Goal: Communication & Community: Answer question/provide support

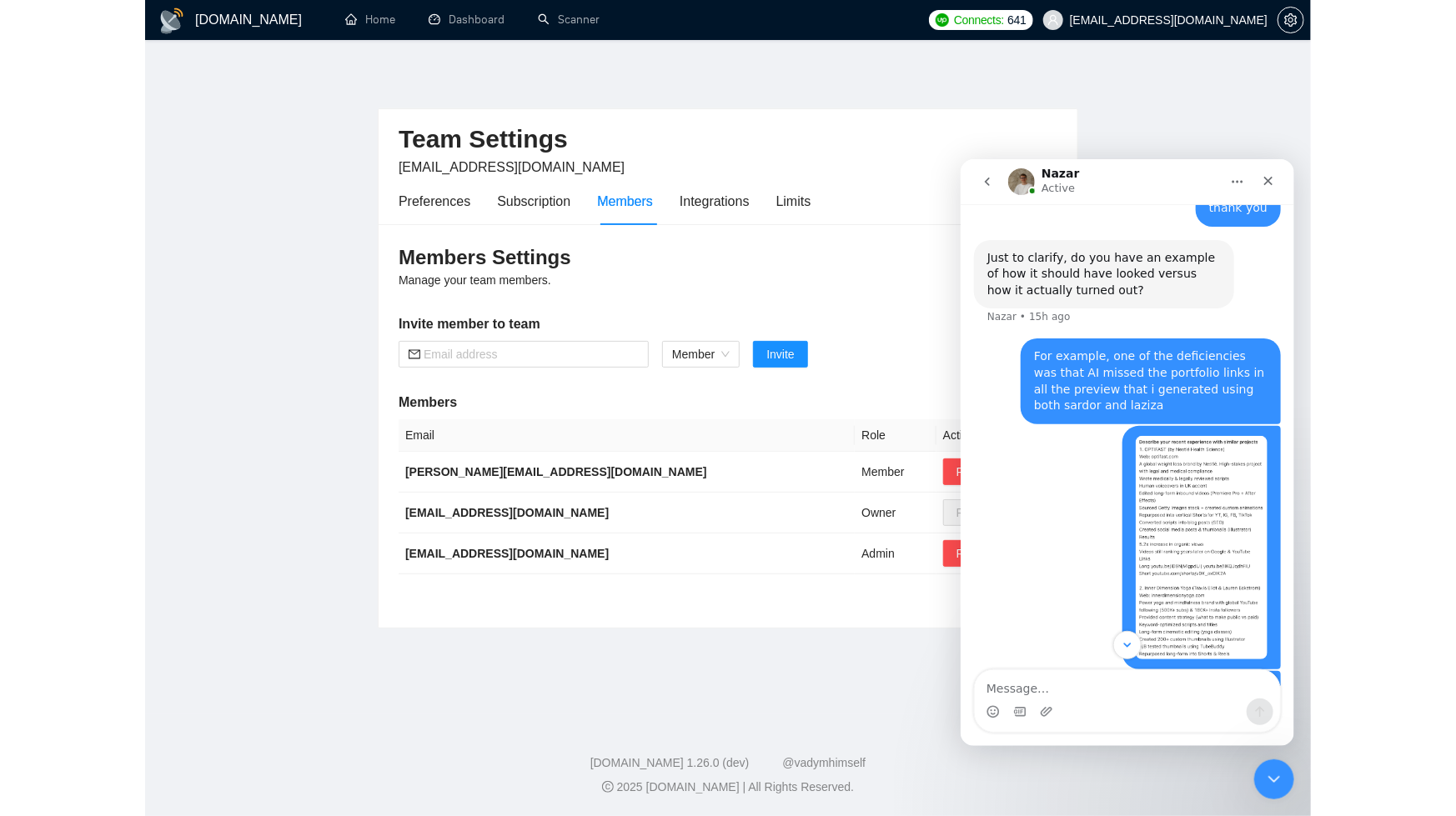
scroll to position [665, 0]
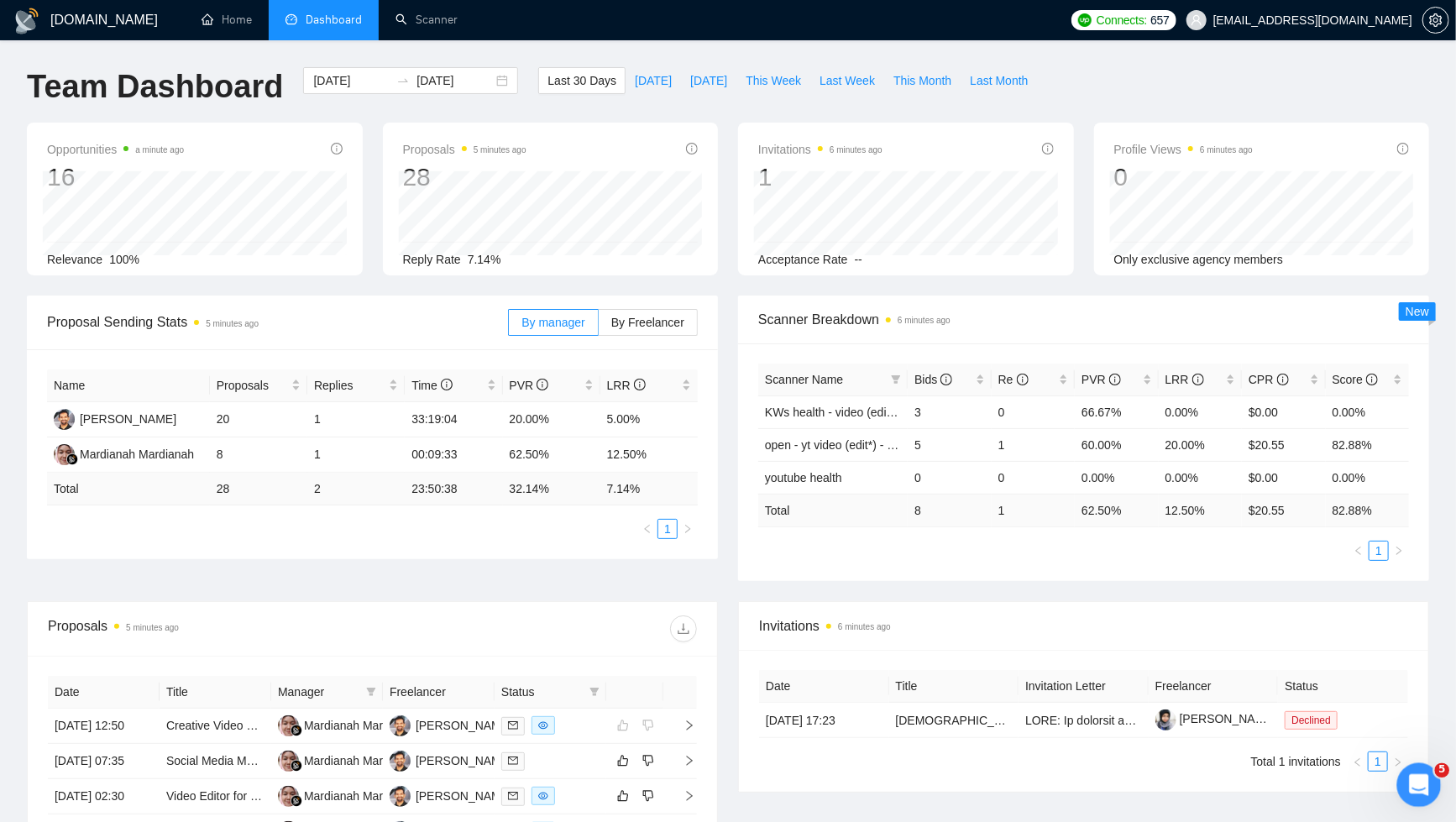
click at [1413, 786] on icon "Open Intercom Messenger" at bounding box center [1417, 783] width 28 height 28
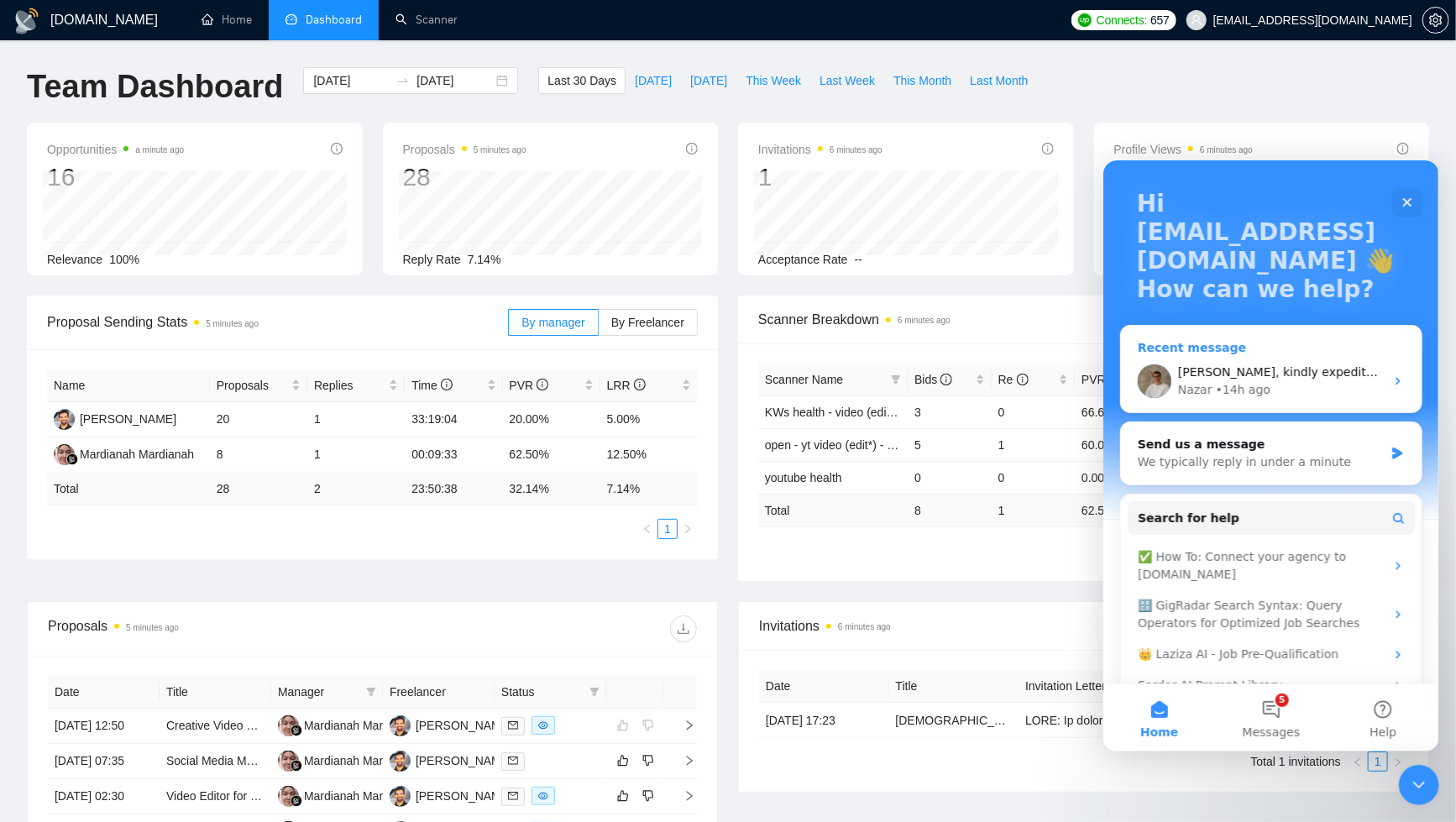
scroll to position [122, 0]
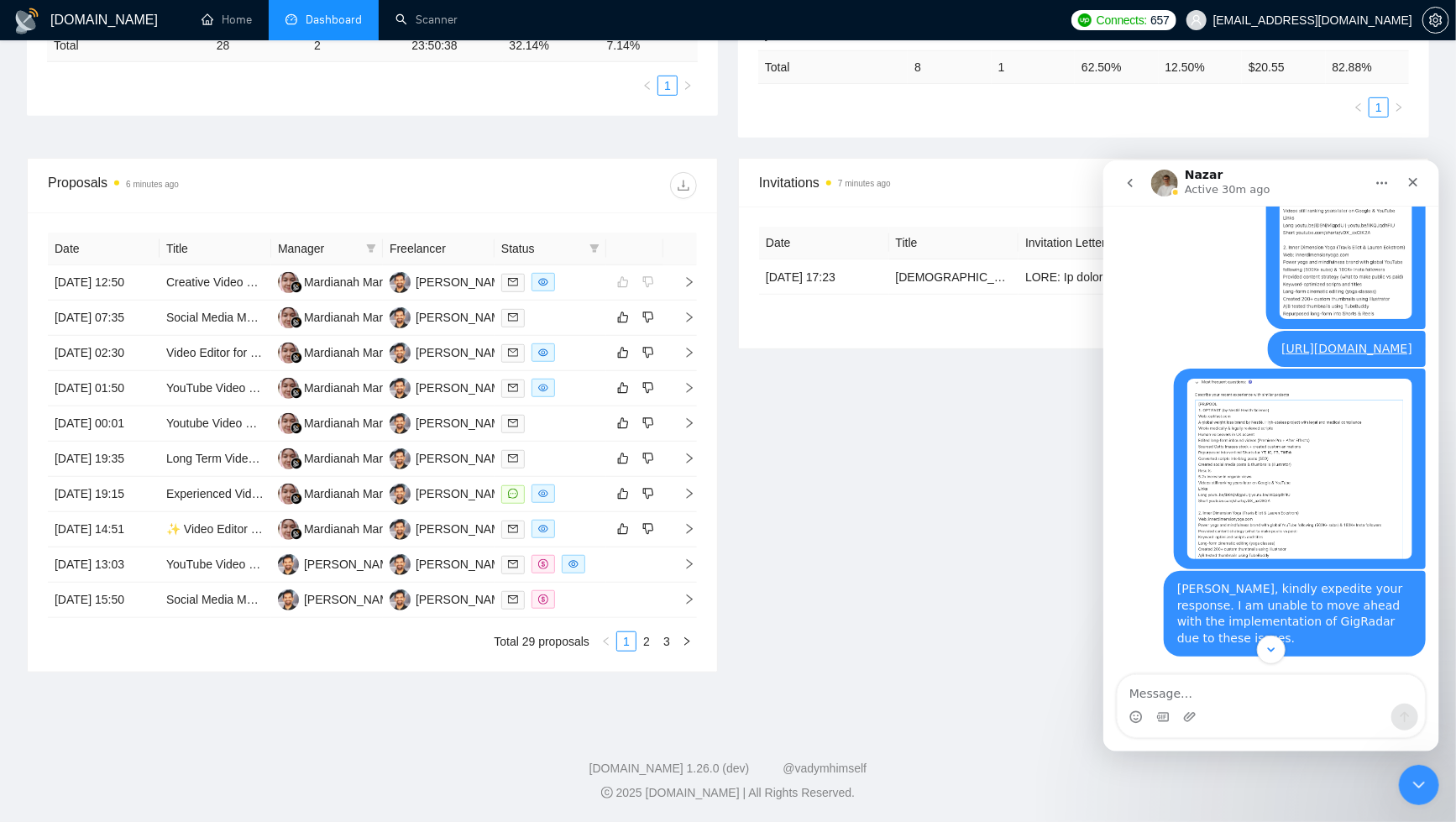
scroll to position [1154, 0]
click at [1411, 187] on icon "Close" at bounding box center [1412, 181] width 13 height 13
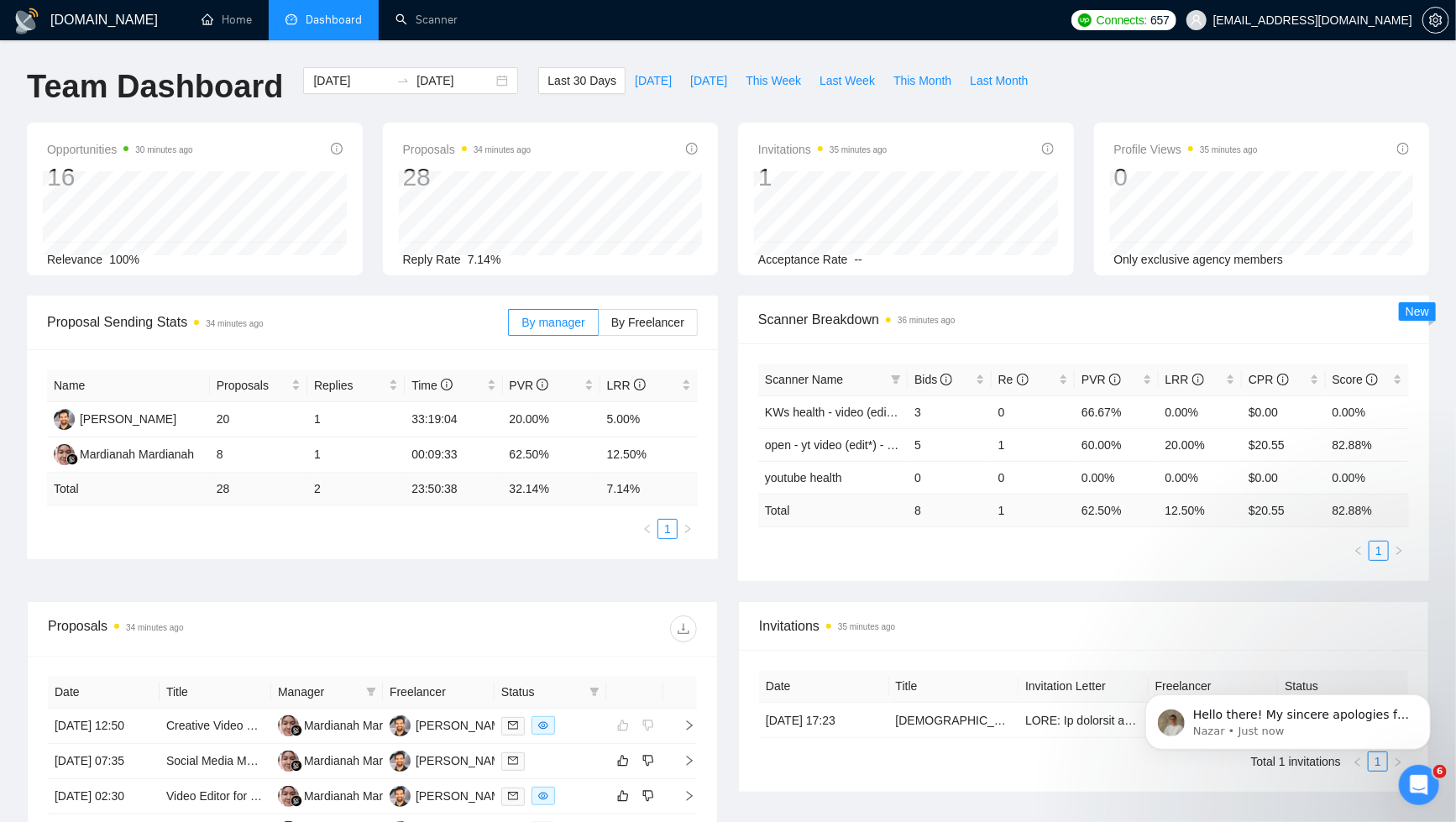
scroll to position [1326, 0]
click at [1296, 726] on p "Nazar • Just now" at bounding box center [1301, 731] width 216 height 15
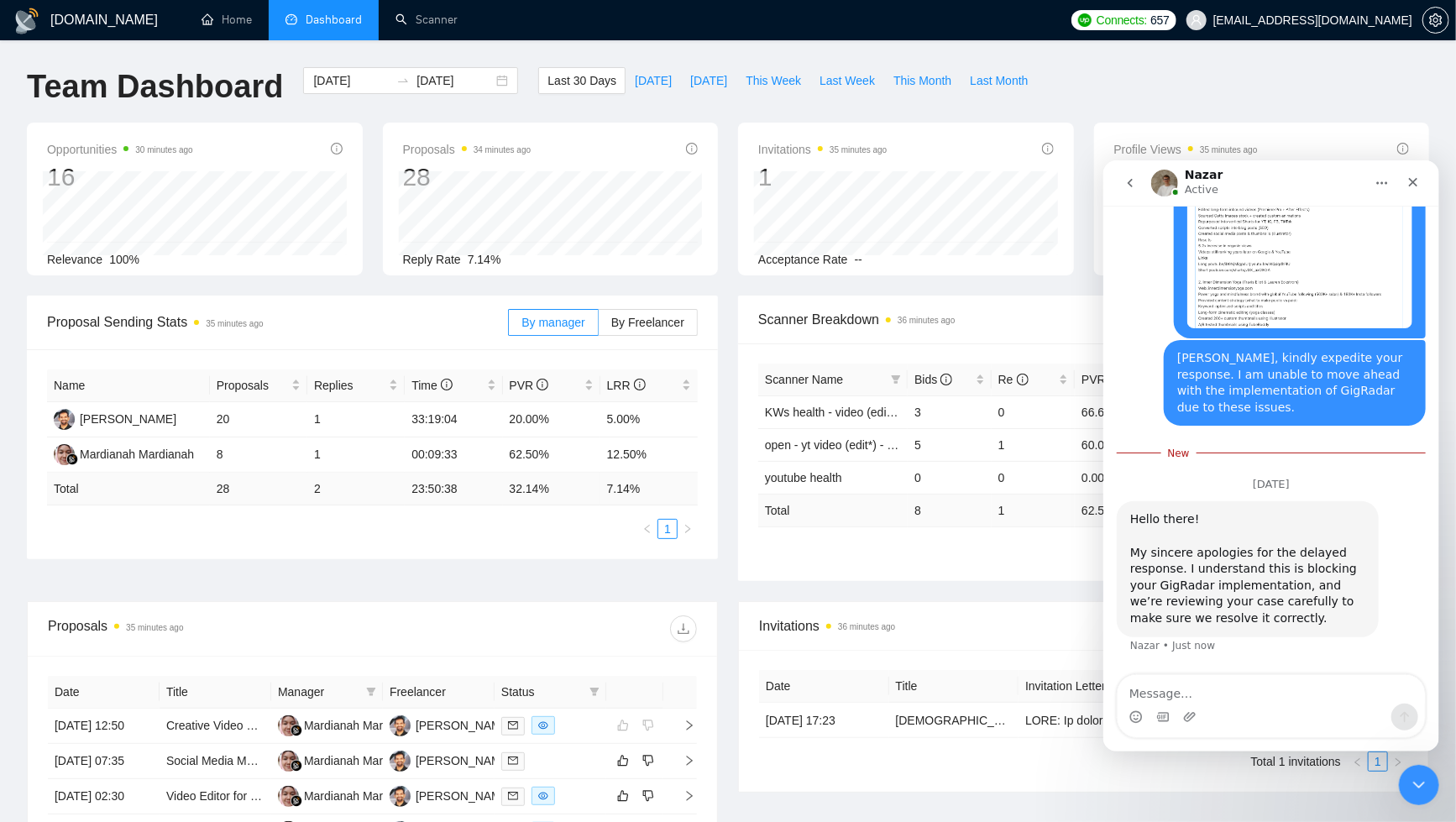
scroll to position [1365, 0]
click at [1335, 696] on textarea "Message…" at bounding box center [1271, 689] width 308 height 29
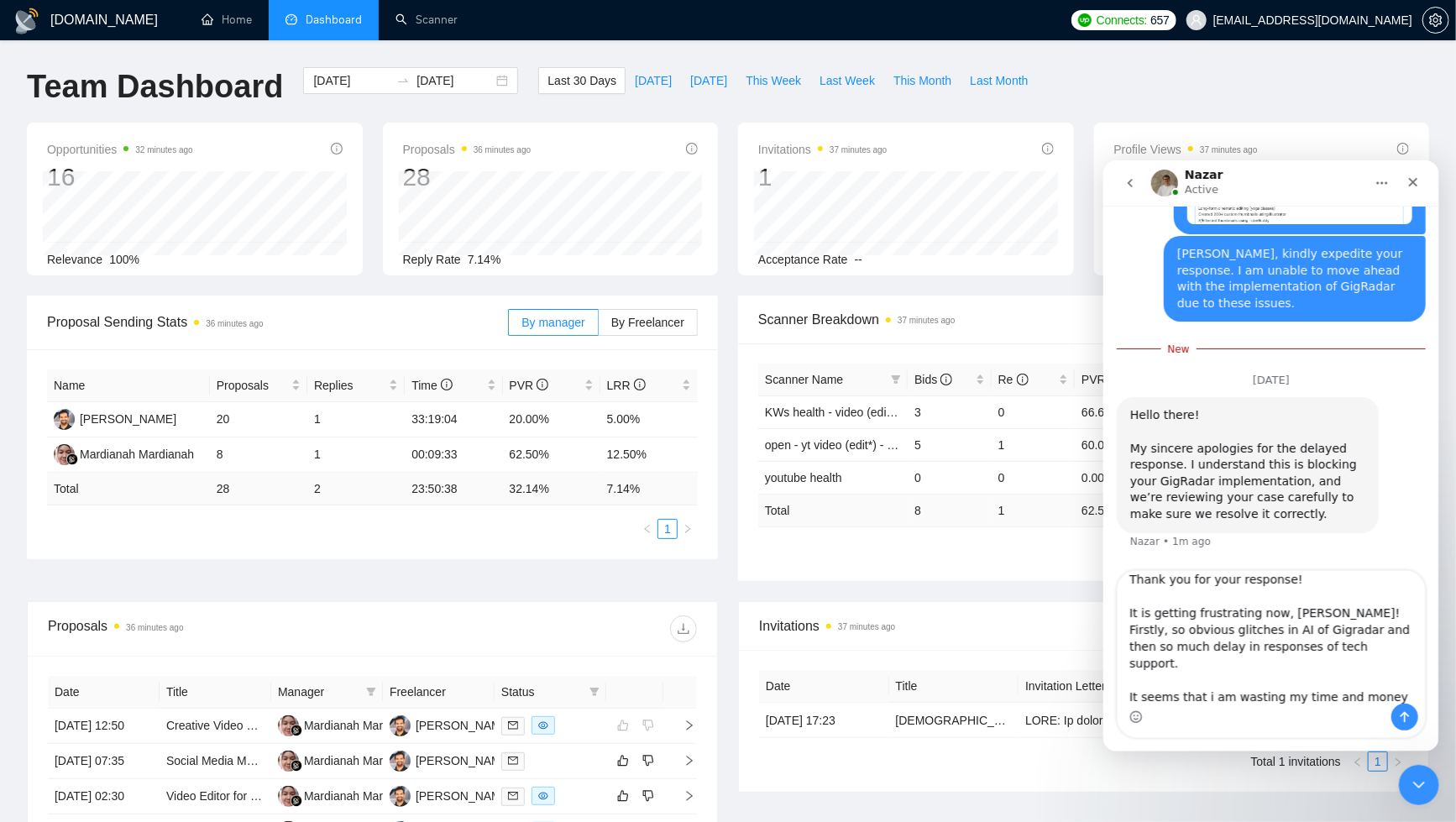
scroll to position [1470, 0]
type textarea "Thank you for your response! It is getting frustrating now, Nazar! Firstly, so …"
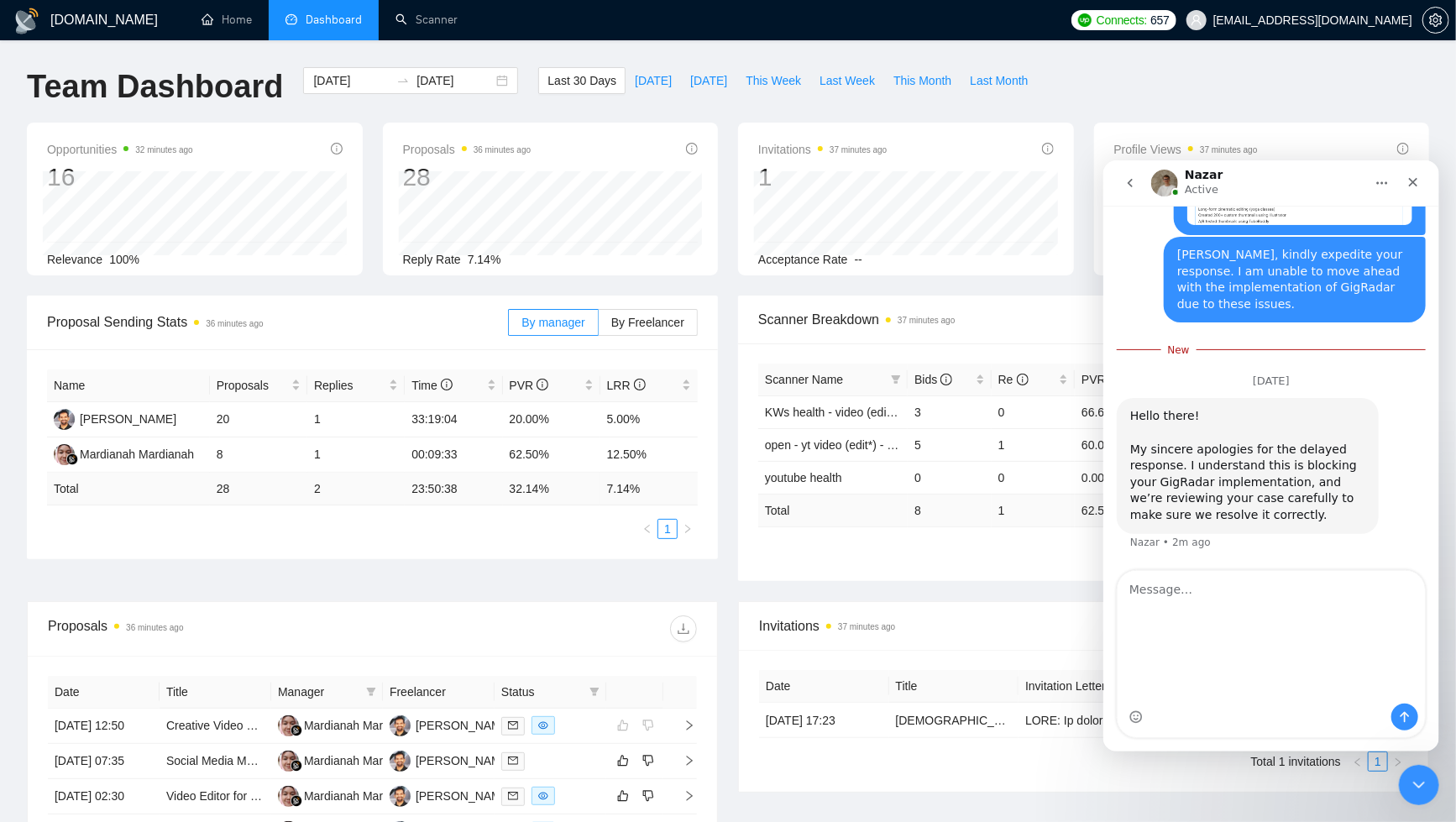
scroll to position [1491, 0]
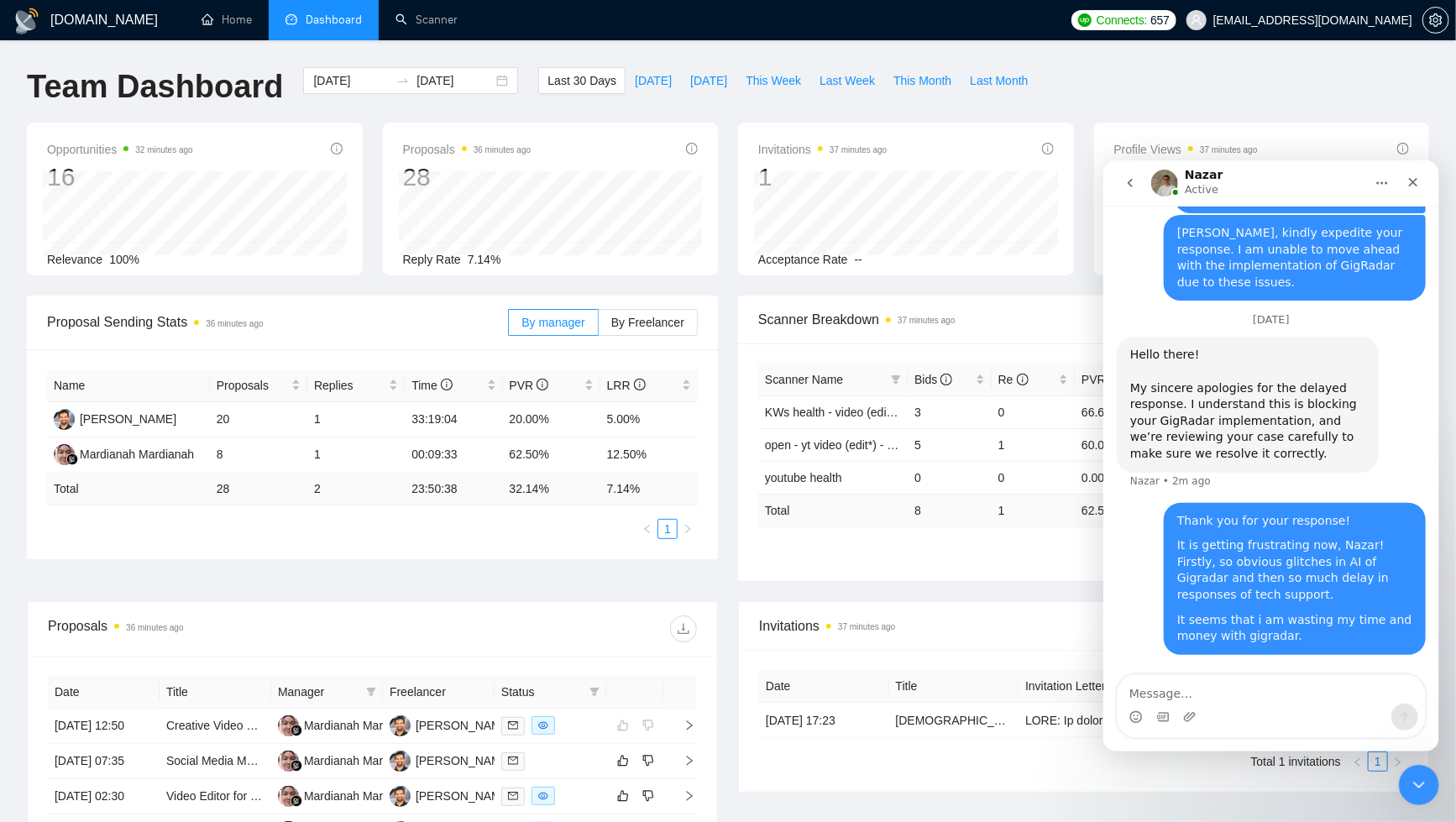
click at [1135, 180] on icon "go back" at bounding box center [1130, 182] width 13 height 13
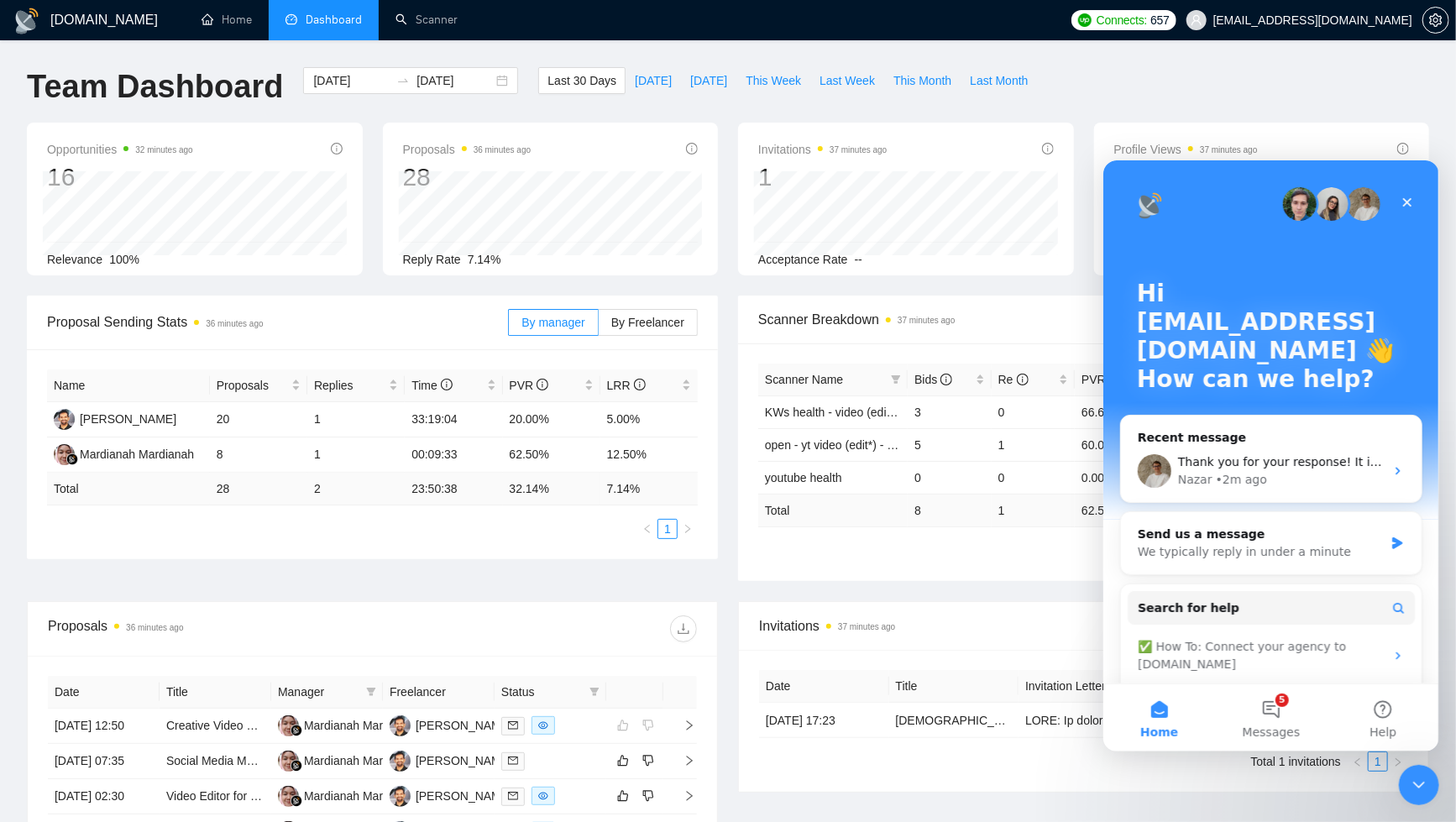
scroll to position [0, 0]
click at [1405, 206] on icon "Close" at bounding box center [1407, 201] width 13 height 13
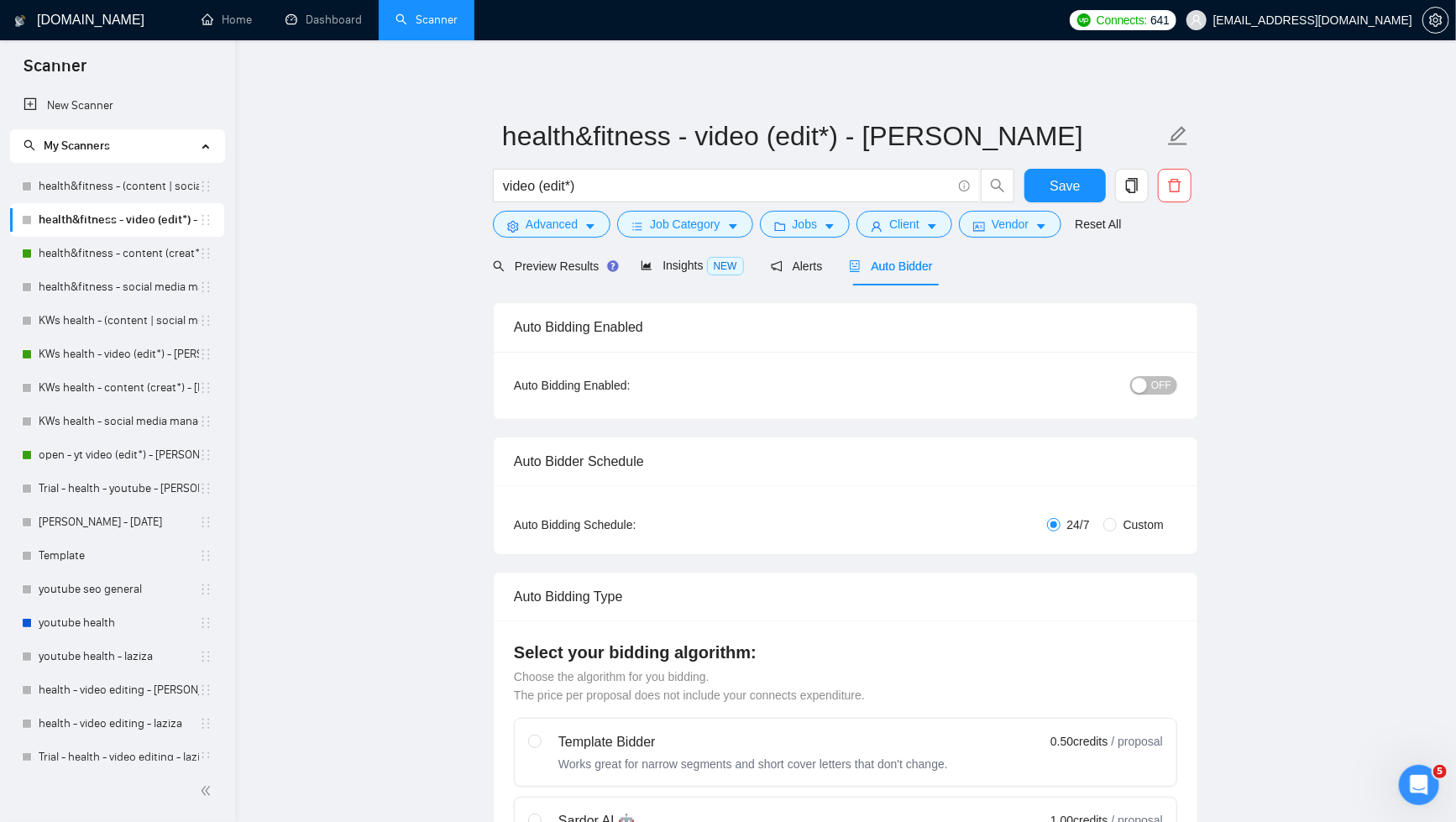
scroll to position [1154, 0]
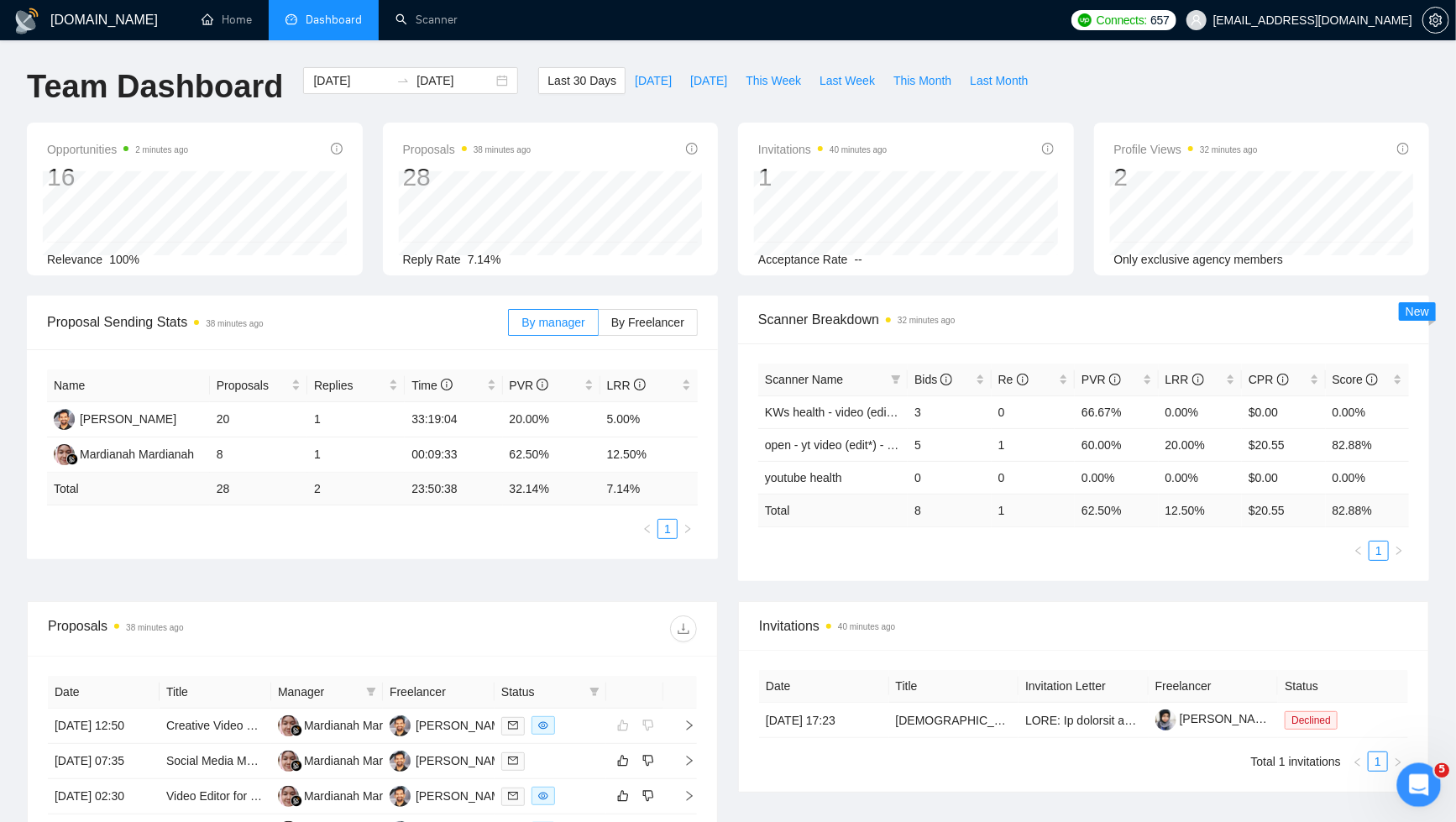
click at [1428, 783] on div "Open Intercom Messenger" at bounding box center [1417, 783] width 55 height 55
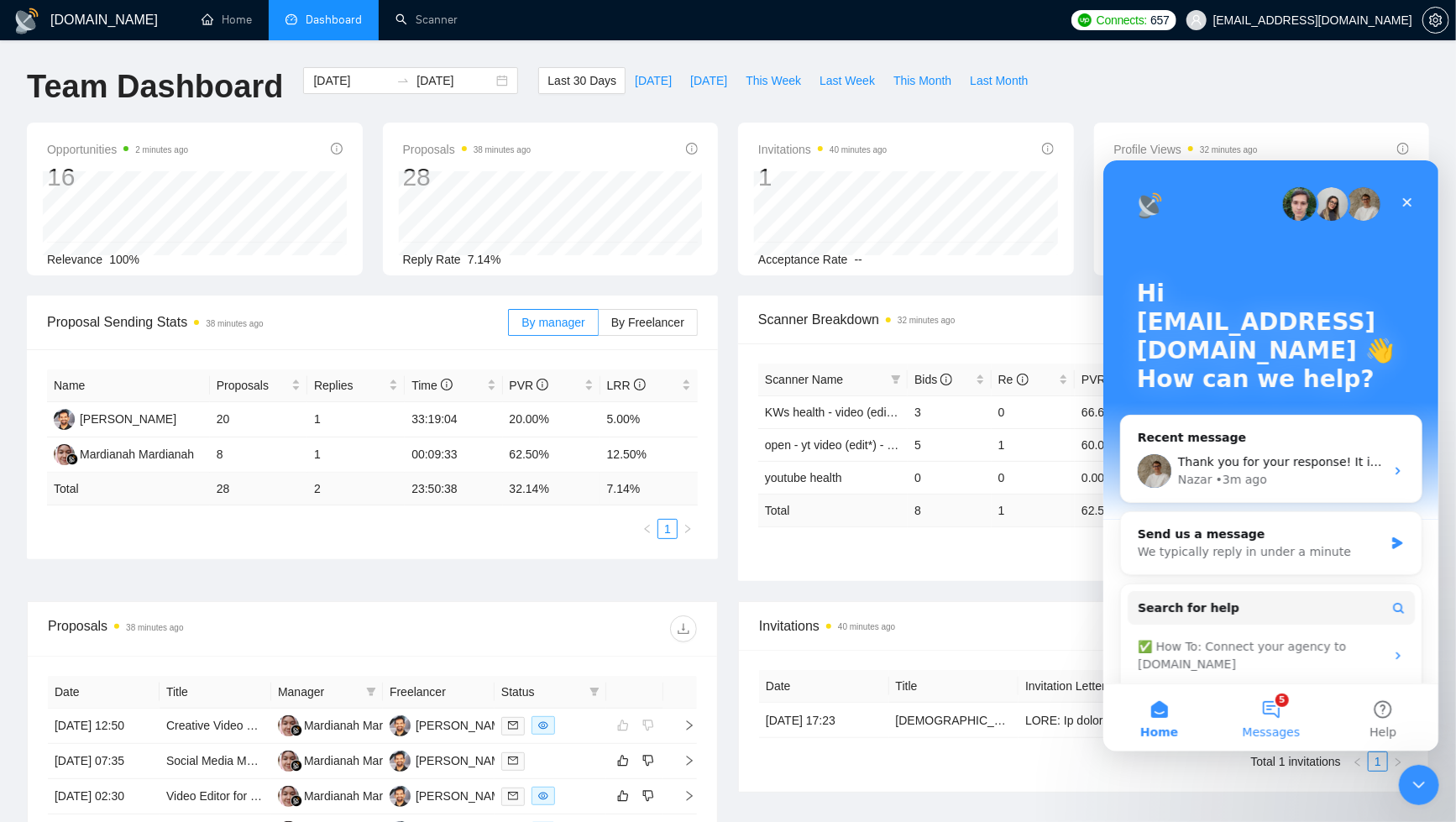
click at [1266, 709] on button "5 Messages" at bounding box center [1270, 716] width 112 height 67
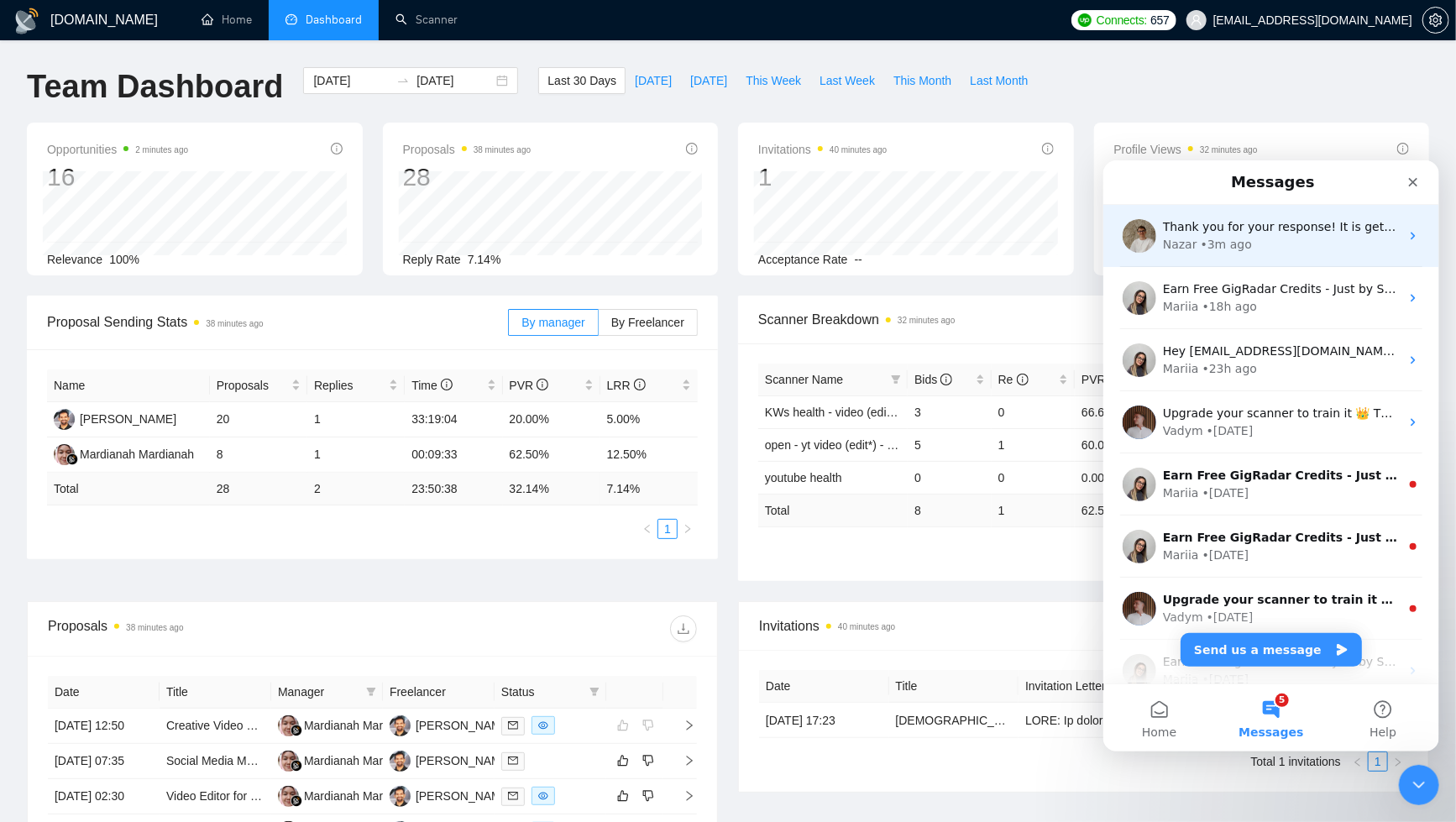
click at [1315, 242] on div "Nazar • 3m ago" at bounding box center [1281, 244] width 237 height 18
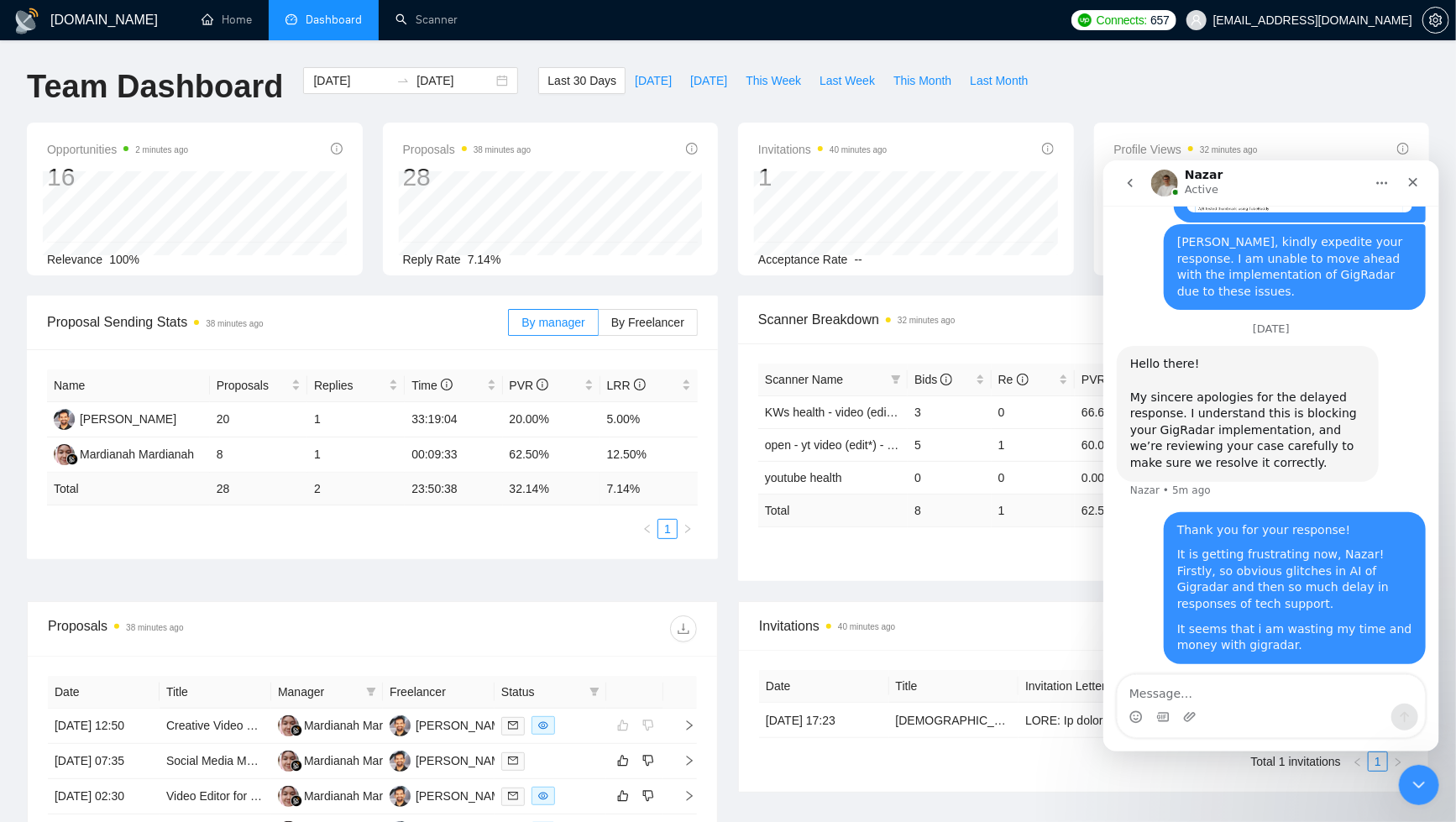
scroll to position [1491, 0]
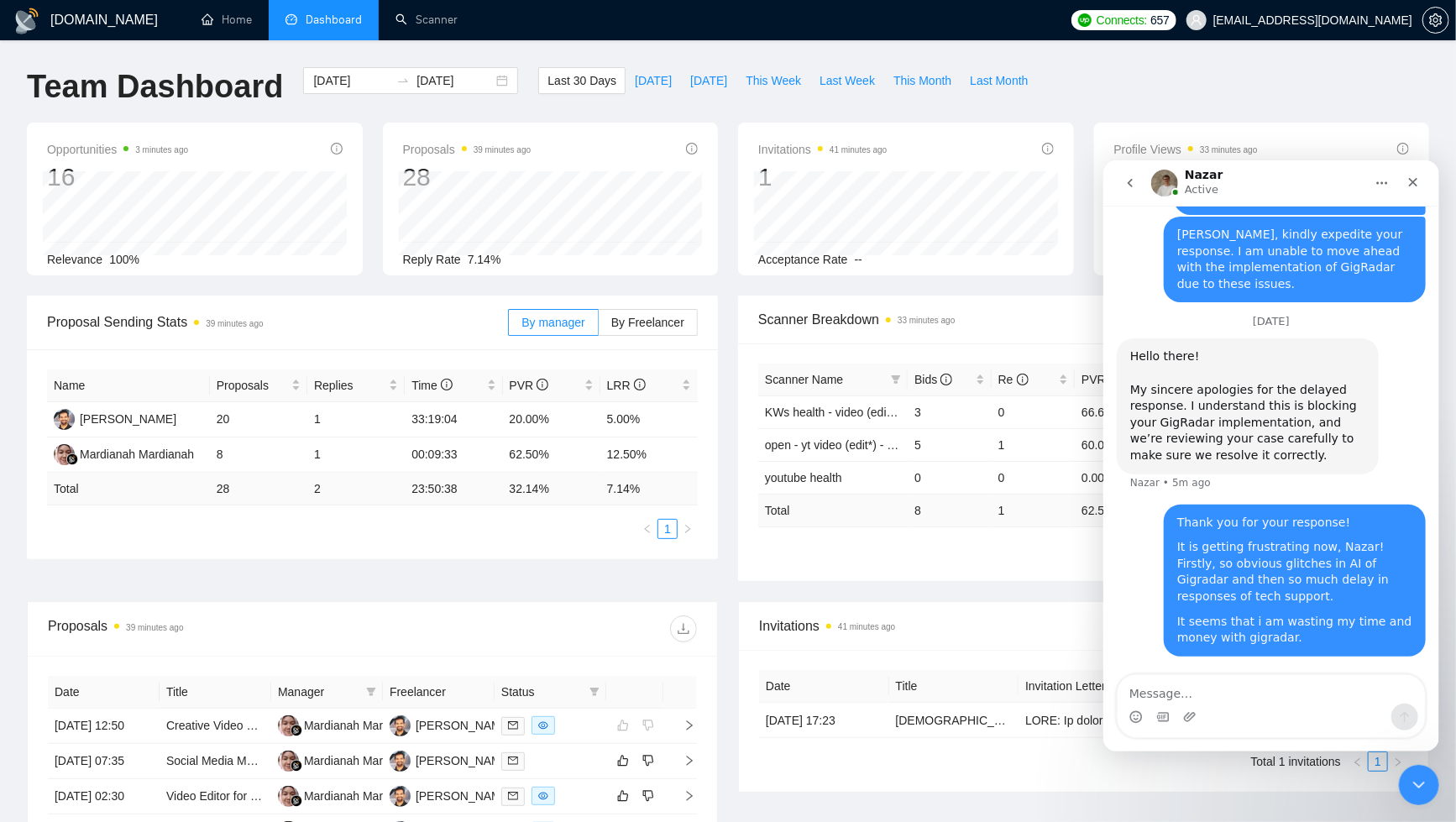
click at [1198, 173] on h1 "Nazar" at bounding box center [1203, 174] width 38 height 13
click at [1168, 183] on img "Intercom messenger" at bounding box center [1164, 182] width 27 height 27
click at [1132, 182] on icon "go back" at bounding box center [1130, 182] width 13 height 13
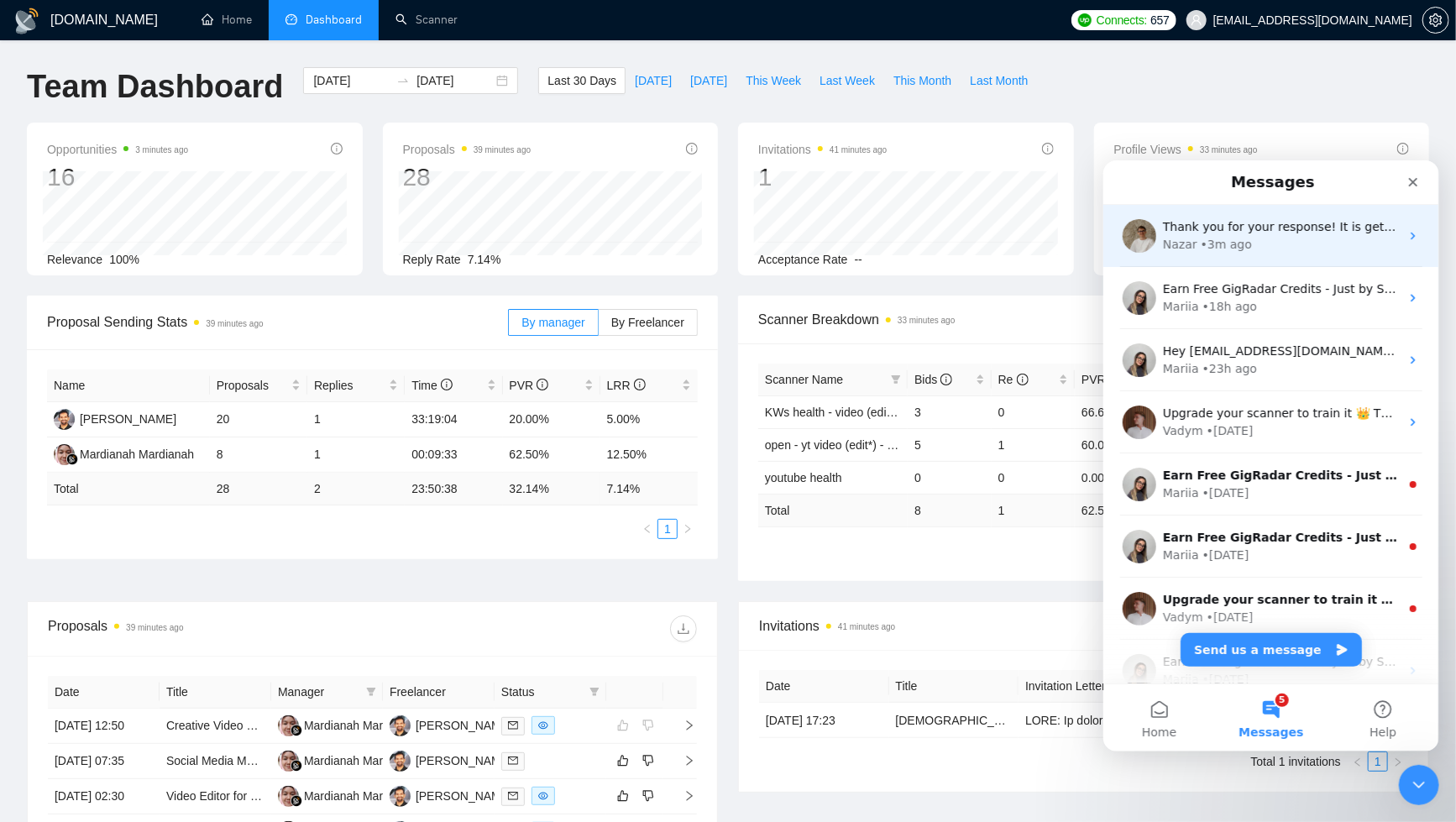
scroll to position [0, 0]
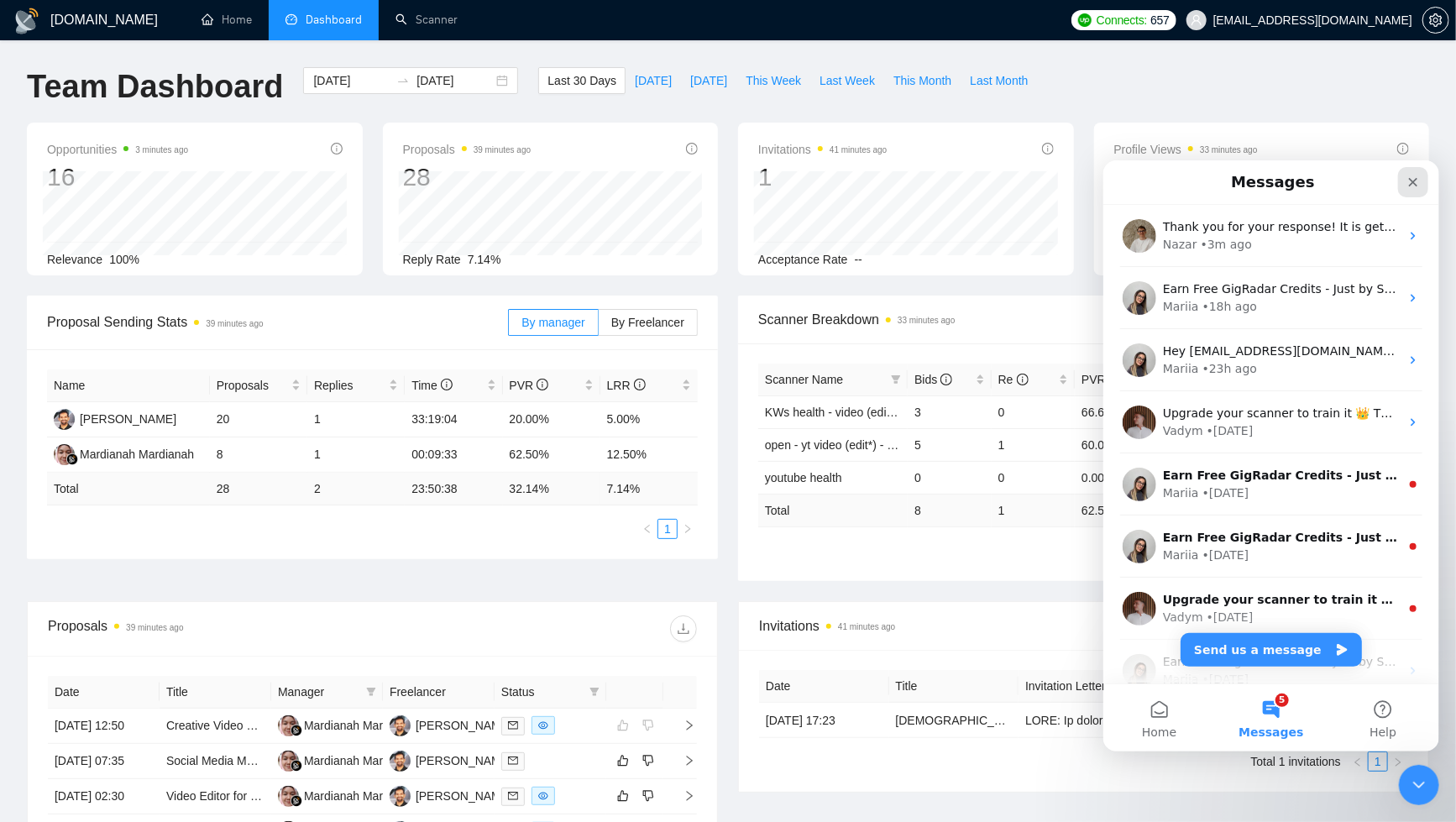
click at [1415, 186] on icon "Close" at bounding box center [1412, 181] width 13 height 13
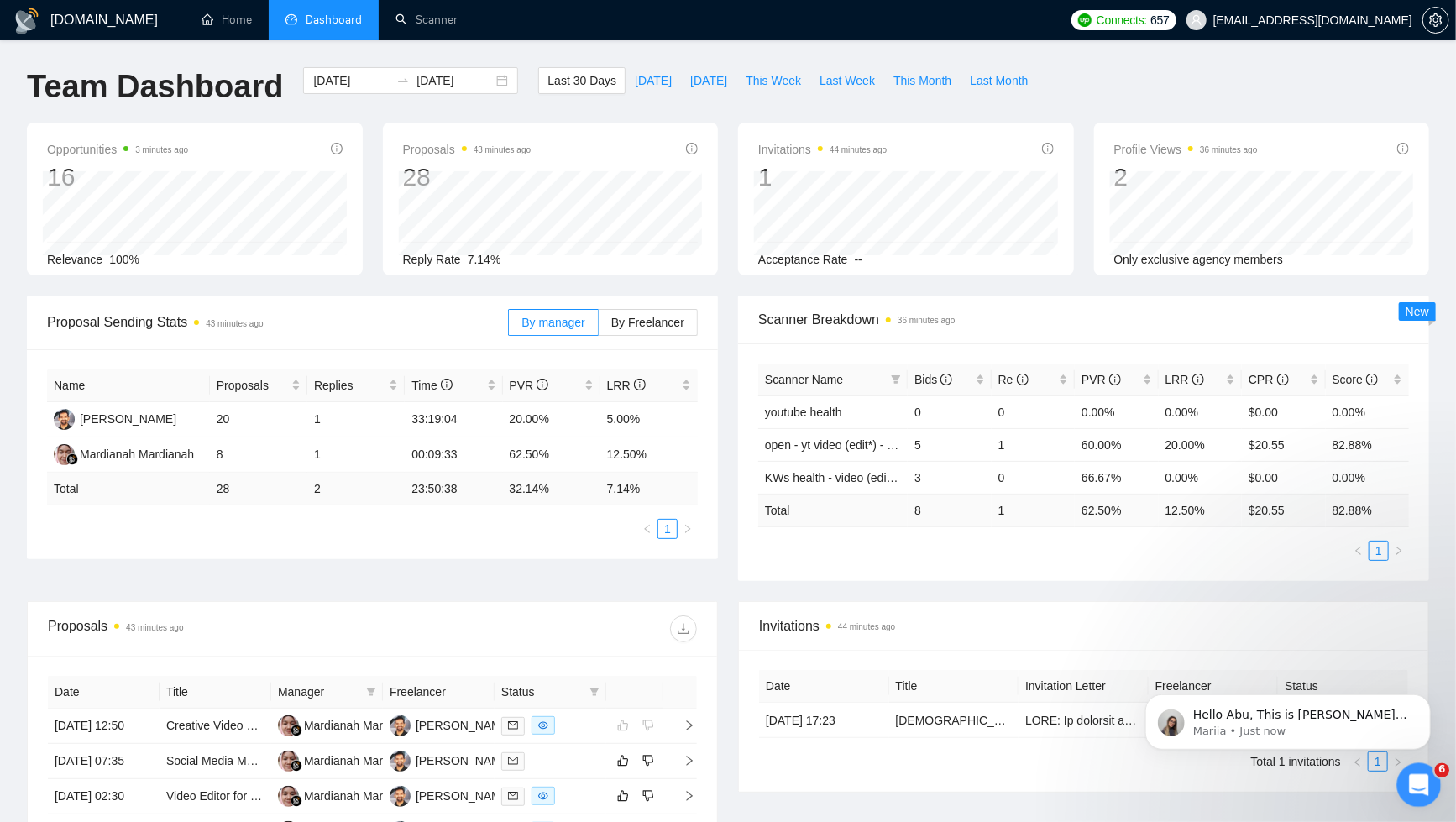
click at [1414, 778] on icon "Open Intercom Messenger" at bounding box center [1417, 783] width 28 height 28
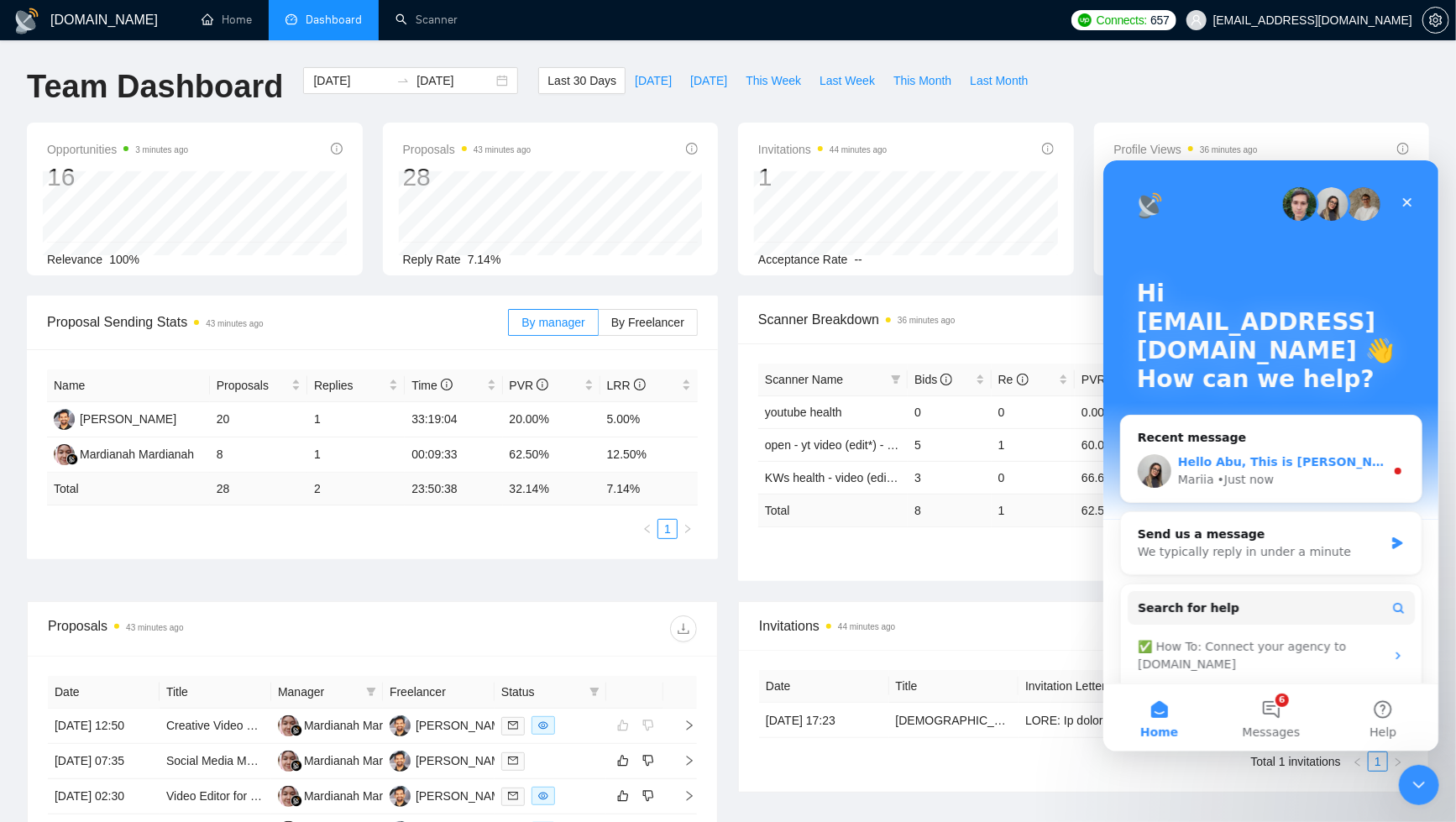
click at [1277, 483] on div "Mariia • Just now" at bounding box center [1281, 479] width 207 height 18
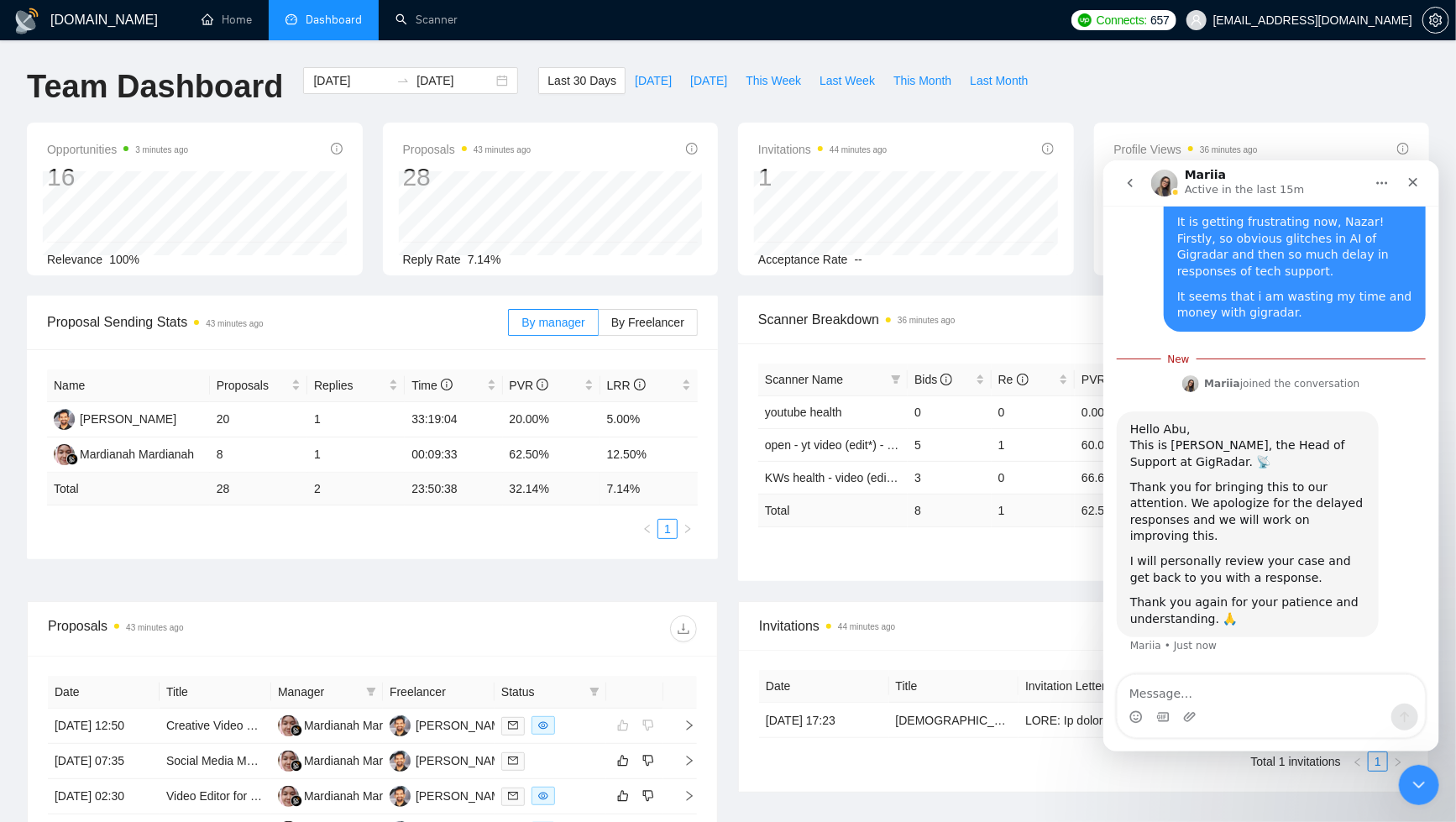
scroll to position [1798, 0]
click at [1231, 686] on textarea "Message…" at bounding box center [1271, 689] width 308 height 29
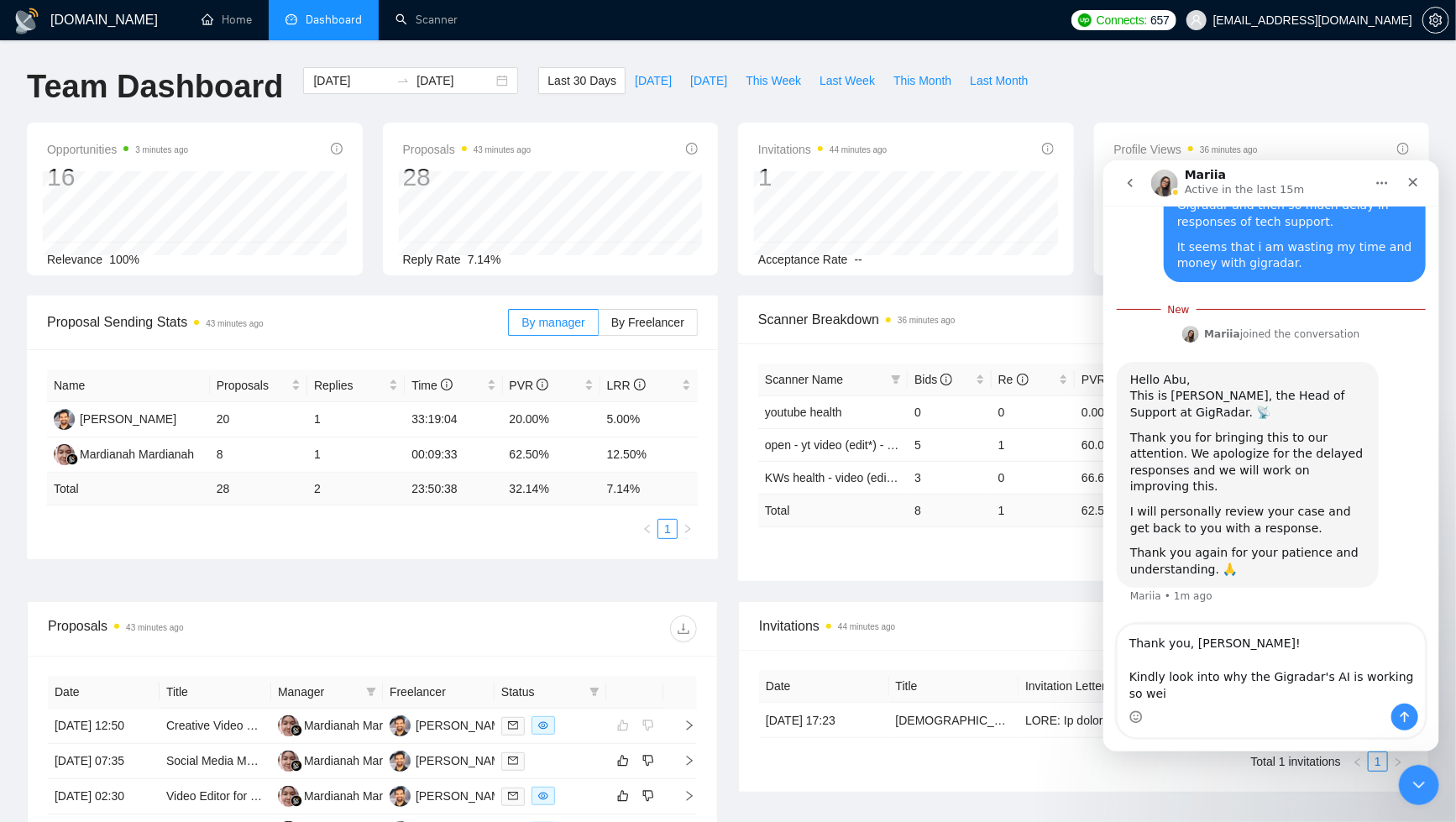
scroll to position [1848, 0]
type textarea "Thank you, Mariia! Kindly look into why the Gigradar's AI is working so weird."
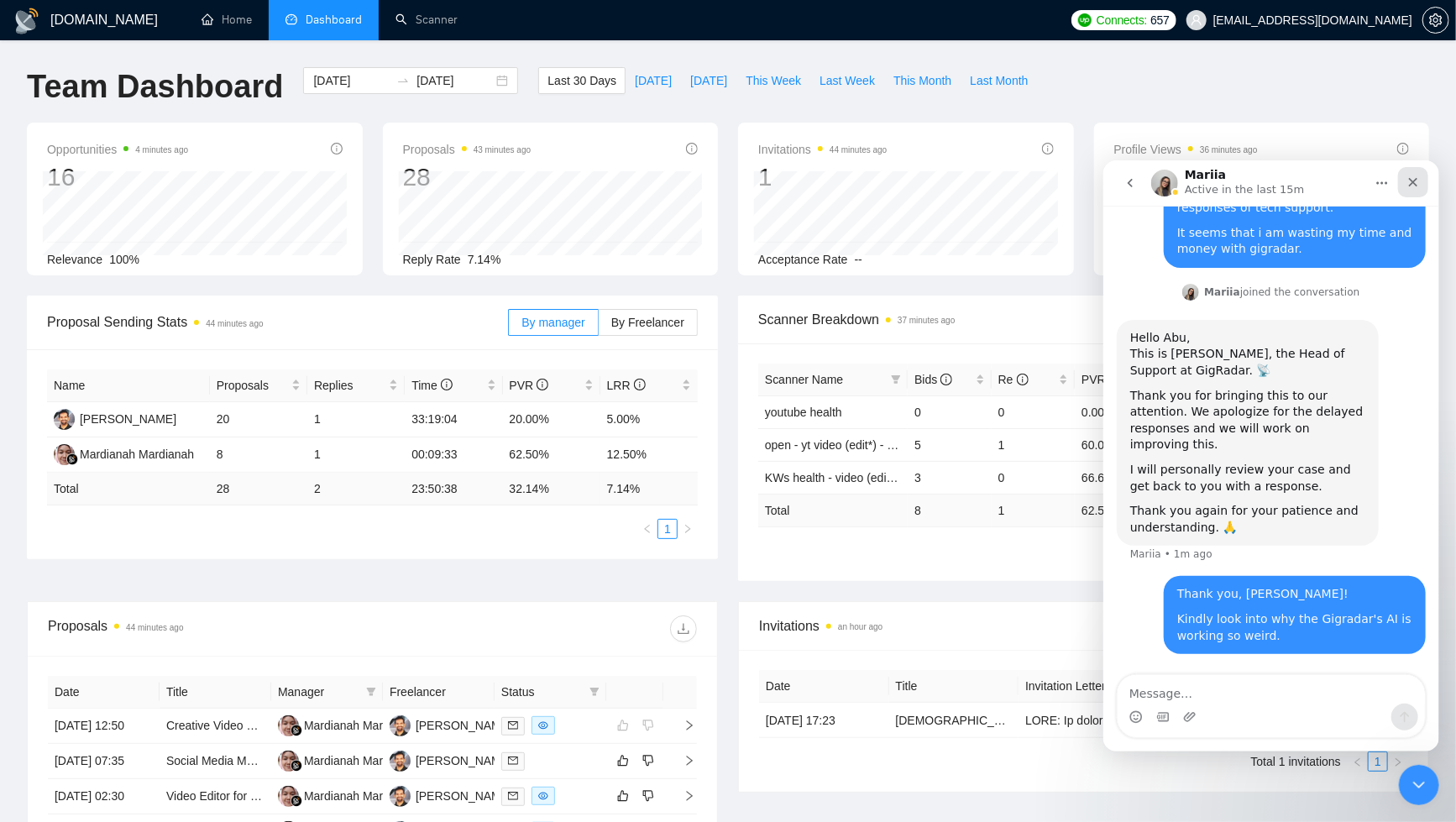
click at [1409, 183] on icon "Close" at bounding box center [1412, 181] width 13 height 13
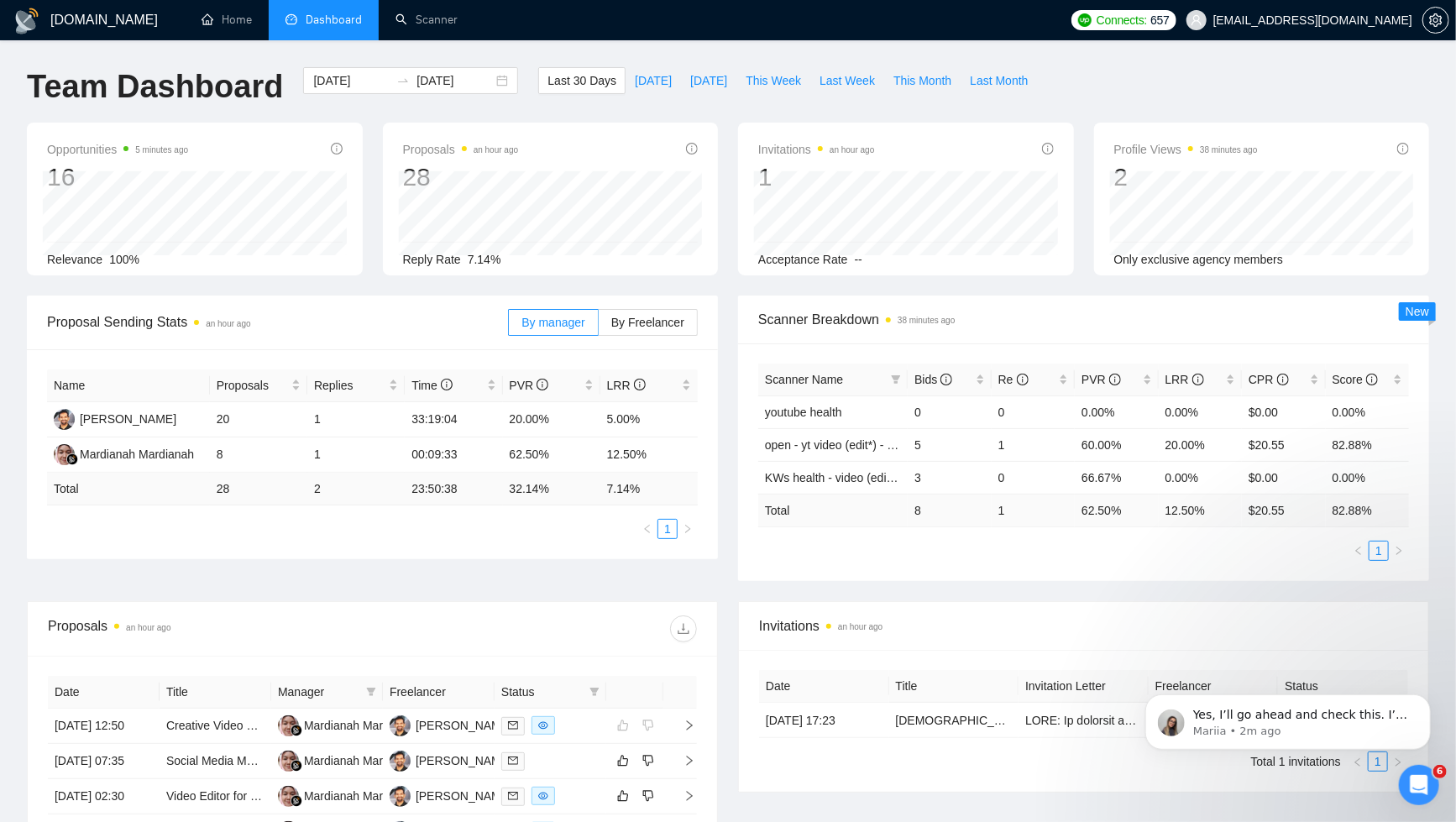
scroll to position [2021, 0]
click at [1426, 789] on div "Open Intercom Messenger" at bounding box center [1417, 783] width 55 height 55
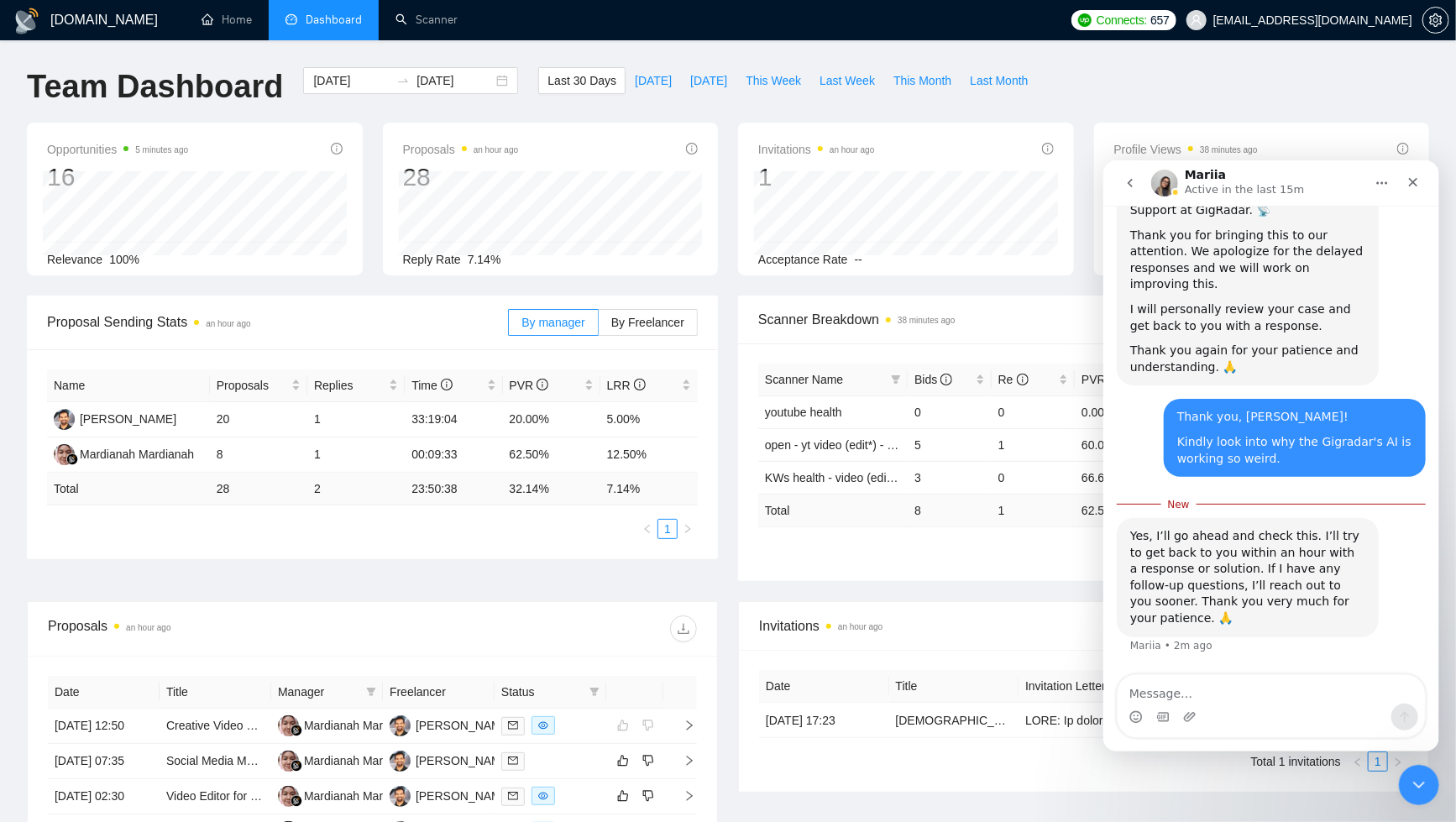
scroll to position [2005, 0]
click at [1305, 690] on textarea "Message…" at bounding box center [1271, 689] width 308 height 29
type textarea "No worries! Plz take your time."
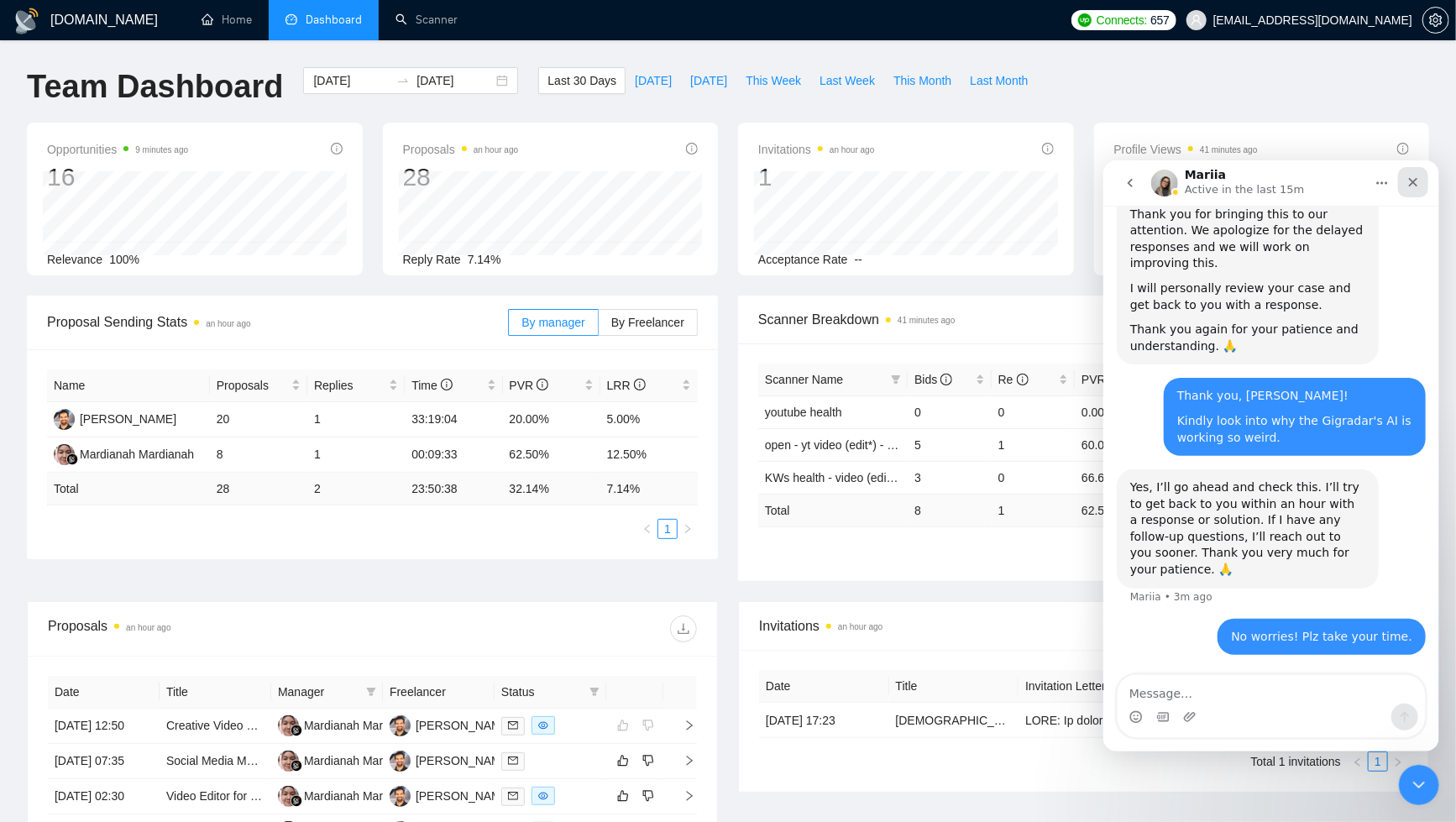
click at [1421, 179] on div "Close" at bounding box center [1413, 182] width 30 height 30
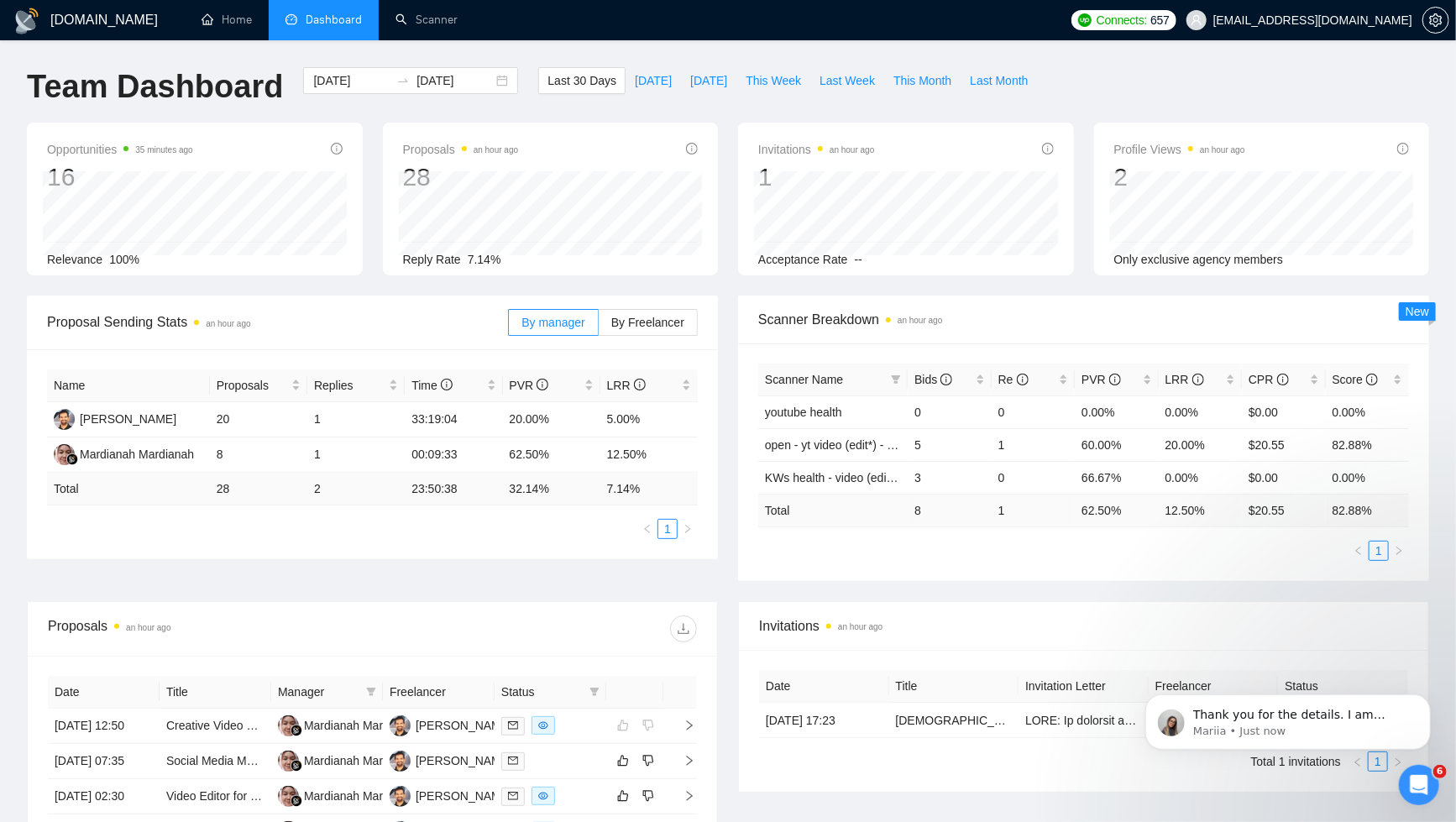
scroll to position [3441, 0]
click at [1422, 778] on icon "Open Intercom Messenger" at bounding box center [1417, 783] width 28 height 28
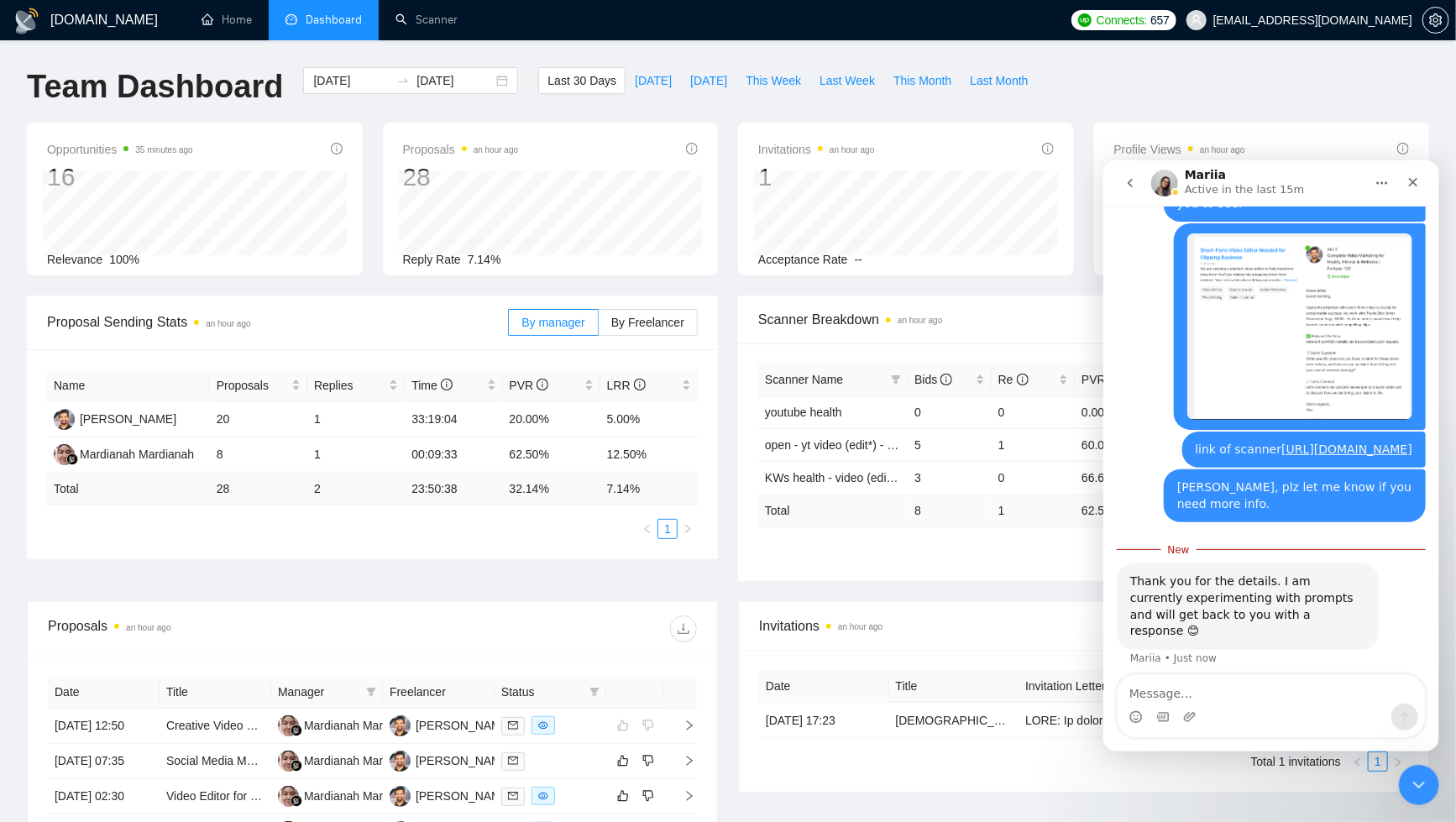
scroll to position [3469, 0]
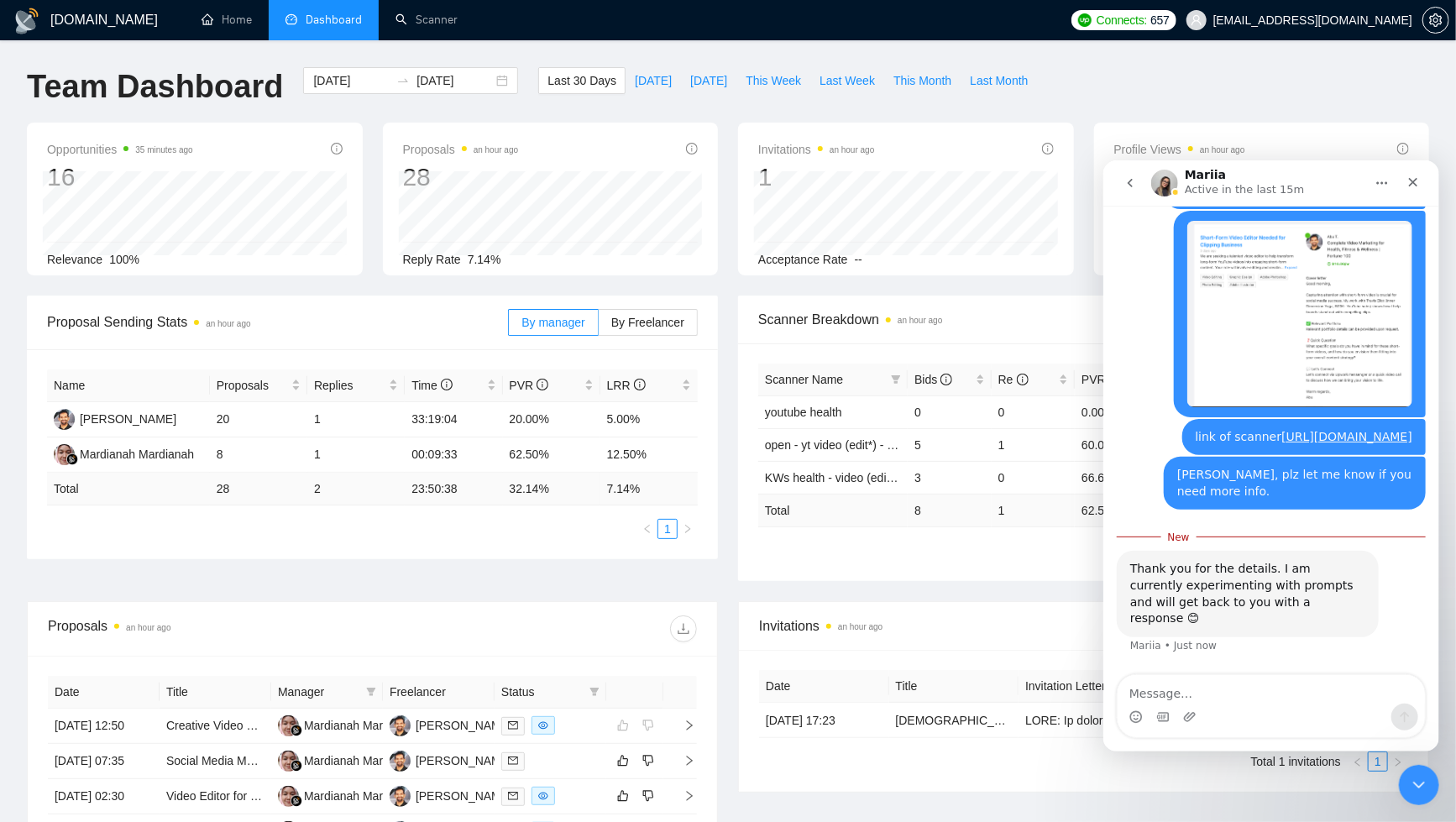
click at [1236, 687] on textarea "Message…" at bounding box center [1271, 689] width 308 height 29
type textarea "thank you"
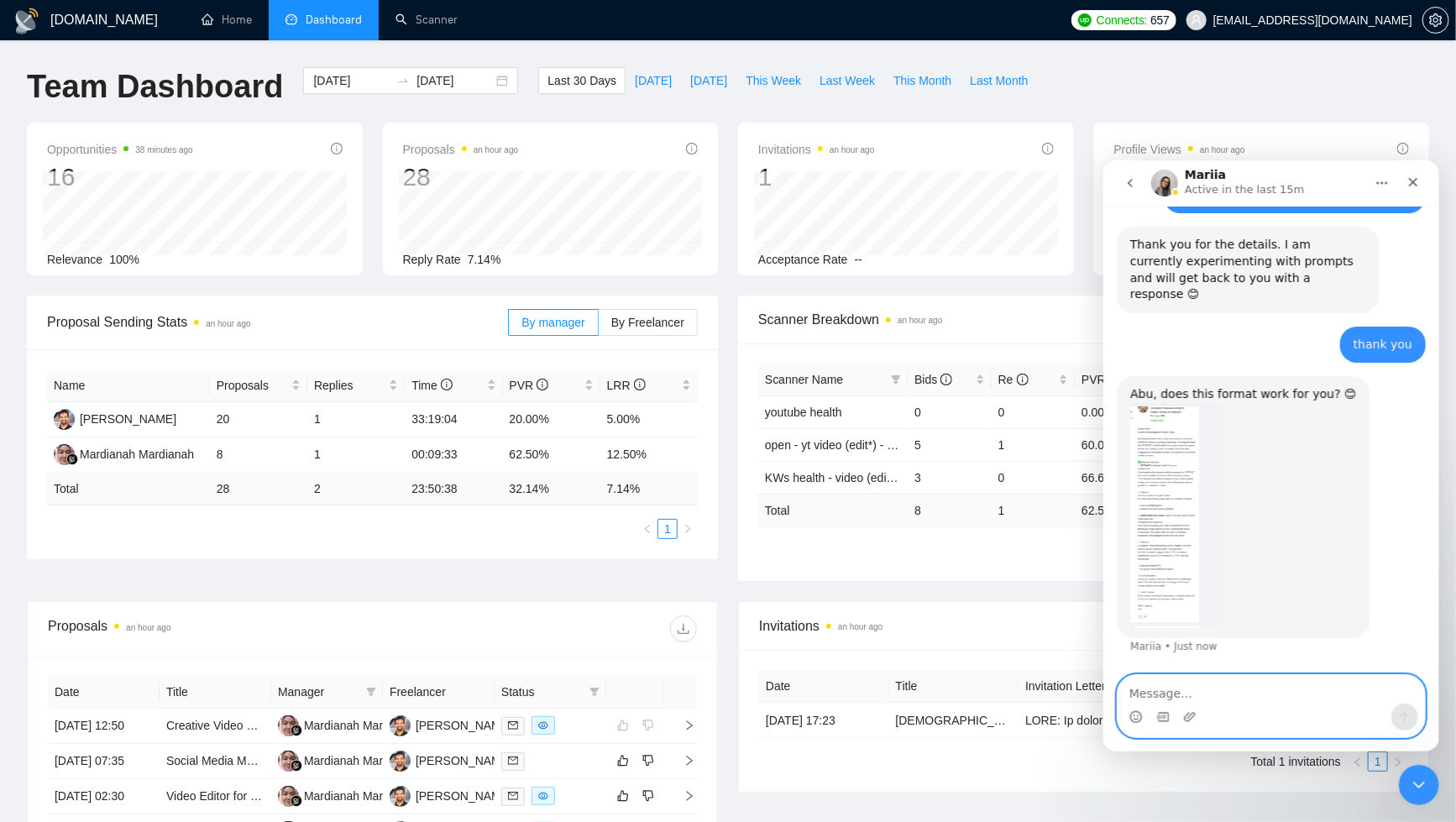
scroll to position [3767, 0]
click at [1167, 544] on img "Mariia says…" at bounding box center [1175, 515] width 92 height 225
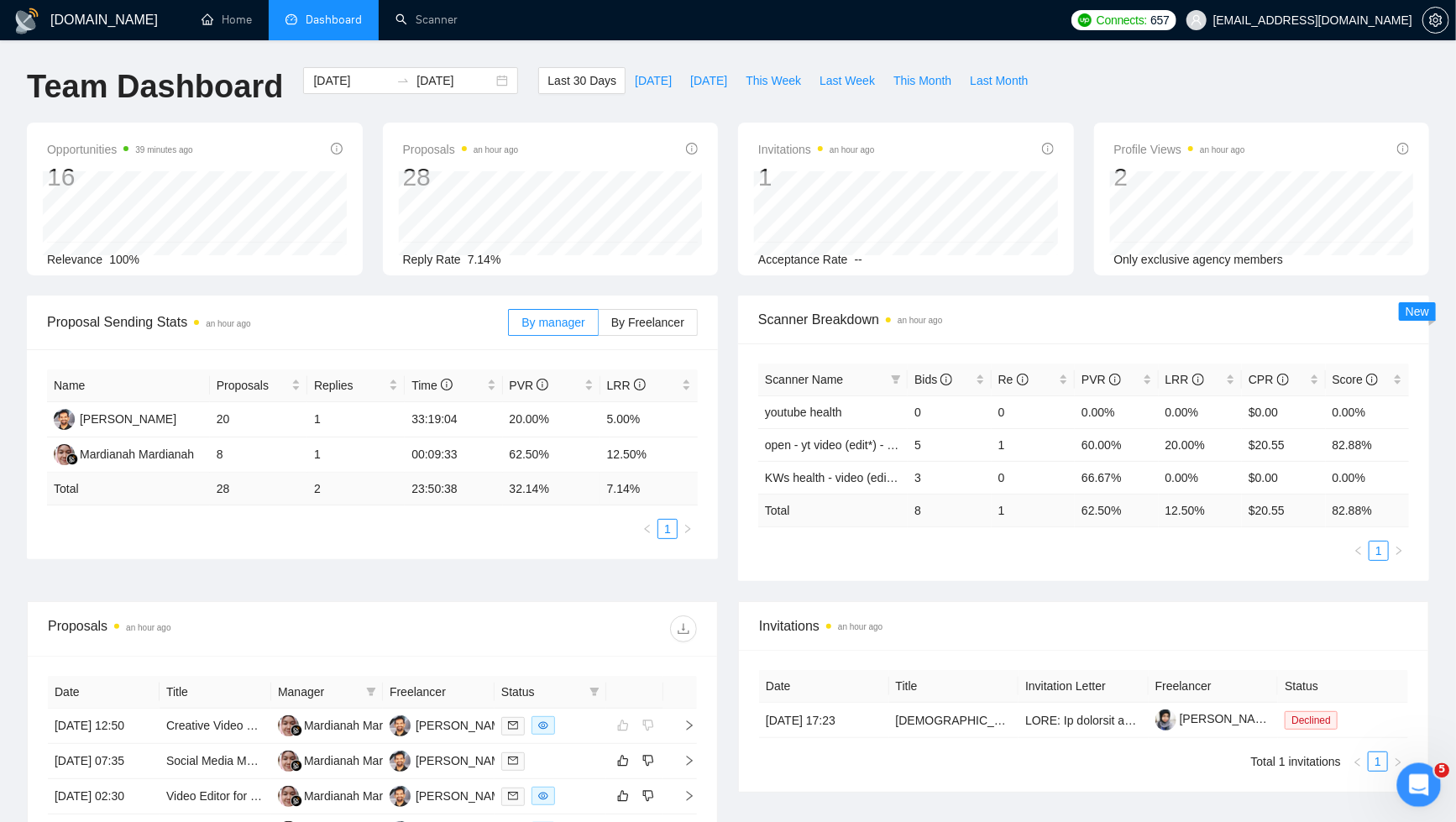
click at [1414, 781] on icon "Open Intercom Messenger" at bounding box center [1417, 783] width 28 height 28
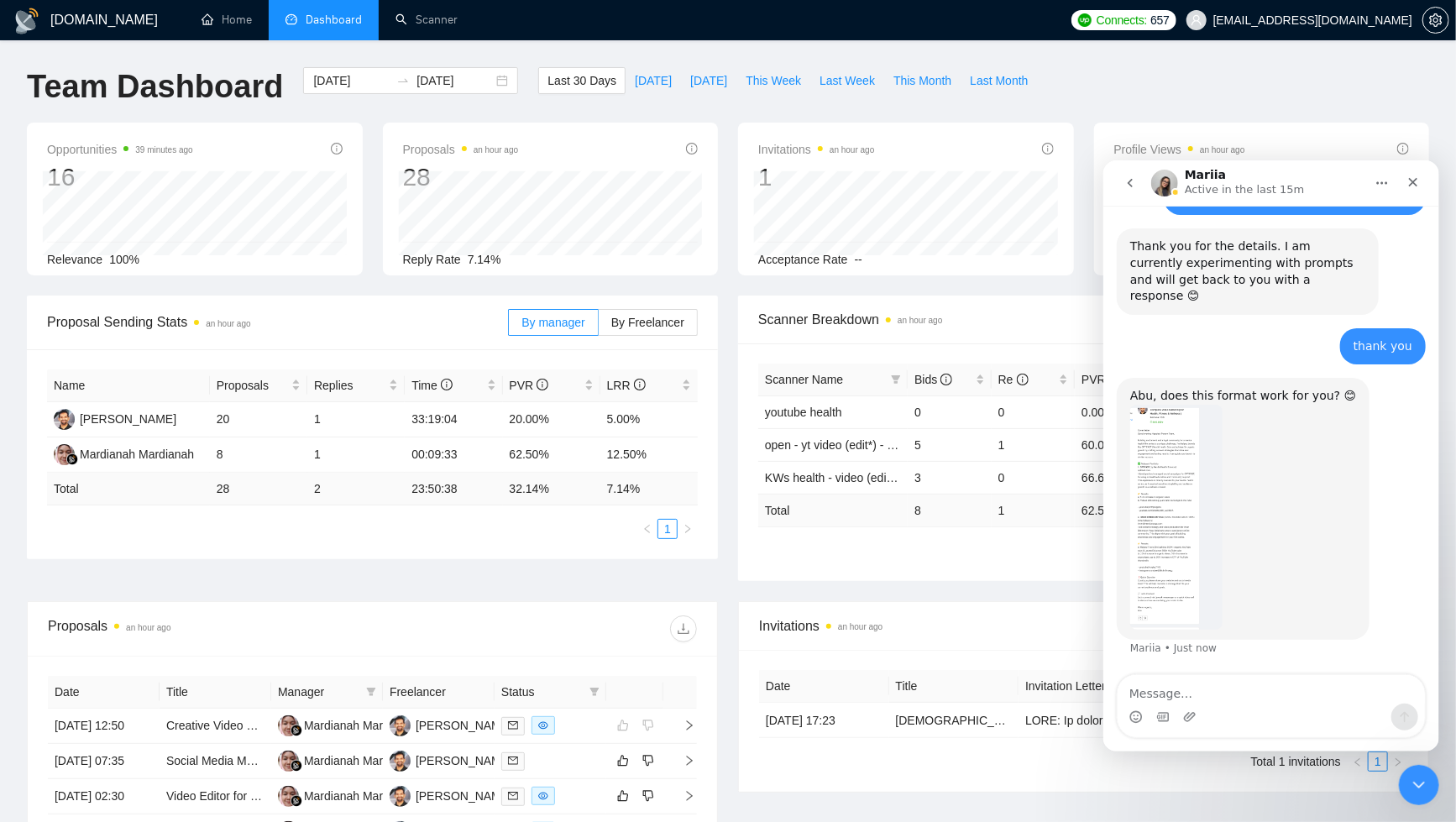
scroll to position [3767, 0]
click at [1200, 691] on textarea "Message…" at bounding box center [1271, 689] width 308 height 29
type textarea "yes, that's perfect!"
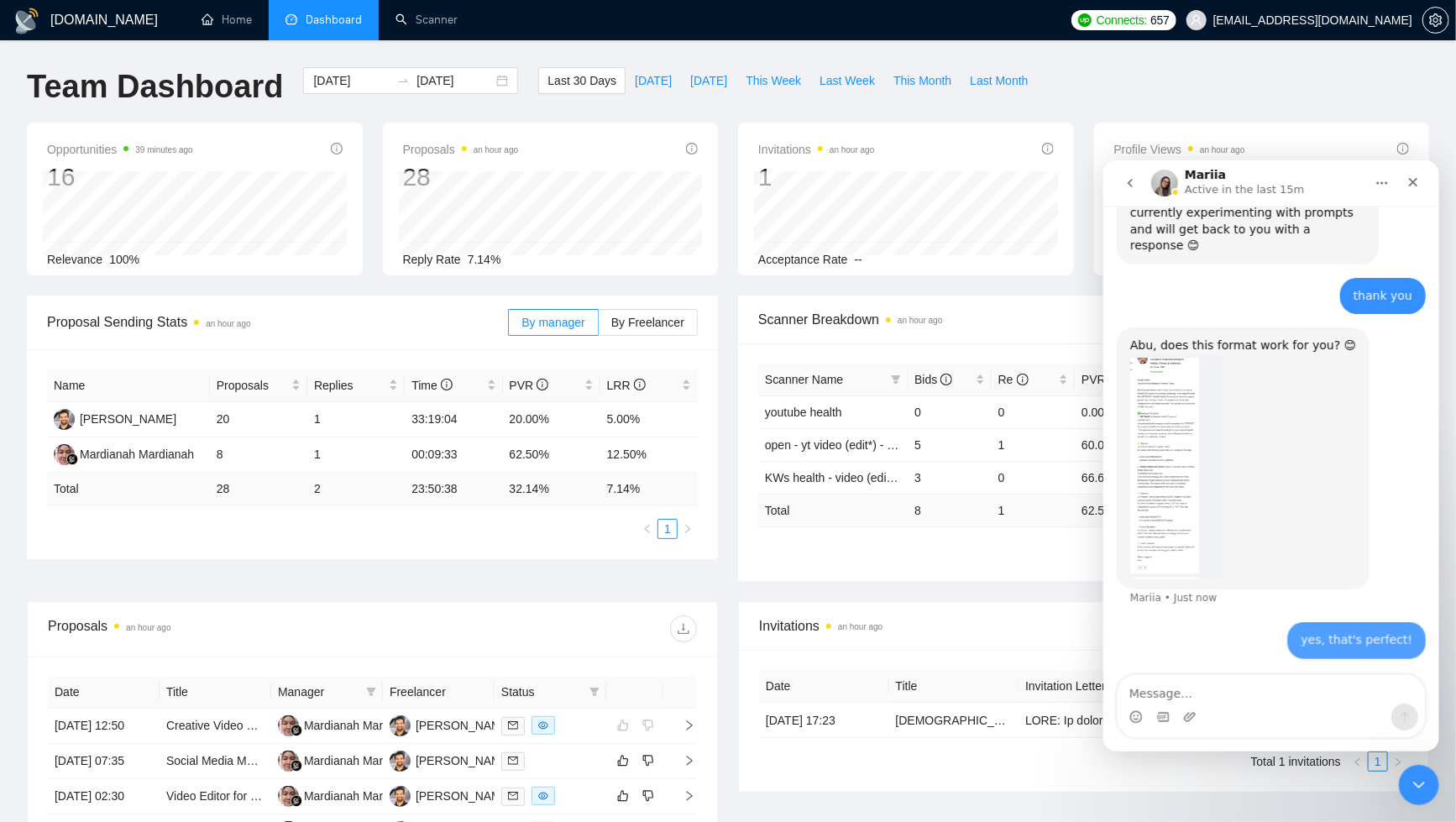
scroll to position [3816, 0]
type textarea "B"
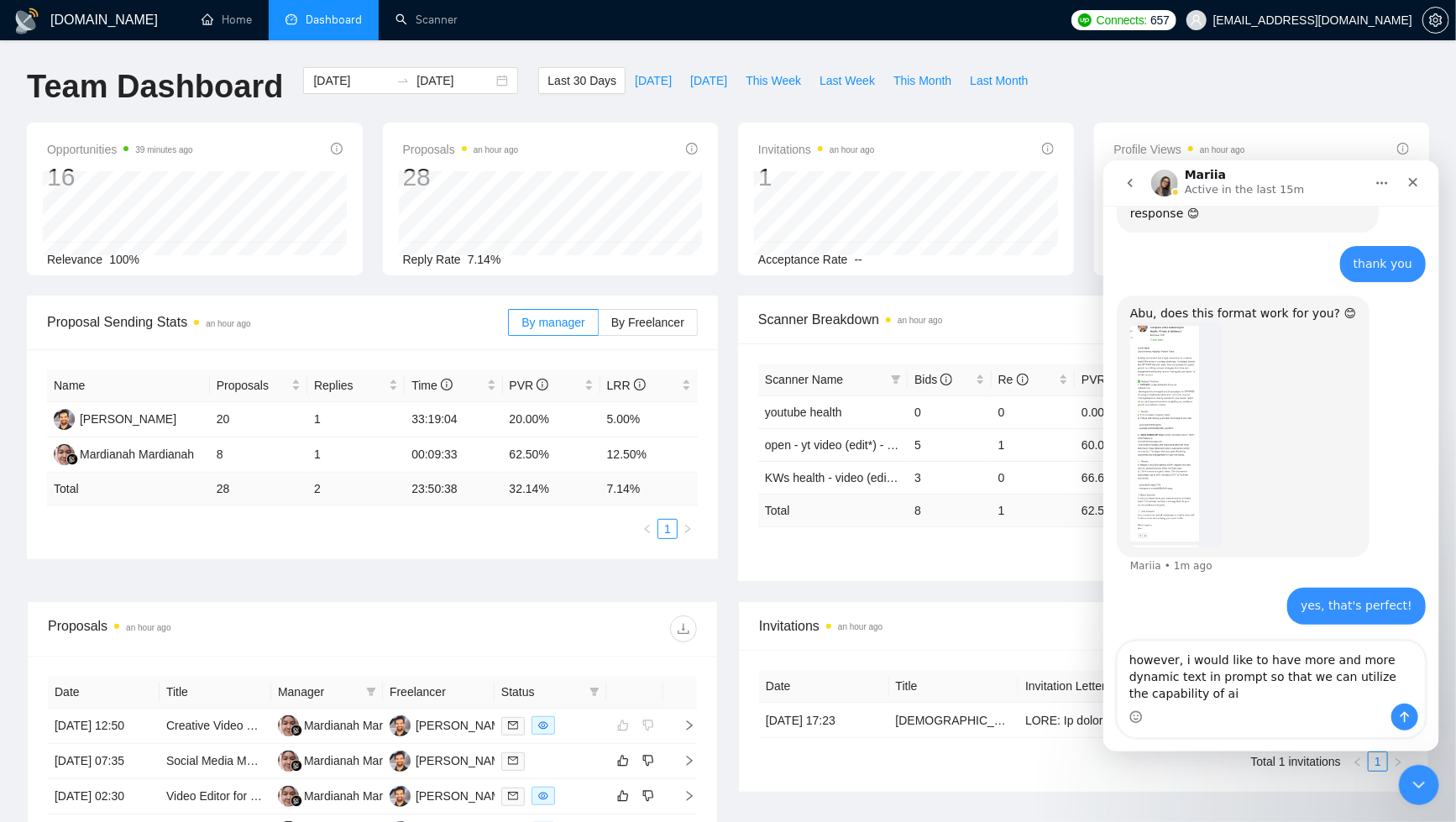
scroll to position [3850, 0]
type textarea "however, i would like to have more and more dynamic text in prompt so that we c…"
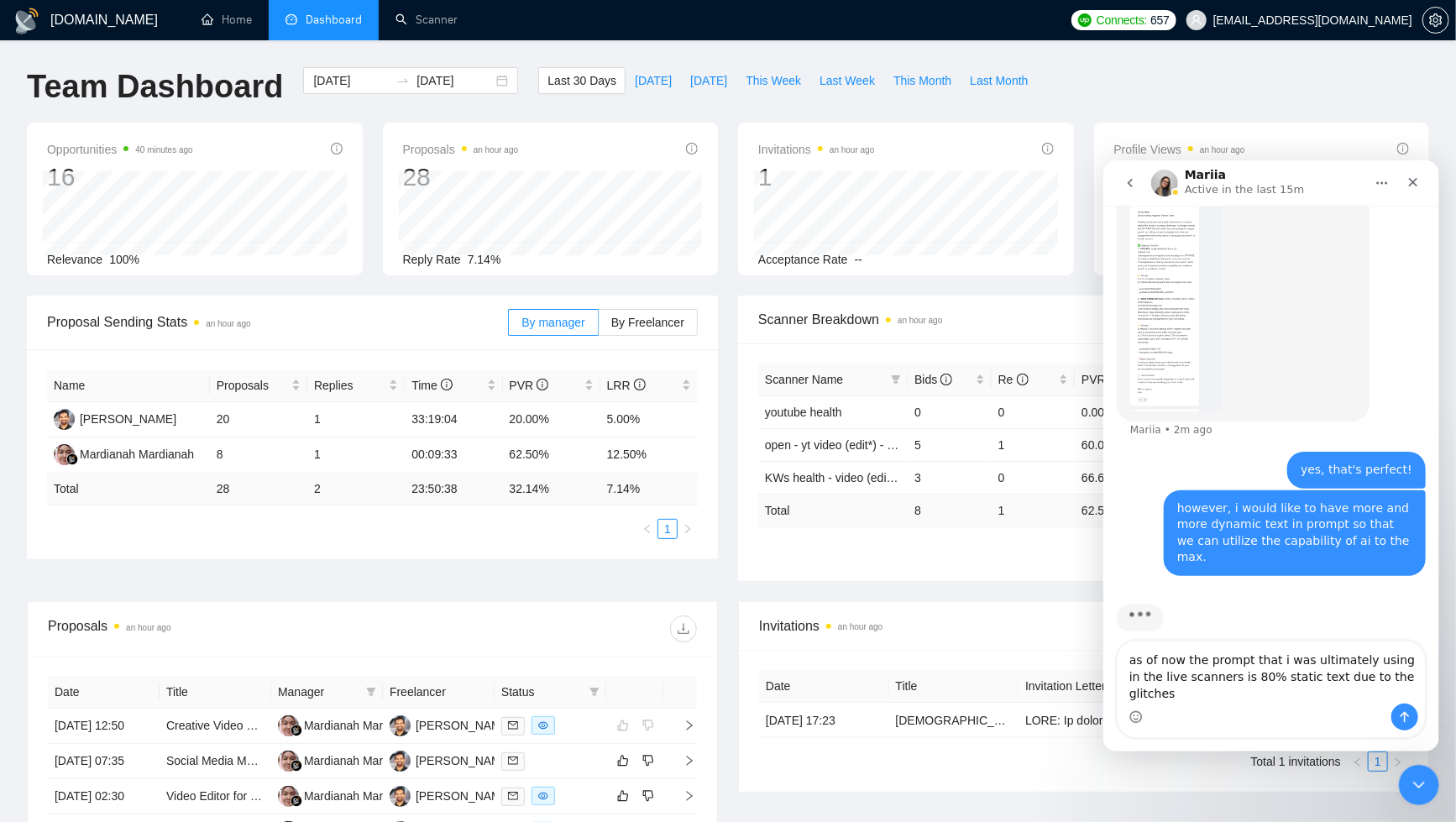
scroll to position [3986, 0]
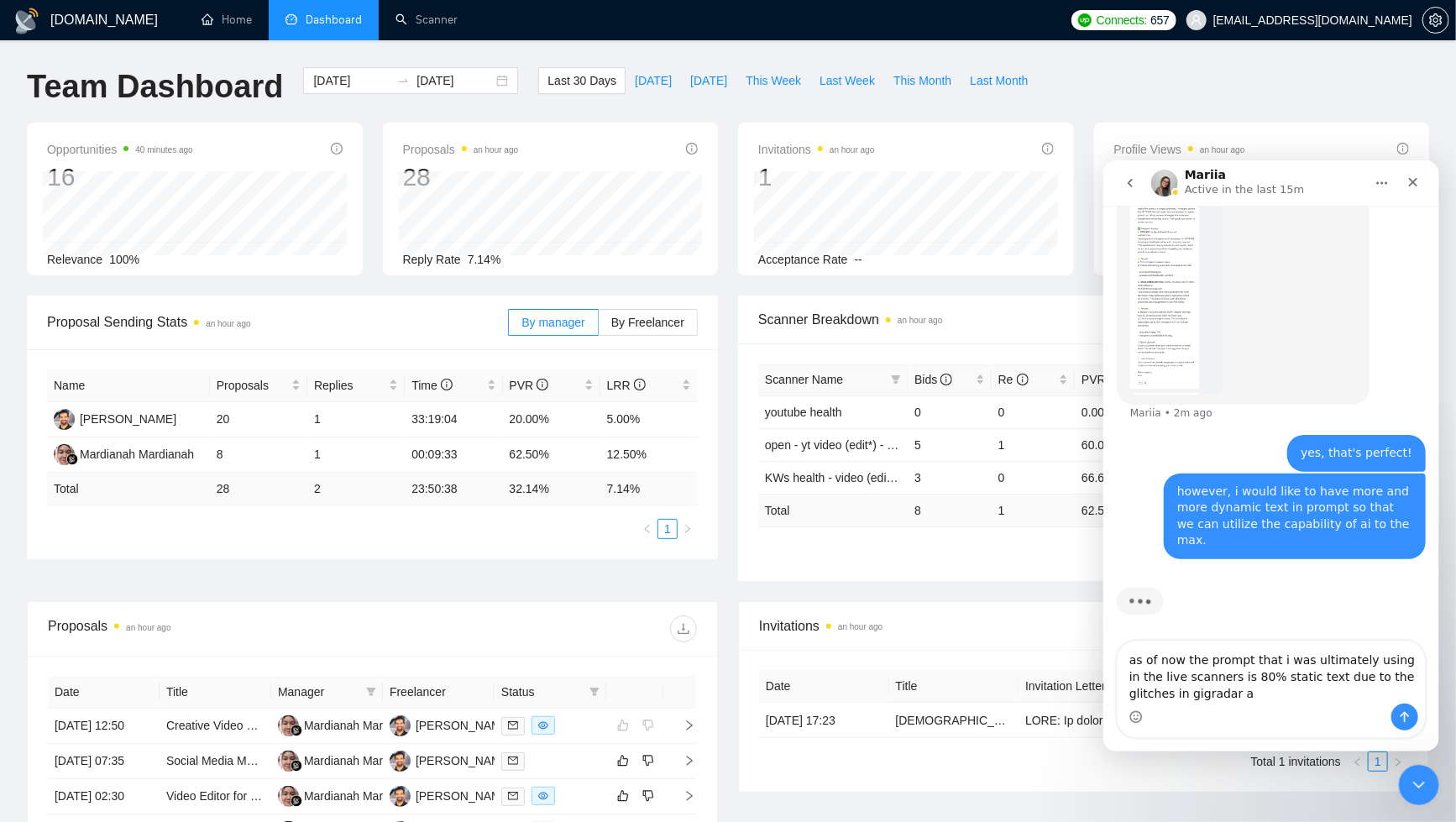
type textarea "as of now the prompt that i was ultimately using in the live scanners is 80% st…"
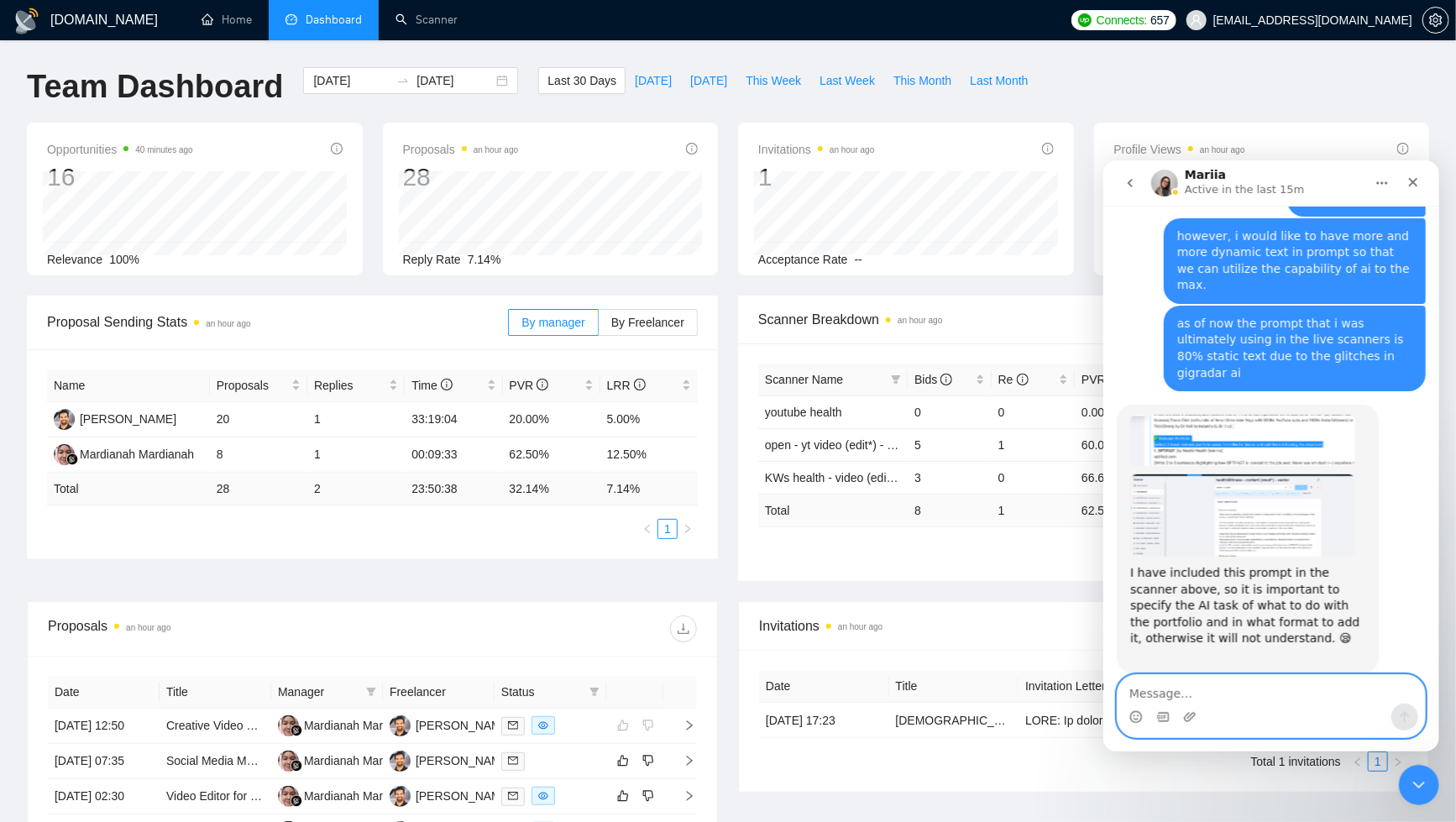
scroll to position [4241, 0]
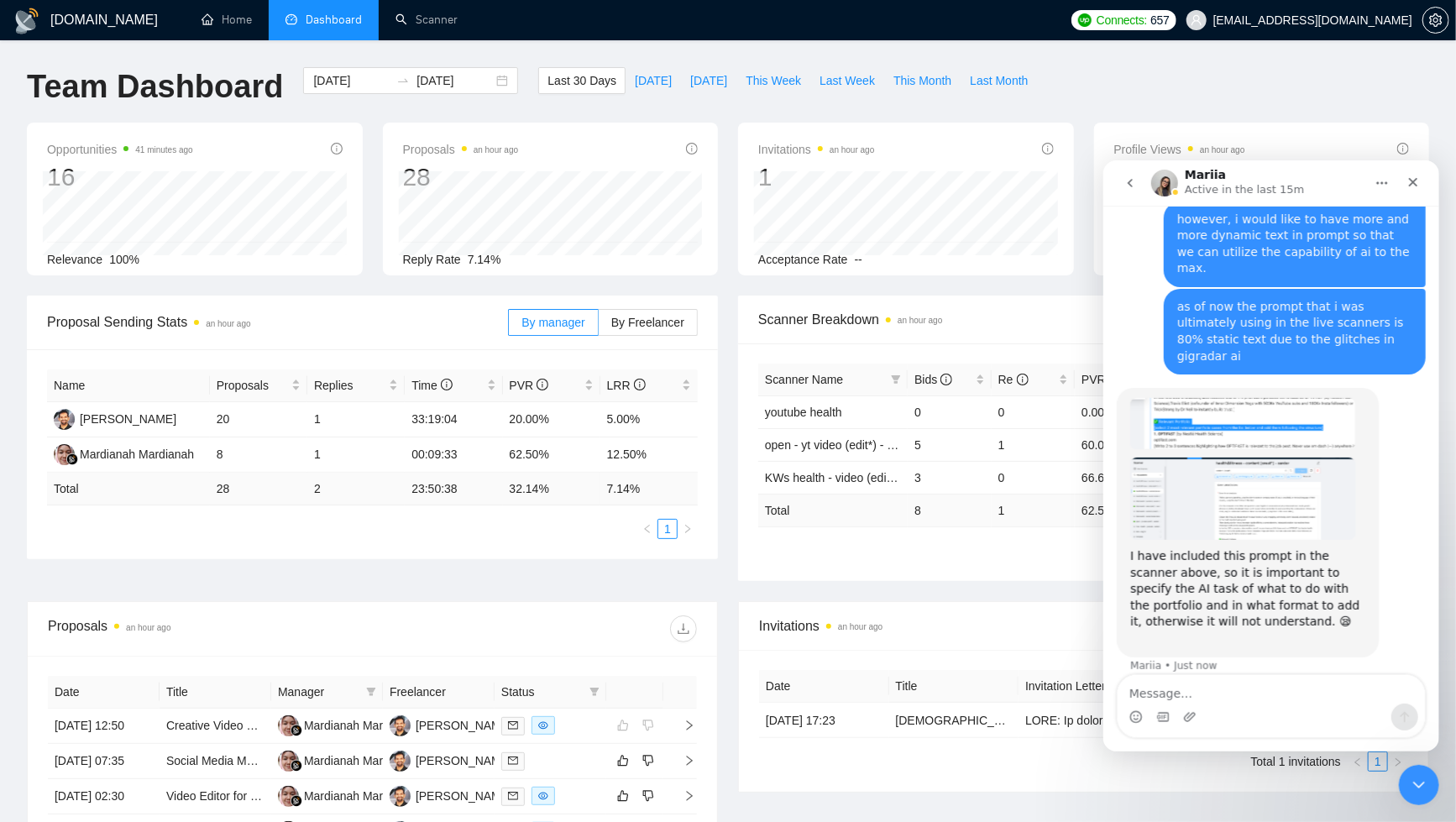
click at [1256, 399] on img "Mariia says…" at bounding box center [1242, 422] width 225 height 50
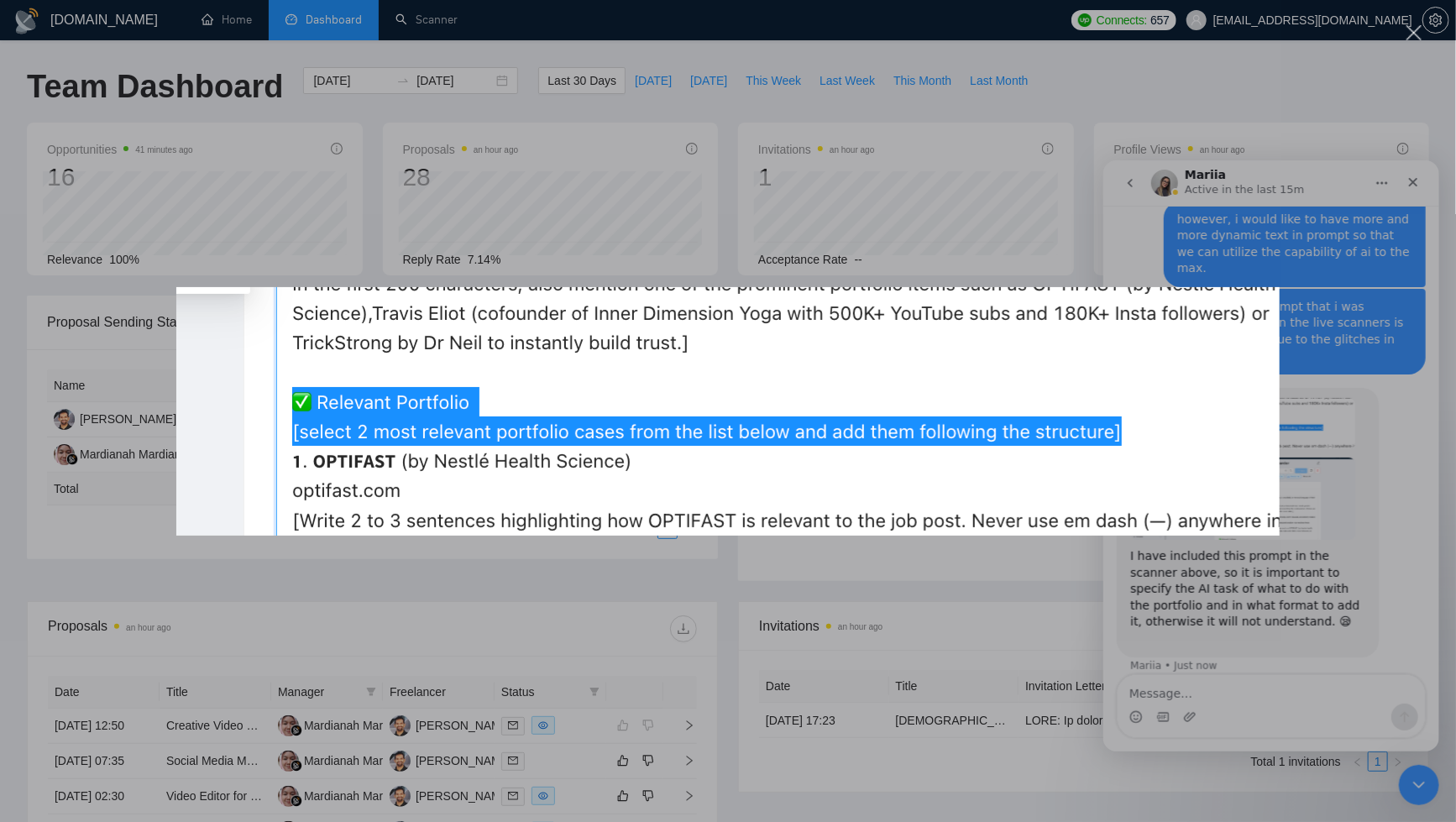
scroll to position [0, 0]
click at [1260, 687] on div "Intercom messenger" at bounding box center [728, 411] width 1456 height 822
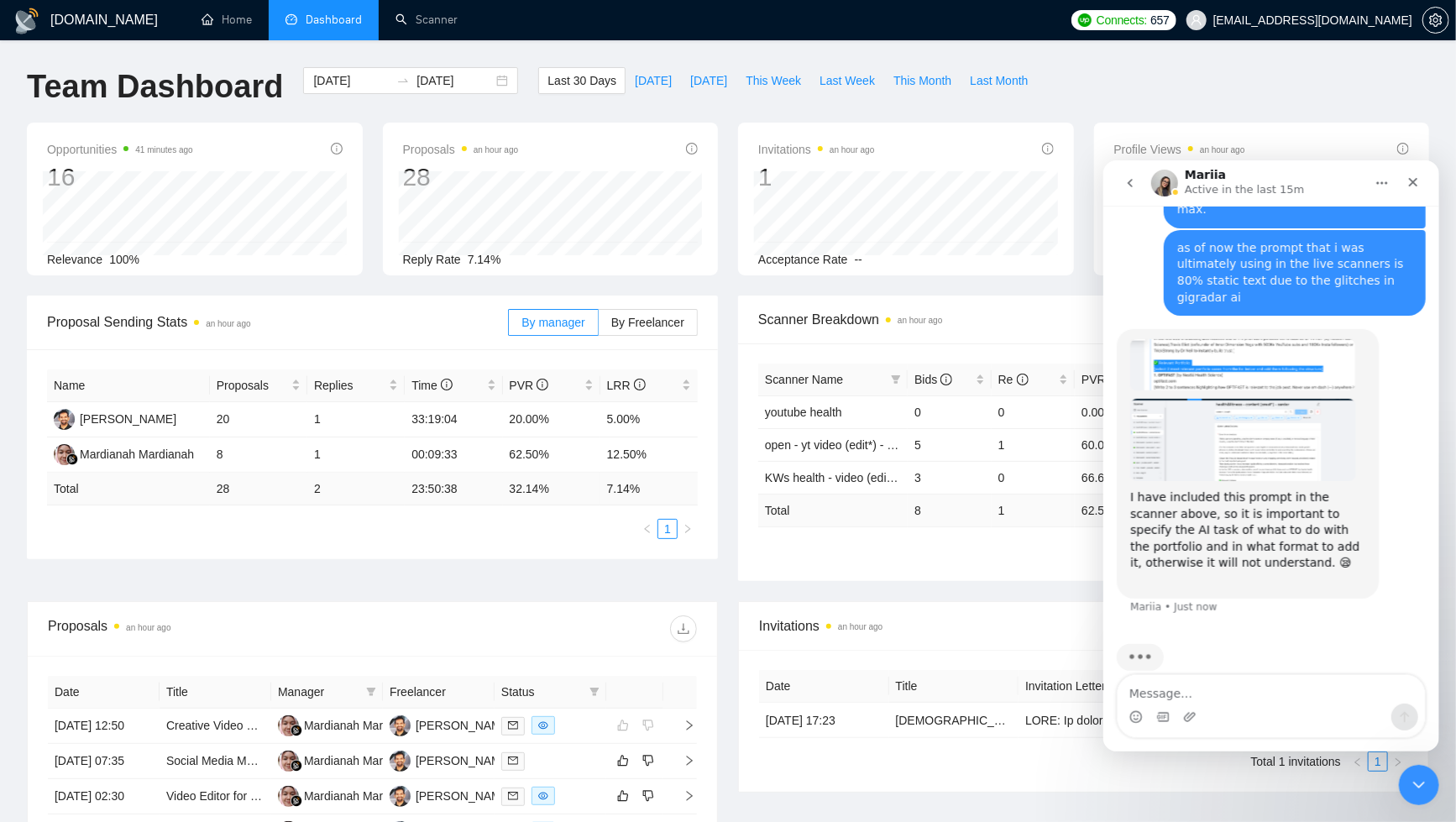
scroll to position [4306, 0]
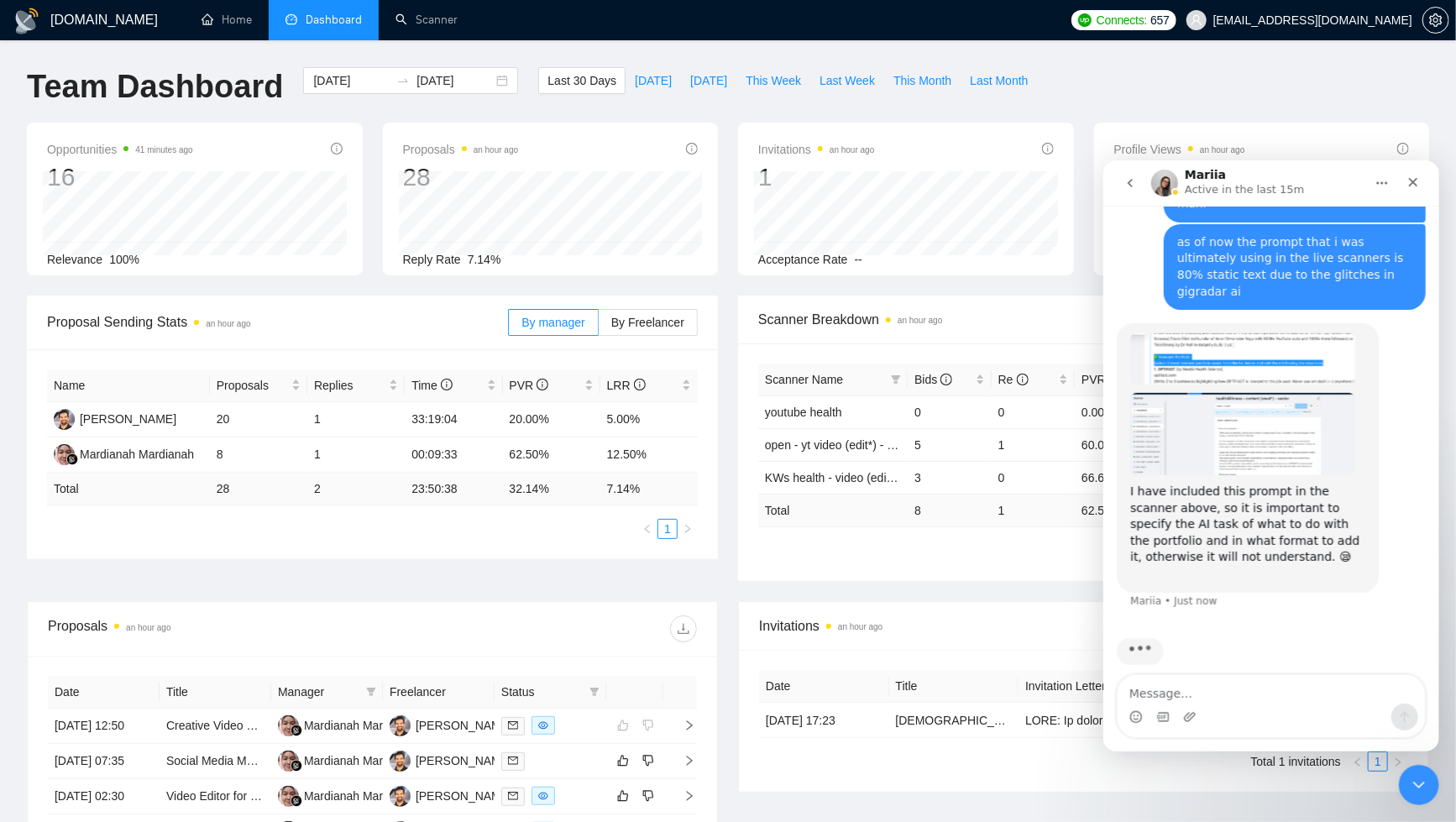
click at [1210, 436] on img "Mariia says…" at bounding box center [1242, 434] width 225 height 82
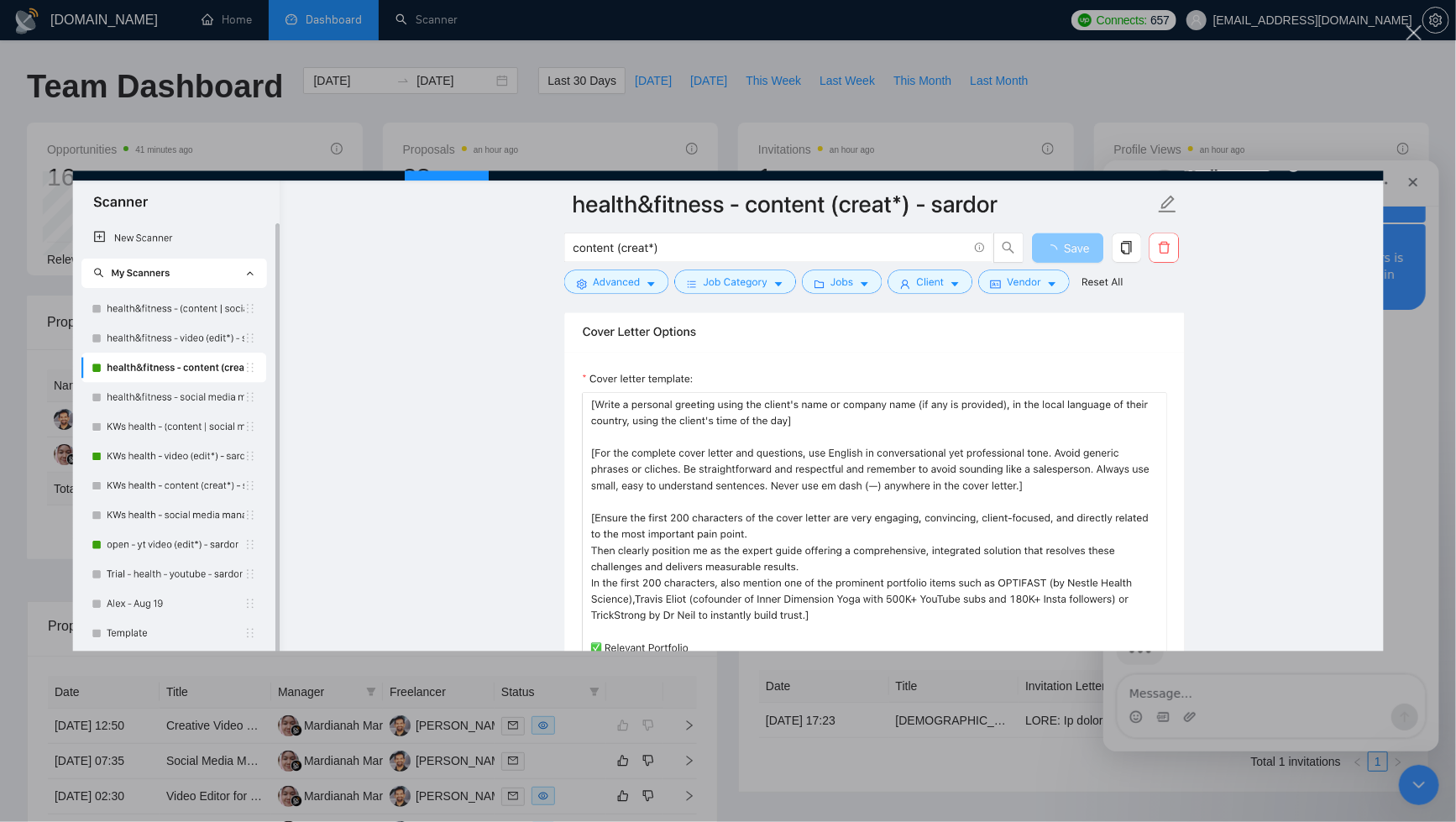
click at [807, 756] on div "Intercom messenger" at bounding box center [728, 411] width 1456 height 822
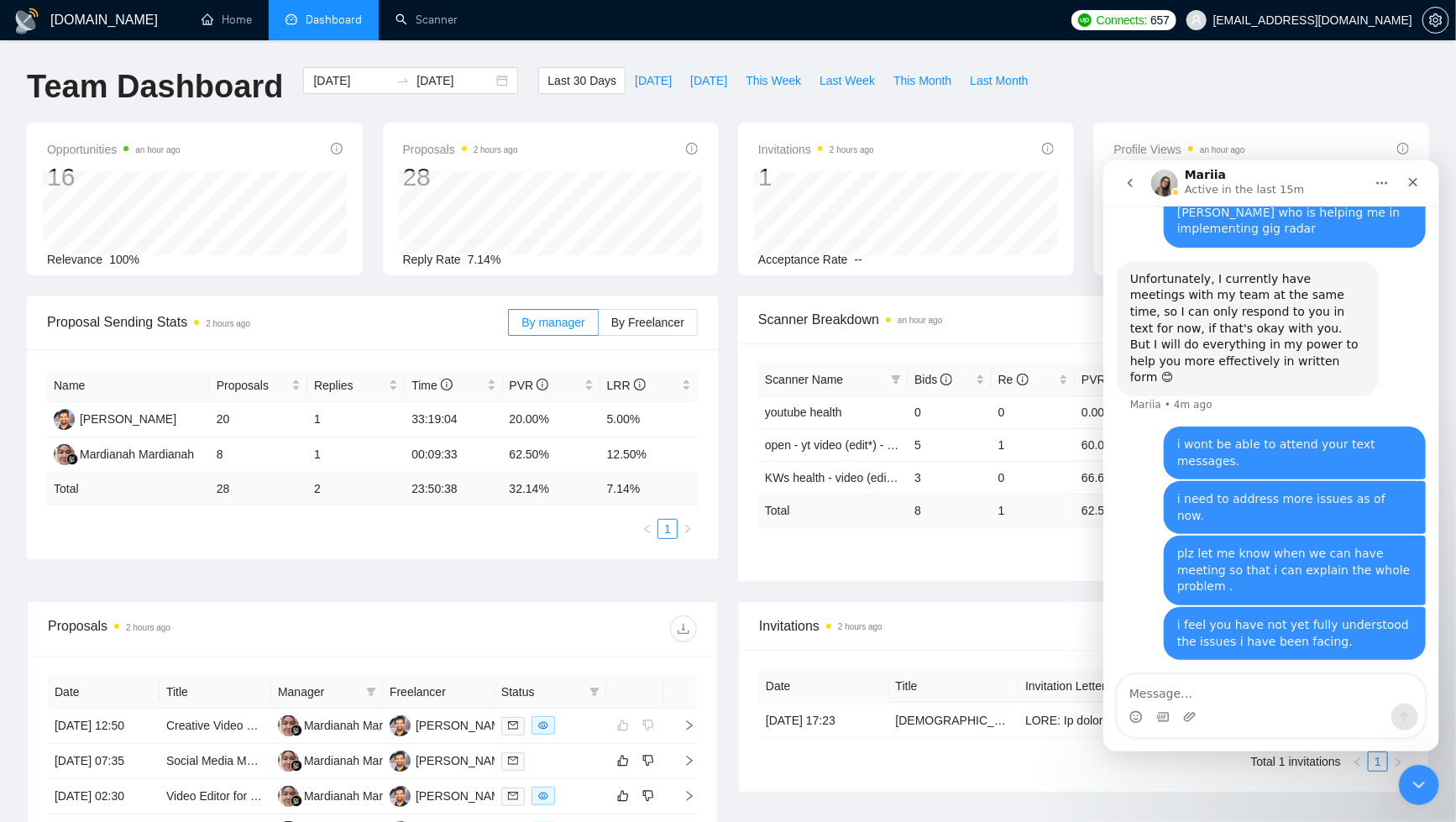
scroll to position [5524, 0]
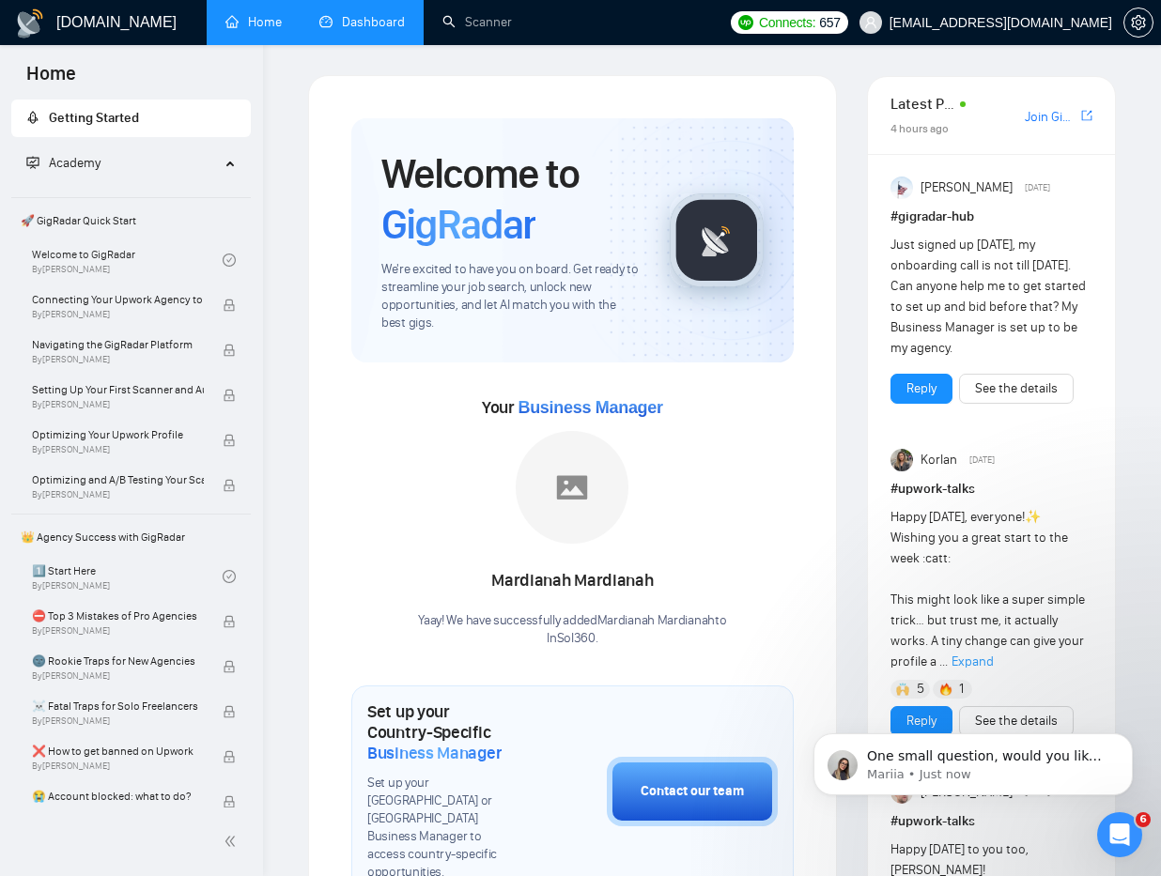
click at [395, 24] on link "Dashboard" at bounding box center [361, 22] width 85 height 16
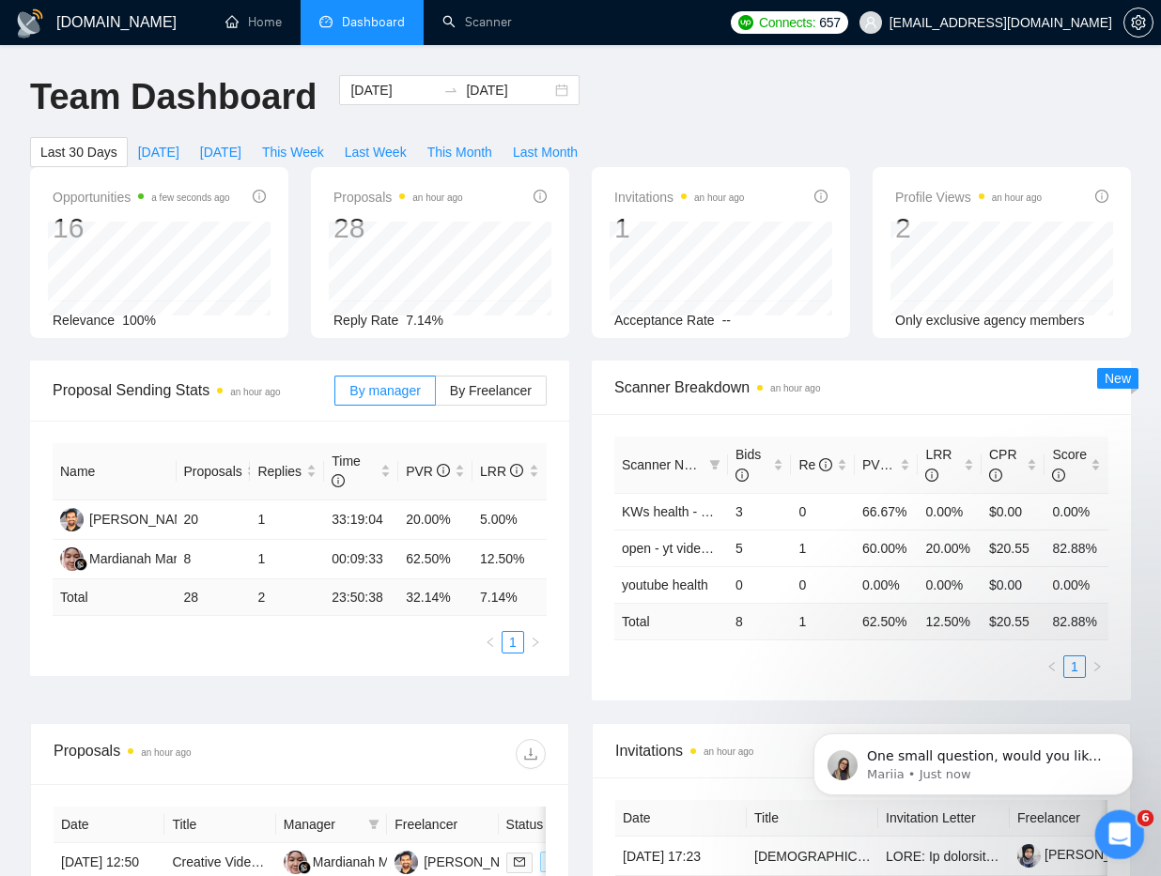
click at [1121, 811] on div "Open Intercom Messenger" at bounding box center [1117, 832] width 62 height 62
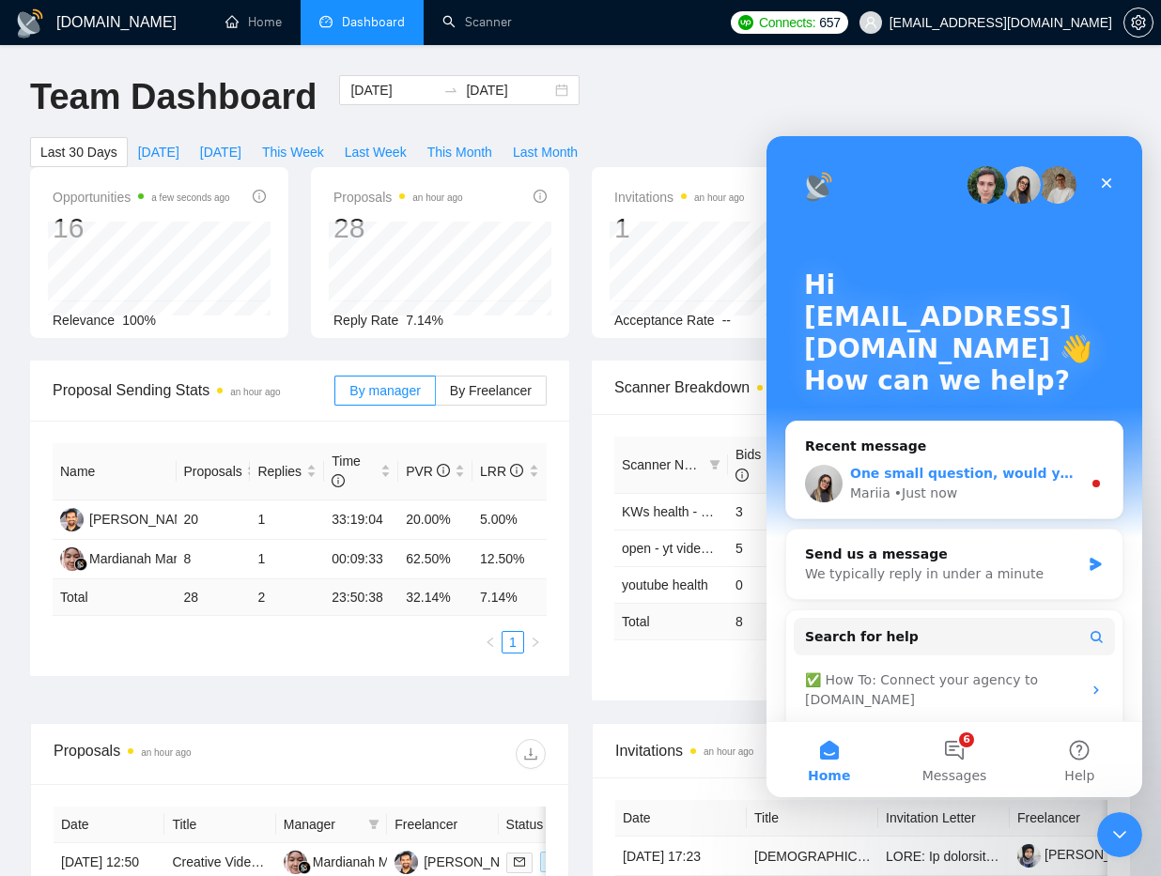
click at [1038, 485] on div "Mariia • Just now" at bounding box center [965, 494] width 231 height 20
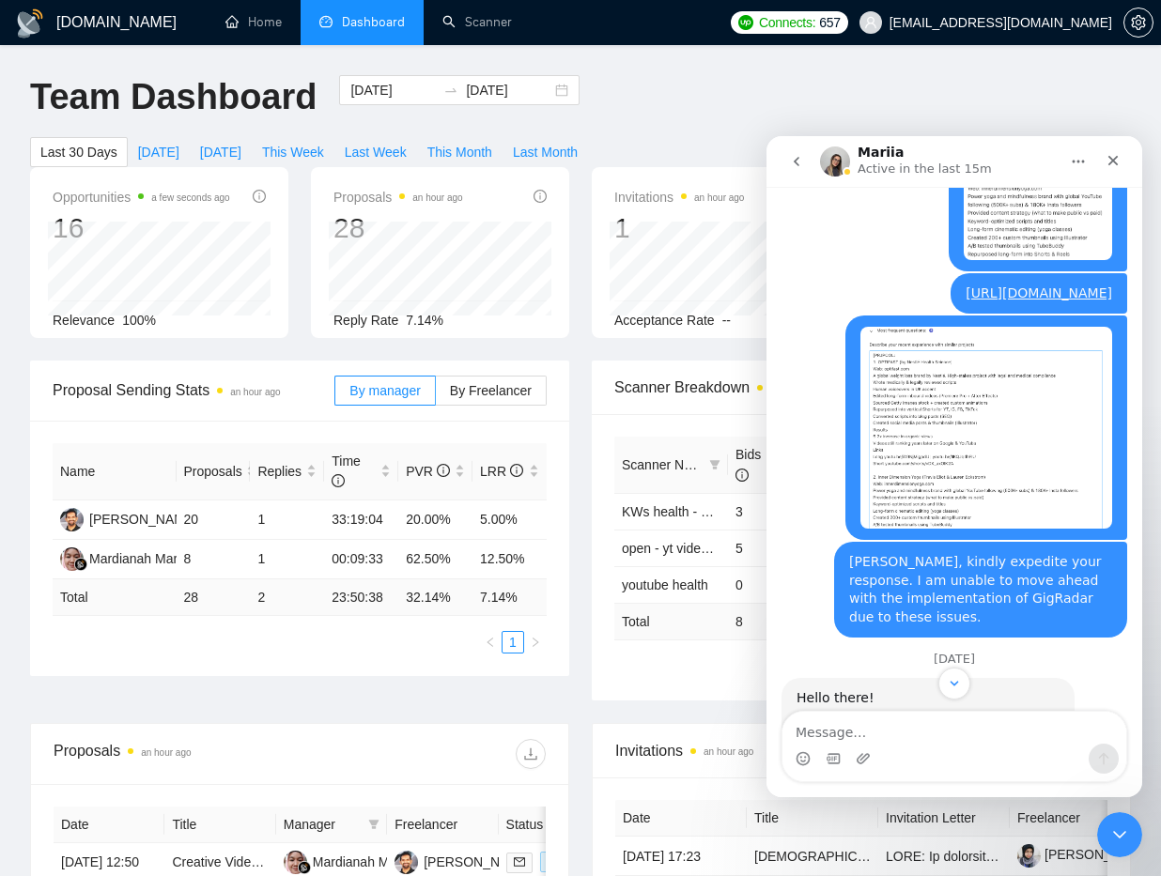
scroll to position [2432, 0]
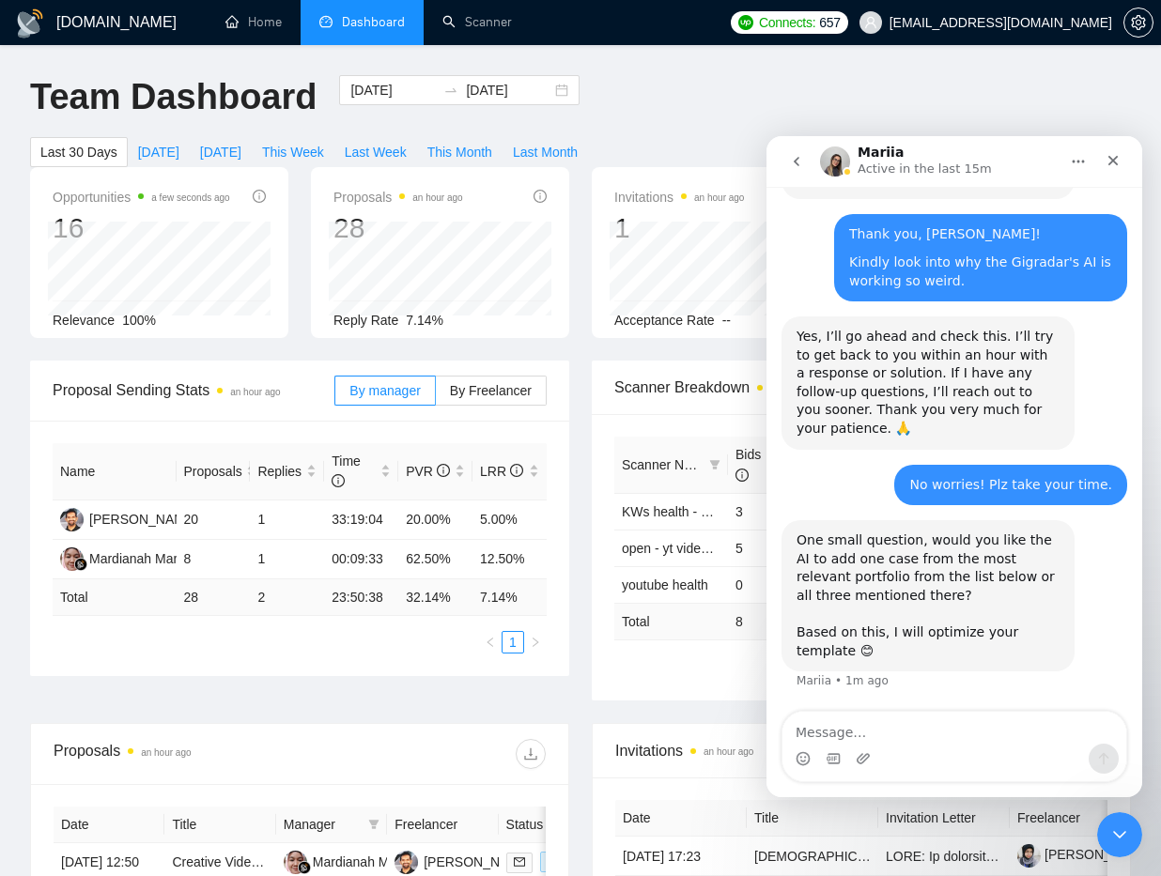
click at [893, 733] on textarea "Message…" at bounding box center [954, 728] width 344 height 32
click at [981, 726] on textarea "Message…" at bounding box center [954, 728] width 344 height 32
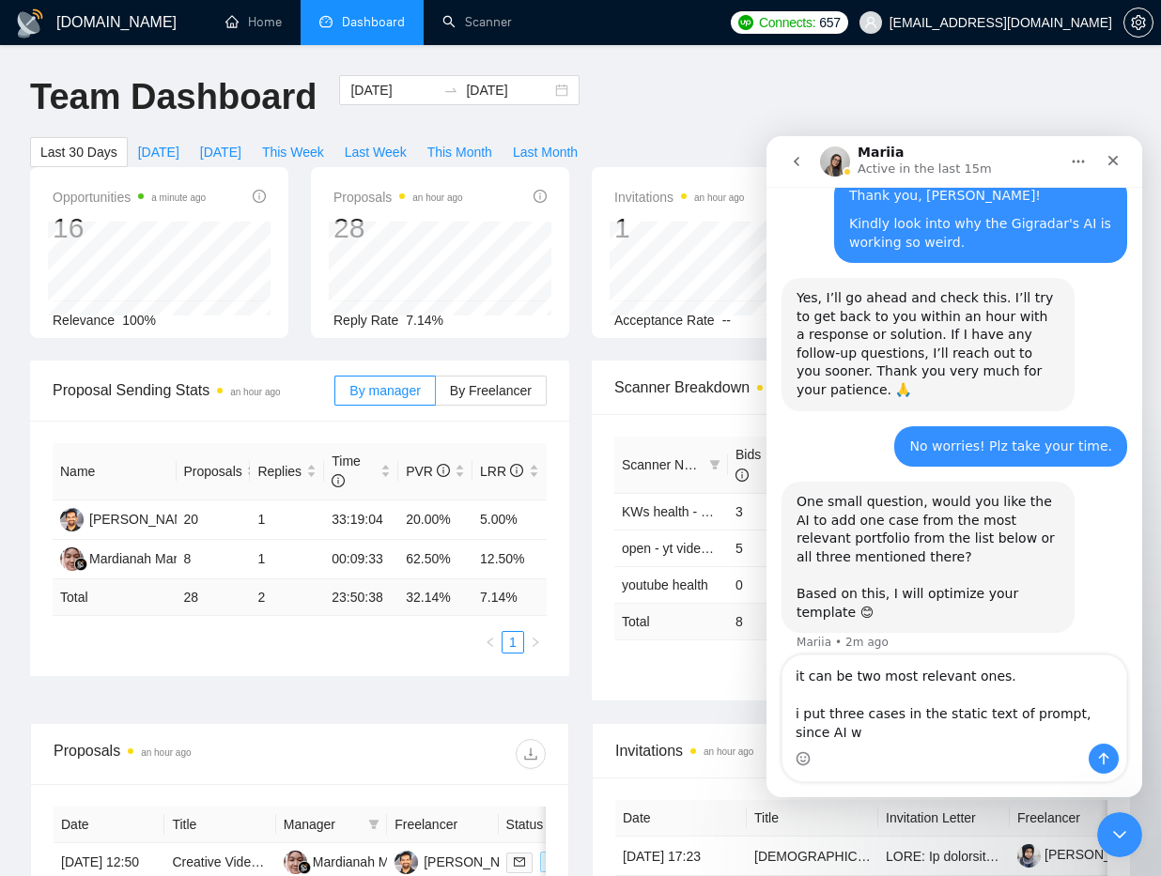
scroll to position [2489, 0]
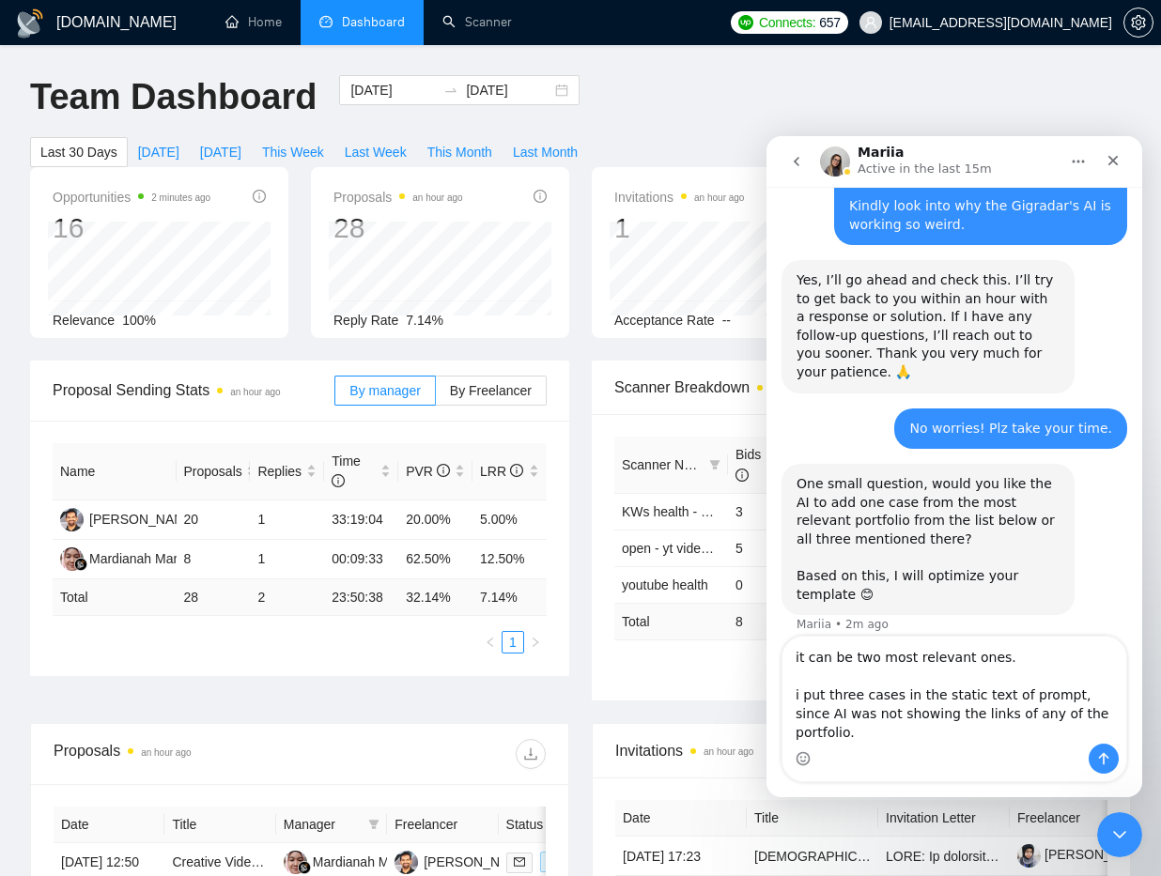
type textarea "it can be two most relevant ones. i put three cases in the static text of promp…"
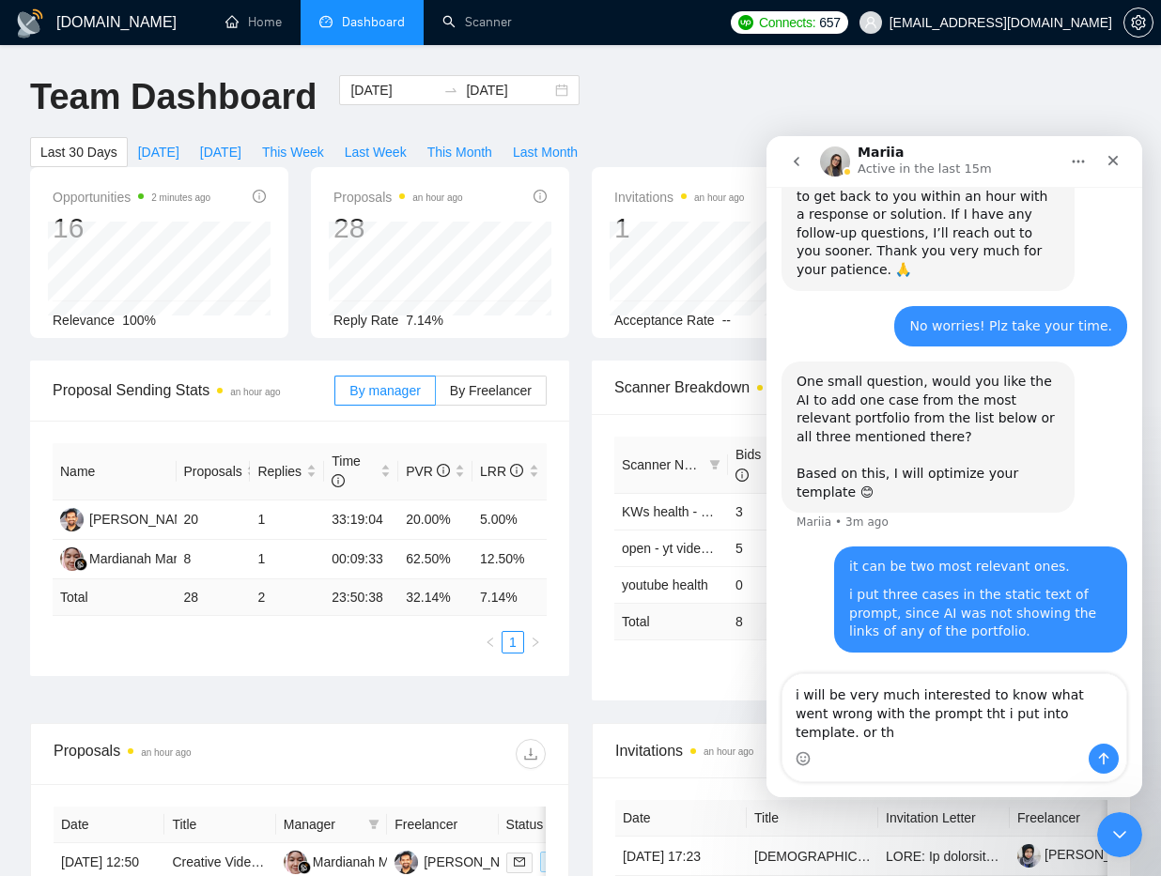
scroll to position [2572, 0]
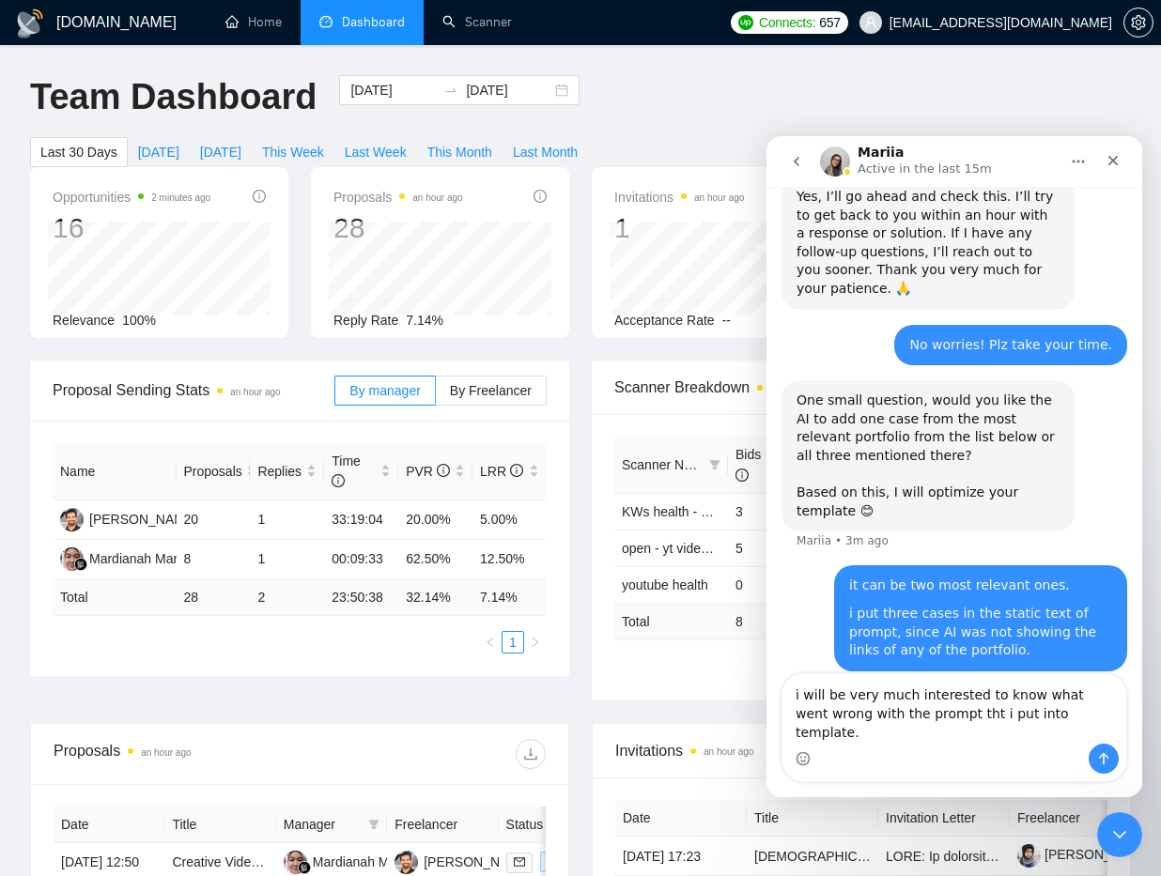
click at [1028, 718] on textarea "i will be very much interested to know what went wrong with the prompt tht i pu…" at bounding box center [954, 708] width 344 height 69
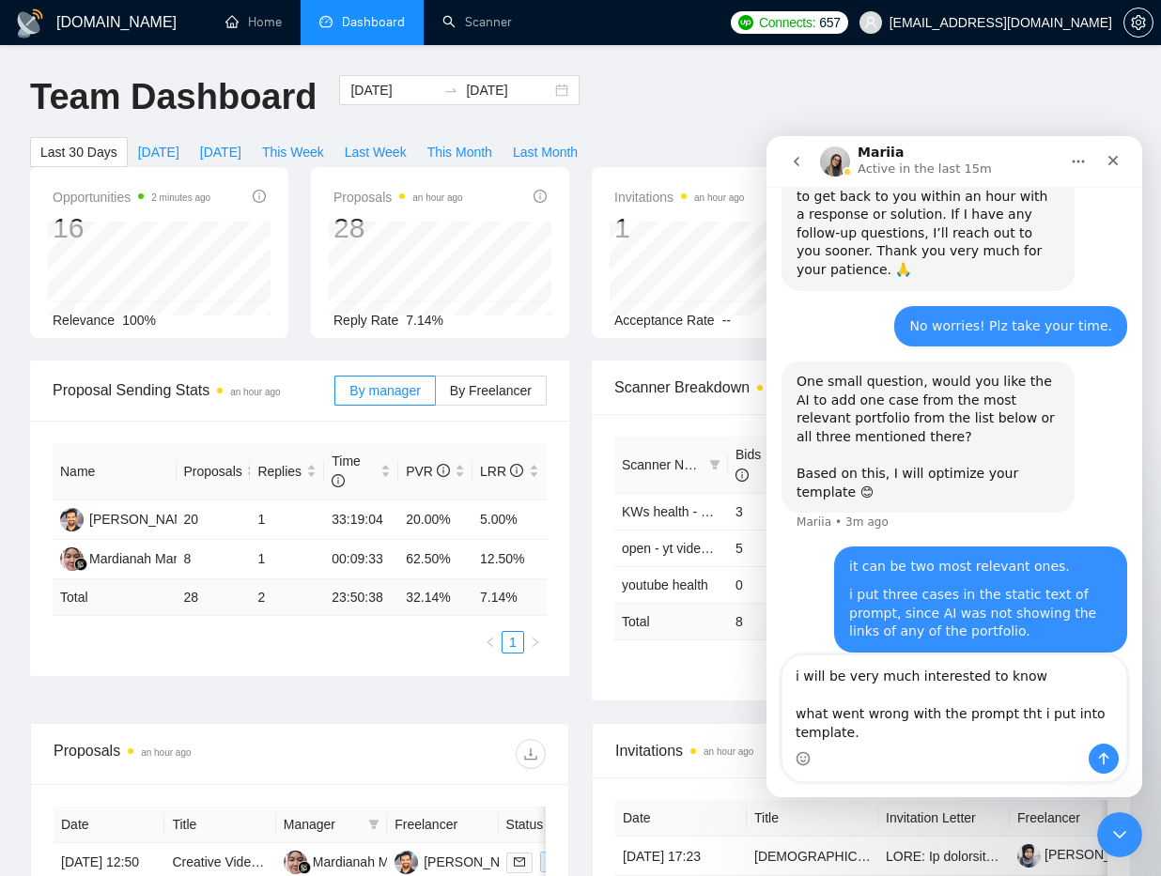
scroll to position [2610, 0]
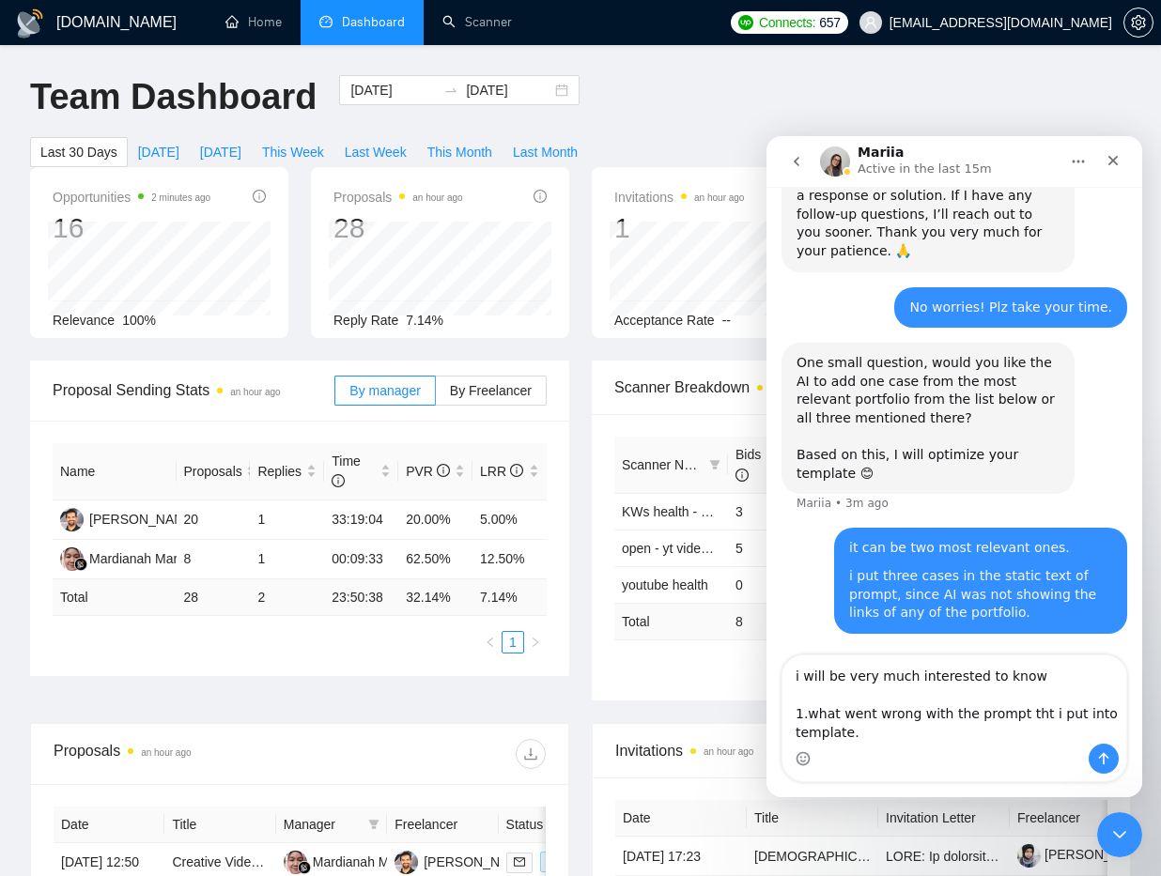
type textarea "i will be very much interested to know 1. what went wrong with the prompt tht i…"
click at [919, 732] on textarea "i will be very much interested to know 1. what went wrong with the prompt tht i…" at bounding box center [954, 700] width 344 height 88
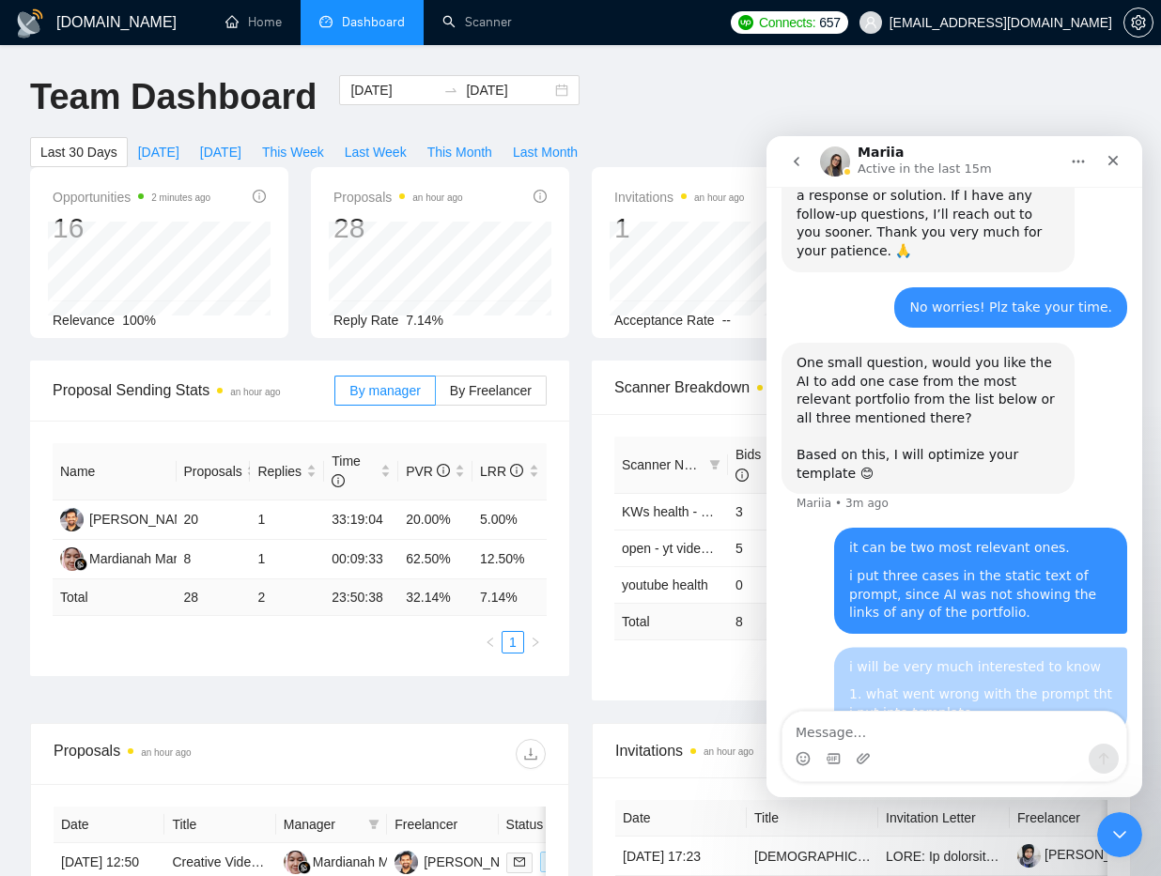
scroll to position [2642, 0]
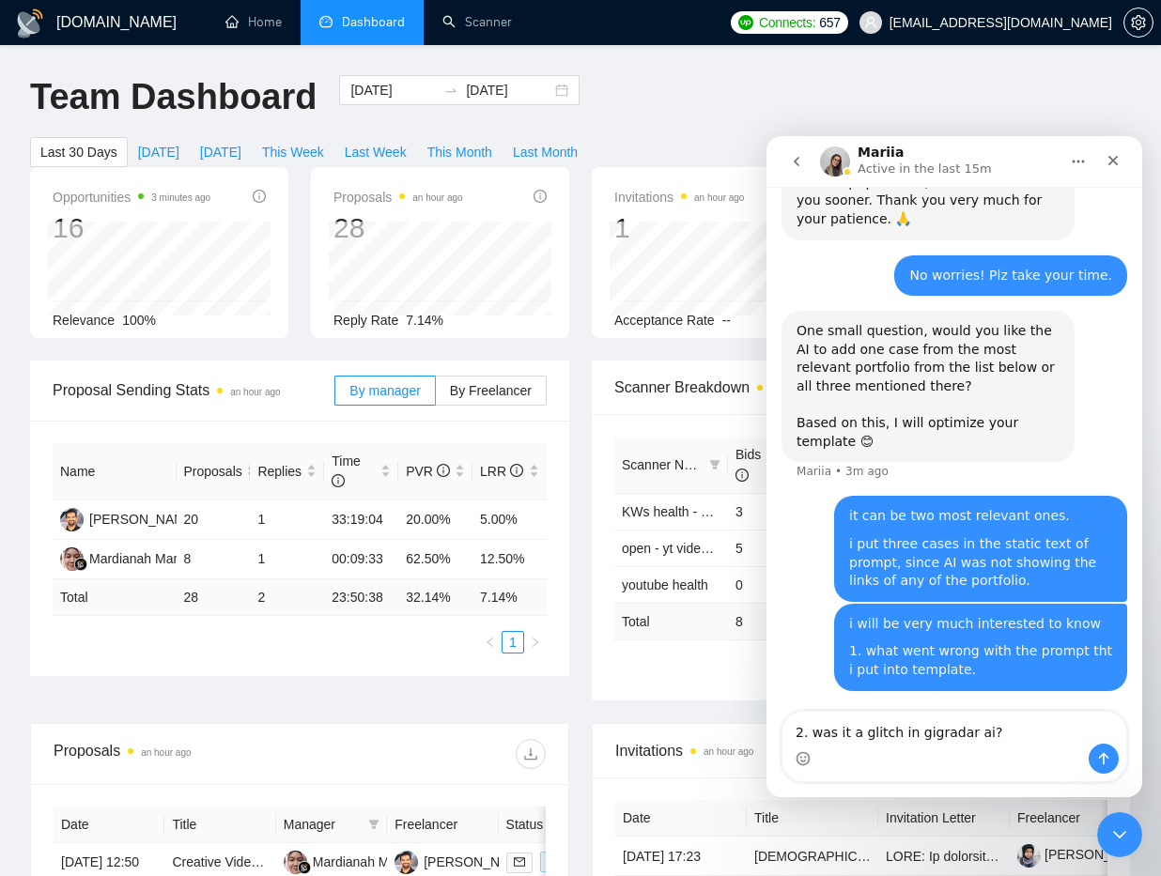
type textarea "2. was it a glitch in gigradar ai"
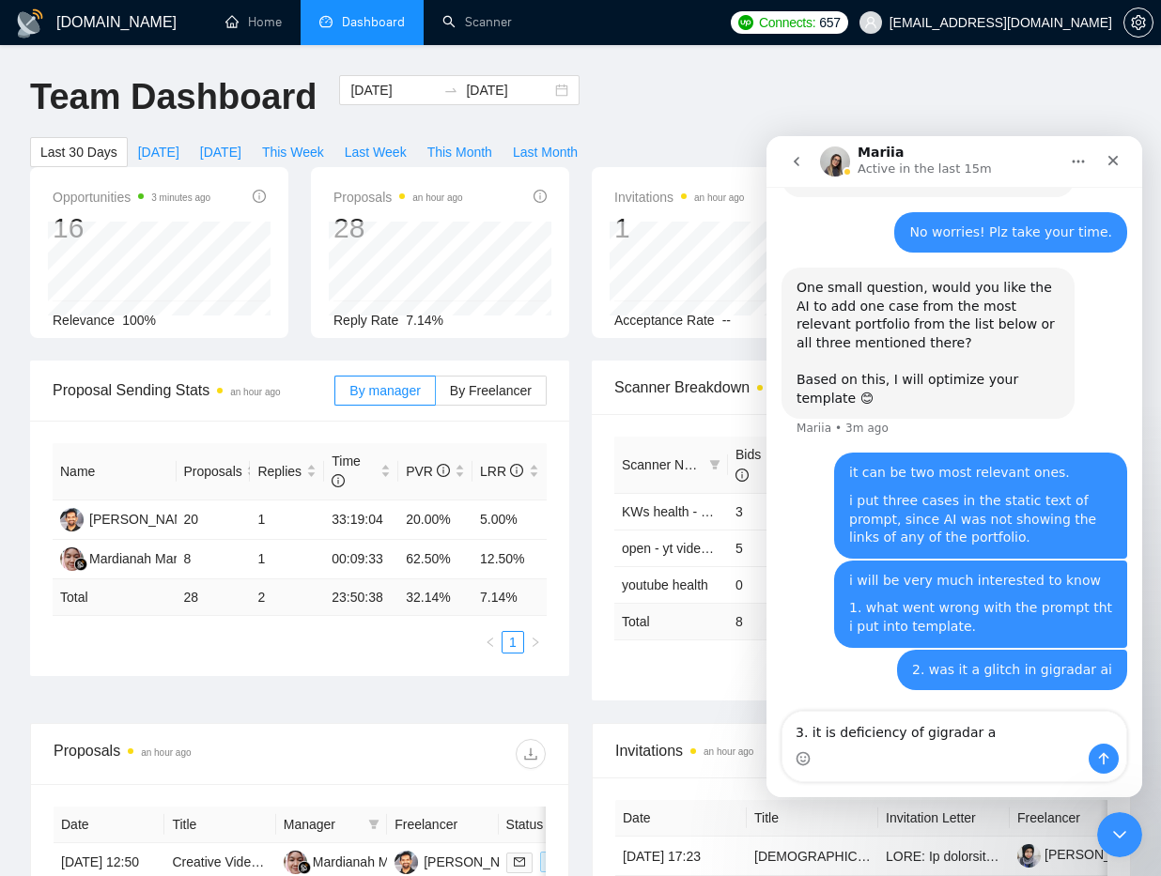
type textarea "3. it is deficiency of gigradar ai"
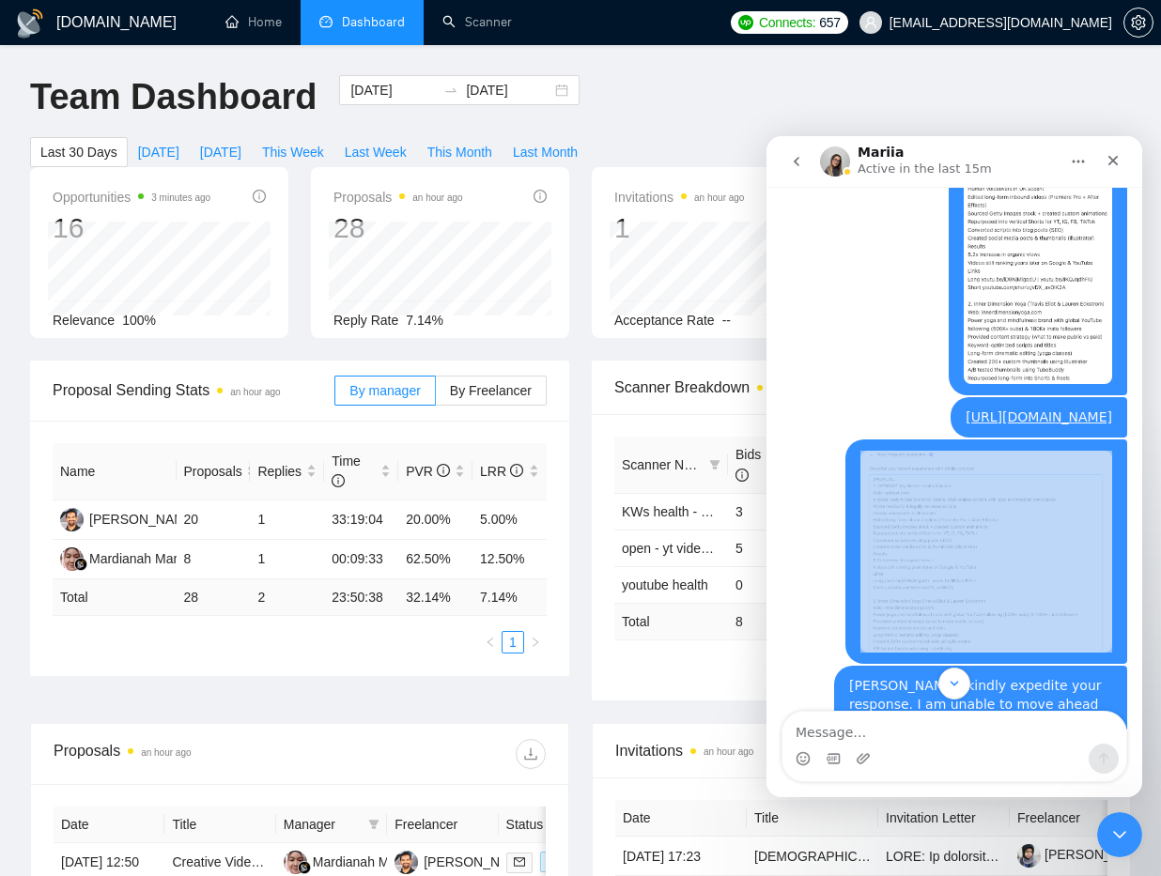
scroll to position [2727, 0]
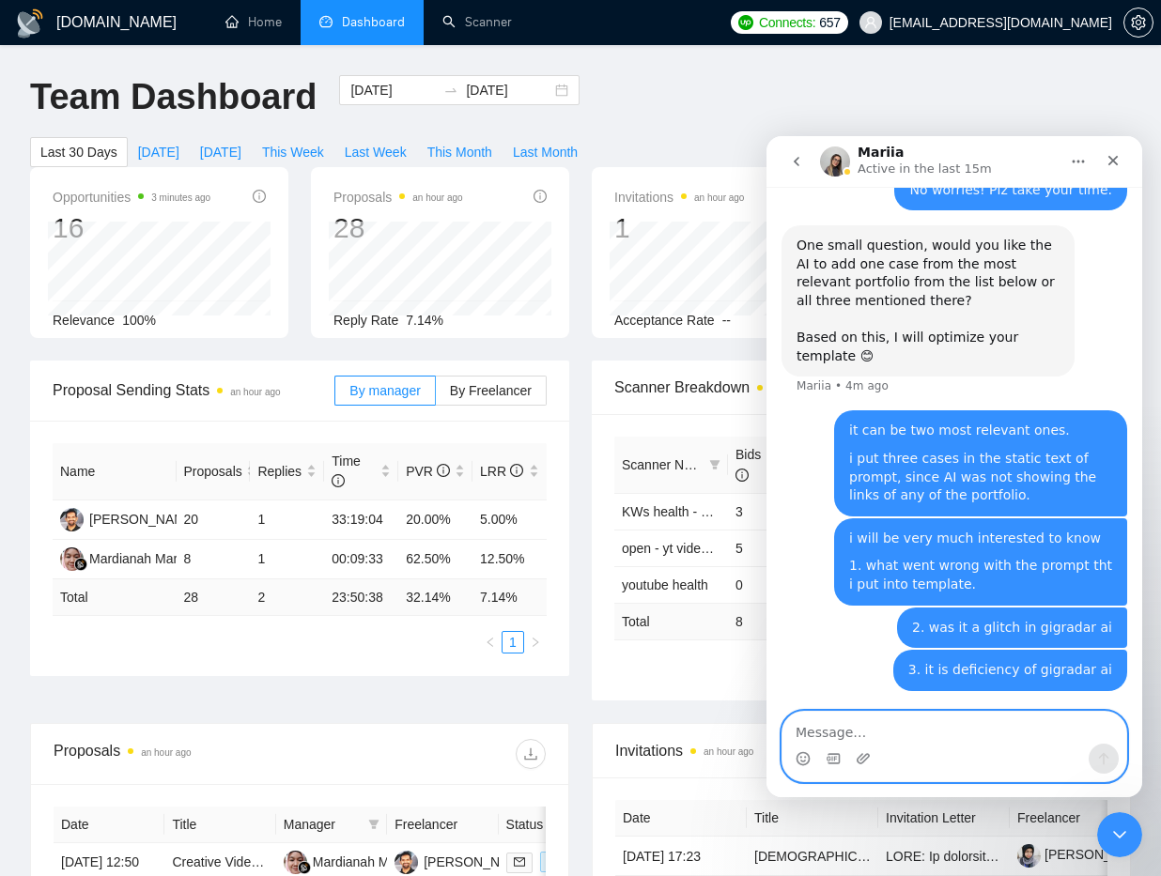
click at [919, 738] on textarea "Message…" at bounding box center [954, 728] width 344 height 32
type textarea "for example, this problem"
paste textarea "Message…"
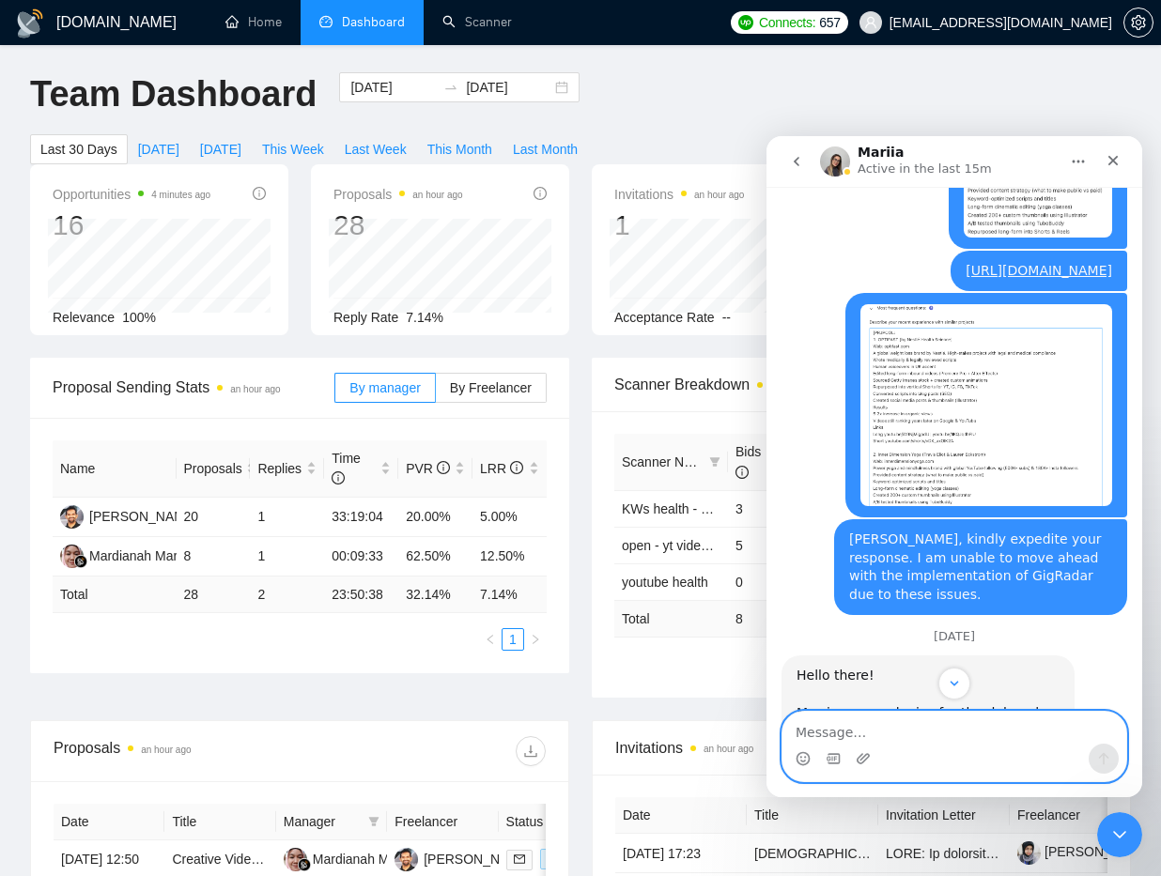
scroll to position [1329, 0]
click at [882, 741] on textarea "Message…" at bounding box center [954, 728] width 344 height 32
paste textarea "3"
type textarea "3"
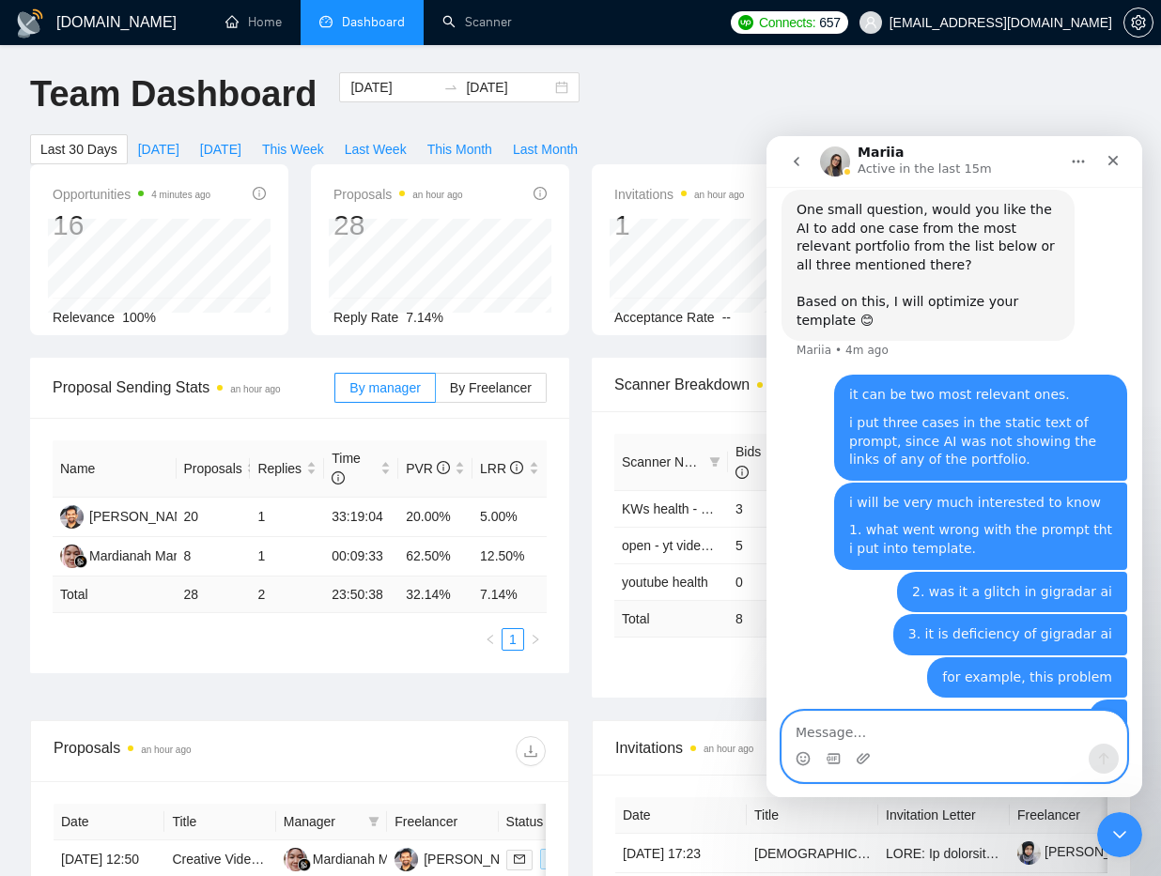
scroll to position [2814, 0]
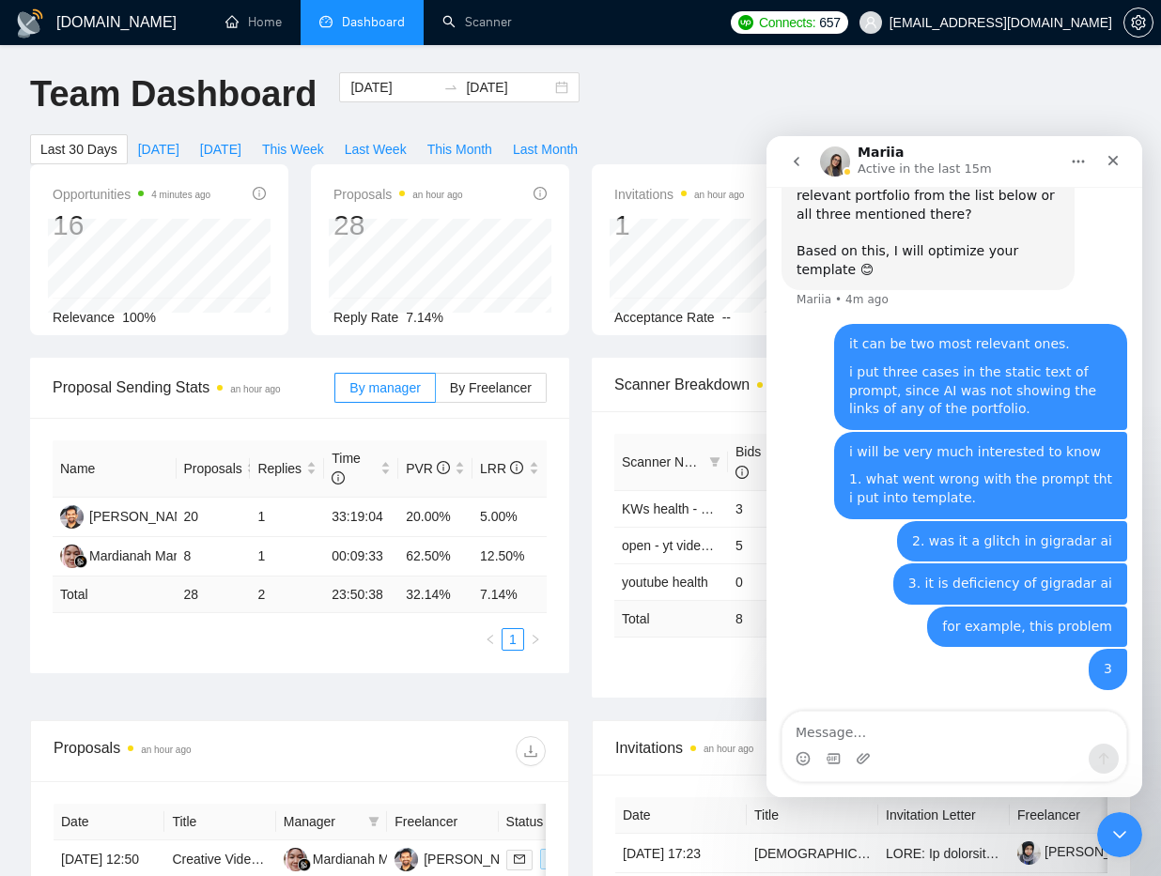
click at [1103, 673] on div "3" at bounding box center [1107, 669] width 8 height 19
click at [980, 733] on textarea "Message…" at bounding box center [954, 728] width 344 height 32
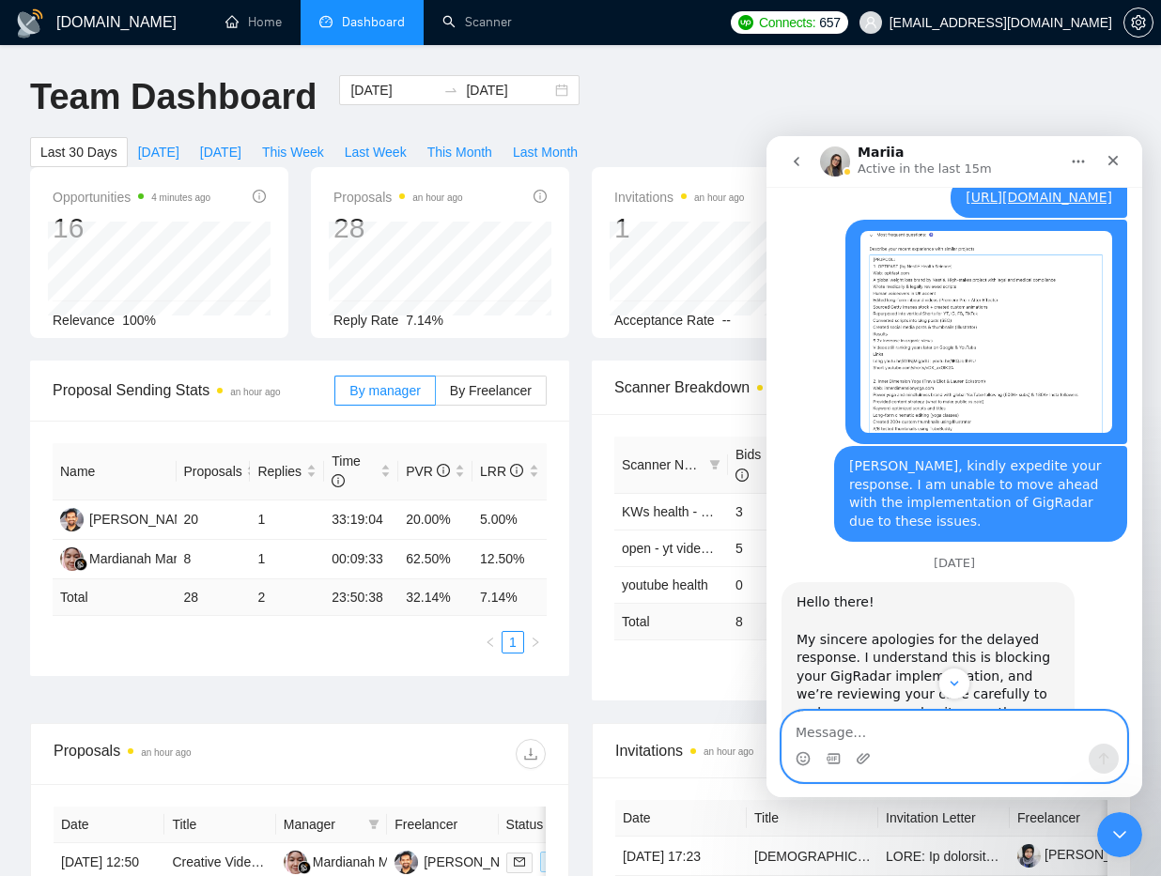
scroll to position [1386, 0]
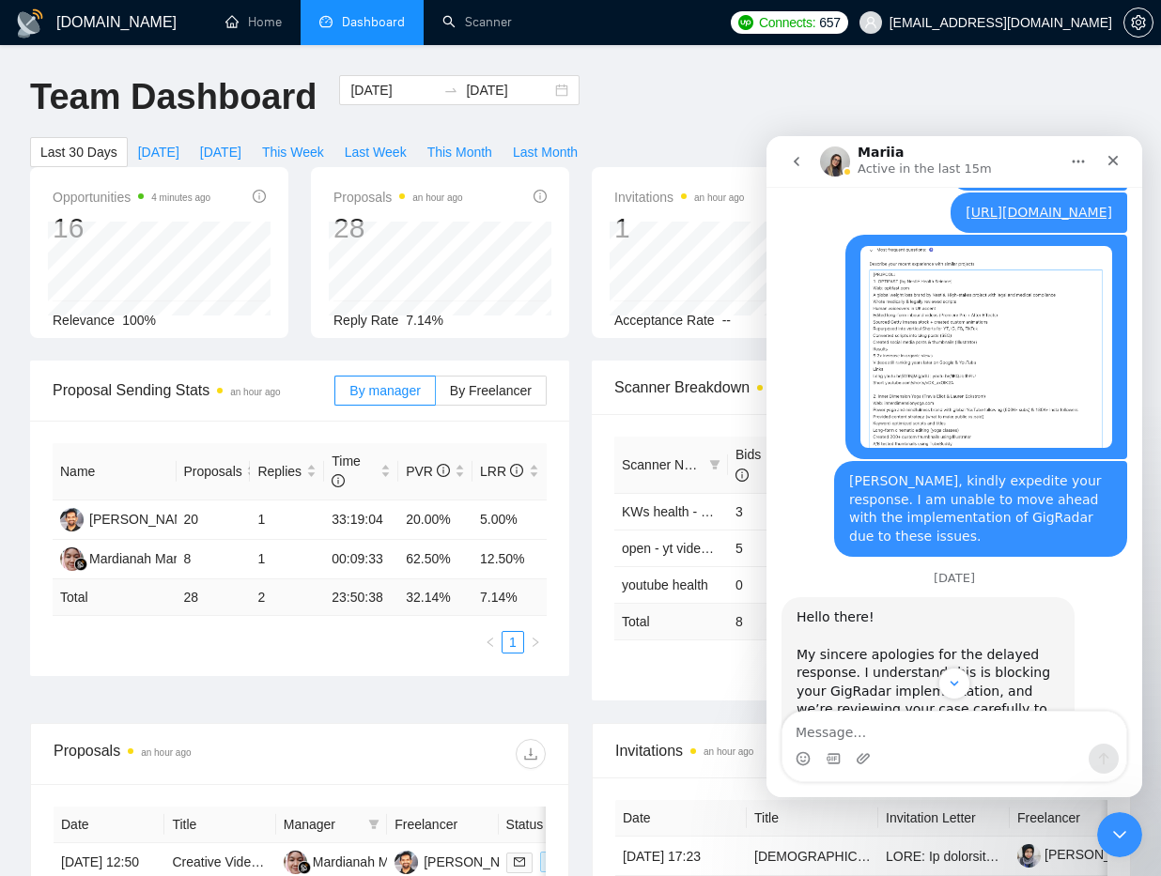
click at [980, 400] on img "abu.turab.varaich@gmail.com says…" at bounding box center [986, 347] width 252 height 202
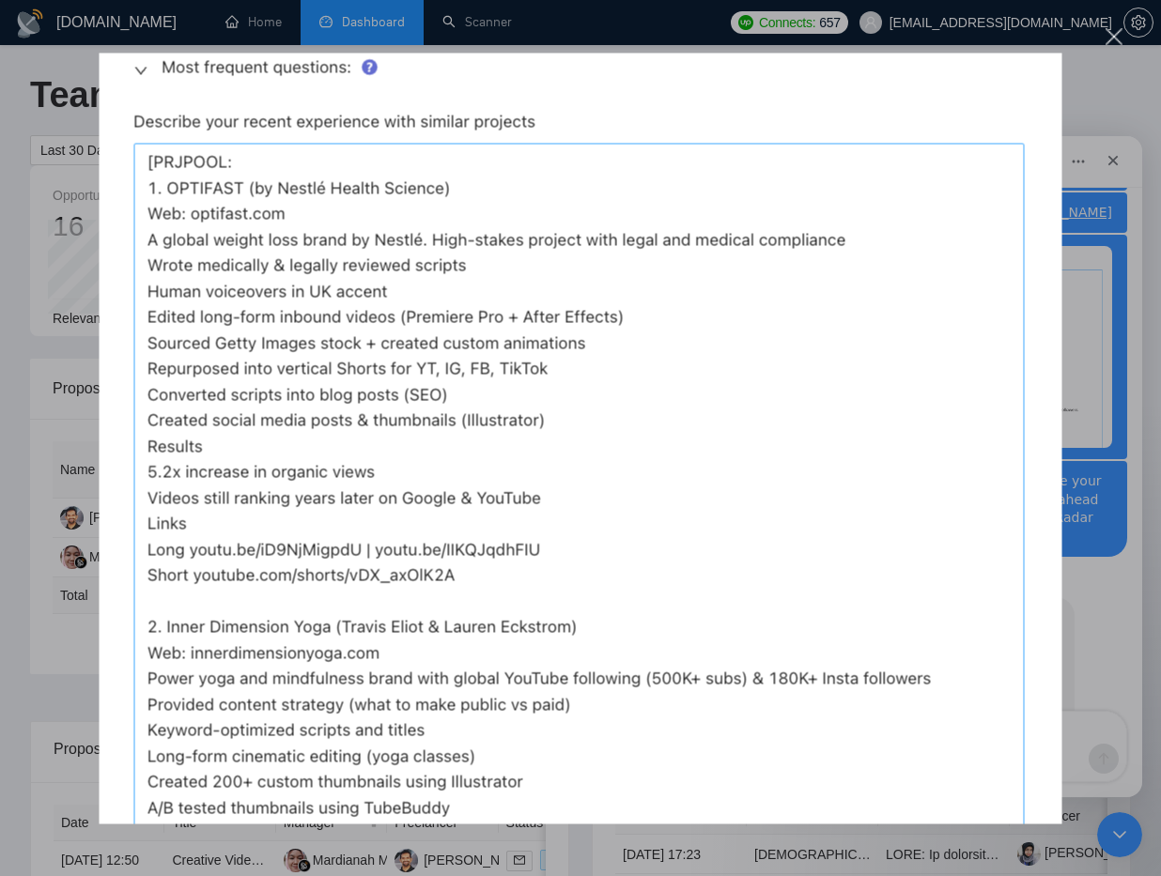
scroll to position [3, 0]
click at [1120, 606] on div "Intercom messenger" at bounding box center [580, 438] width 1161 height 876
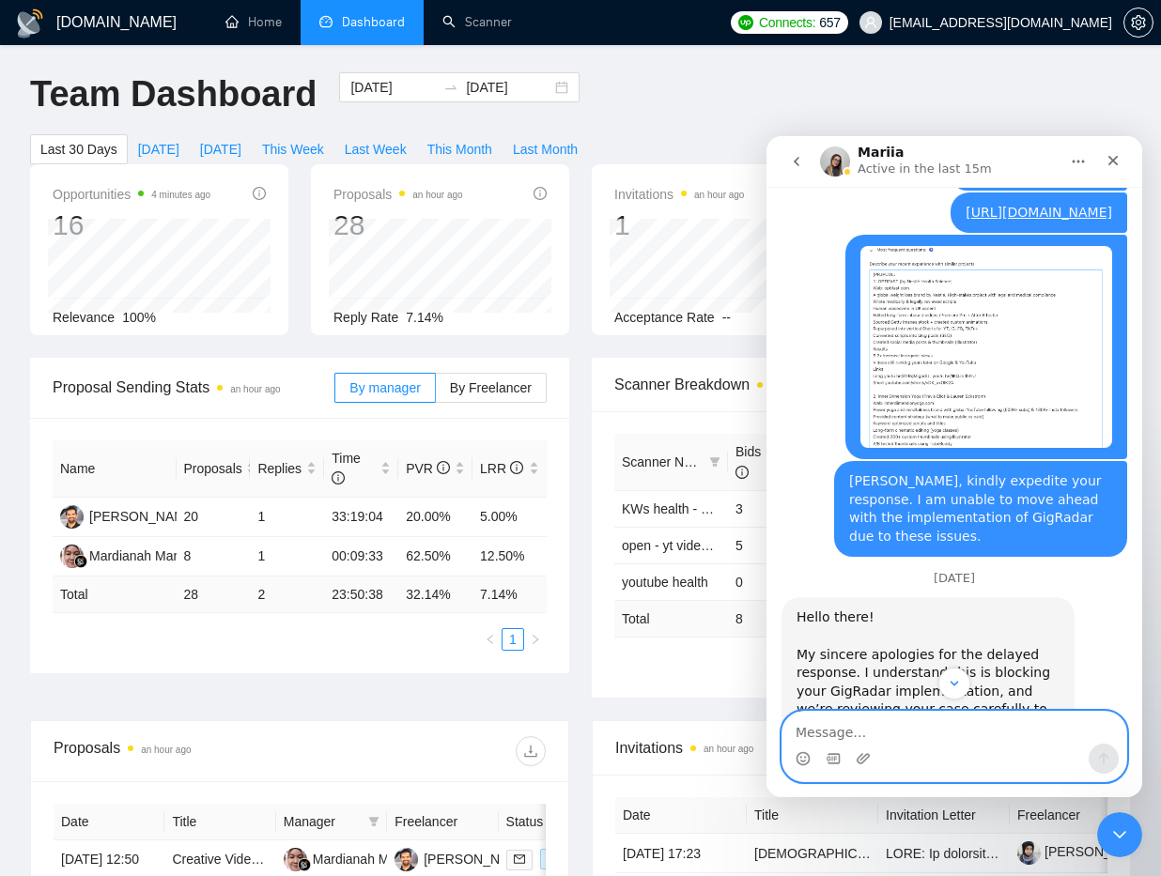
click at [886, 734] on textarea "Message…" at bounding box center [954, 728] width 344 height 32
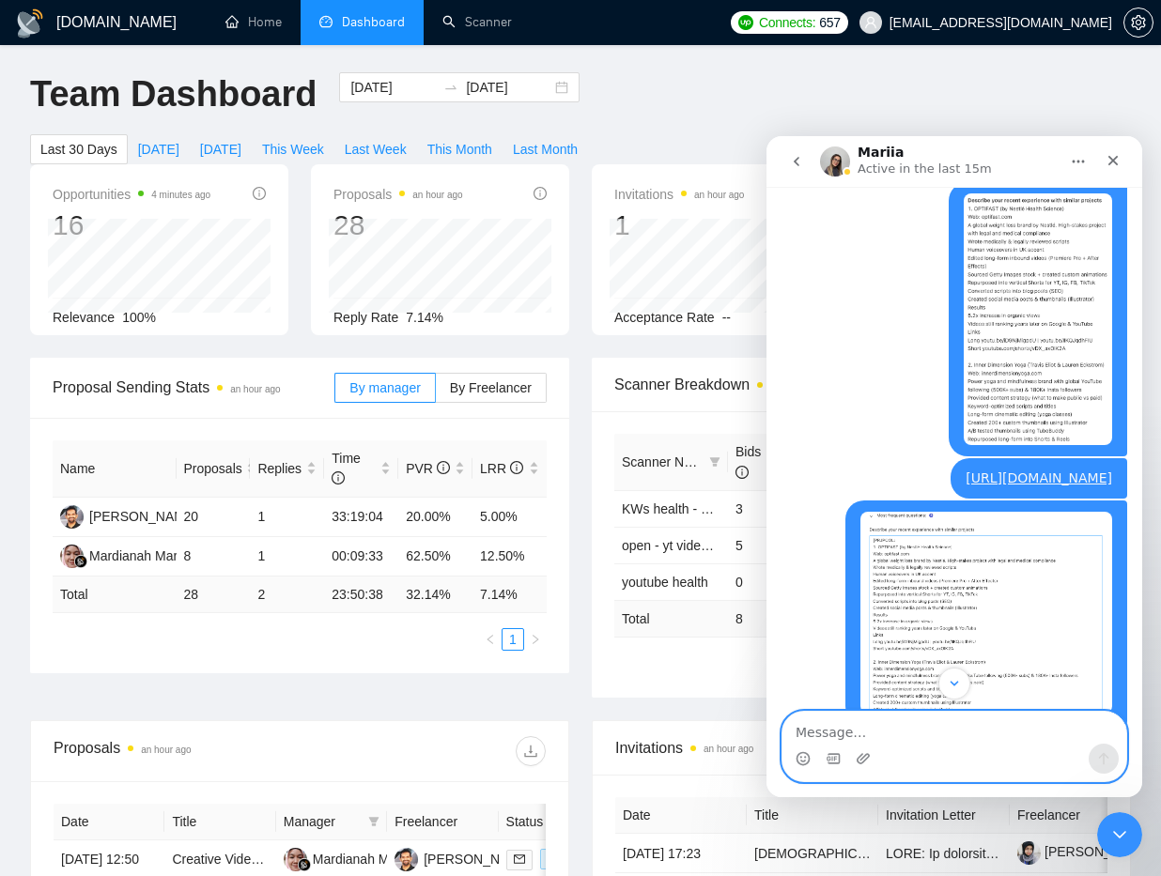
scroll to position [1090, 0]
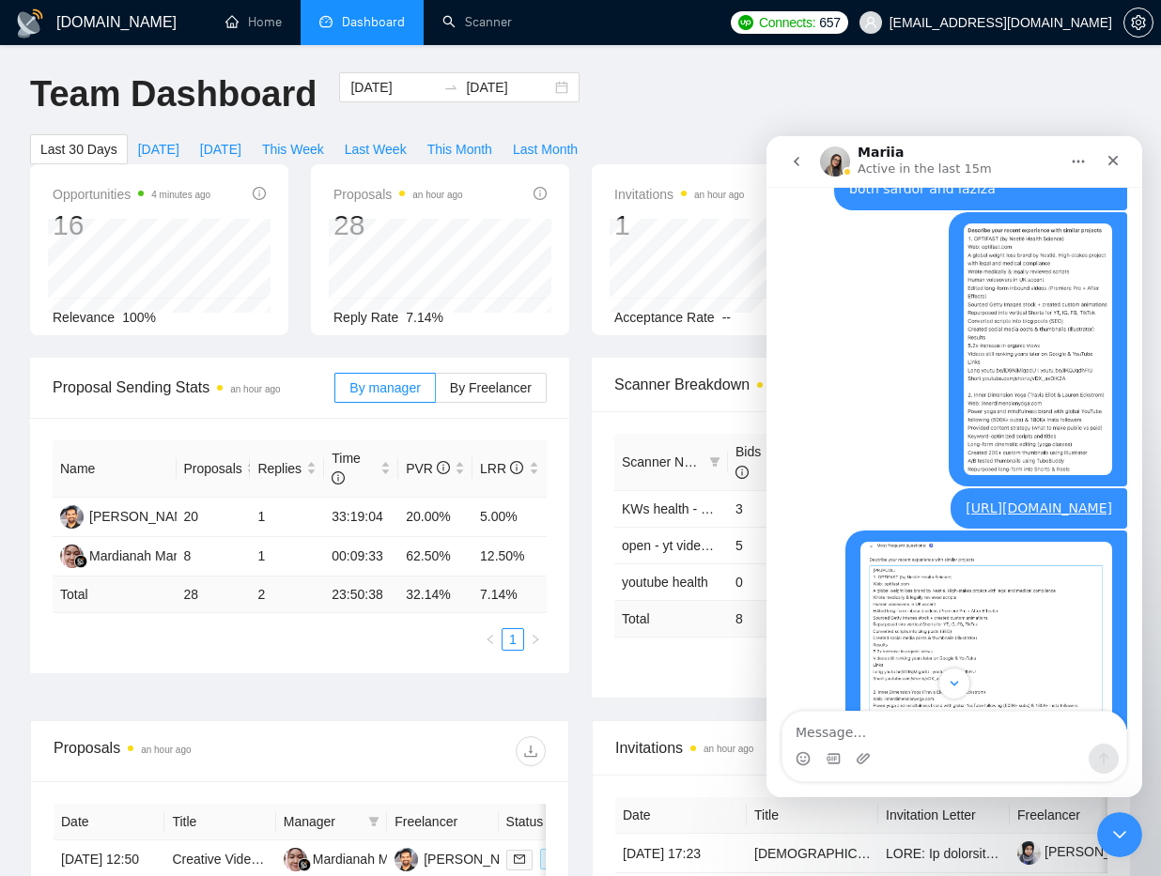
click at [1007, 369] on img "abu.turab.varaich@gmail.com says…" at bounding box center [1038, 350] width 148 height 252
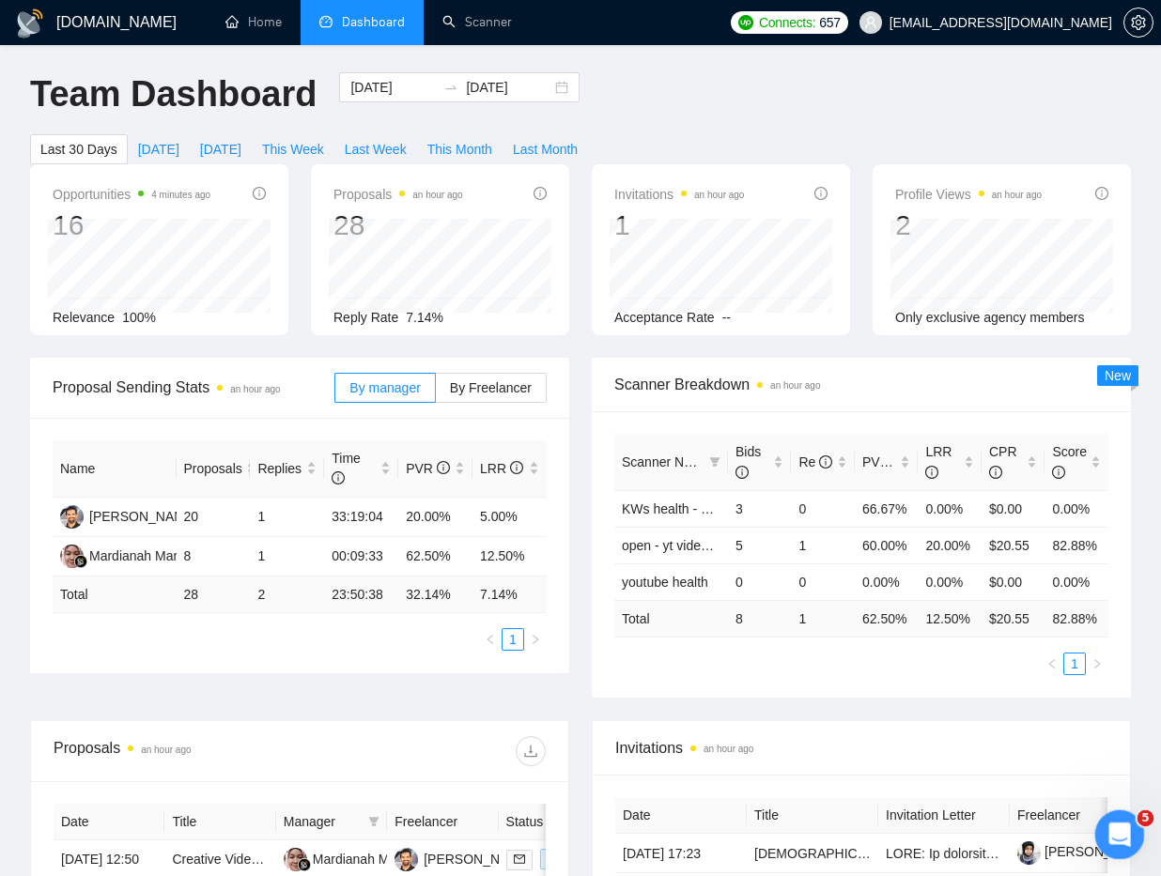
scroll to position [3044, 0]
click at [1113, 822] on icon "Open Intercom Messenger" at bounding box center [1117, 832] width 31 height 31
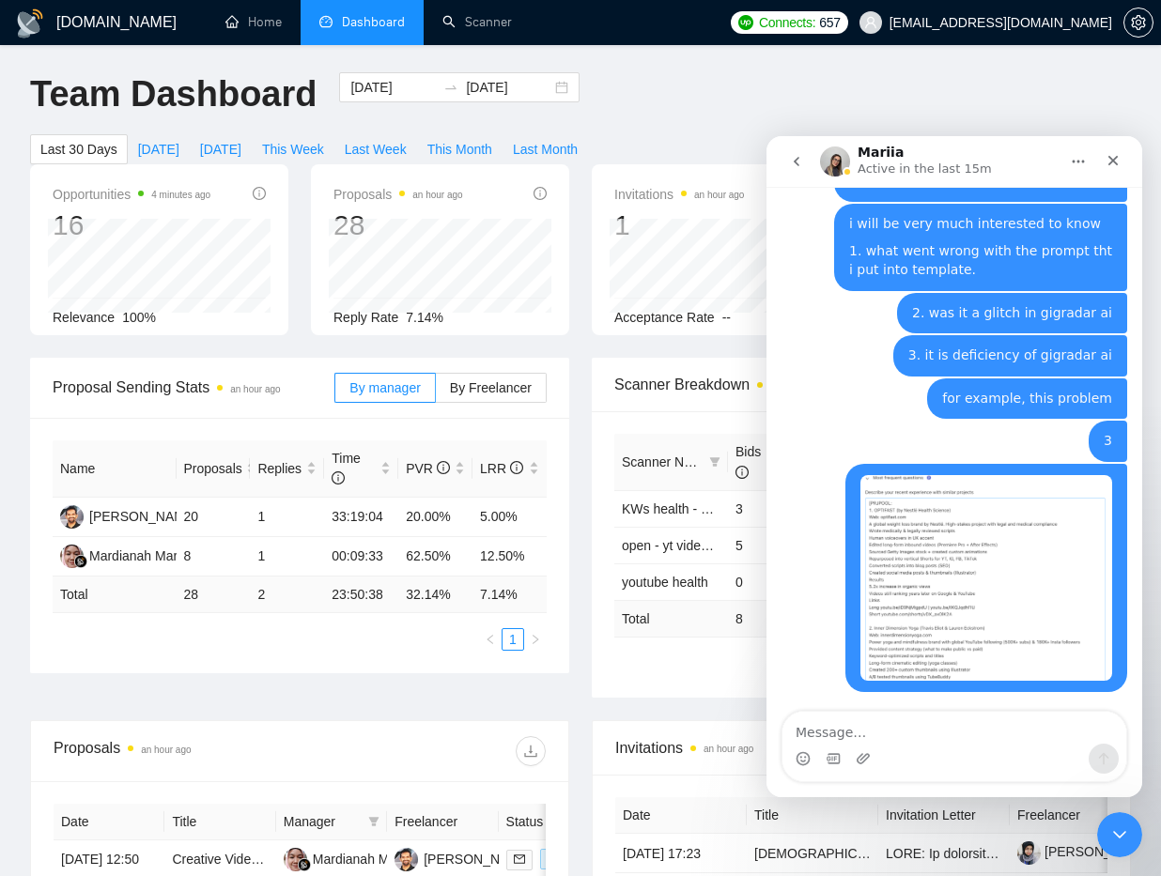
click at [943, 735] on textarea "Message…" at bounding box center [954, 728] width 344 height 32
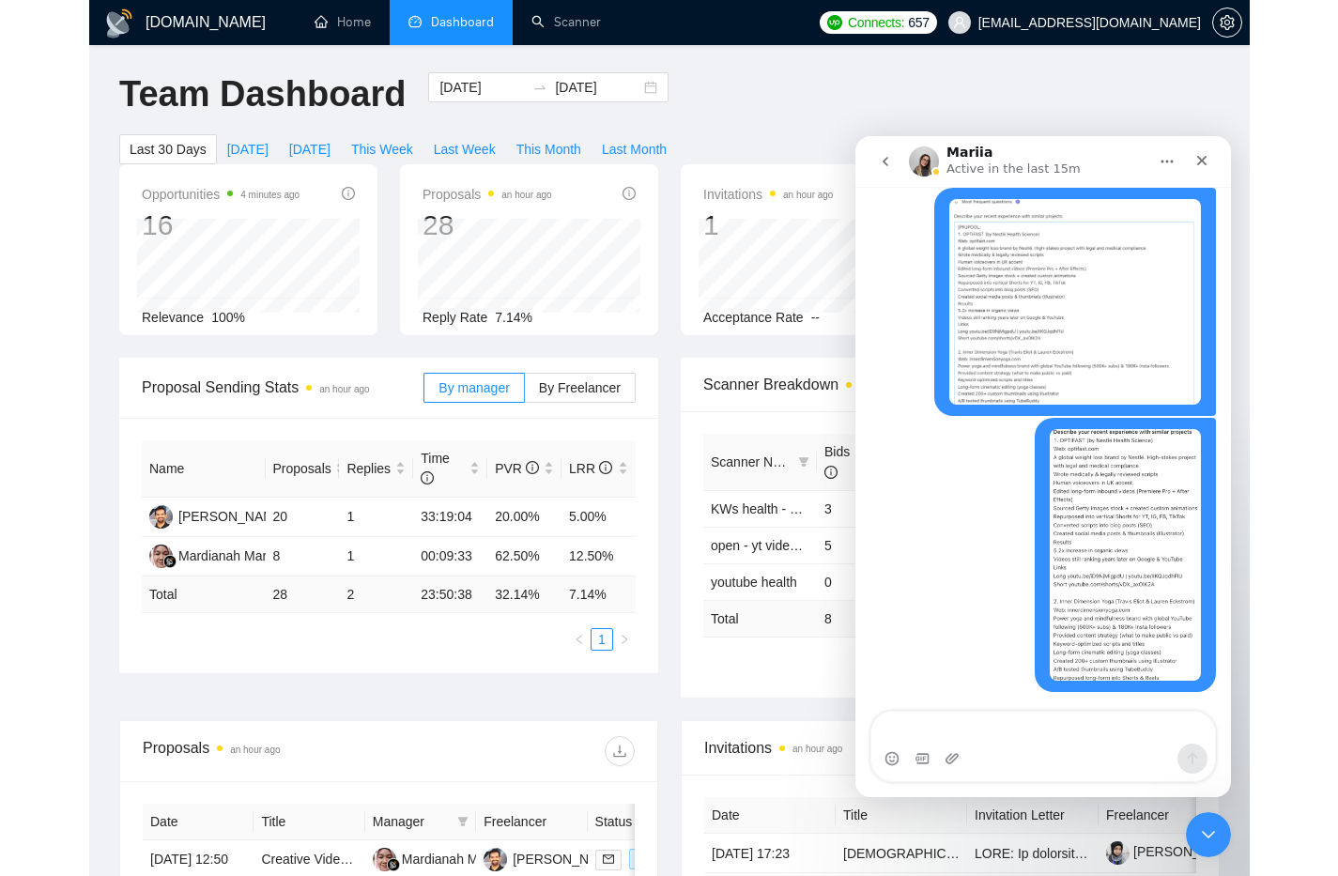
scroll to position [3339, 0]
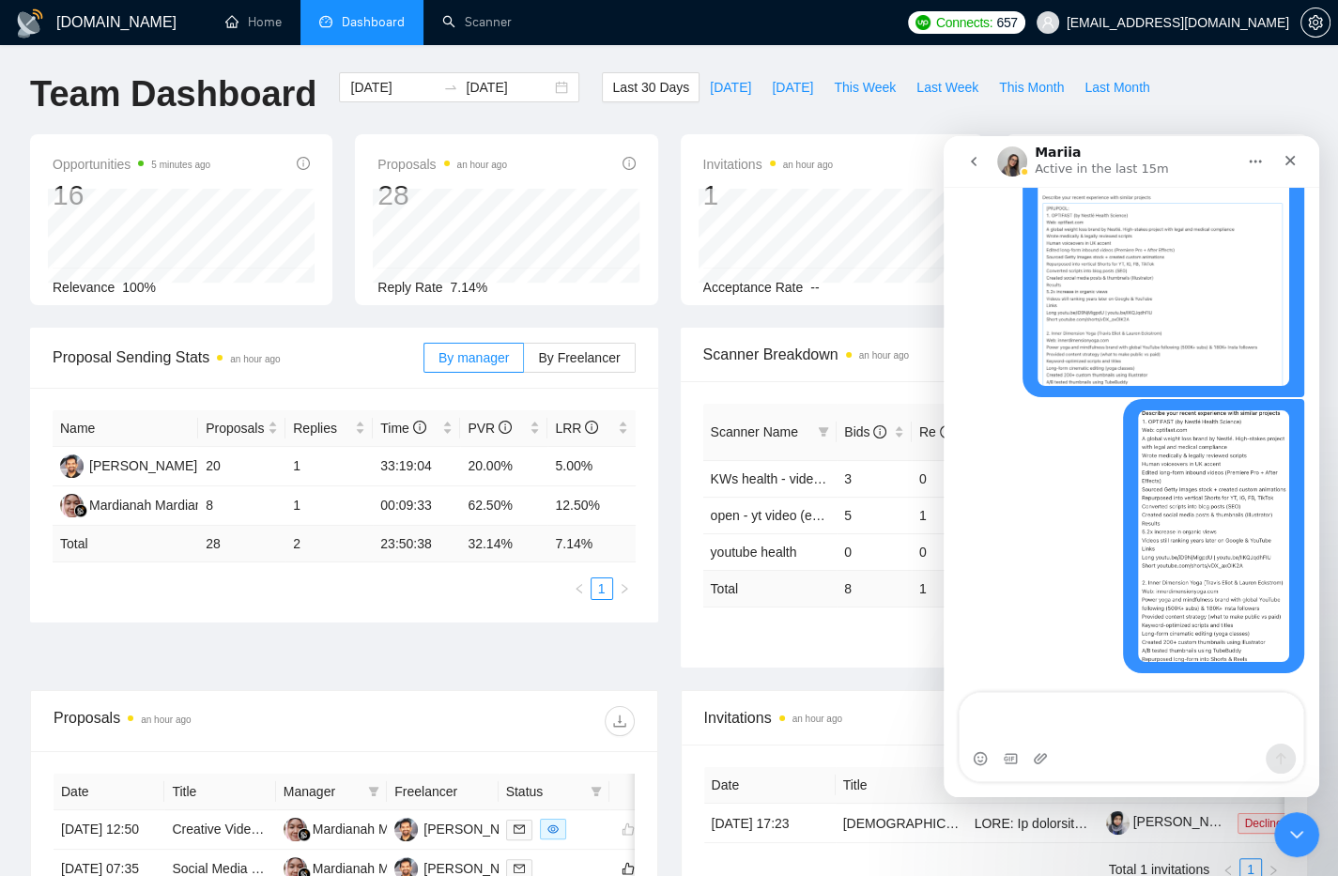
drag, startPoint x: 667, startPoint y: 323, endPoint x: 563, endPoint y: 15, distance: 325.2
click at [667, 322] on div "Opportunities 5 minutes ago 16 Relevance 100% Proposals an hour ago 28 2025-08-…" at bounding box center [669, 230] width 1301 height 193
click at [471, 20] on link "Scanner" at bounding box center [476, 22] width 69 height 16
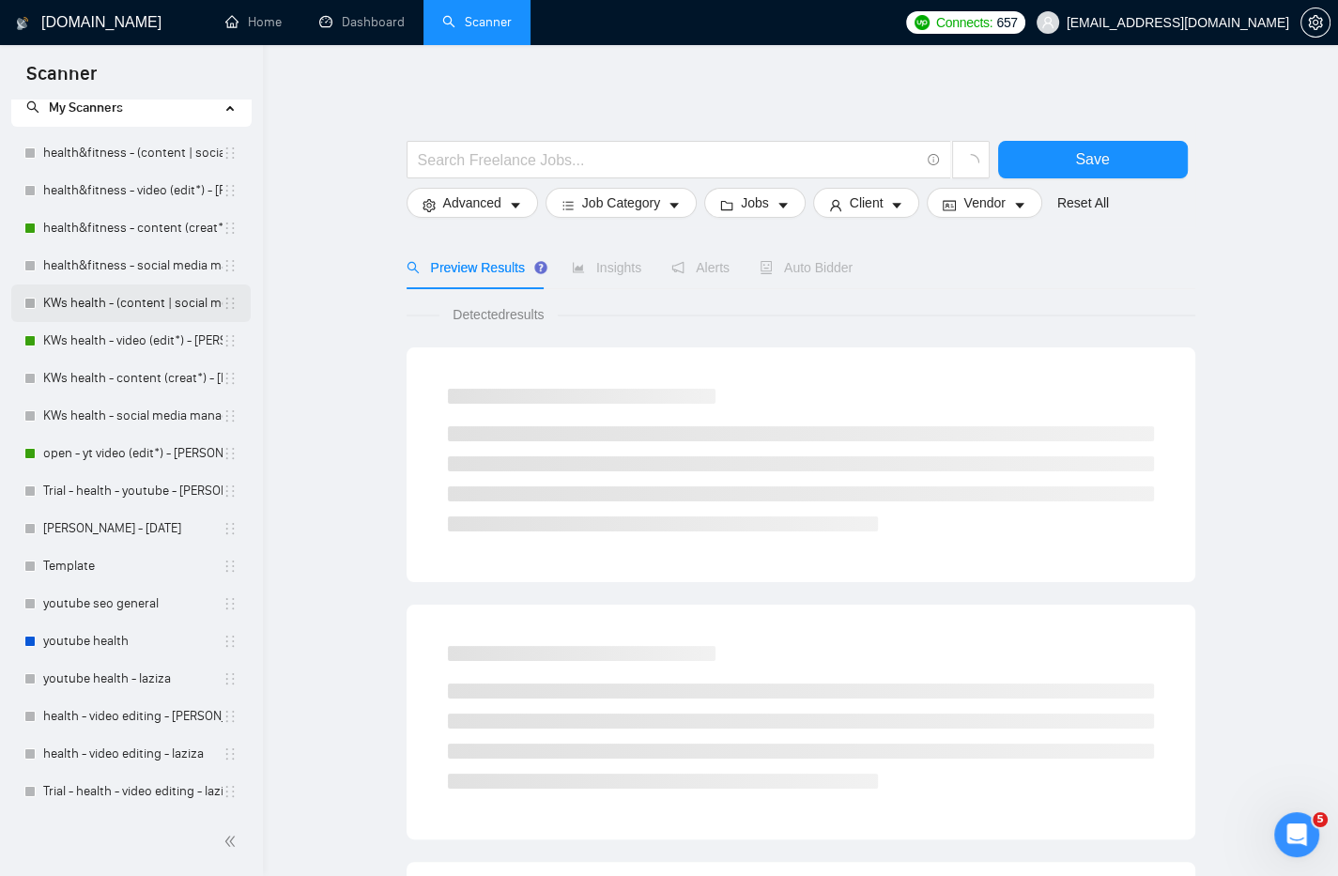
scroll to position [58, 0]
click at [123, 747] on link "health - video editing - laziza" at bounding box center [132, 752] width 179 height 38
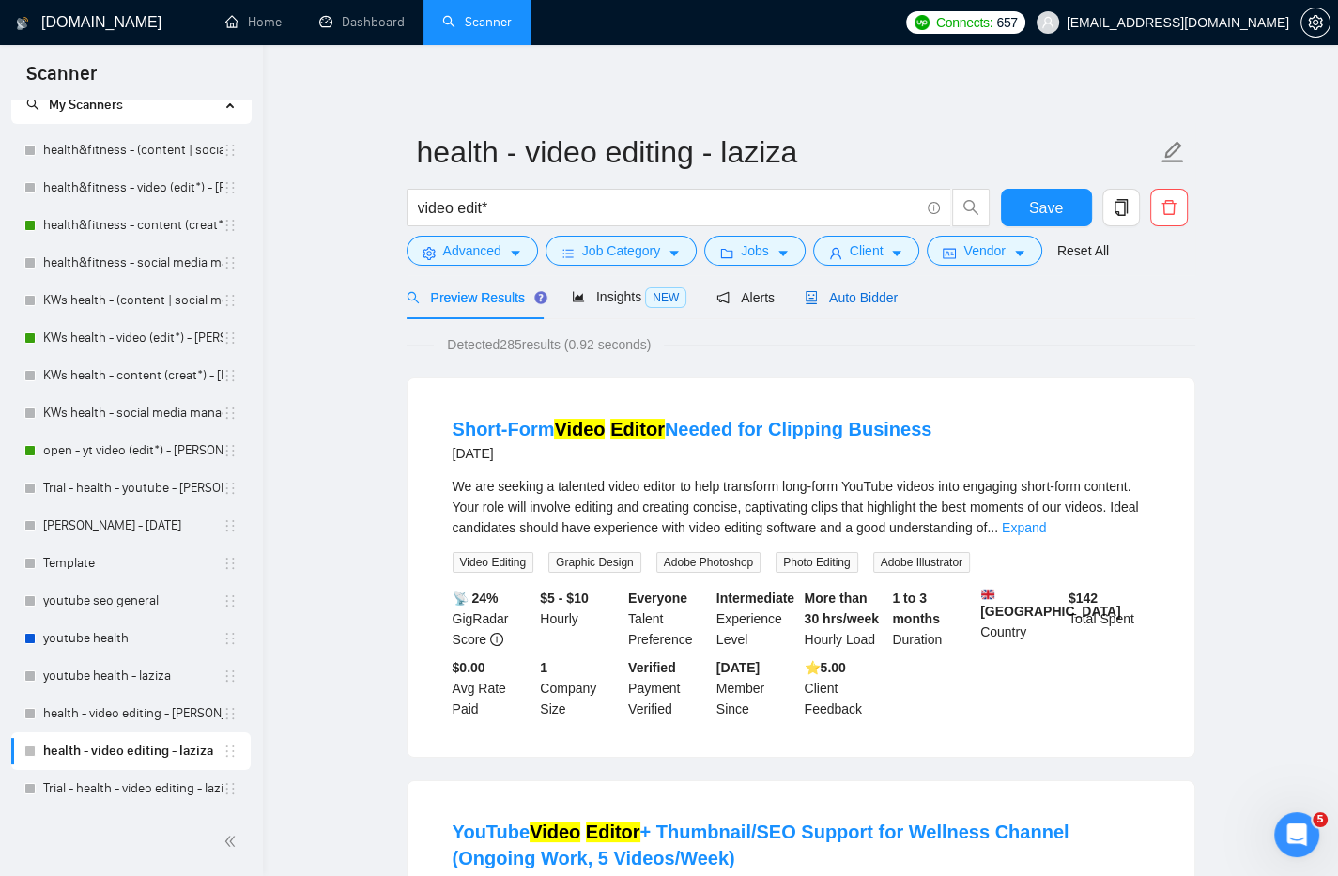
click at [888, 301] on span "Auto Bidder" at bounding box center [851, 297] width 93 height 15
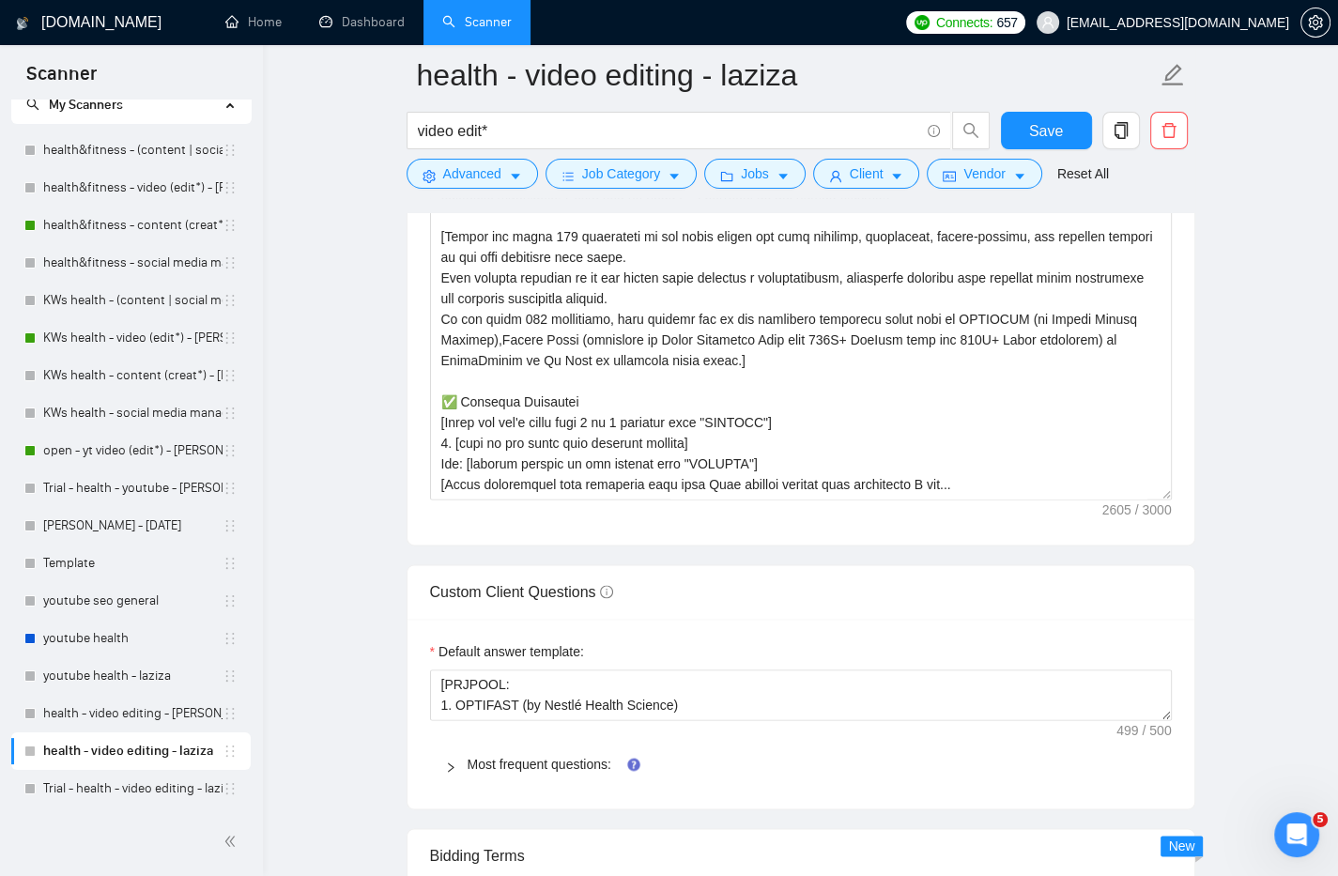
scroll to position [2285, 0]
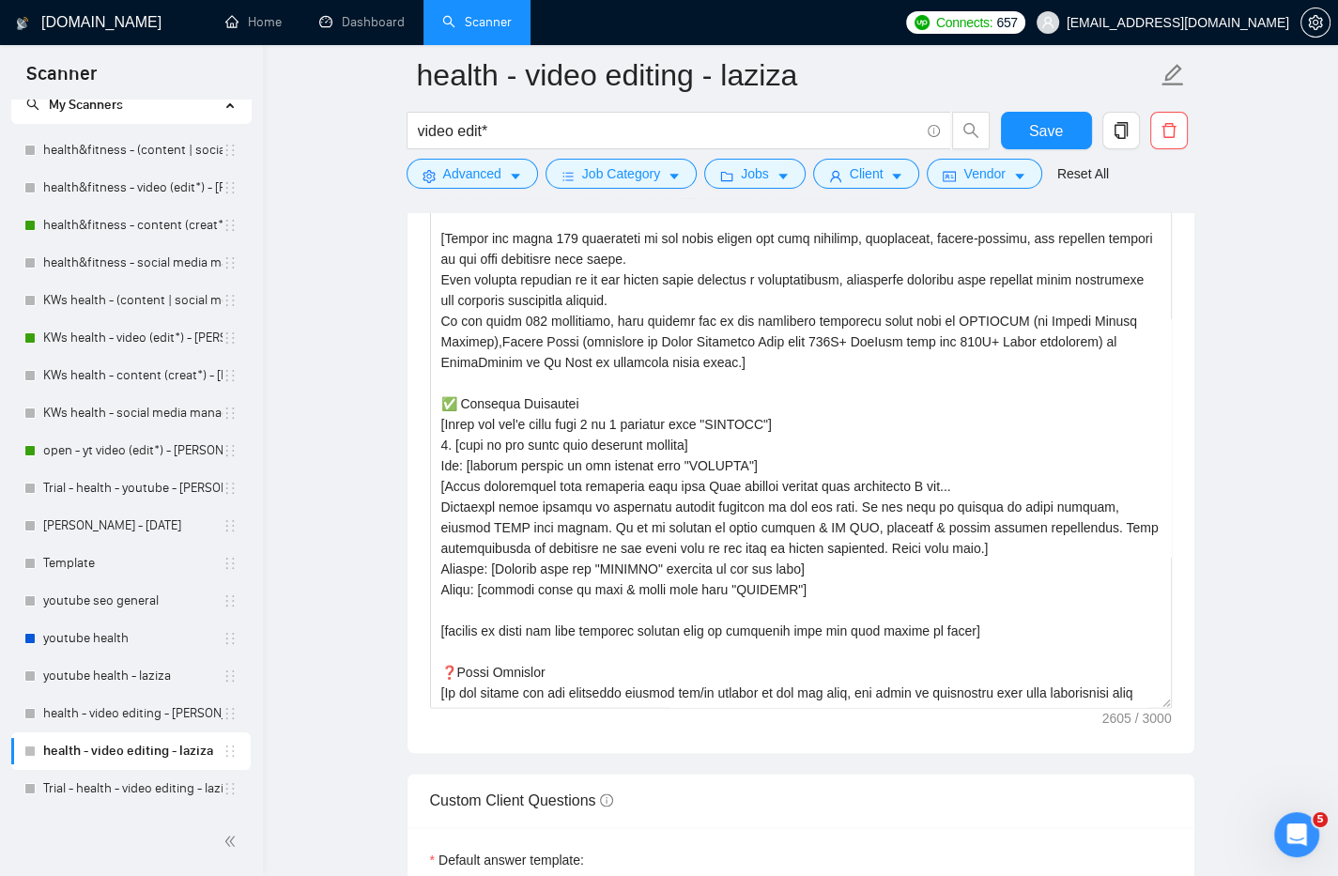
drag, startPoint x: 1165, startPoint y: 491, endPoint x: 1208, endPoint y: 701, distance: 213.6
click at [1208, 701] on main "health - video editing - laziza video edit* Save Advanced Job Category Jobs Cli…" at bounding box center [800, 440] width 1015 height 5300
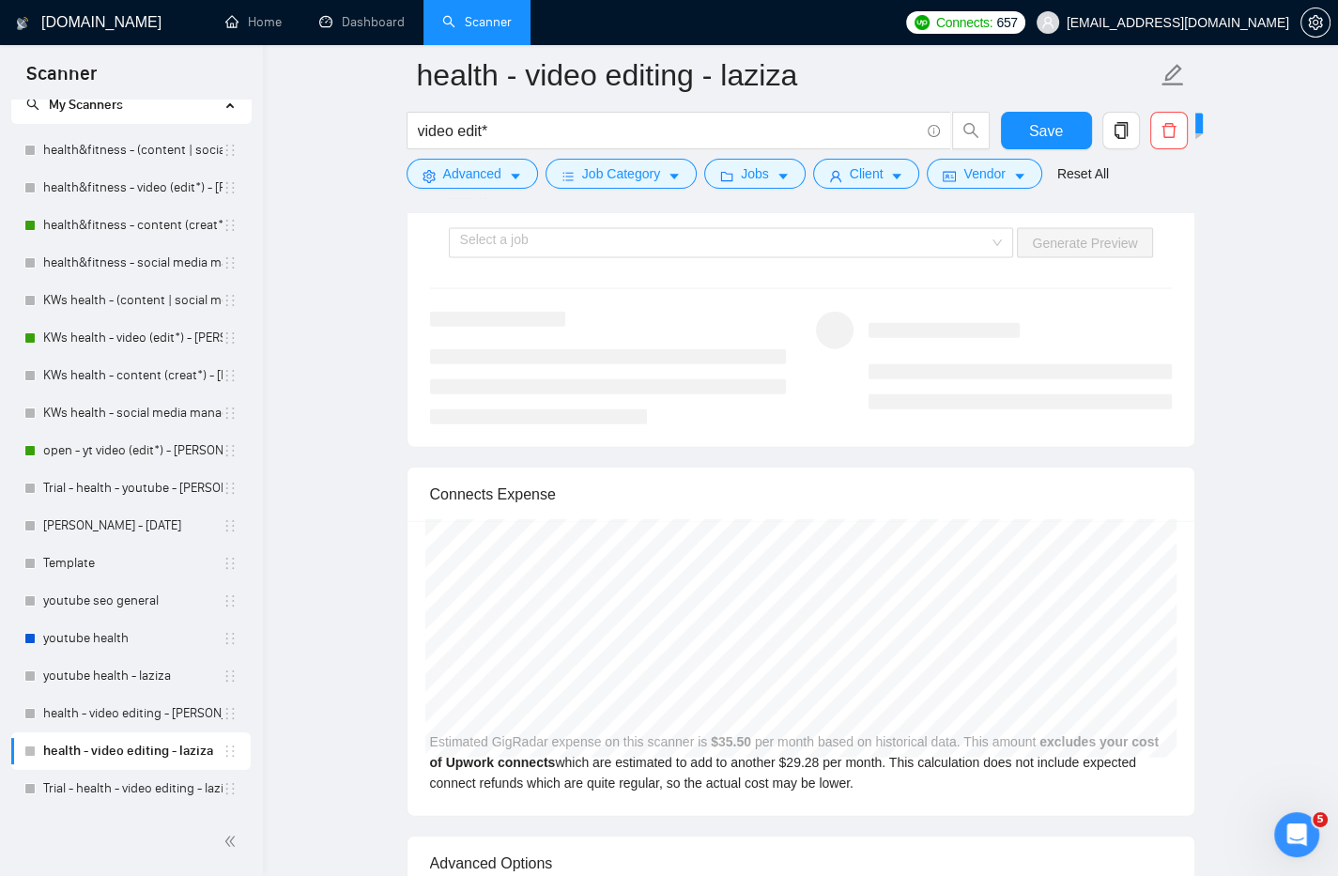
scroll to position [3880, 0]
click at [947, 243] on input "search" at bounding box center [725, 244] width 530 height 28
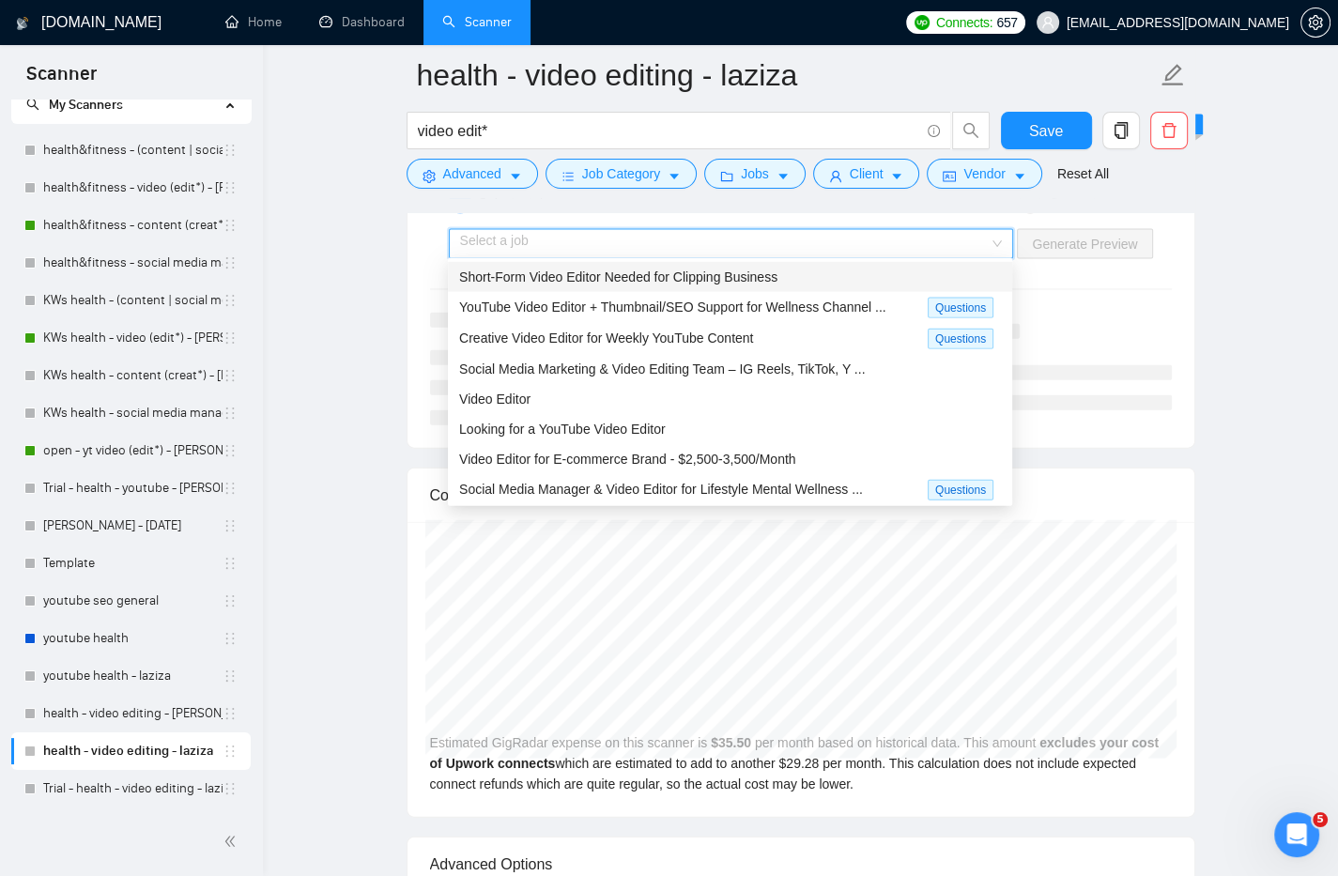
click at [862, 269] on div "Short-Form Video Editor Needed for Clipping Business" at bounding box center [730, 277] width 542 height 21
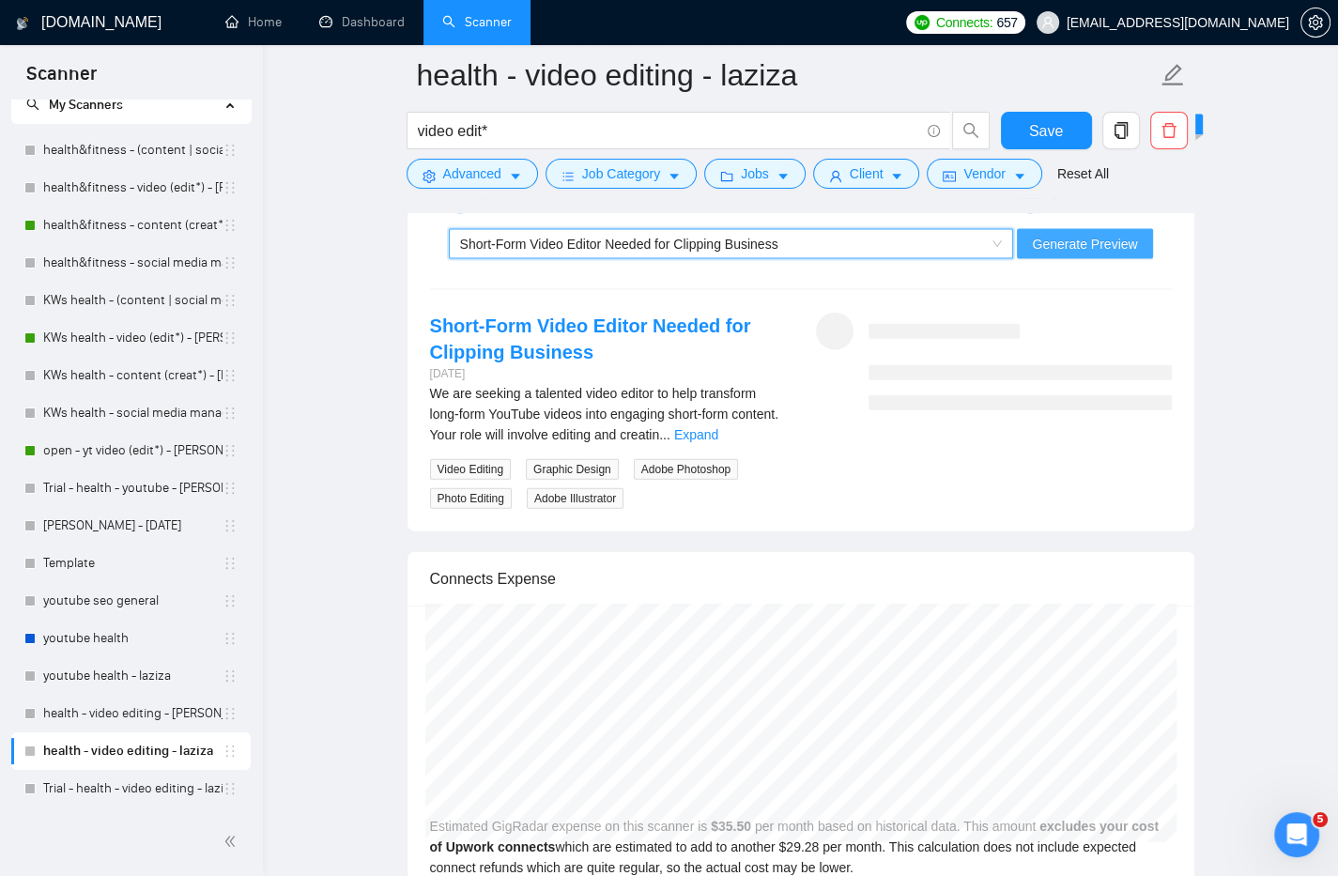
click at [1065, 237] on span "Generate Preview" at bounding box center [1084, 244] width 105 height 21
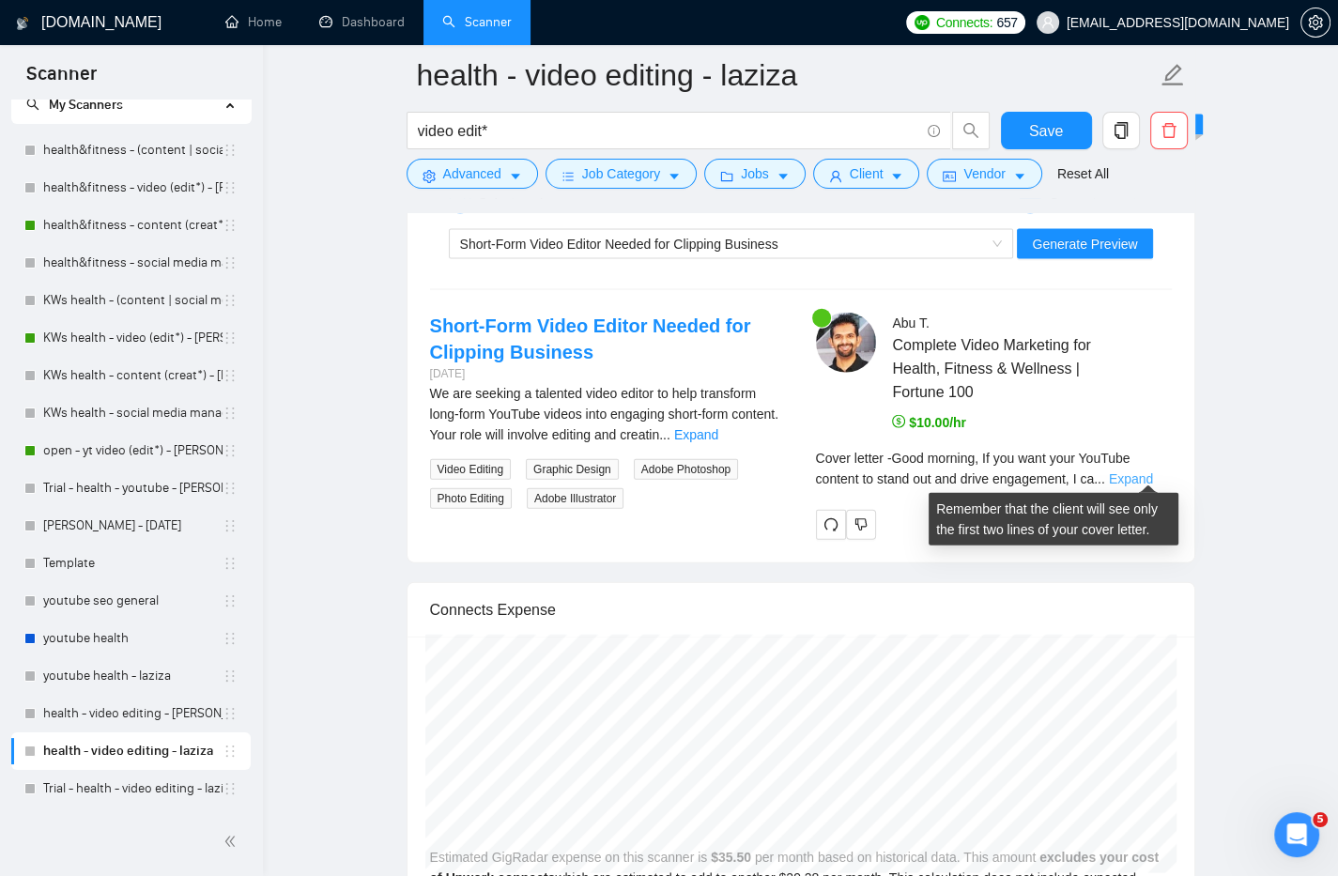
click at [1132, 477] on link "Expand" at bounding box center [1131, 478] width 44 height 15
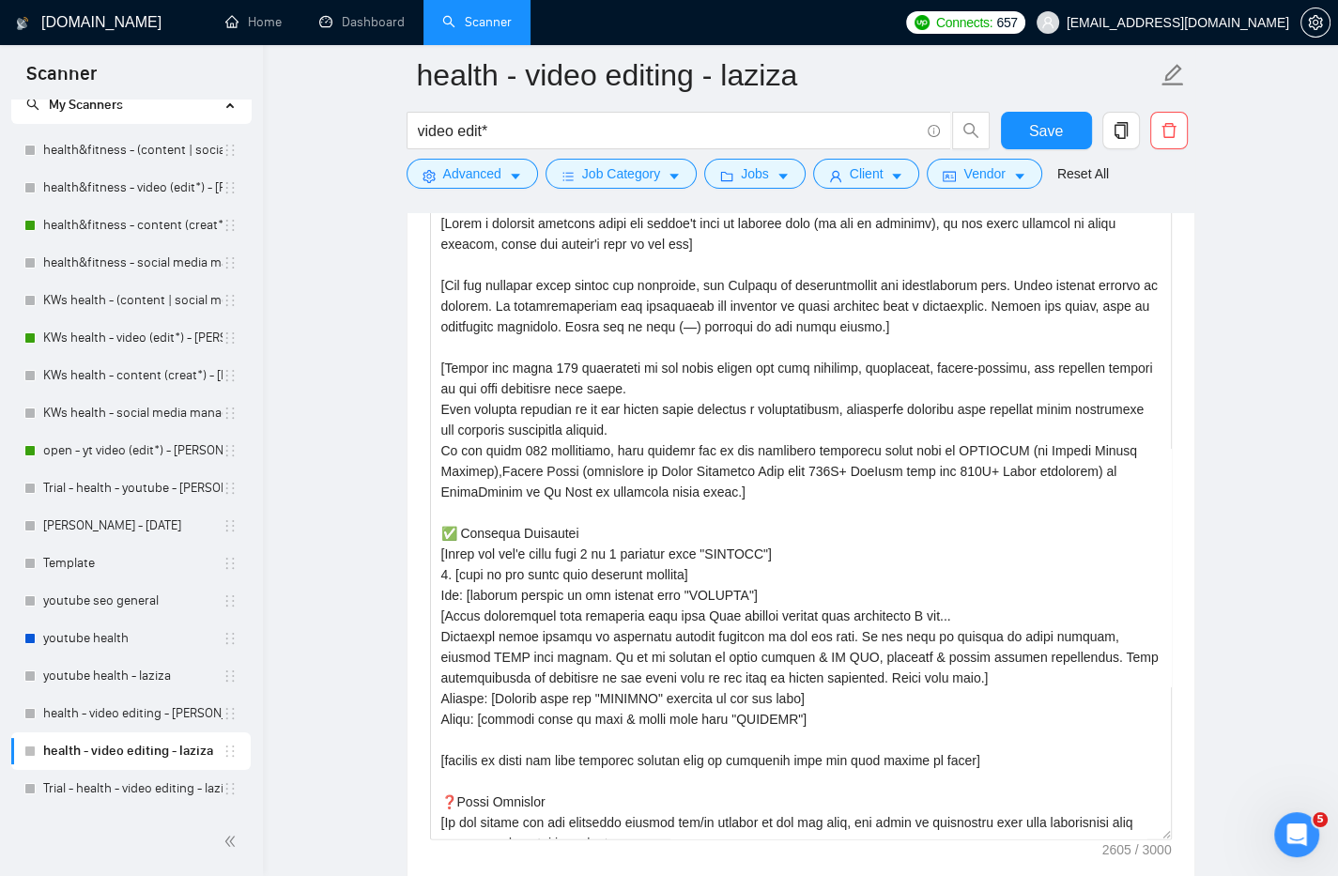
scroll to position [409, 0]
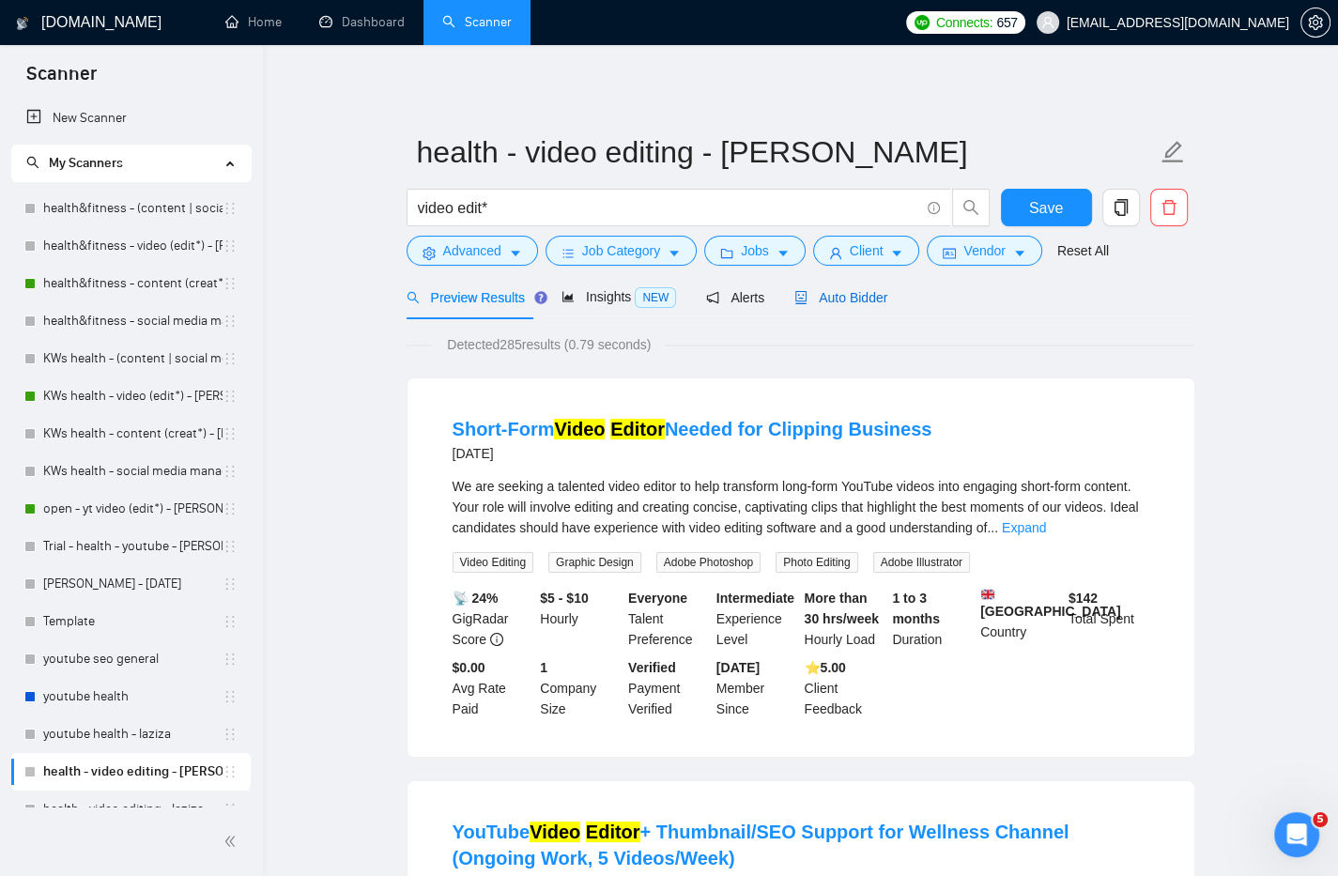
click at [875, 291] on span "Auto Bidder" at bounding box center [841, 297] width 93 height 15
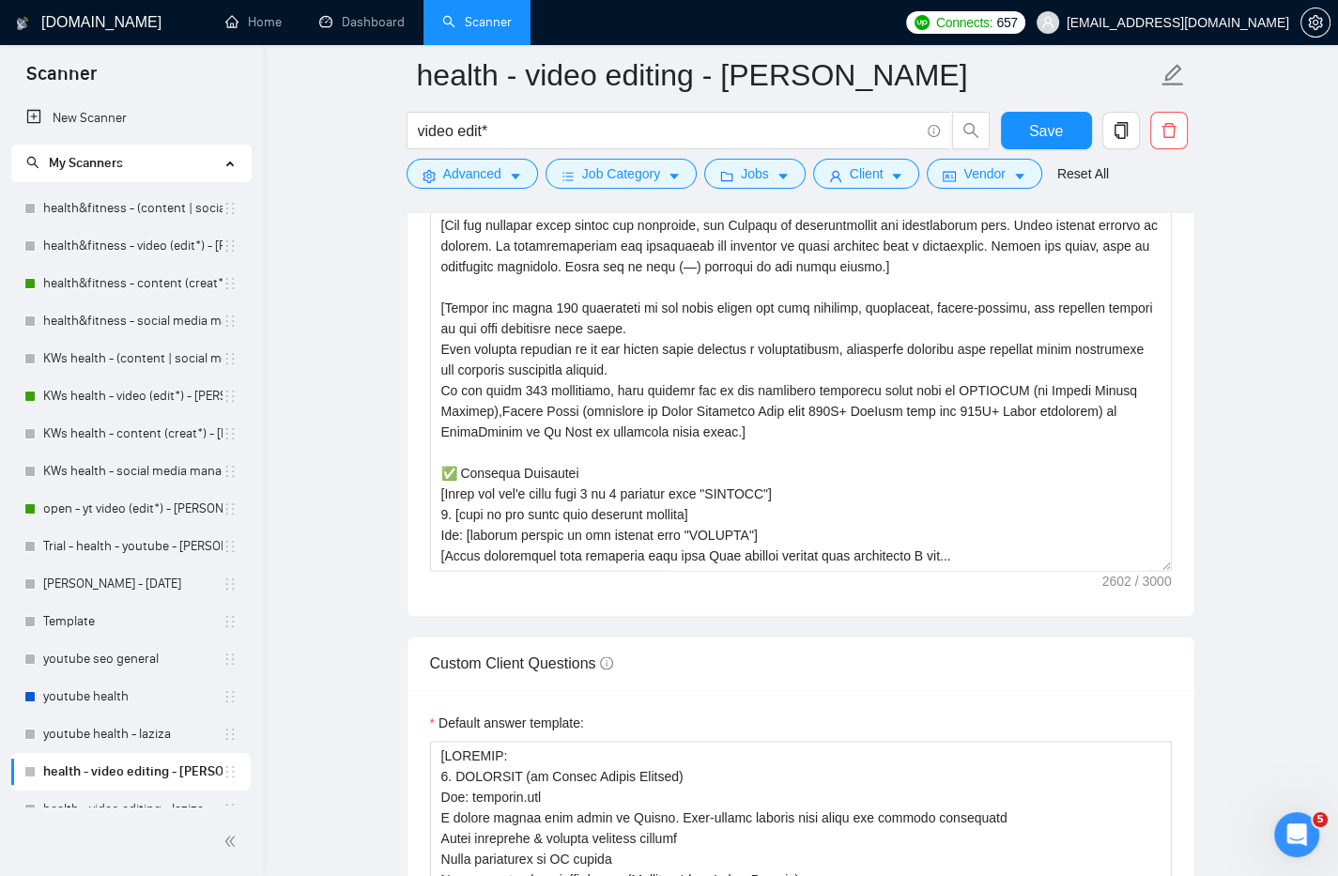
scroll to position [2227, 0]
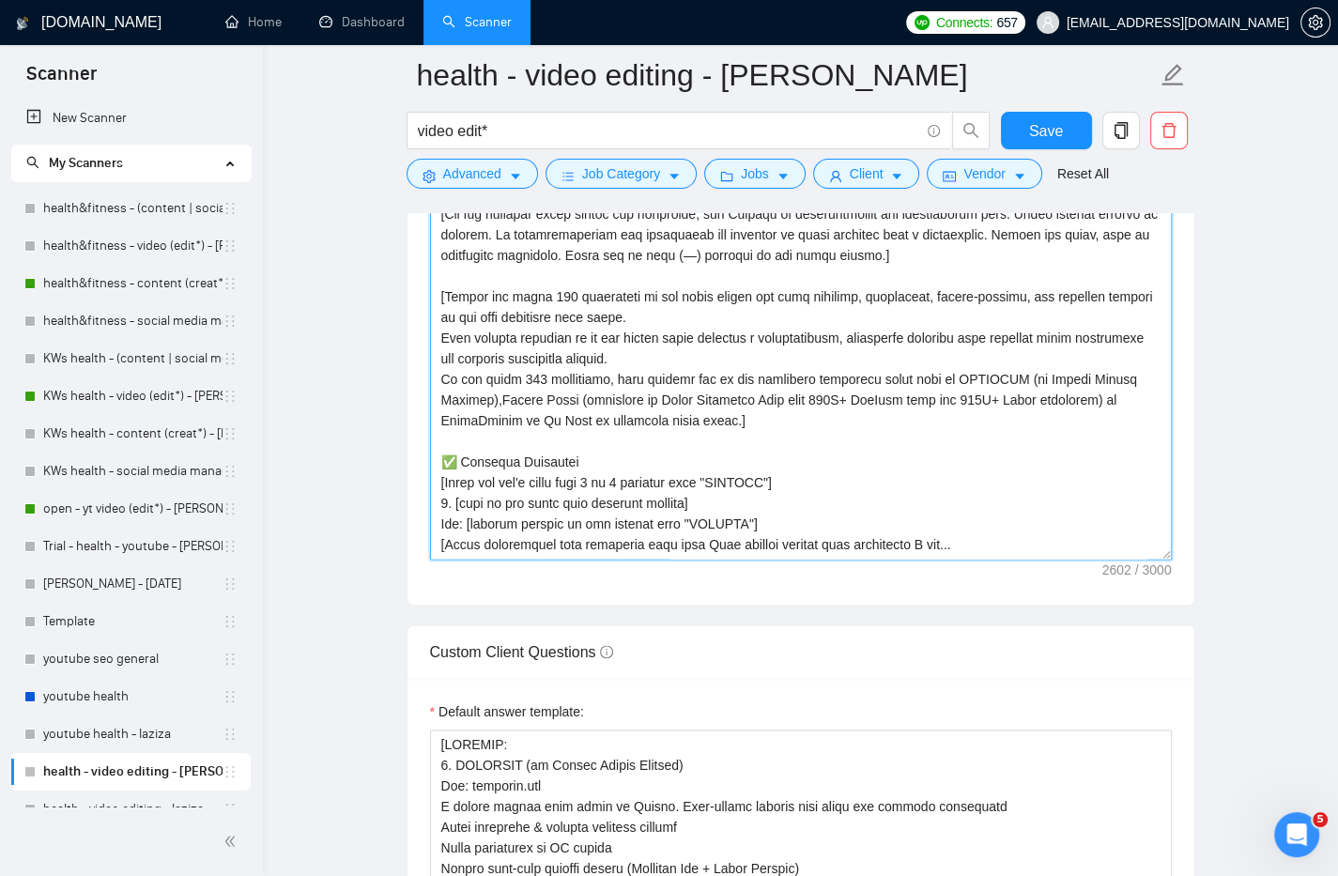
click at [1170, 553] on textarea "Cover letter template:" at bounding box center [801, 348] width 742 height 423
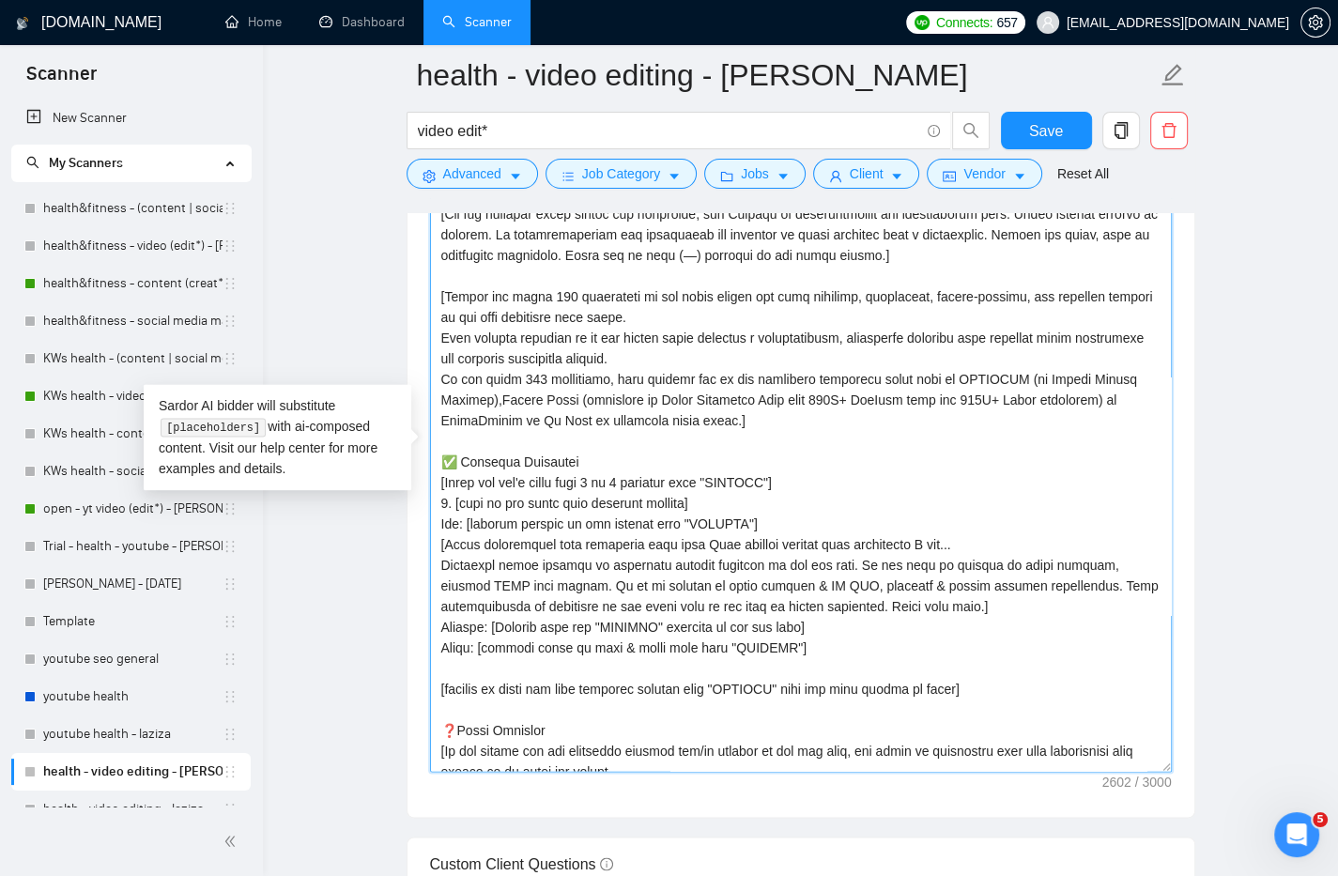
drag, startPoint x: 1164, startPoint y: 554, endPoint x: 1173, endPoint y: 768, distance: 214.3
click at [1173, 768] on div "Cover letter template:" at bounding box center [801, 451] width 787 height 731
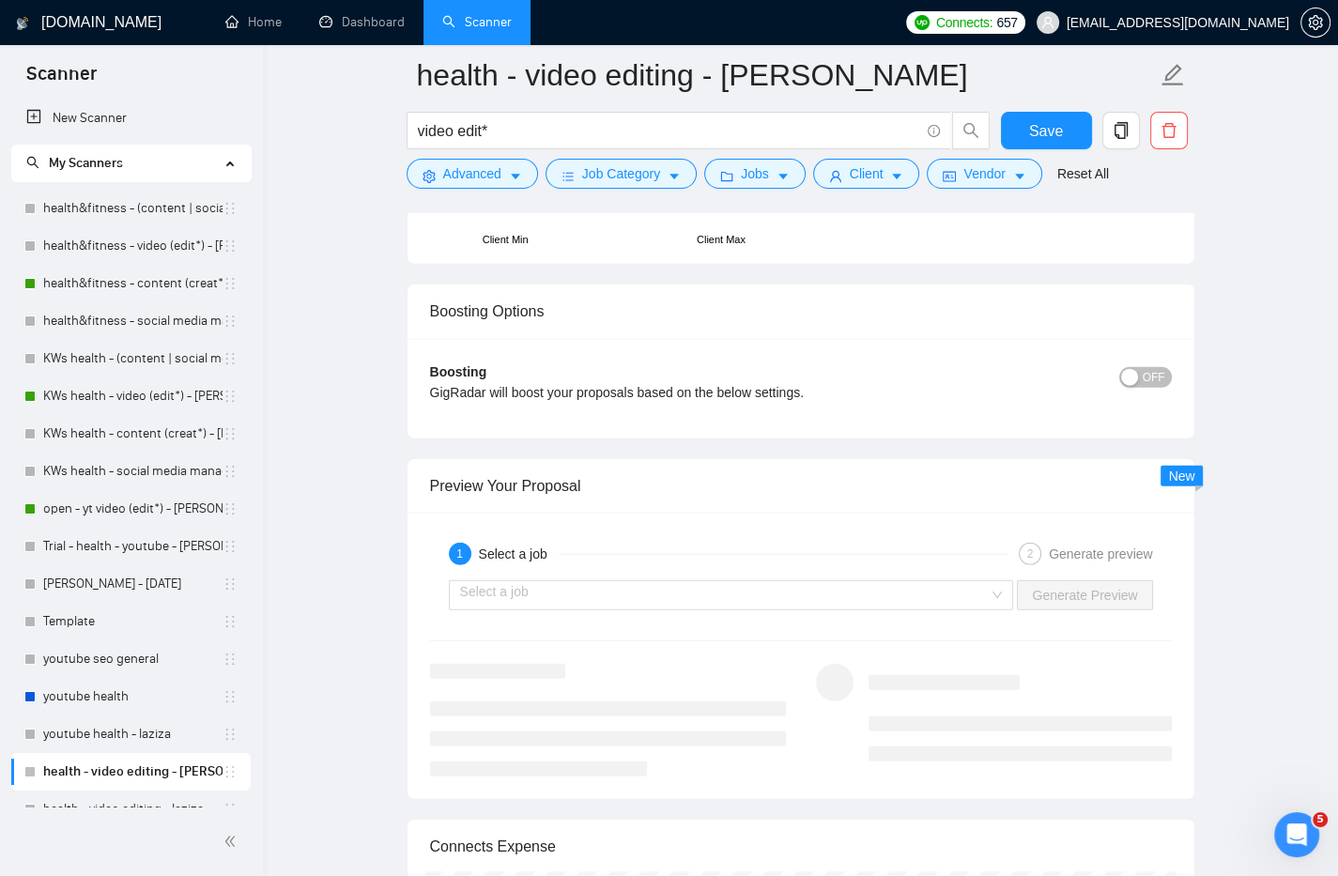
scroll to position [4679, 0]
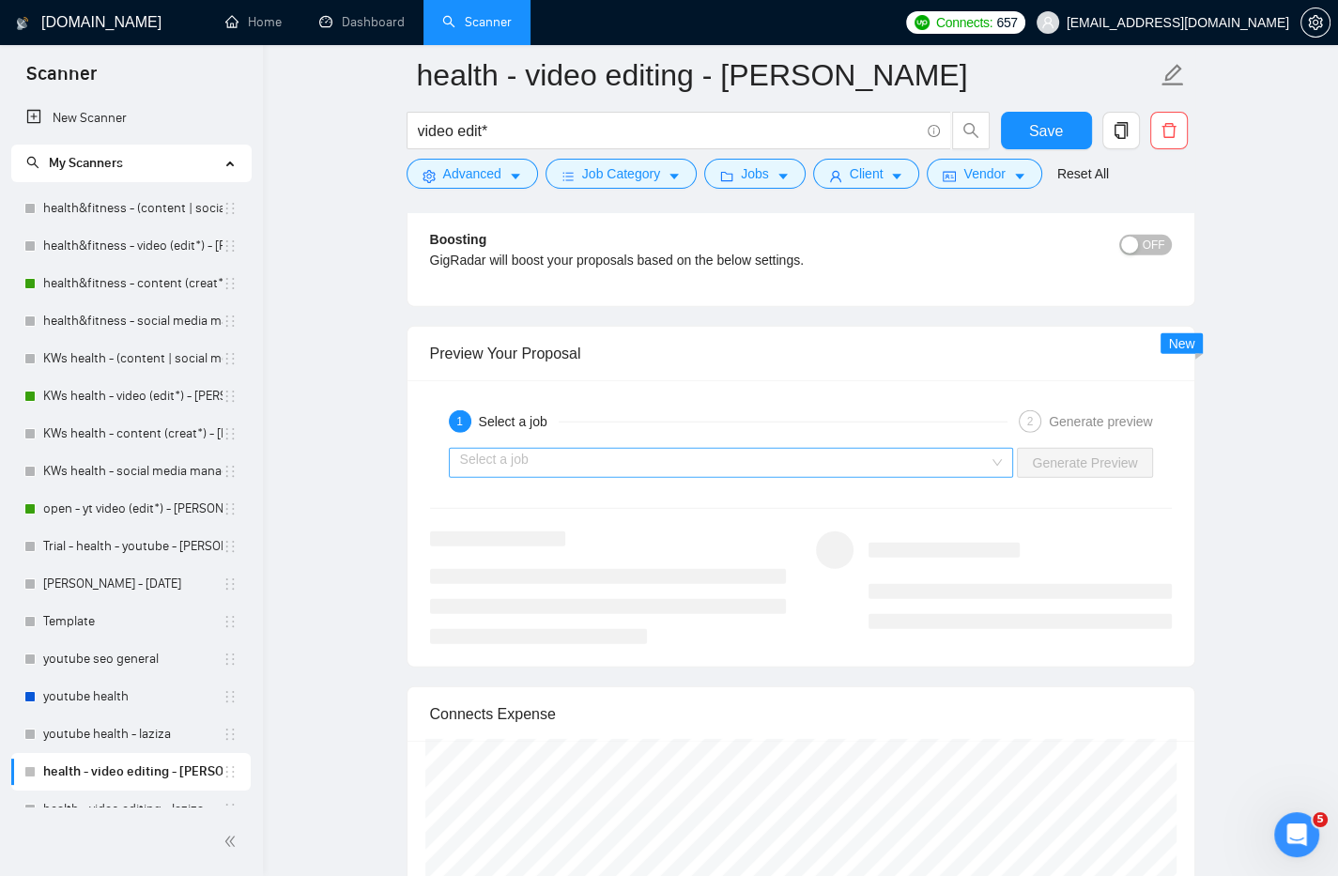
click at [993, 448] on div "Select a job" at bounding box center [731, 463] width 565 height 30
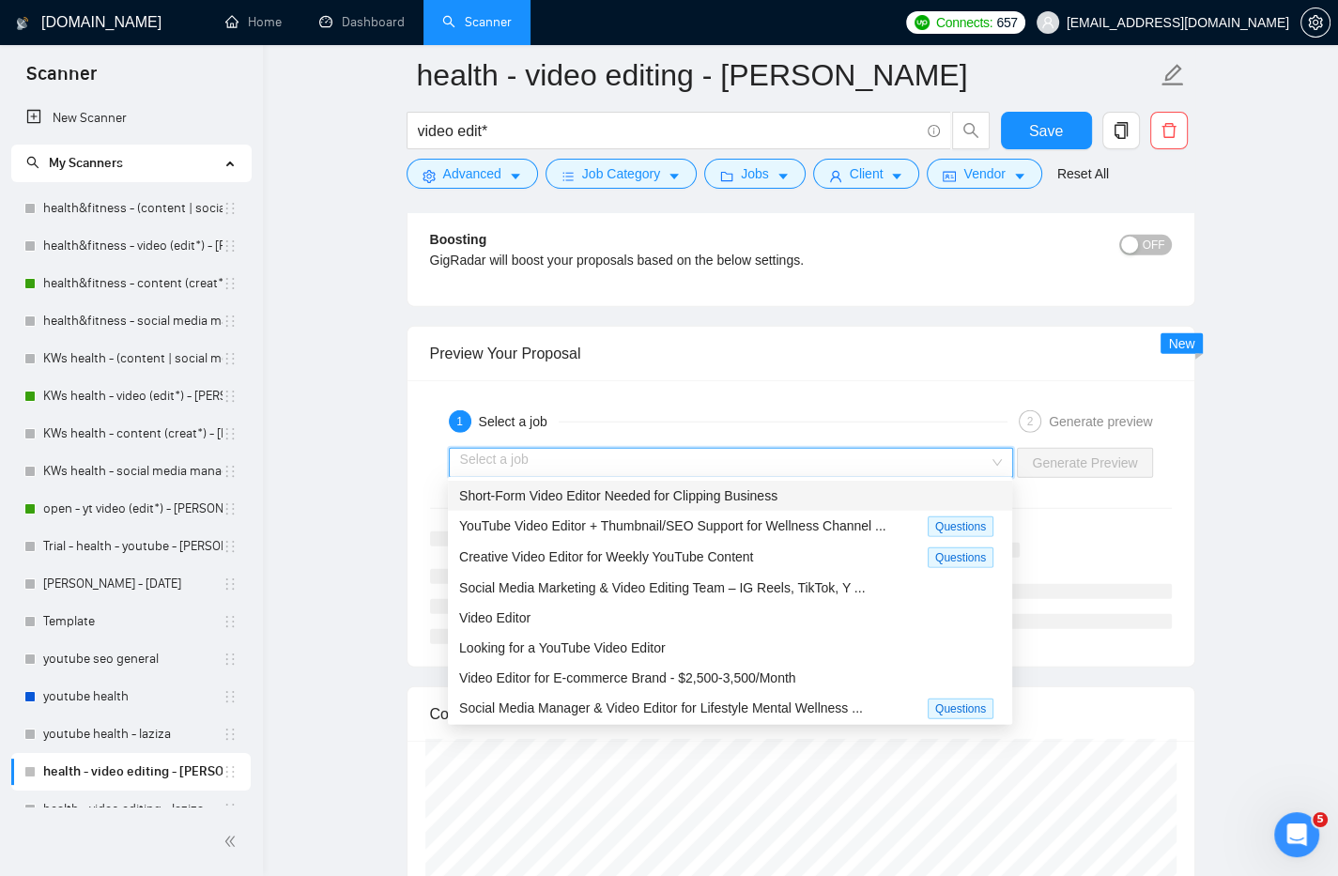
click at [714, 492] on span "Short-Form Video Editor Needed for Clipping Business" at bounding box center [618, 495] width 318 height 15
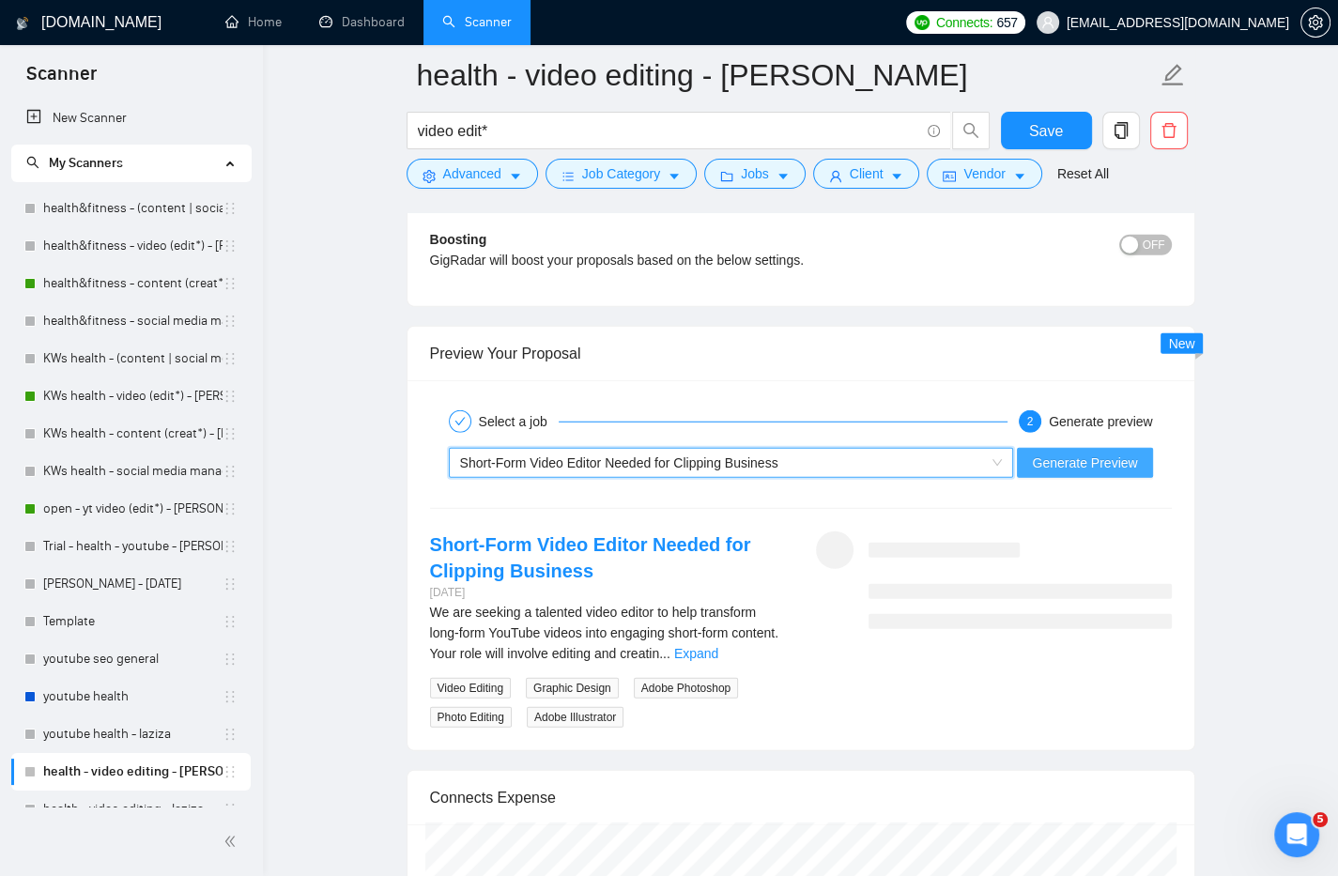
click at [1047, 460] on span "Generate Preview" at bounding box center [1084, 463] width 105 height 21
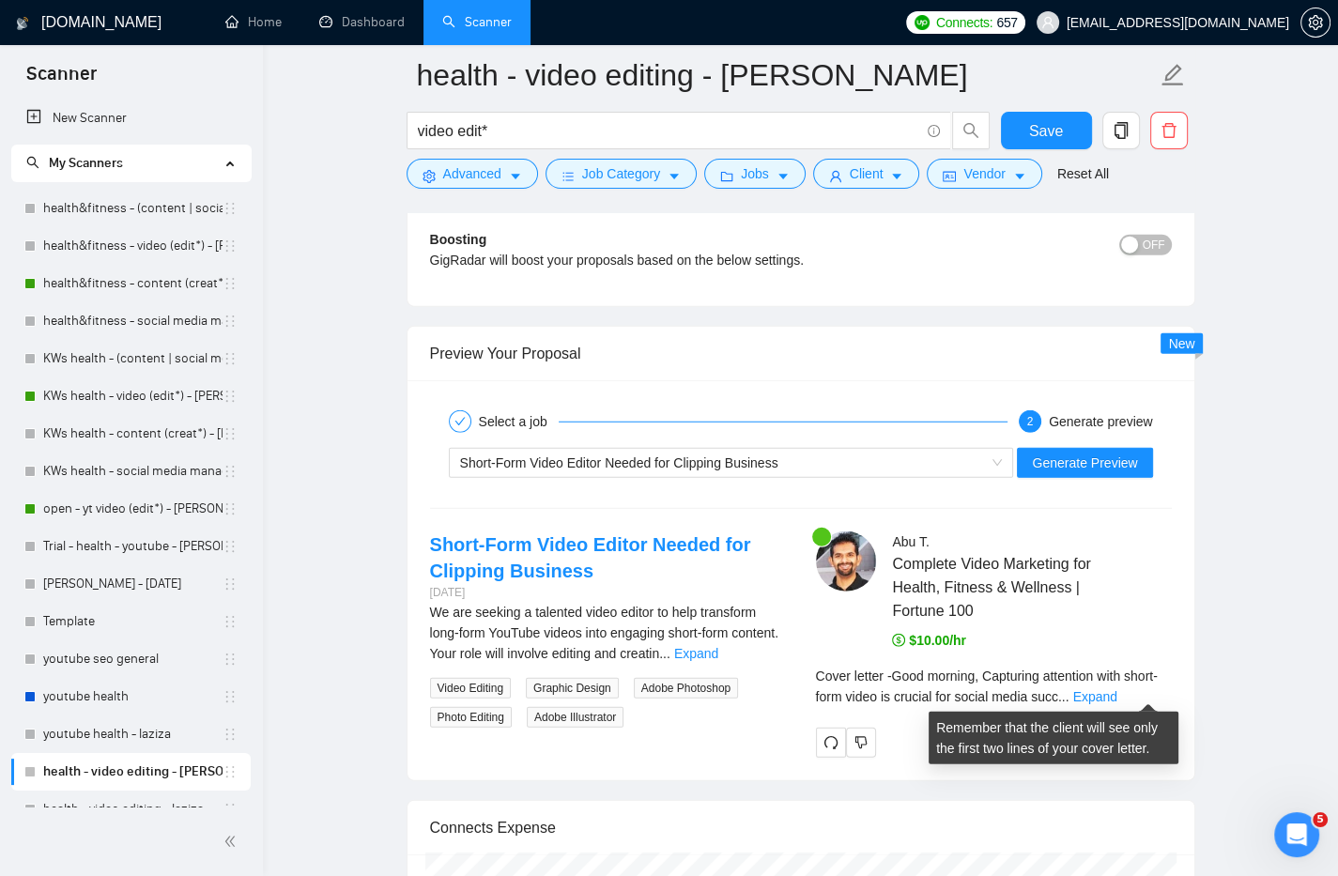
drag, startPoint x: 1134, startPoint y: 687, endPoint x: 1213, endPoint y: 563, distance: 147.4
click at [1117, 689] on link "Expand" at bounding box center [1094, 696] width 44 height 15
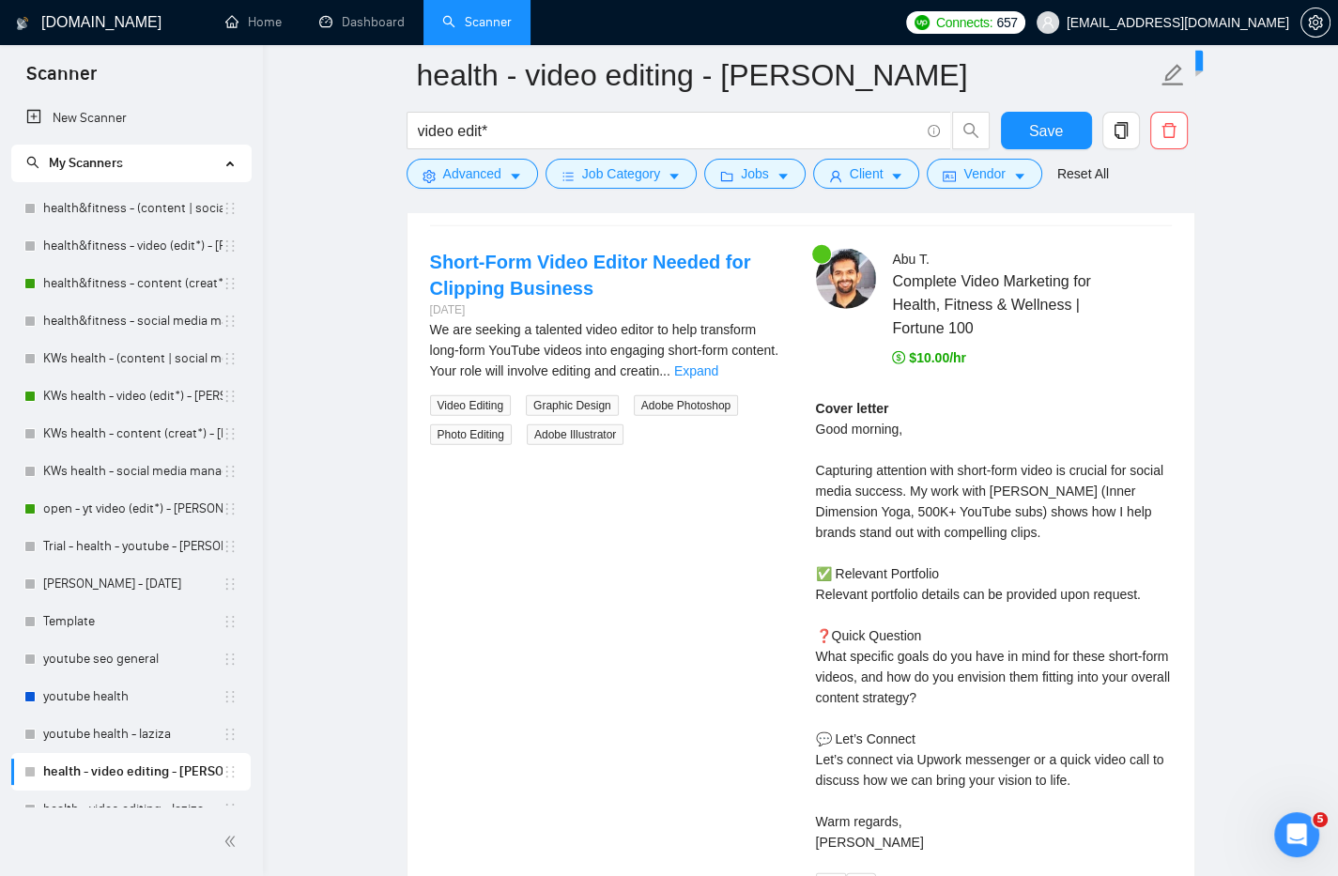
scroll to position [4957, 0]
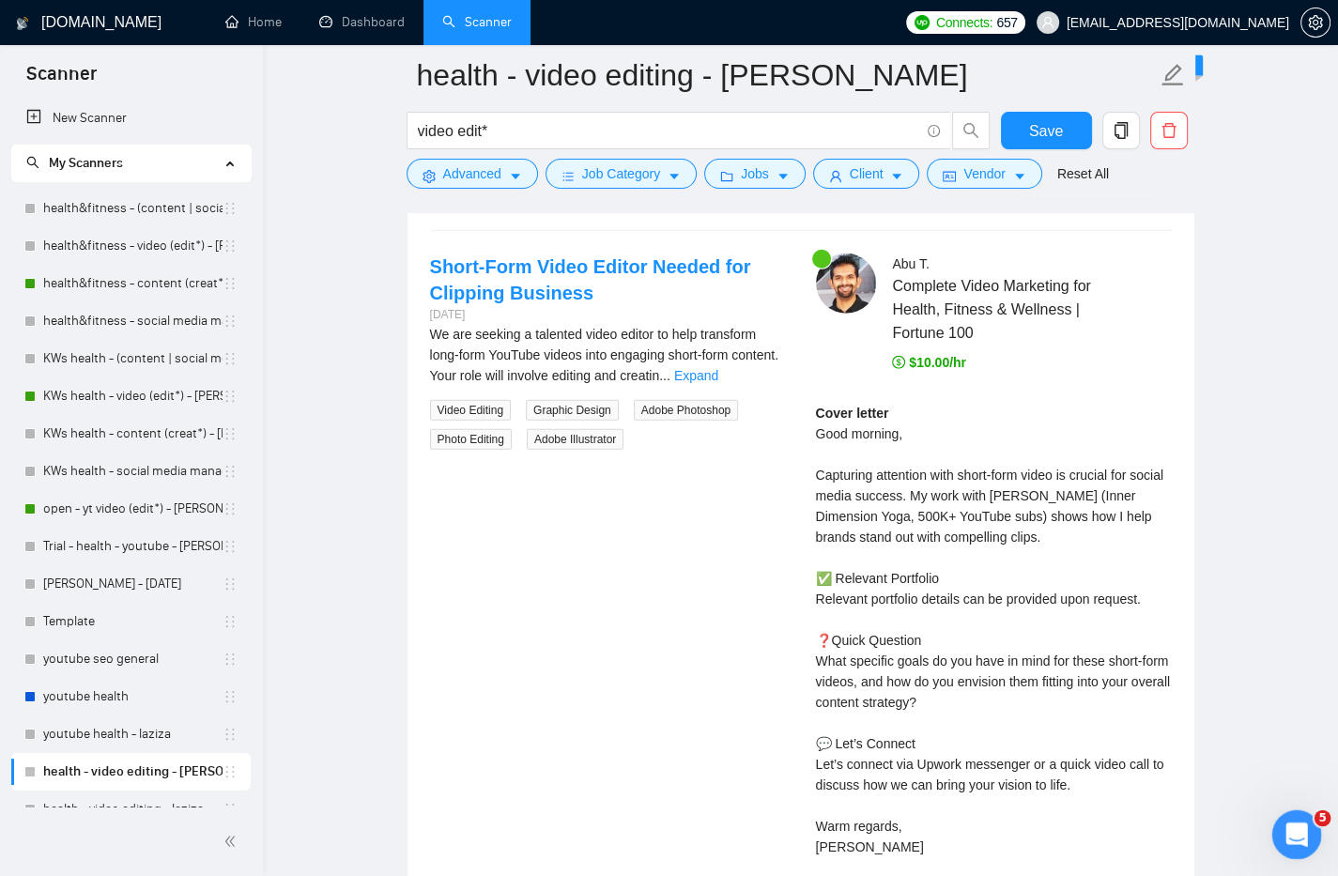
click at [1283, 829] on icon "Open Intercom Messenger" at bounding box center [1294, 832] width 31 height 31
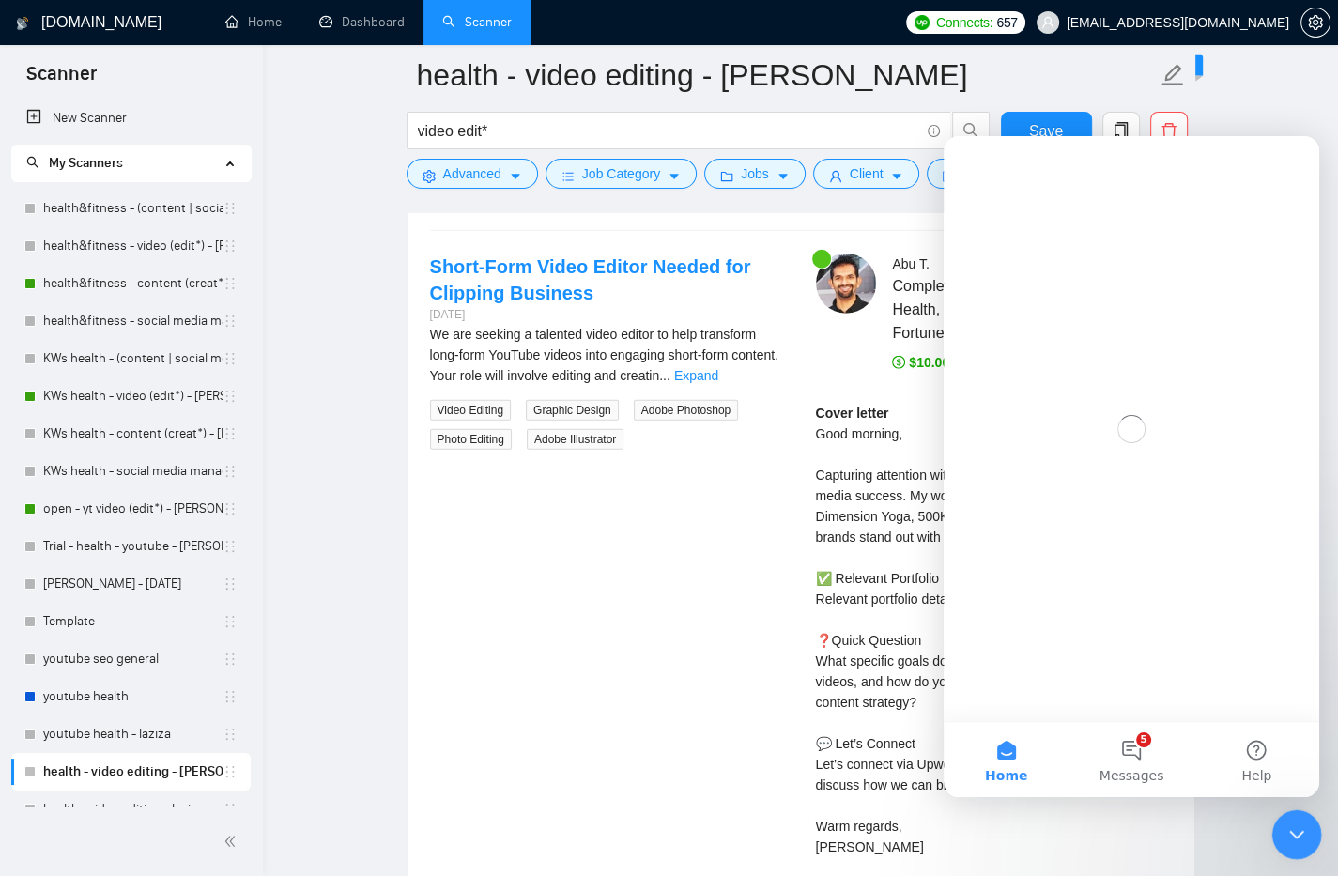
scroll to position [0, 0]
click at [1143, 754] on button "5 Messages" at bounding box center [1131, 759] width 125 height 75
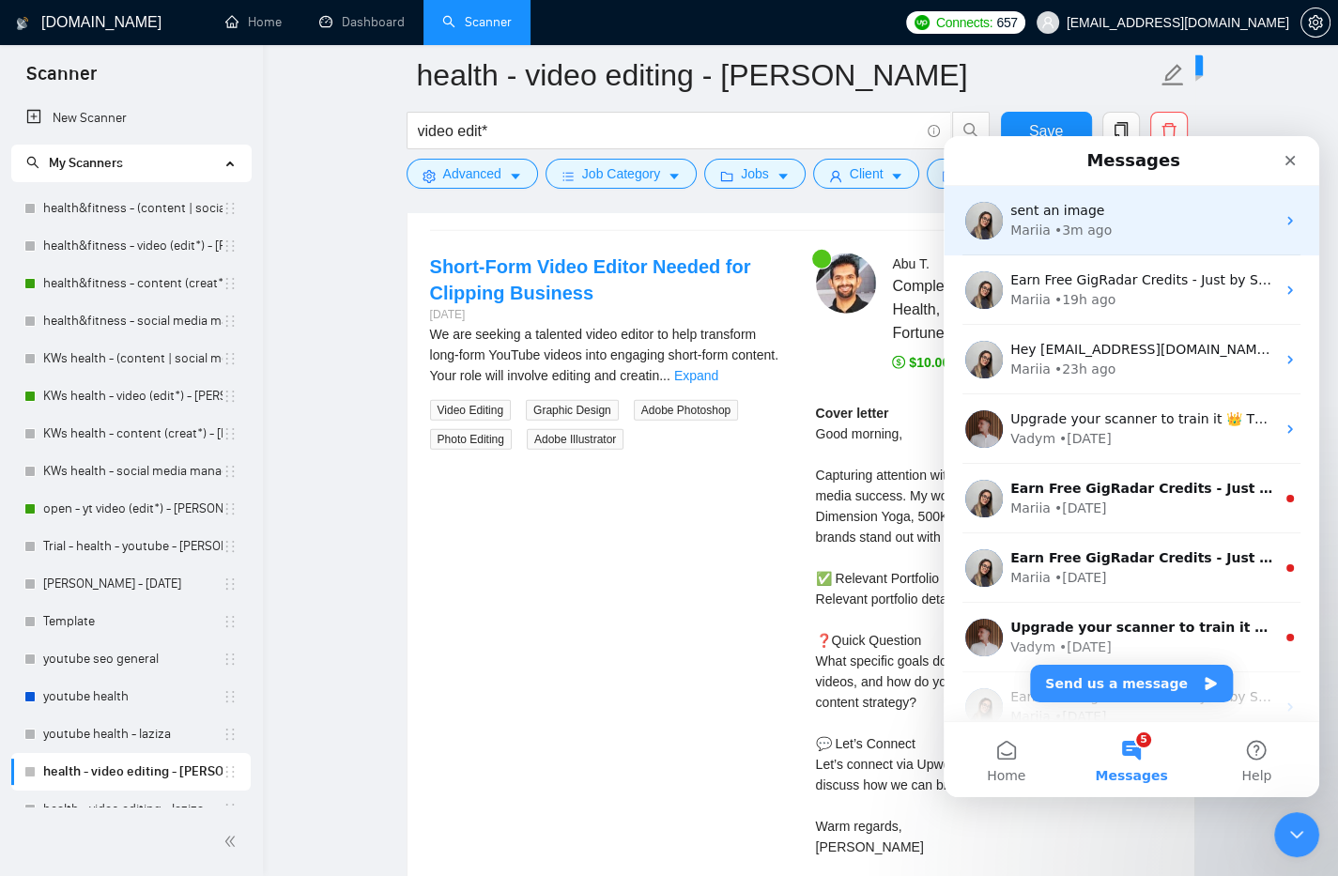
click at [1126, 237] on div "Mariia • 3m ago" at bounding box center [1143, 231] width 265 height 20
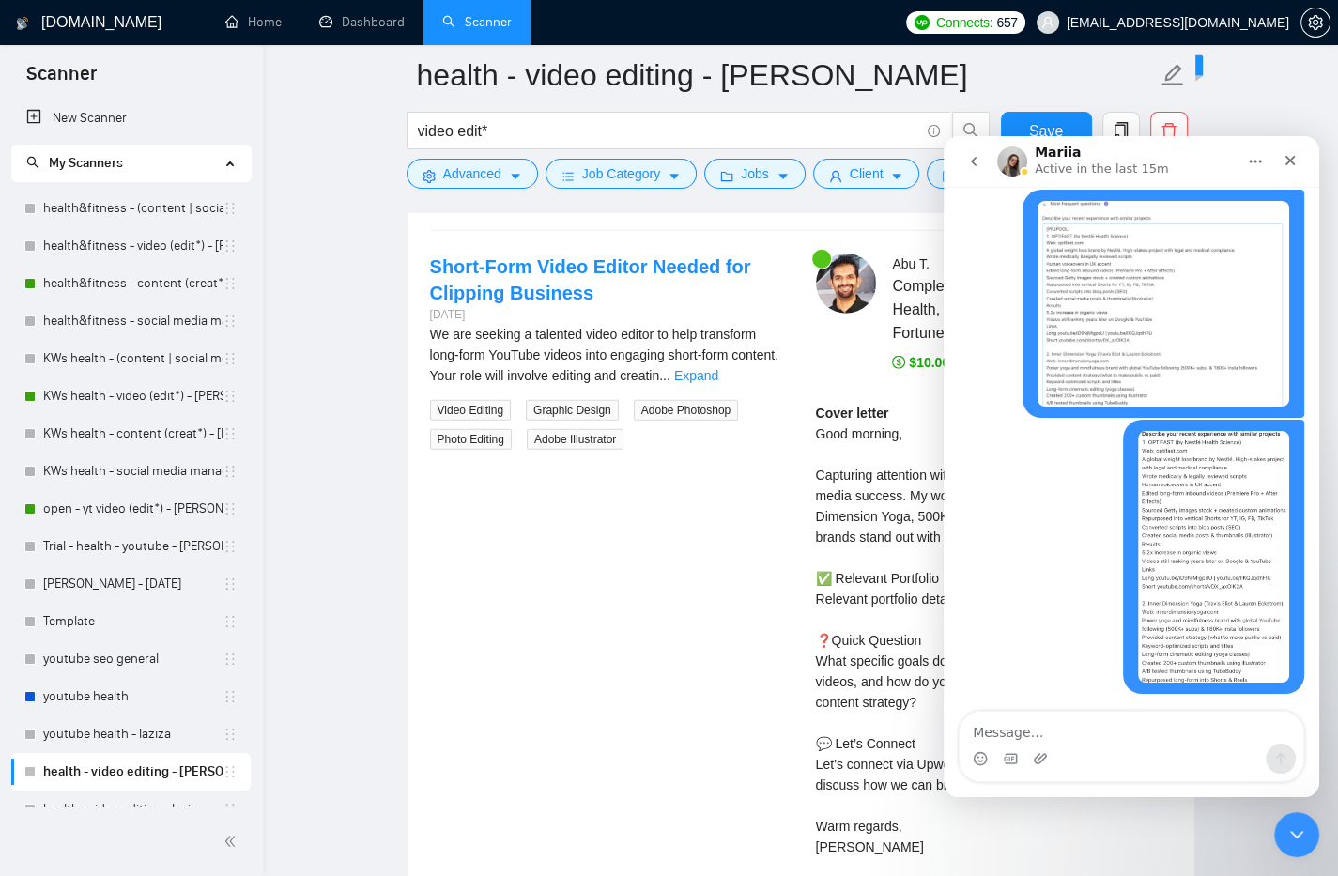
scroll to position [3320, 0]
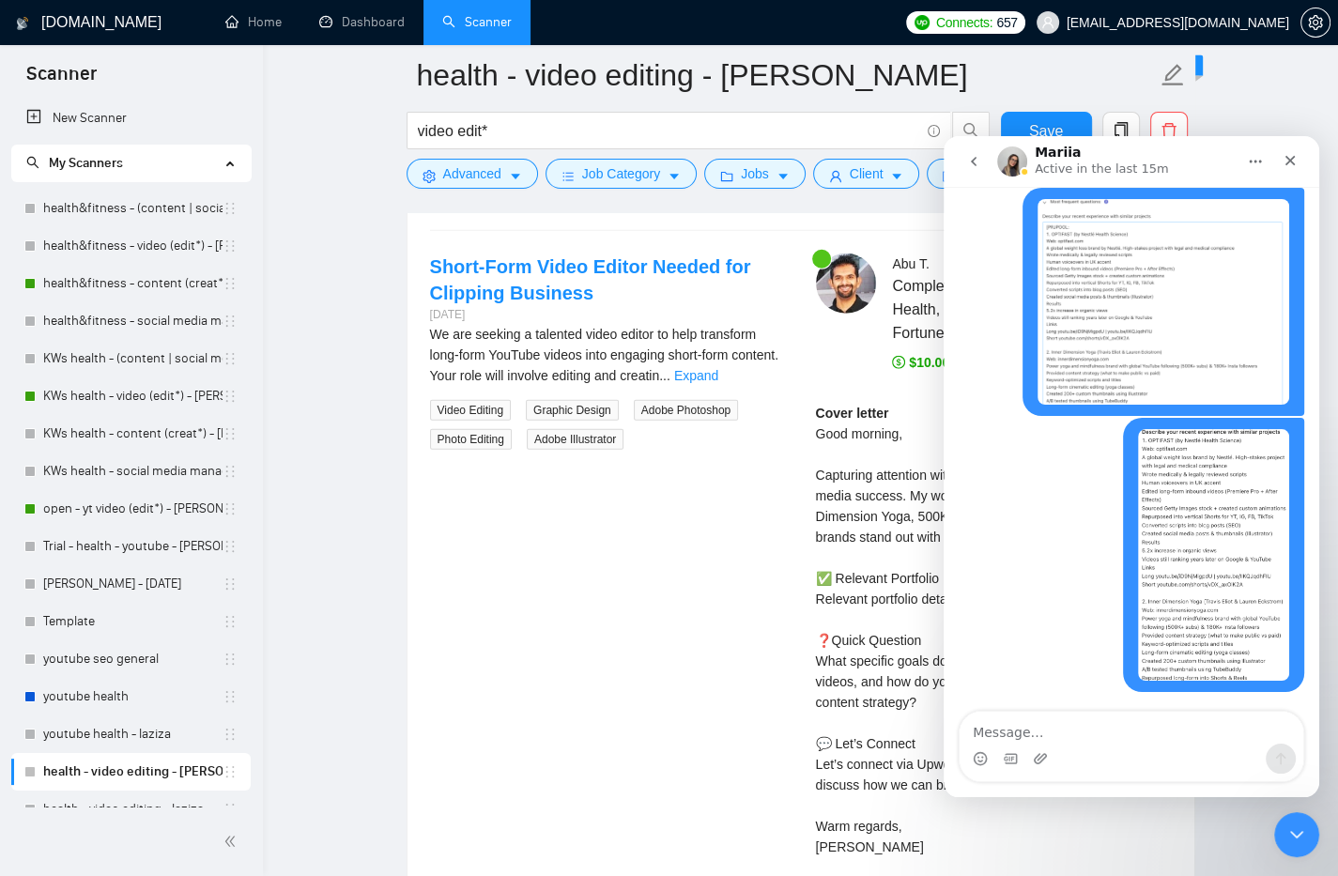
click at [1161, 739] on textarea "Message…" at bounding box center [1132, 728] width 344 height 32
type textarea "i have just generated this preview for you to see:"
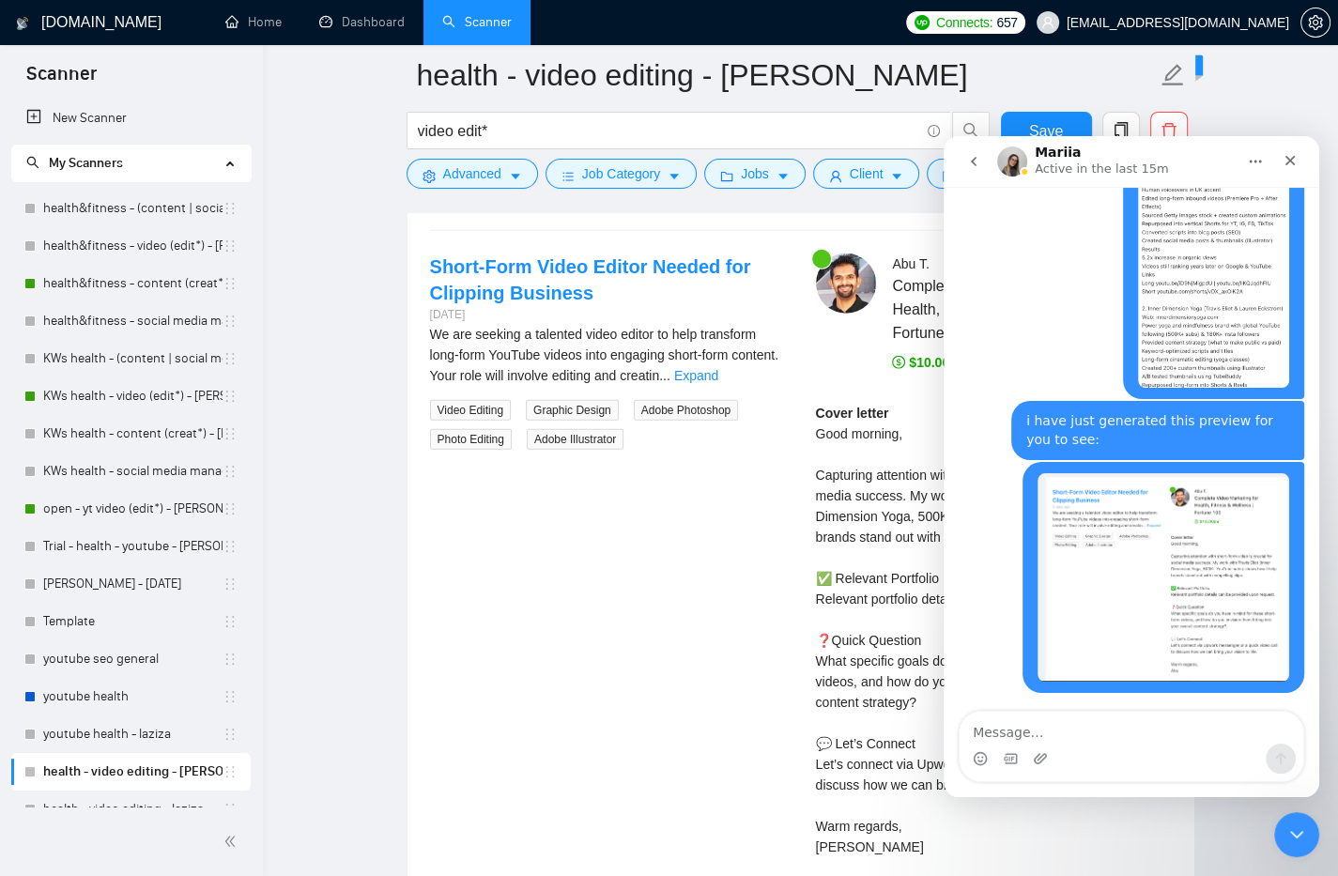
scroll to position [3614, 0]
drag, startPoint x: 761, startPoint y: 613, endPoint x: 750, endPoint y: 579, distance: 35.4
click at [759, 609] on div "Short-Form Video Editor Needed for Clipping Business 3 days ago We are seeking …" at bounding box center [801, 581] width 772 height 655
click at [1143, 727] on textarea "Message…" at bounding box center [1132, 728] width 344 height 32
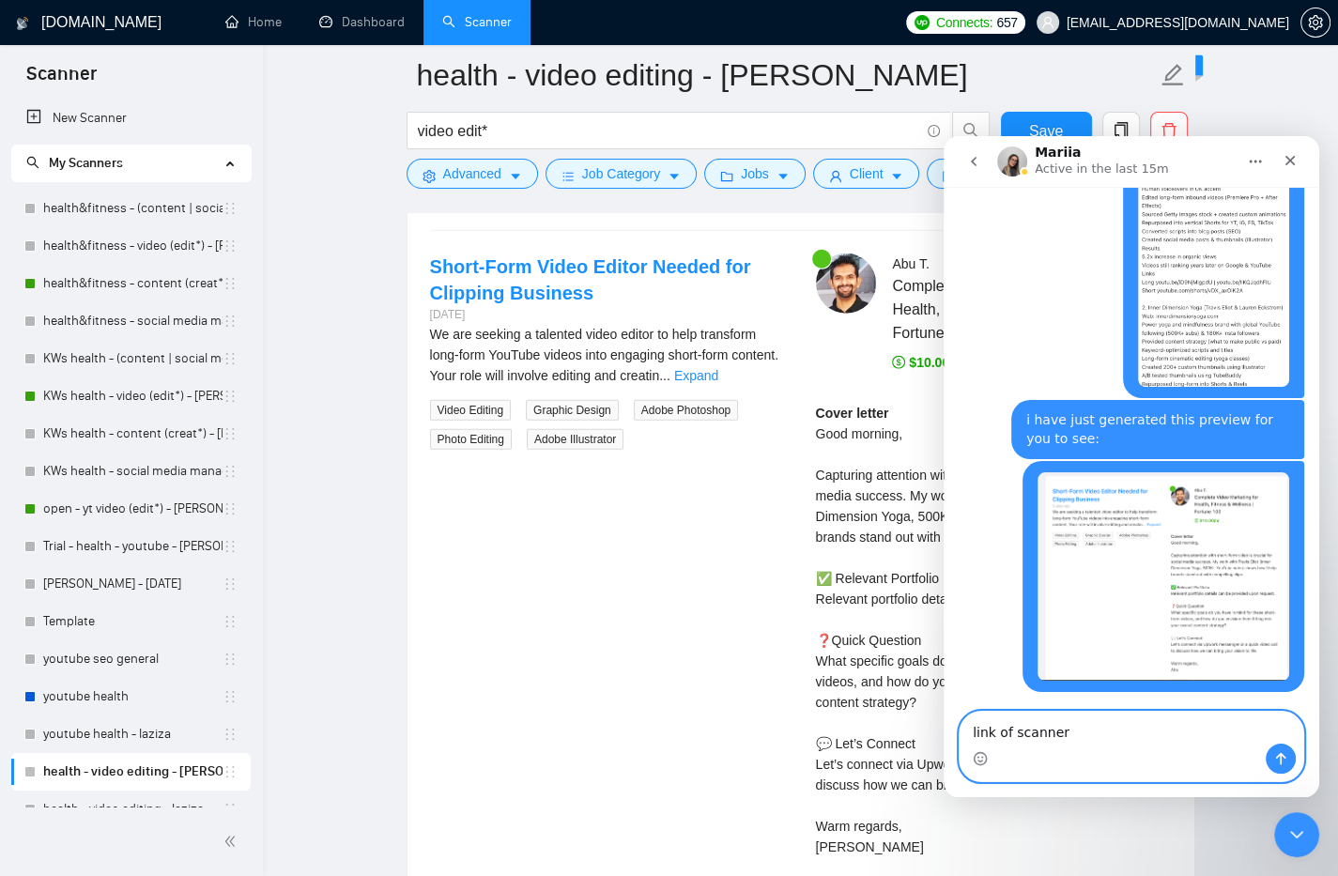
paste textarea "[URL][DOMAIN_NAME]"
type textarea "link of scanner https://beta.gigradar.io/scanner/68a97629e8c8201df54e17b8#autob…"
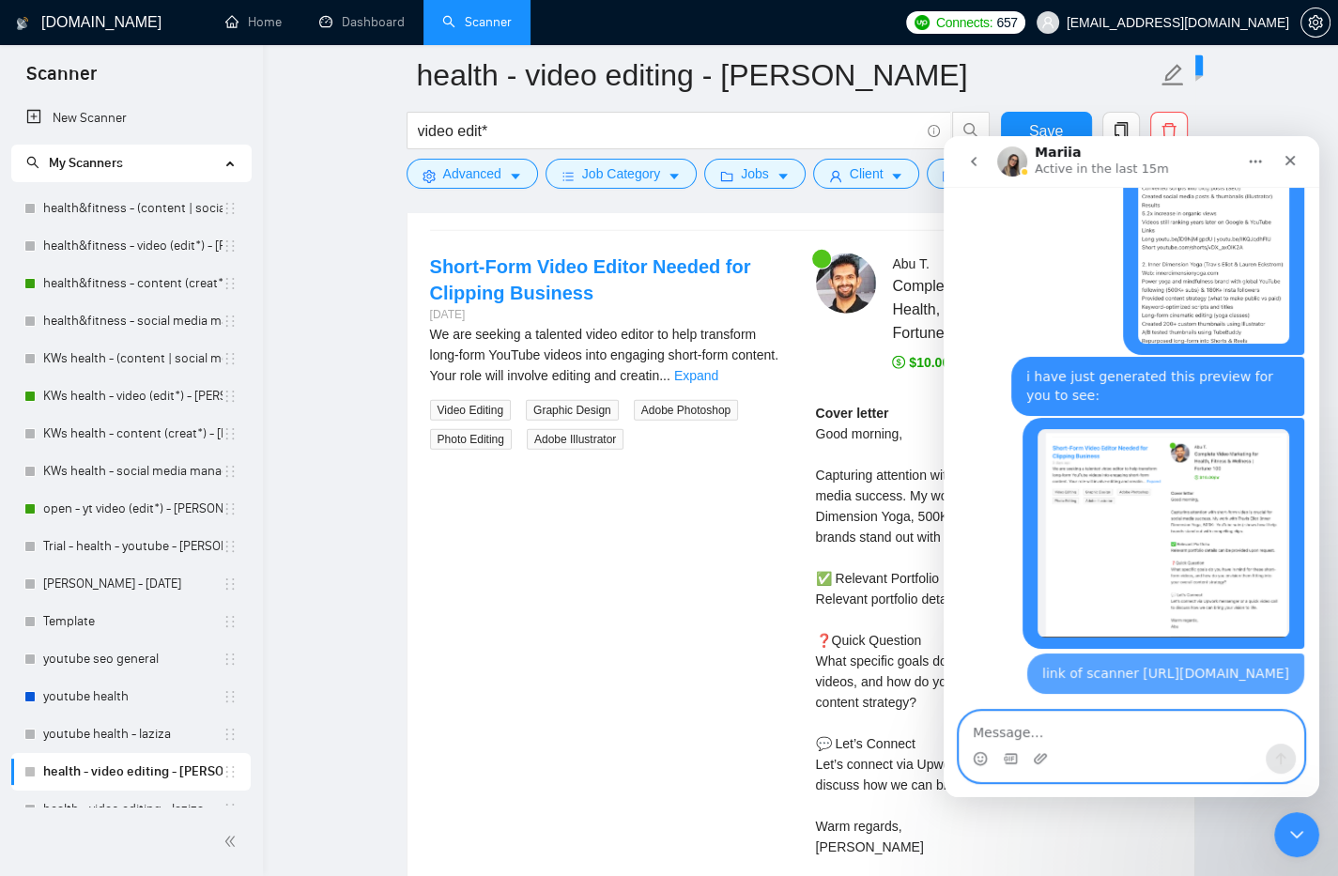
scroll to position [3693, 0]
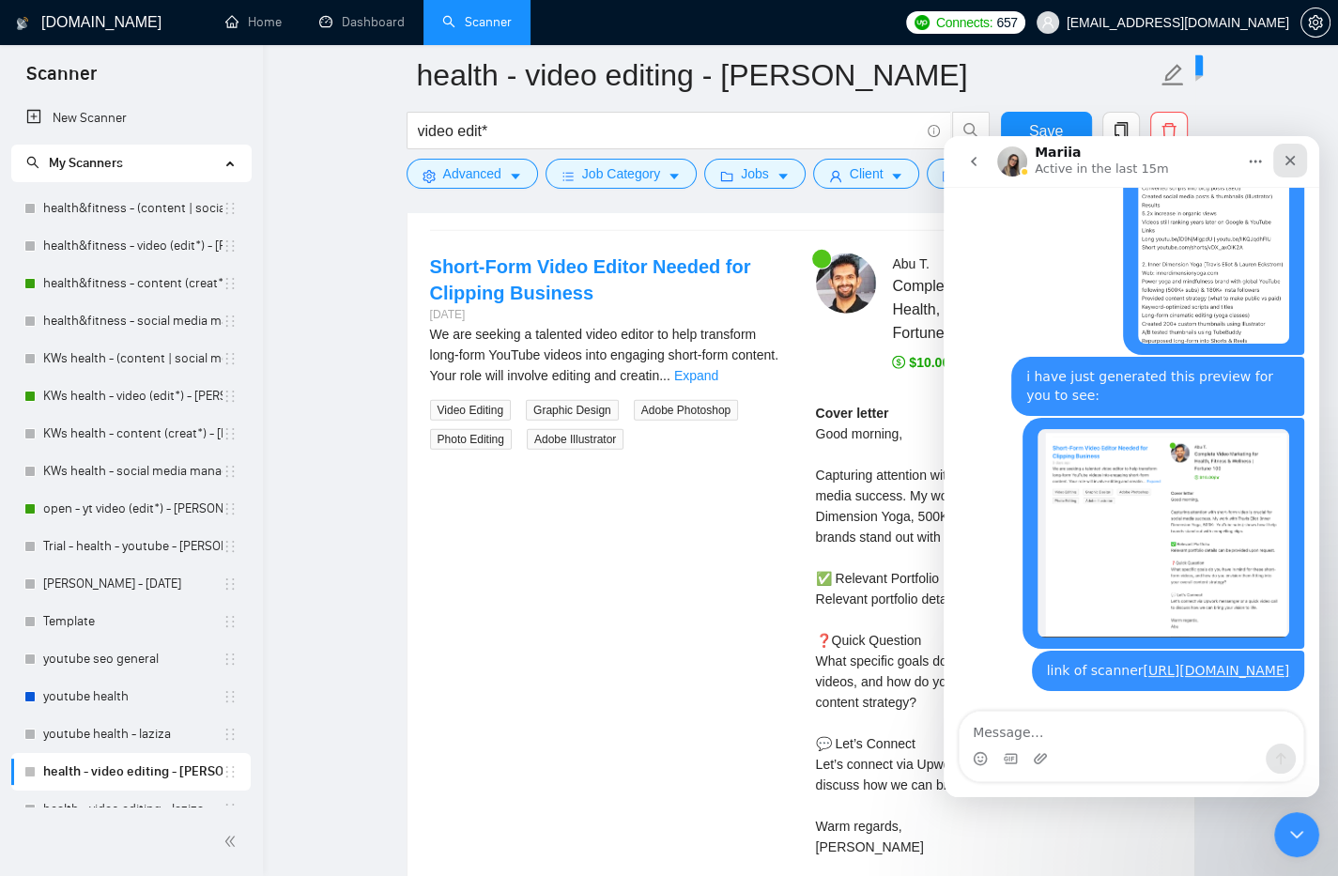
click at [1284, 164] on icon "Close" at bounding box center [1290, 160] width 15 height 15
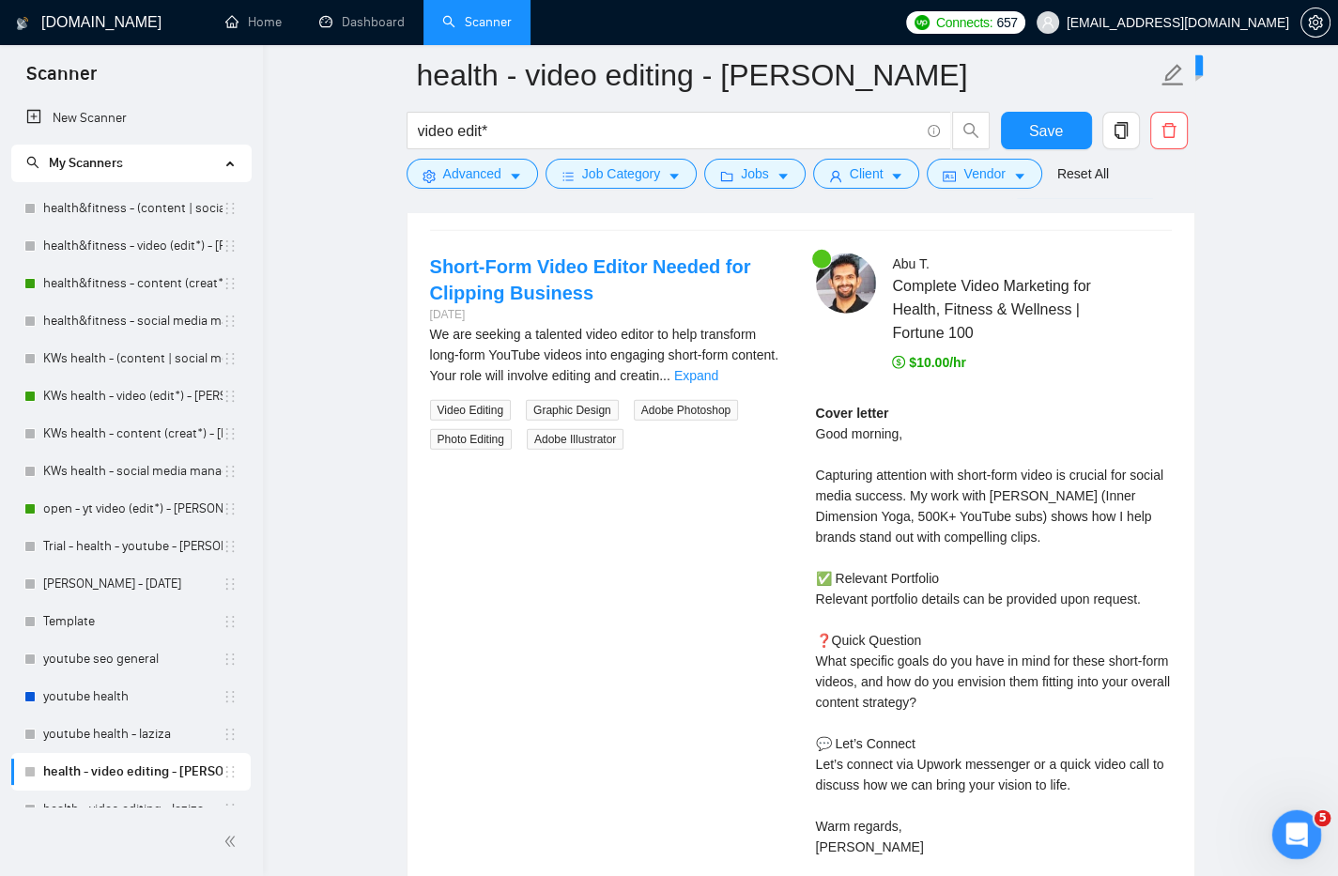
click at [1286, 829] on icon "Open Intercom Messenger" at bounding box center [1294, 832] width 31 height 31
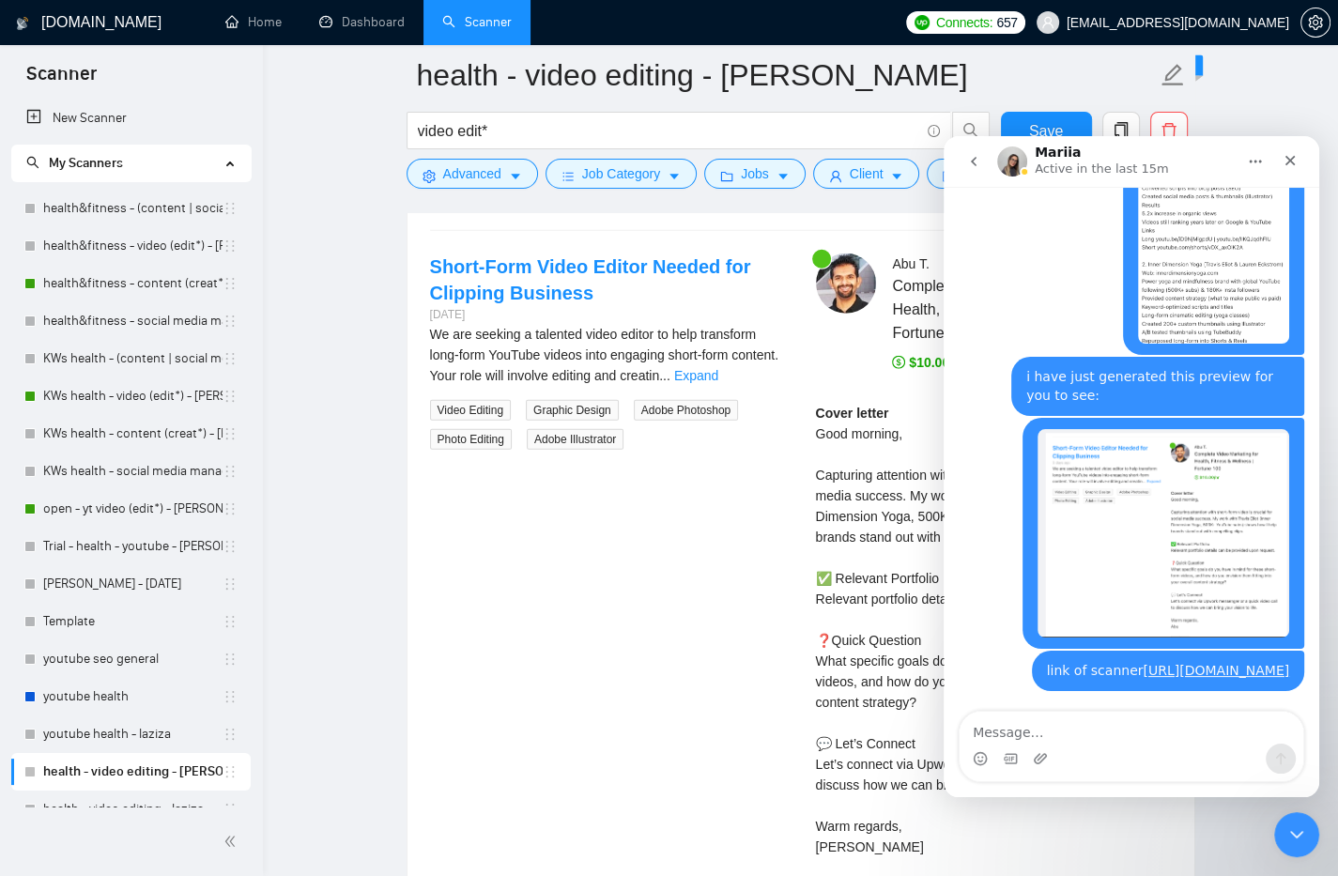
click at [1177, 740] on textarea "Message…" at bounding box center [1132, 728] width 344 height 32
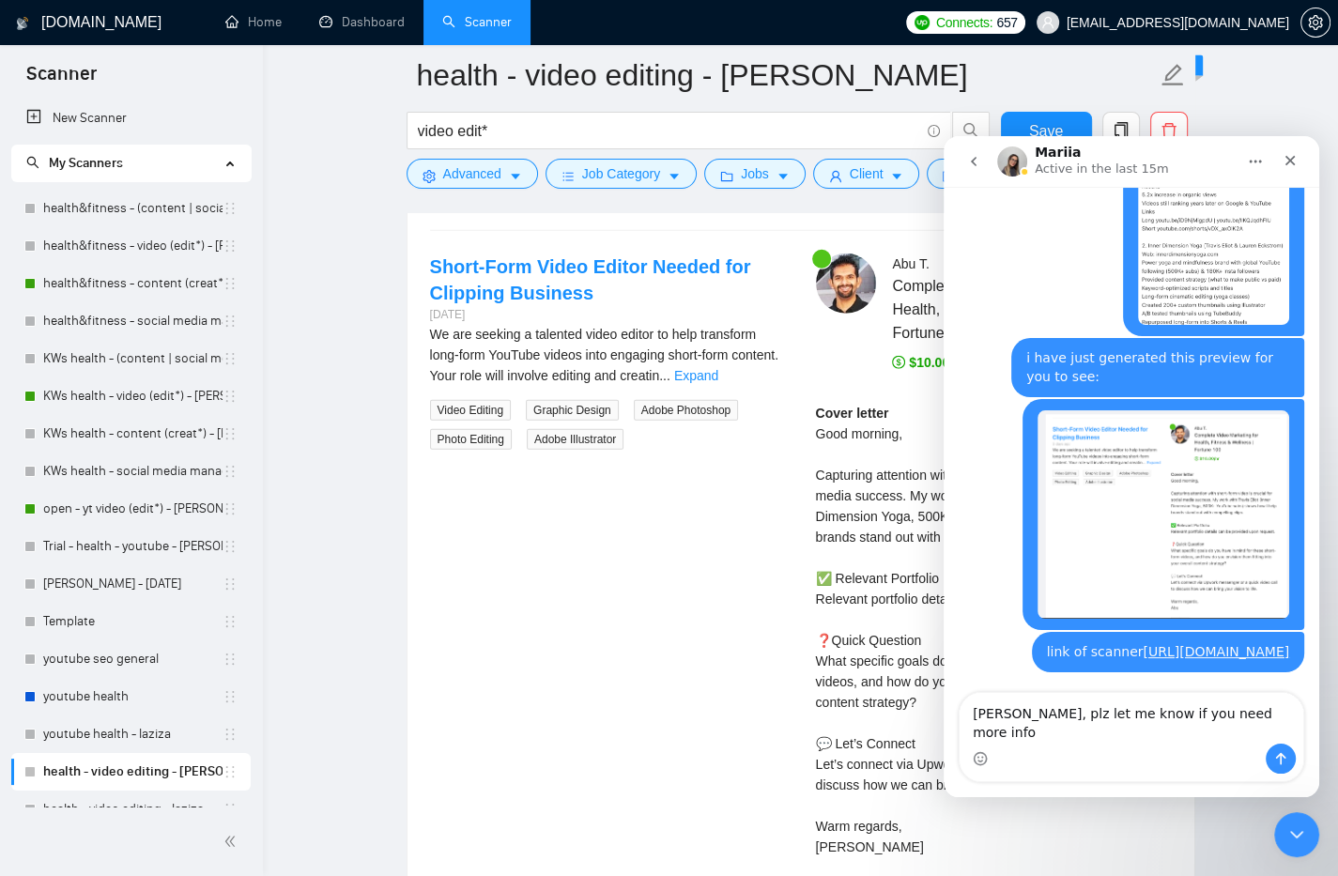
type textarea "[PERSON_NAME], plz let me know if you need more info."
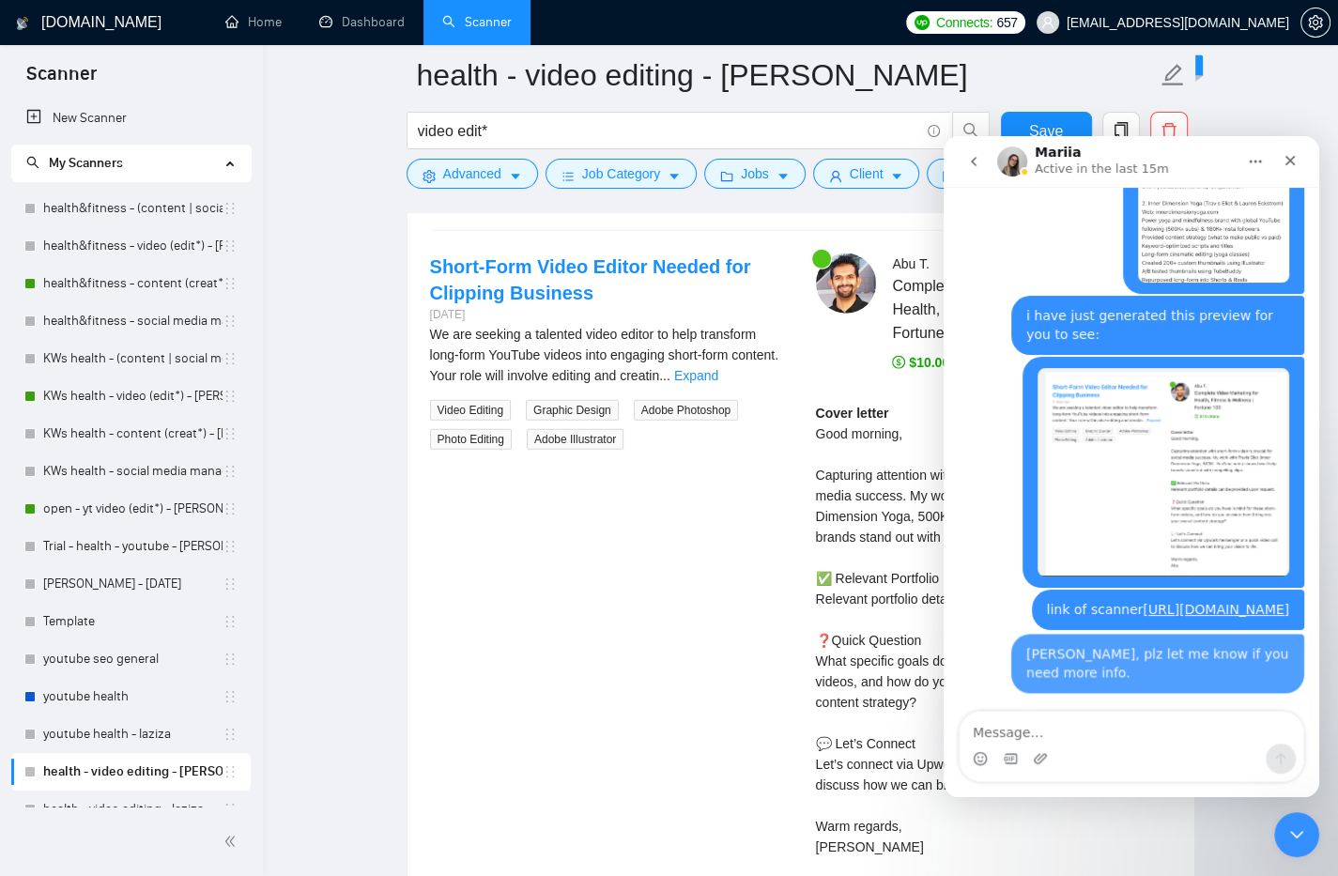
scroll to position [3754, 0]
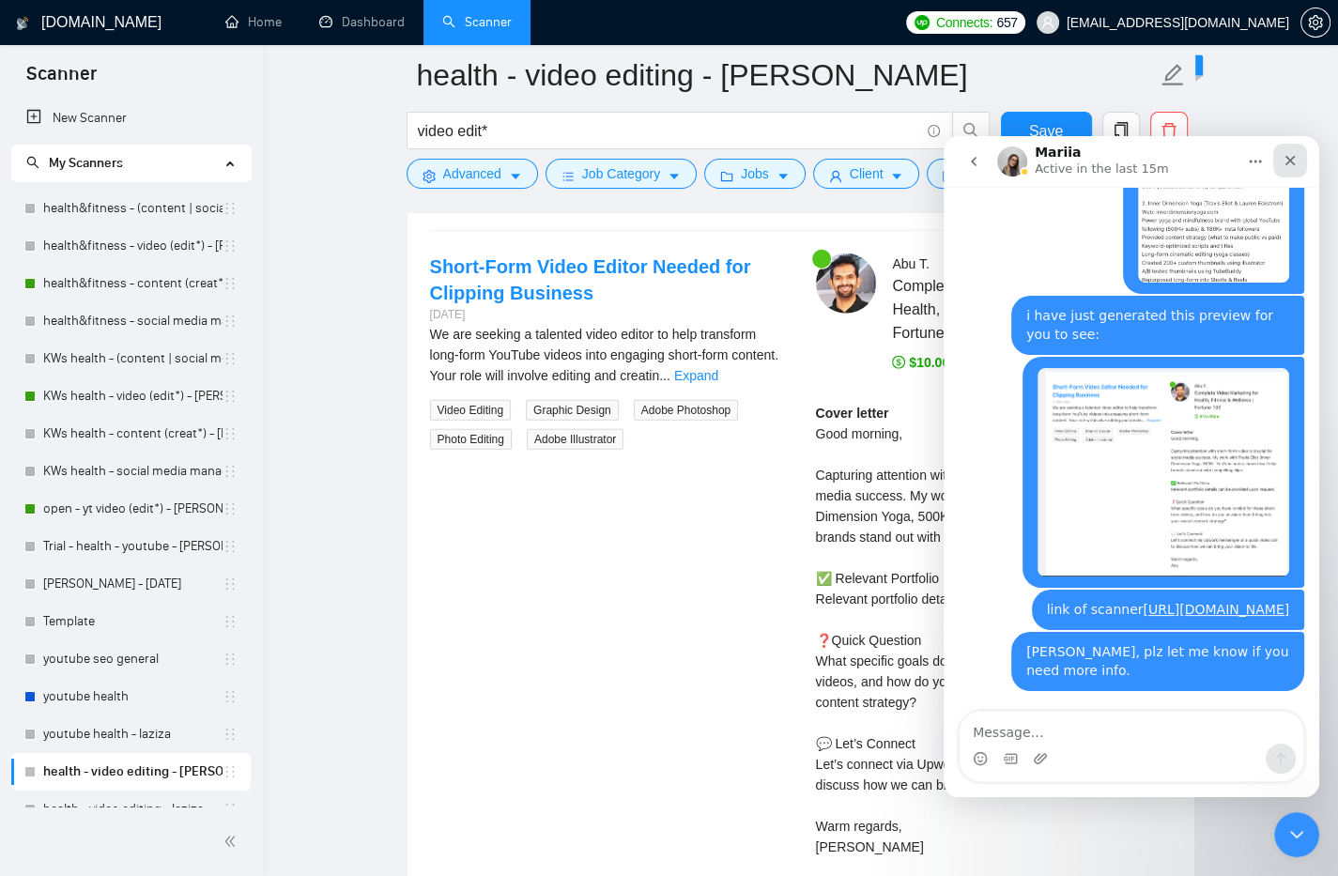
drag, startPoint x: 1288, startPoint y: 159, endPoint x: 2237, endPoint y: 299, distance: 959.7
click at [1288, 159] on icon "Close" at bounding box center [1291, 161] width 10 height 10
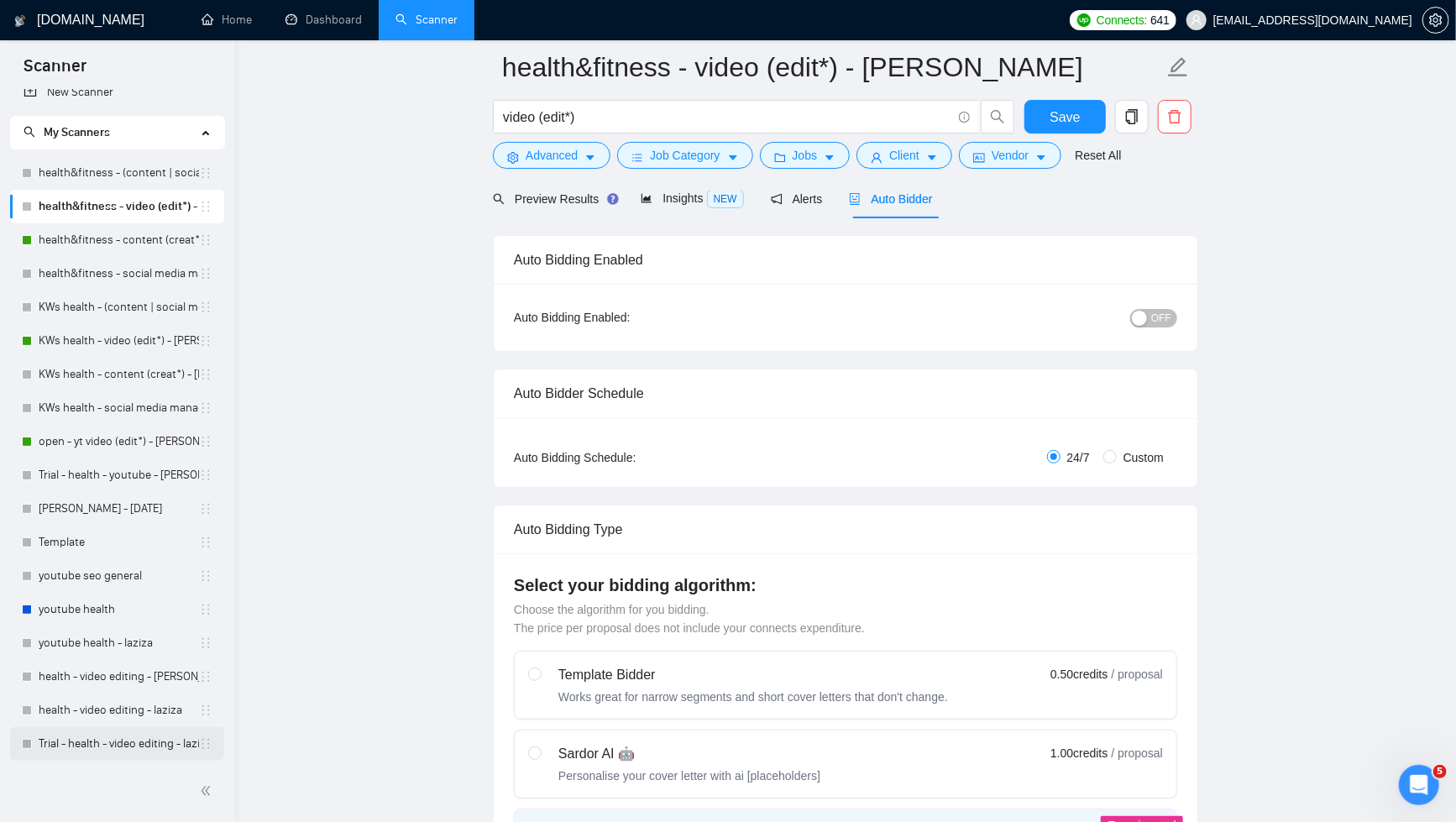
scroll to position [255, 0]
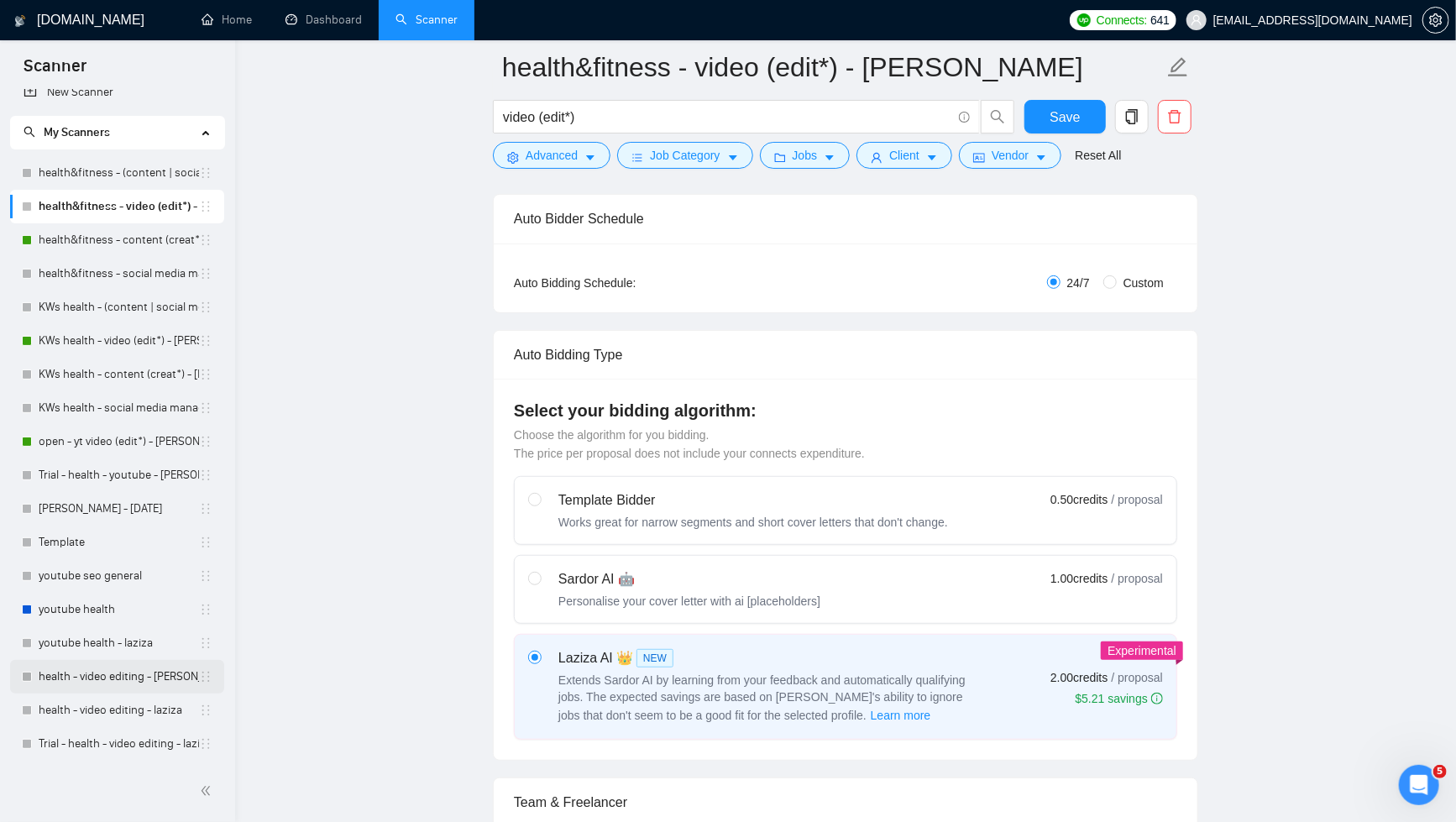
click at [131, 676] on link "health - video editing - [PERSON_NAME]" at bounding box center [118, 677] width 160 height 34
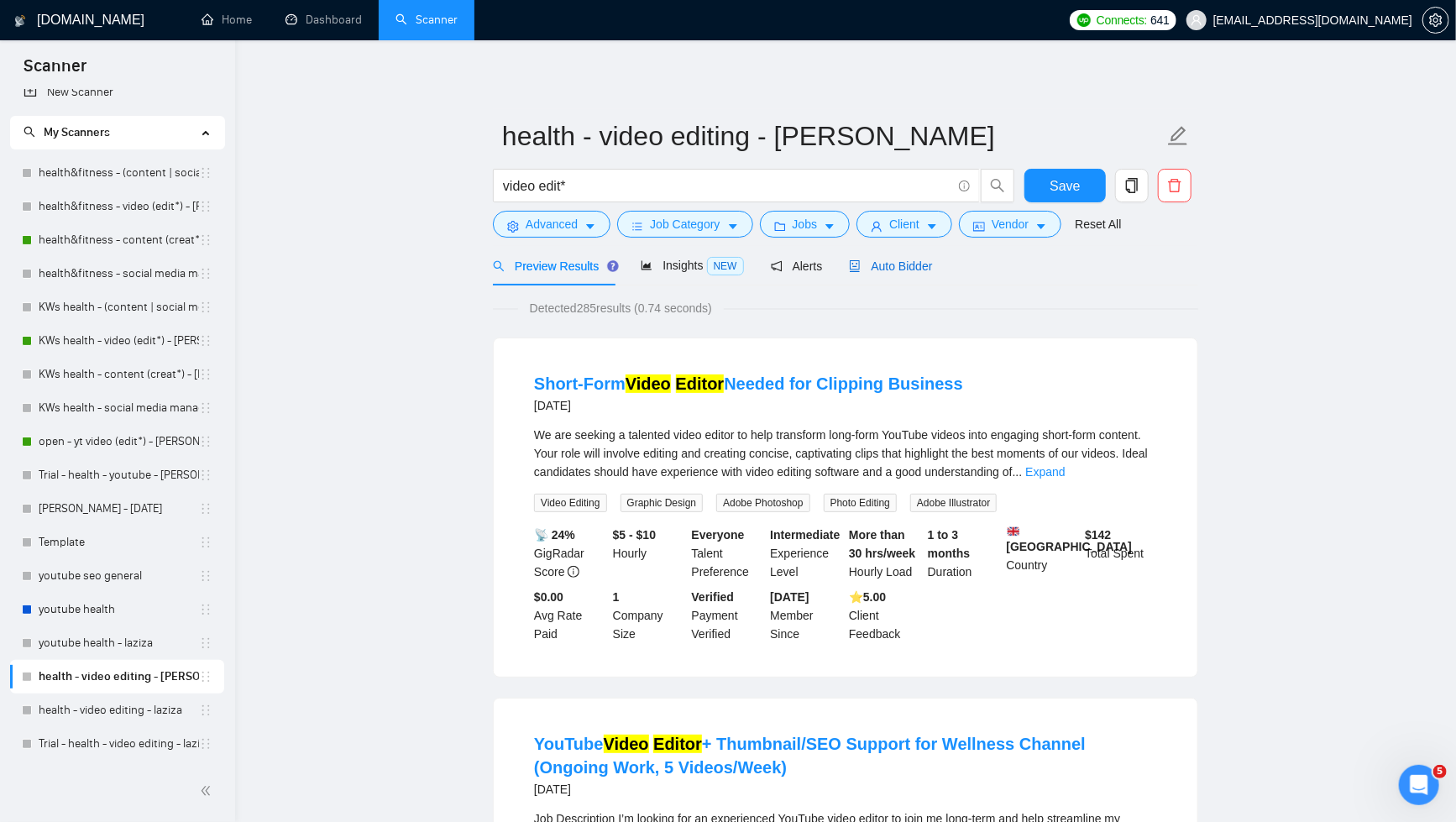
click at [932, 267] on span "Auto Bidder" at bounding box center [890, 266] width 83 height 13
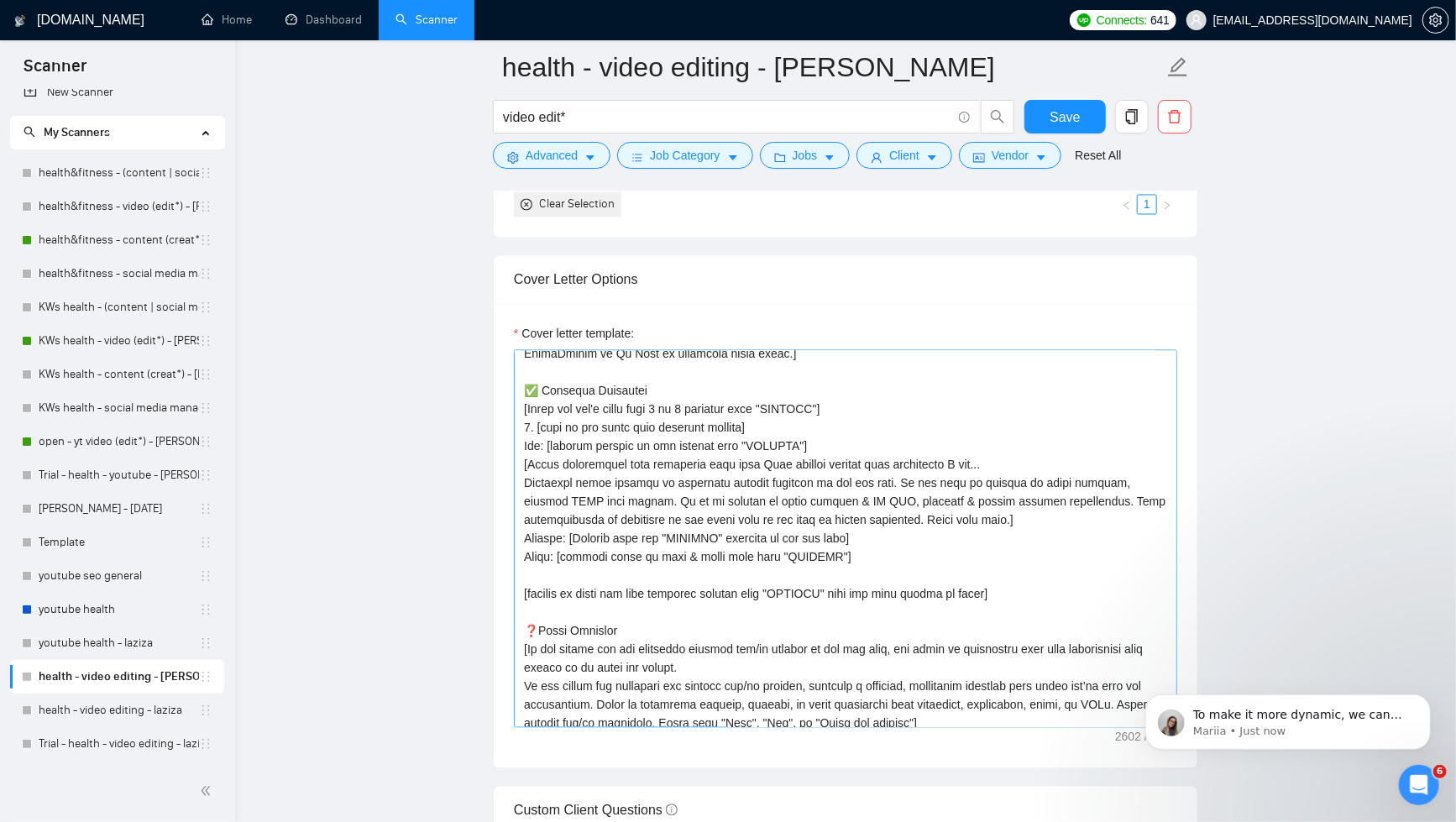
scroll to position [4411, 0]
click at [1407, 779] on icon "Open Intercom Messenger" at bounding box center [1417, 783] width 28 height 28
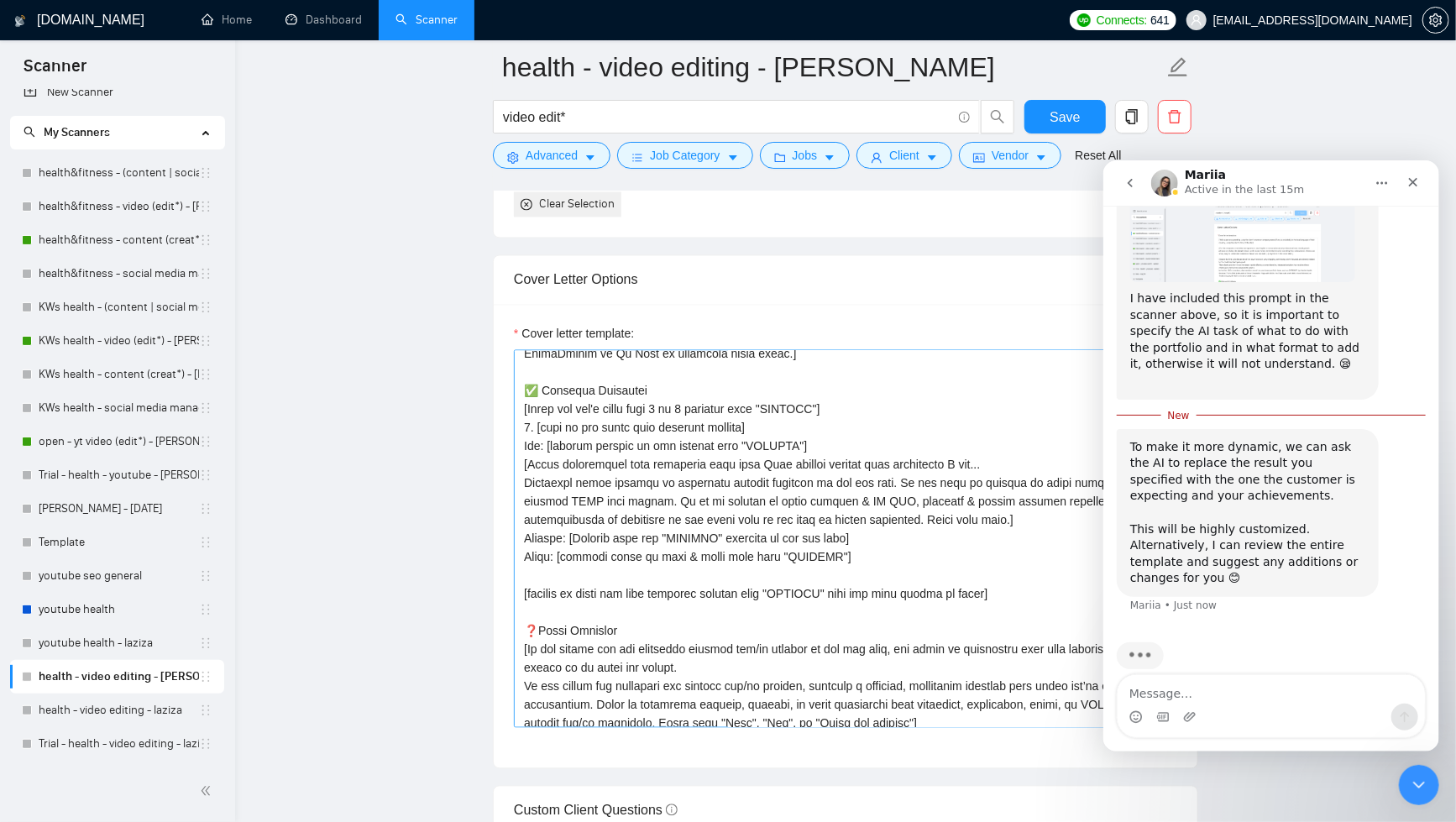
scroll to position [4504, 0]
drag, startPoint x: 1411, startPoint y: 183, endPoint x: 2435, endPoint y: 463, distance: 1061.6
click at [1411, 183] on icon "Close" at bounding box center [1413, 182] width 9 height 9
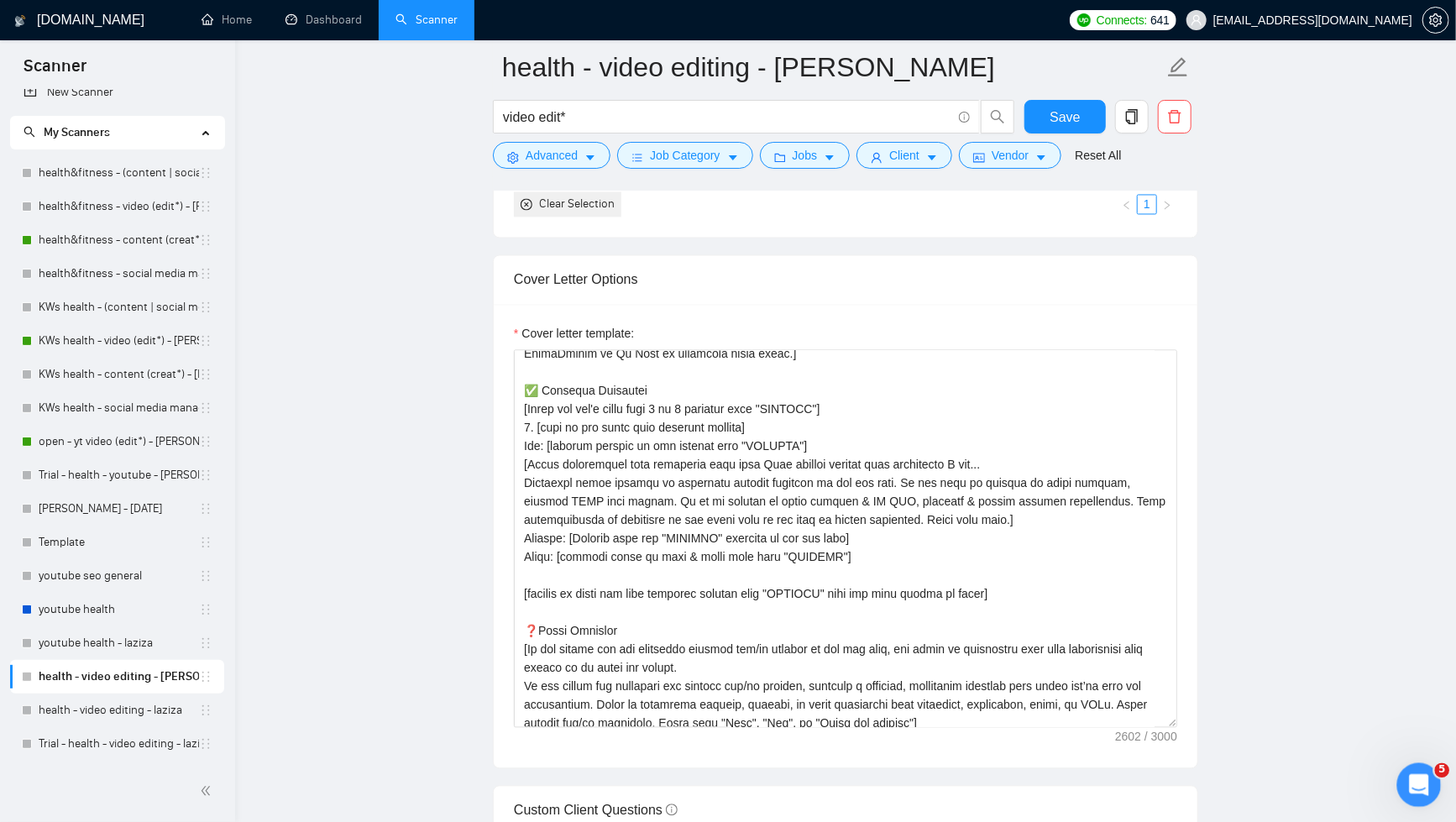
click at [1406, 780] on icon "Open Intercom Messenger" at bounding box center [1417, 783] width 28 height 28
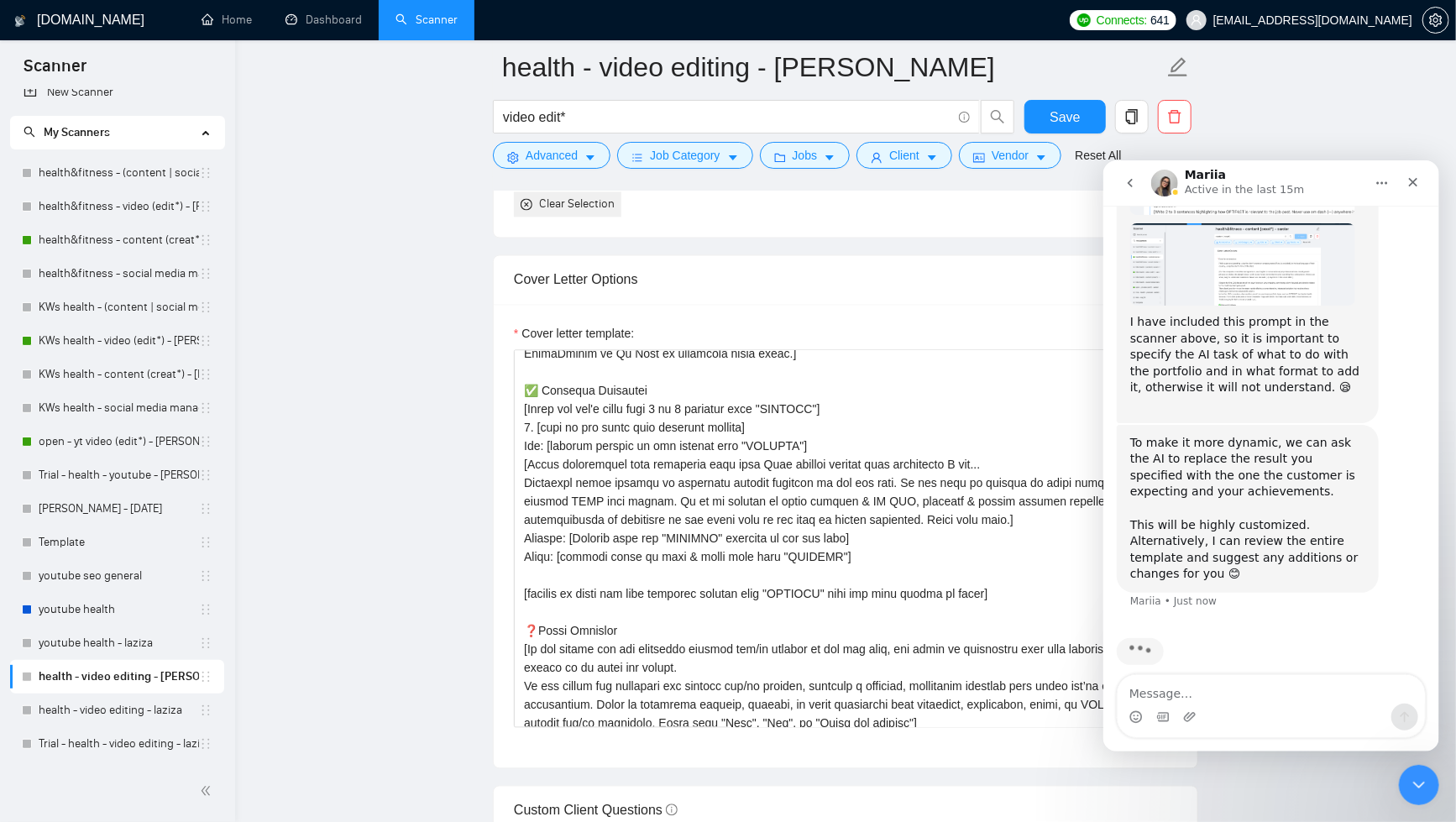
click at [1189, 689] on textarea "Message…" at bounding box center [1271, 689] width 308 height 29
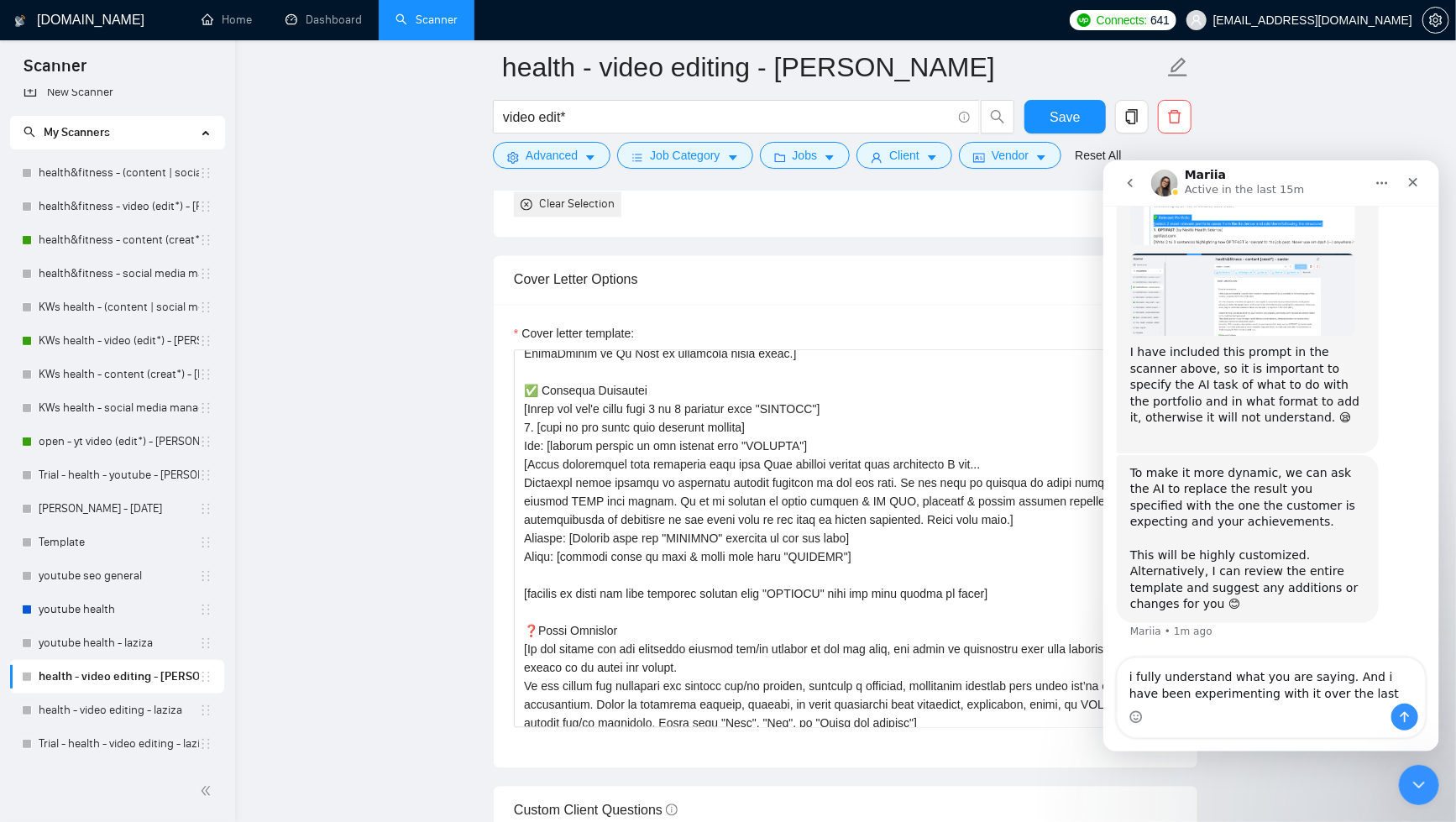
scroll to position [4428, 0]
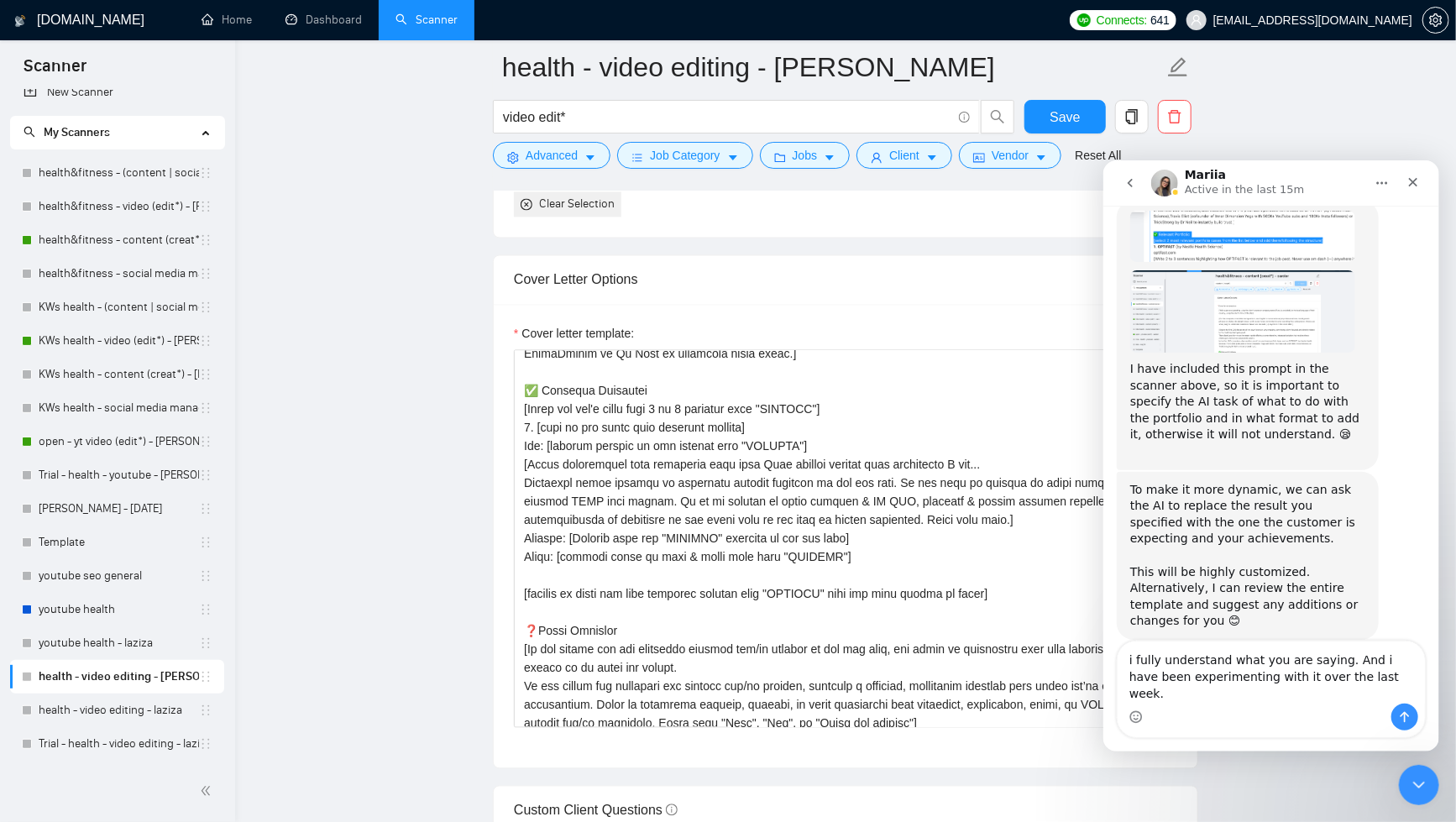
type textarea "i fully understand what you are saying. And i have been experimenting with it o…"
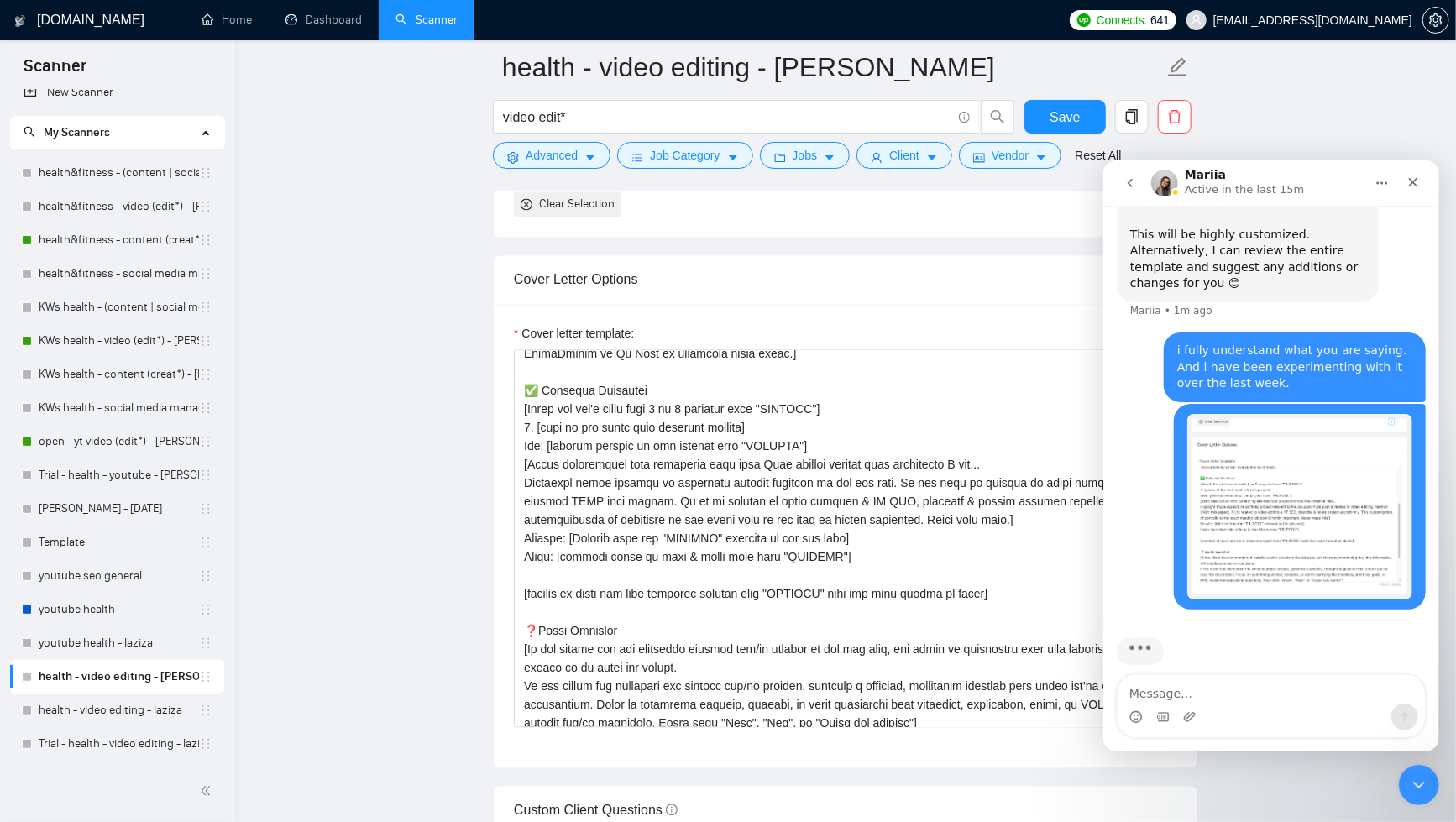
scroll to position [4767, 0]
click at [1291, 692] on textarea "Message…" at bounding box center [1271, 689] width 308 height 29
type textarea "p"
click at [1190, 697] on textarea "Message…" at bounding box center [1271, 689] width 308 height 29
paste textarea "[URL][DOMAIN_NAME]"
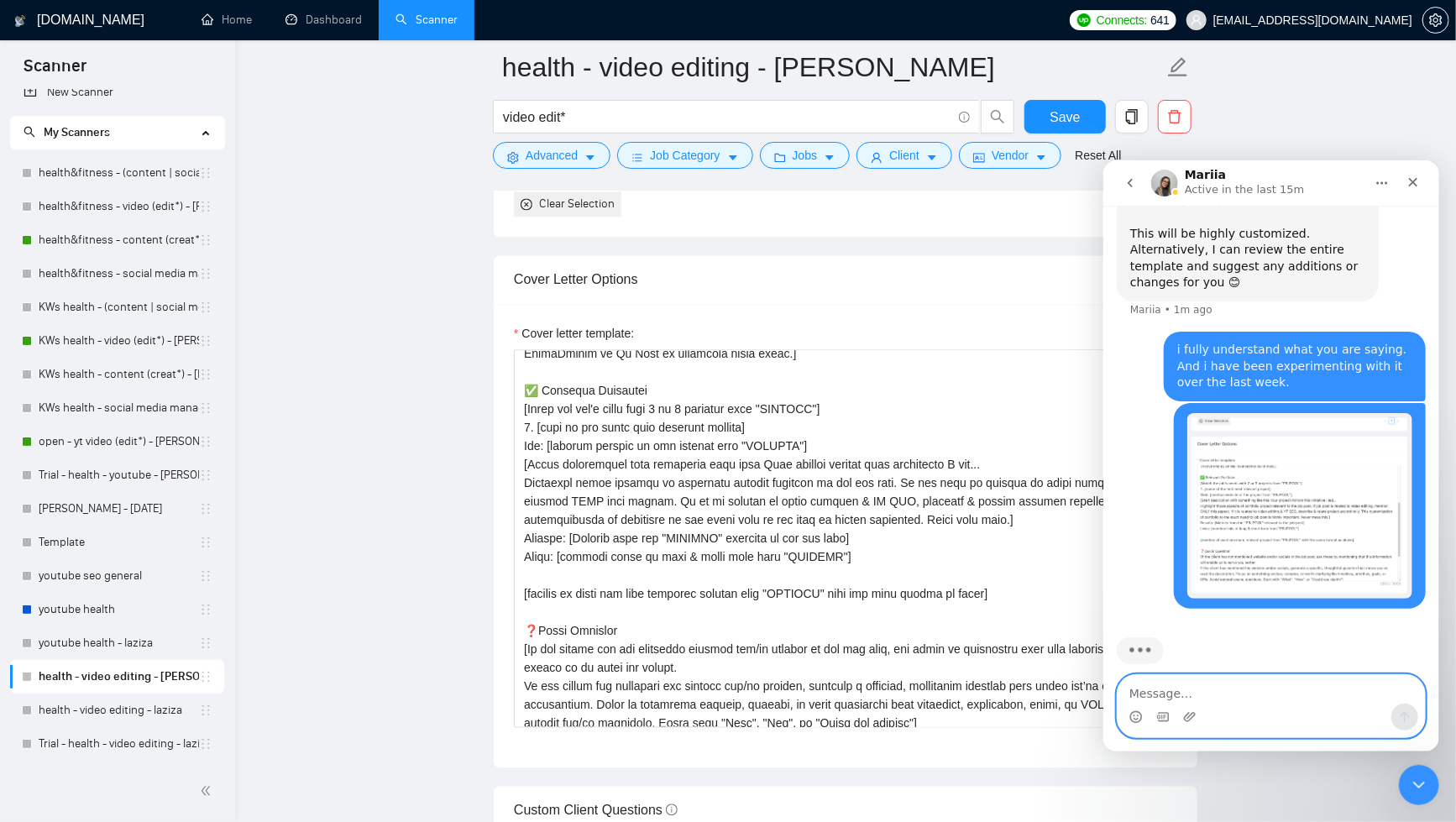
type textarea "[URL][DOMAIN_NAME]"
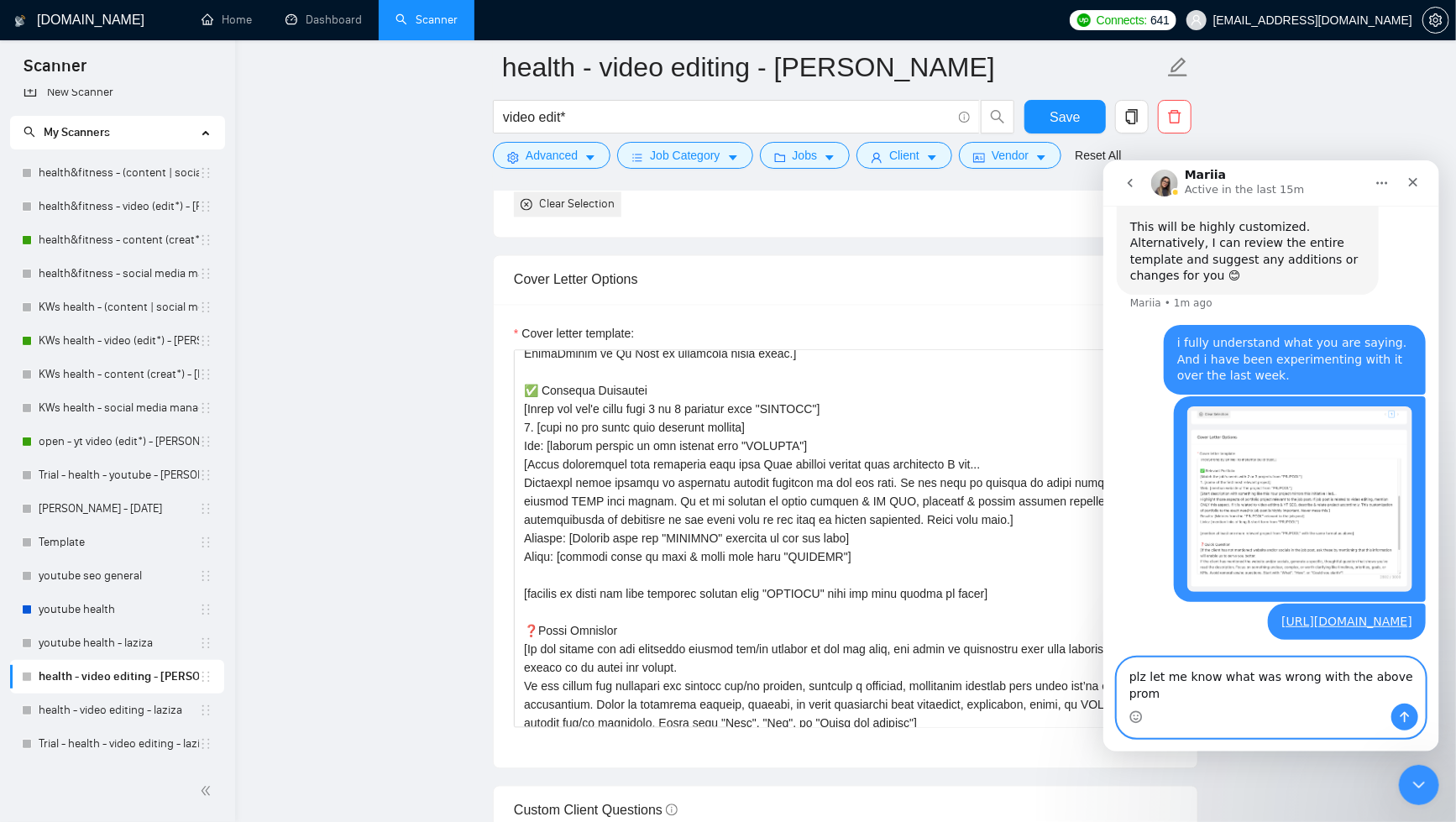
scroll to position [4757, 0]
type textarea "plz let me know what was wrong with the above prompt"
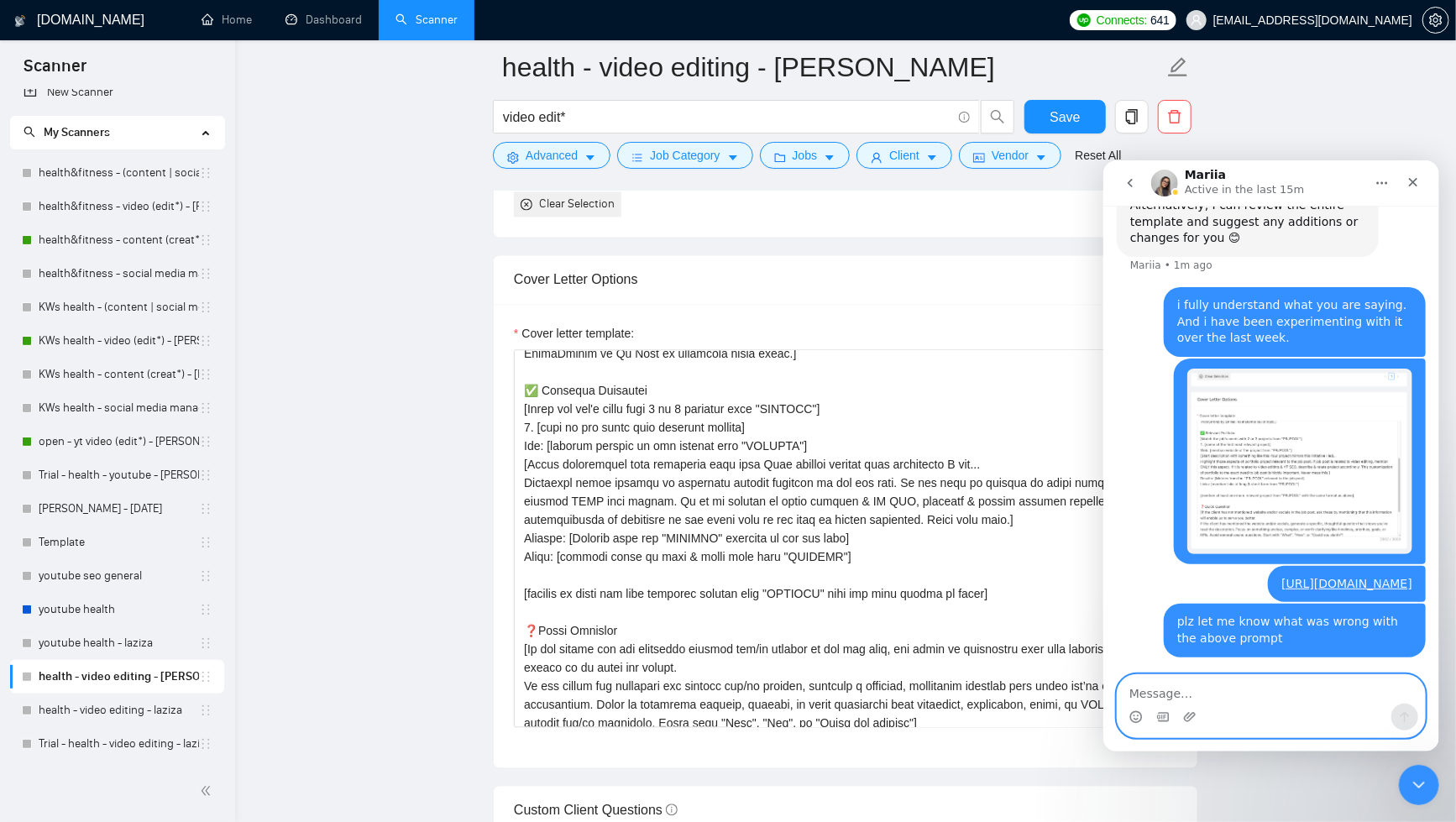
click at [1198, 689] on textarea "Message…" at bounding box center [1271, 689] width 308 height 29
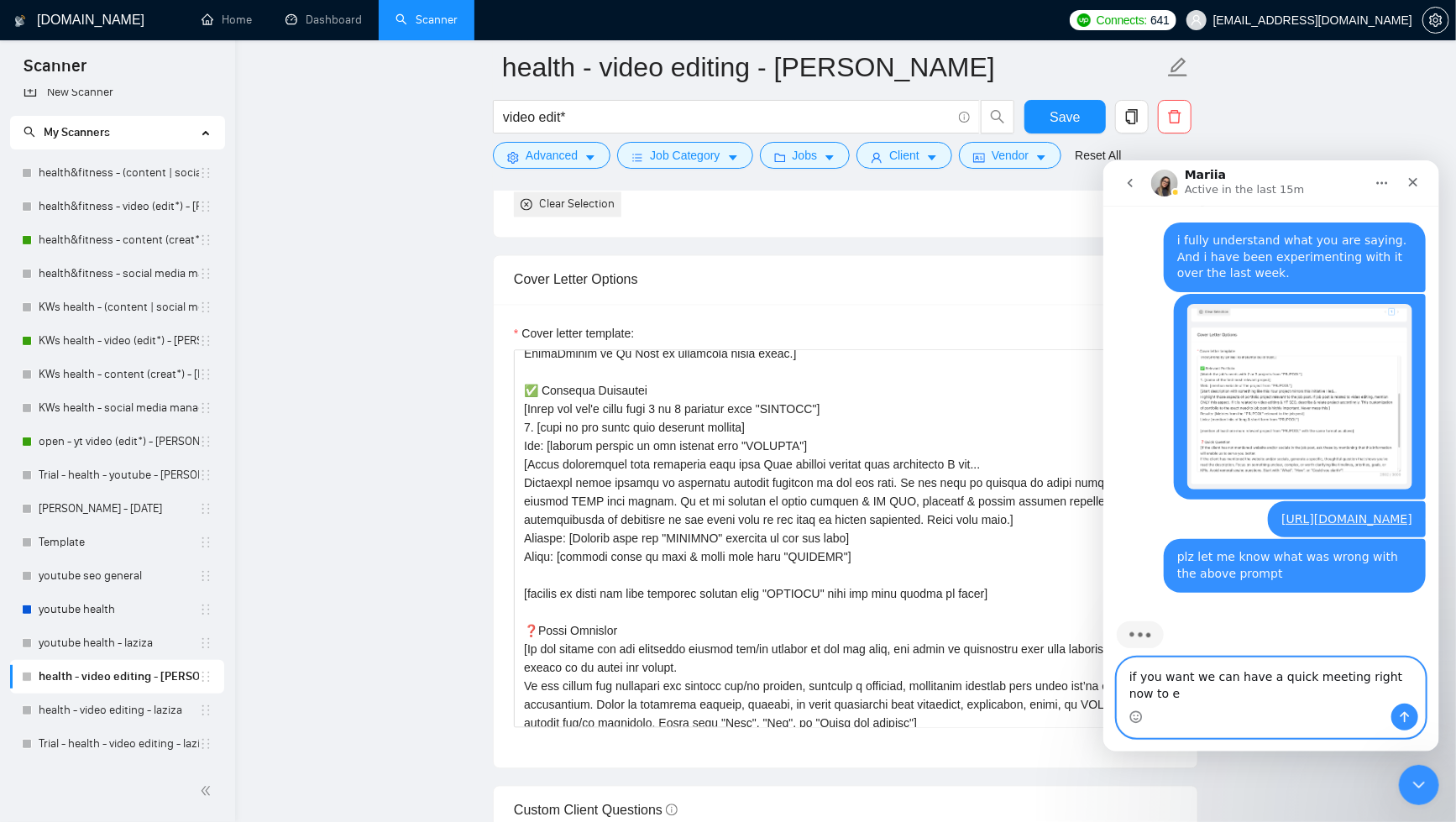
scroll to position [4893, 0]
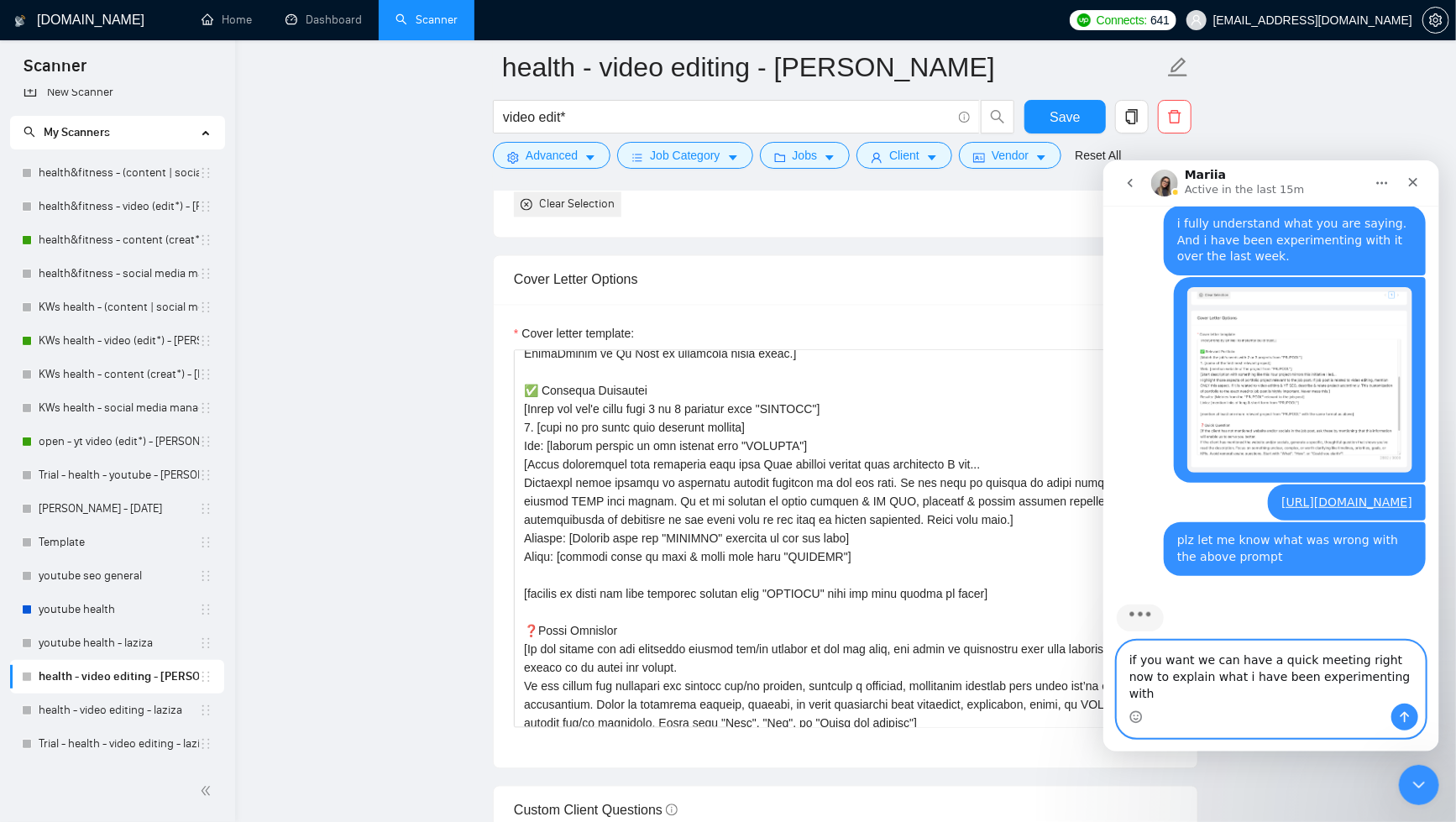
type textarea "if you want we can have a quick meeting right now to explain what i have been e…"
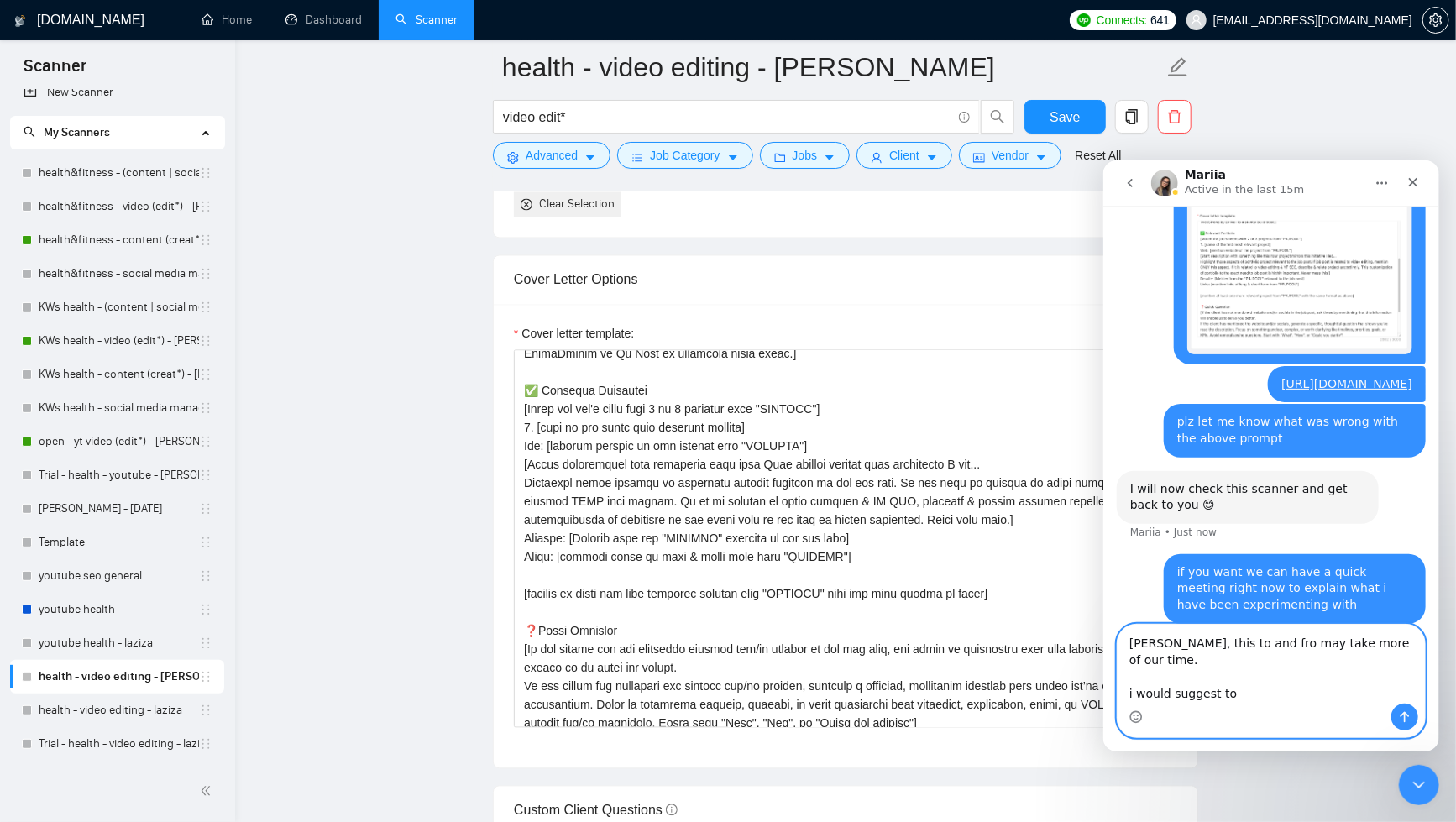
scroll to position [5059, 0]
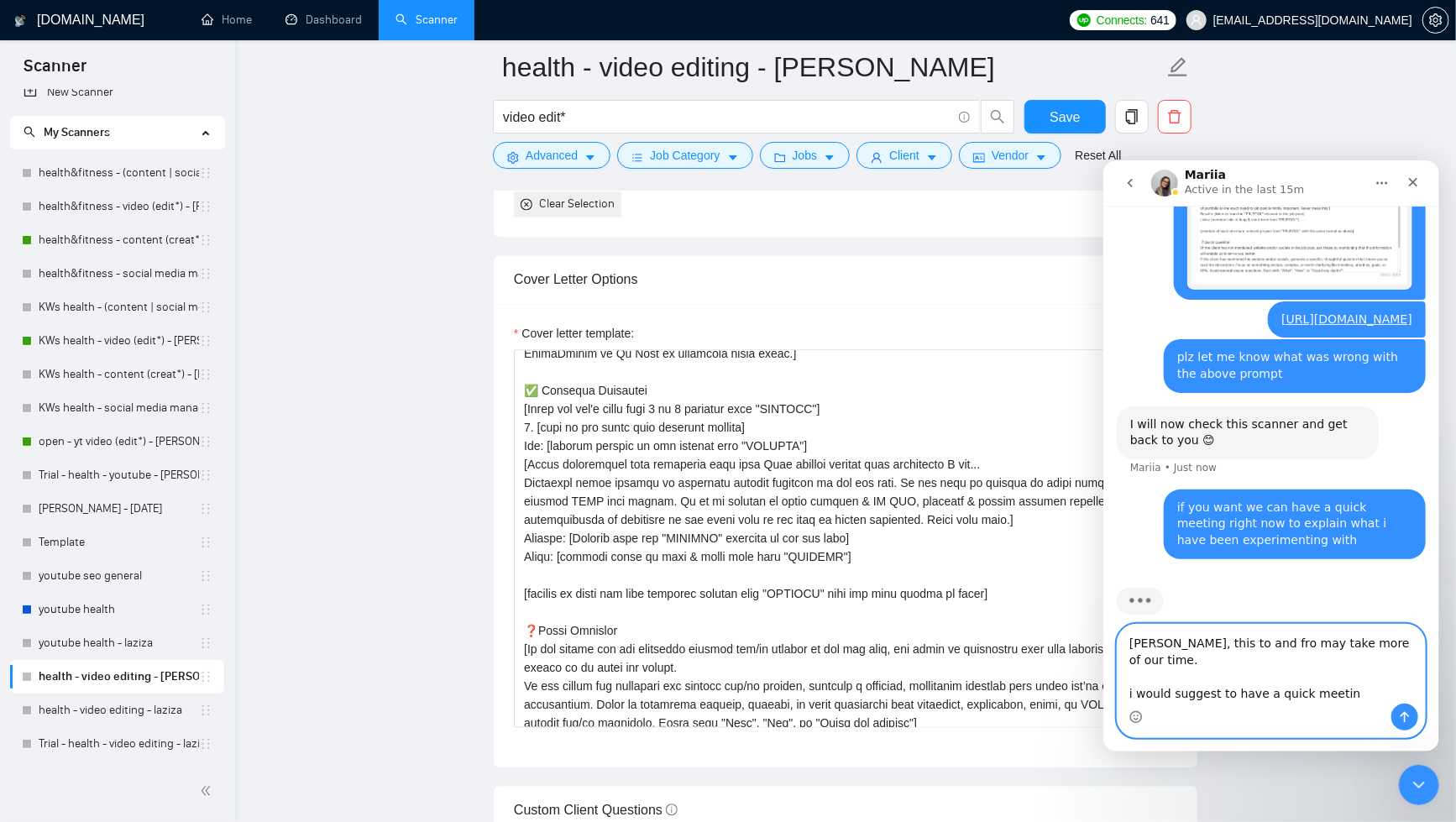
type textarea "Mariia, this to and fro may take more of our time. i would suggest to have a qu…"
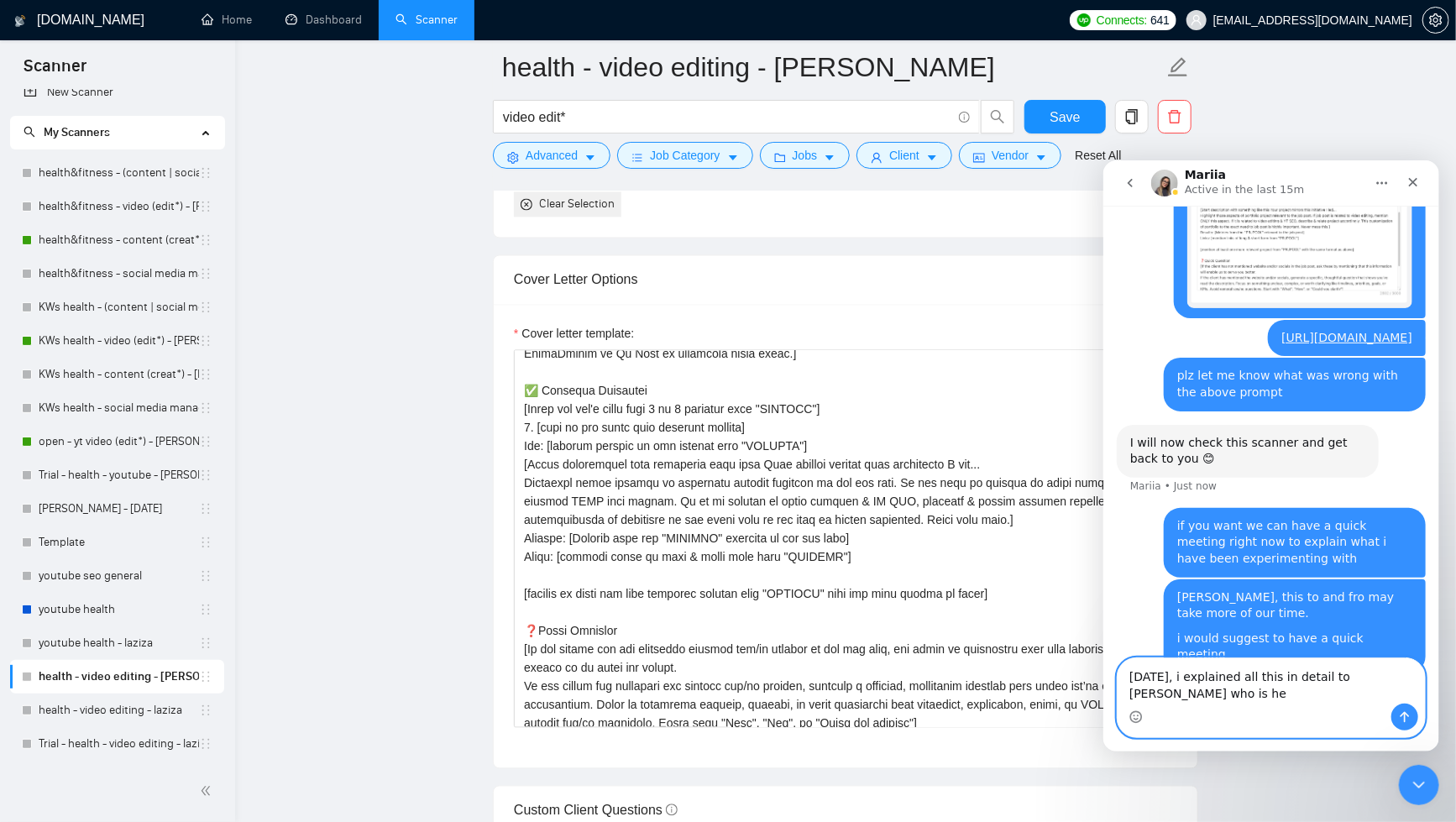
scroll to position [5057, 0]
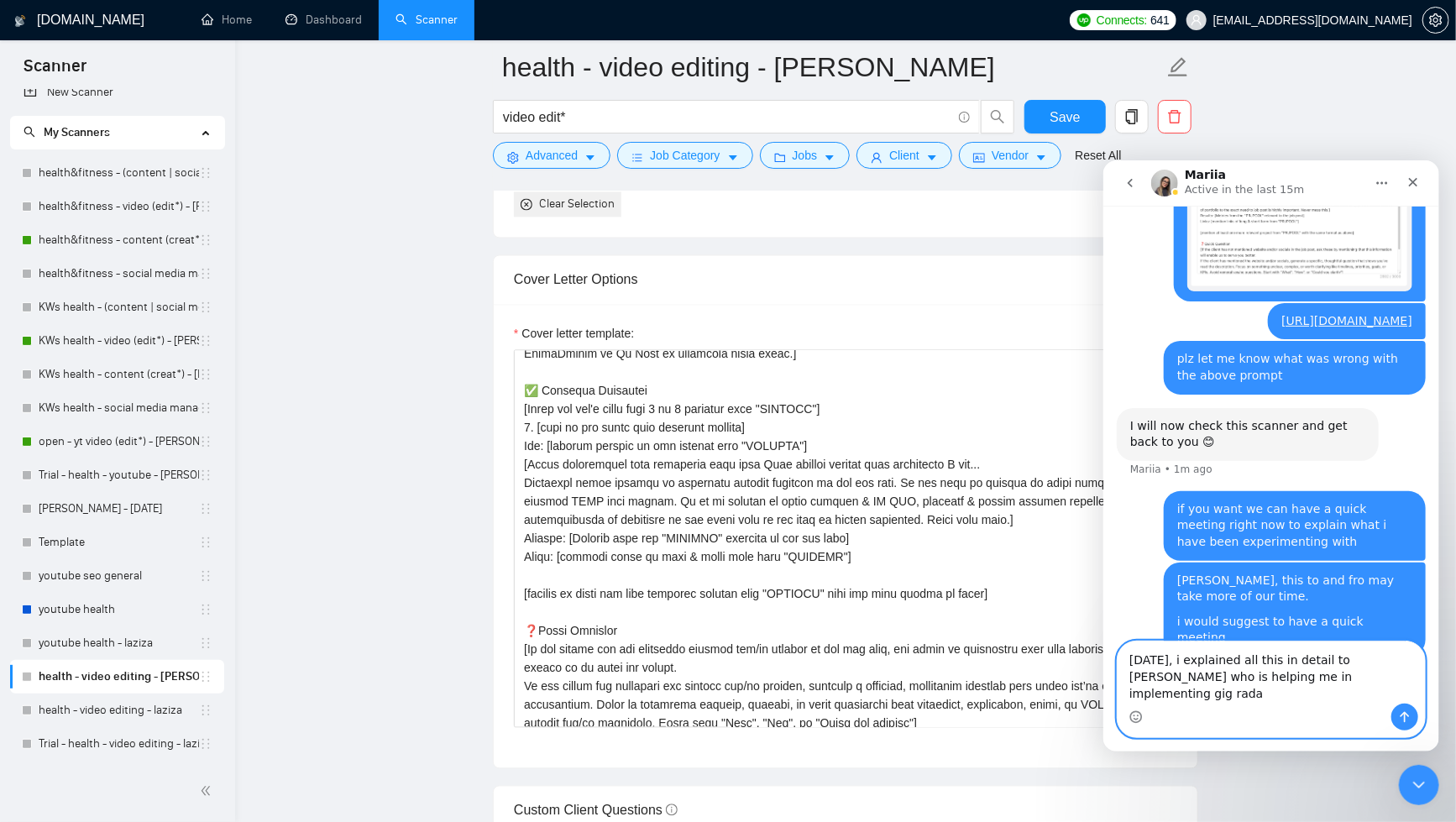
type textarea "[DATE], i explained all this in detail to [PERSON_NAME] who is helping me in im…"
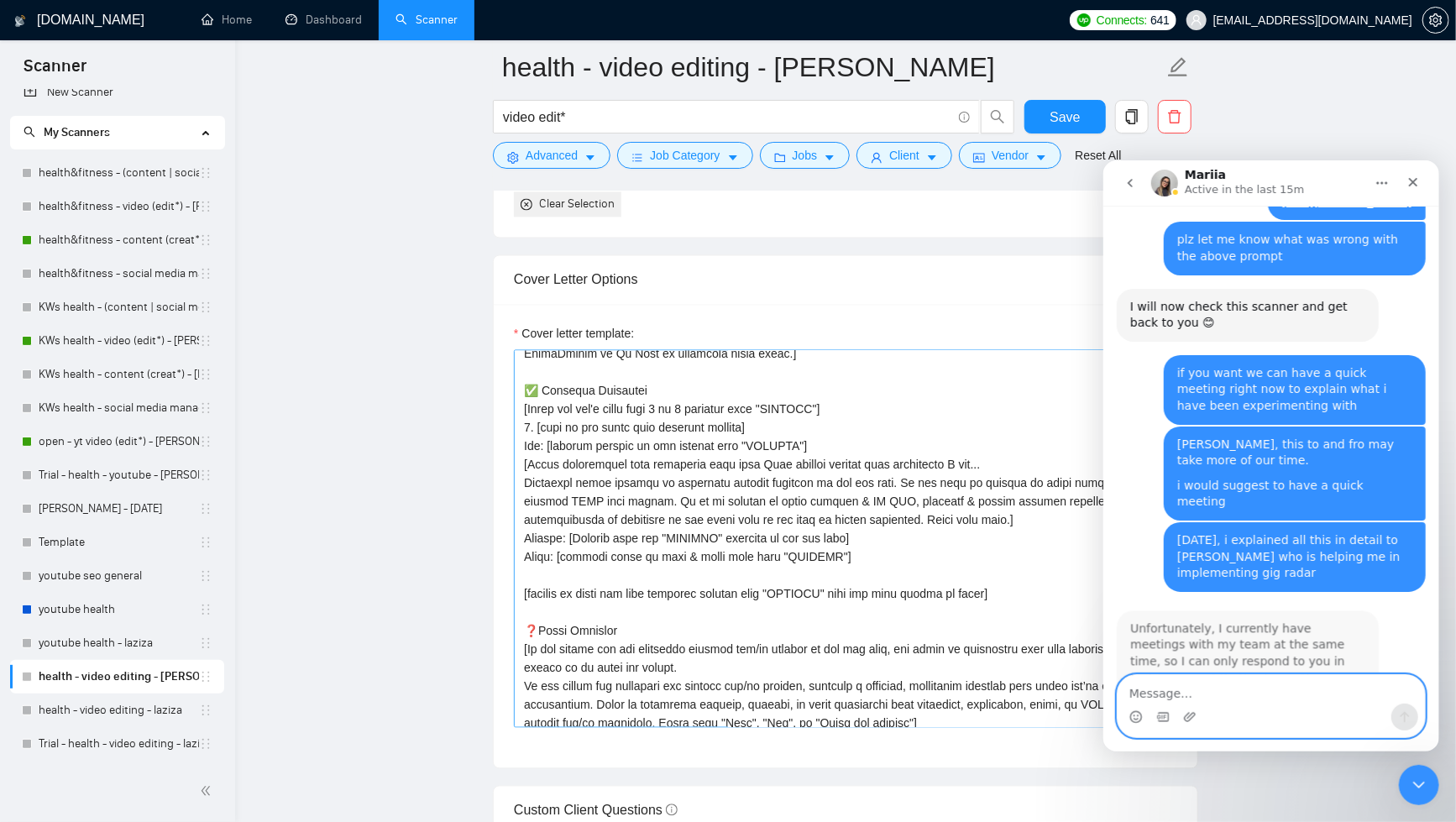
scroll to position [5244, 0]
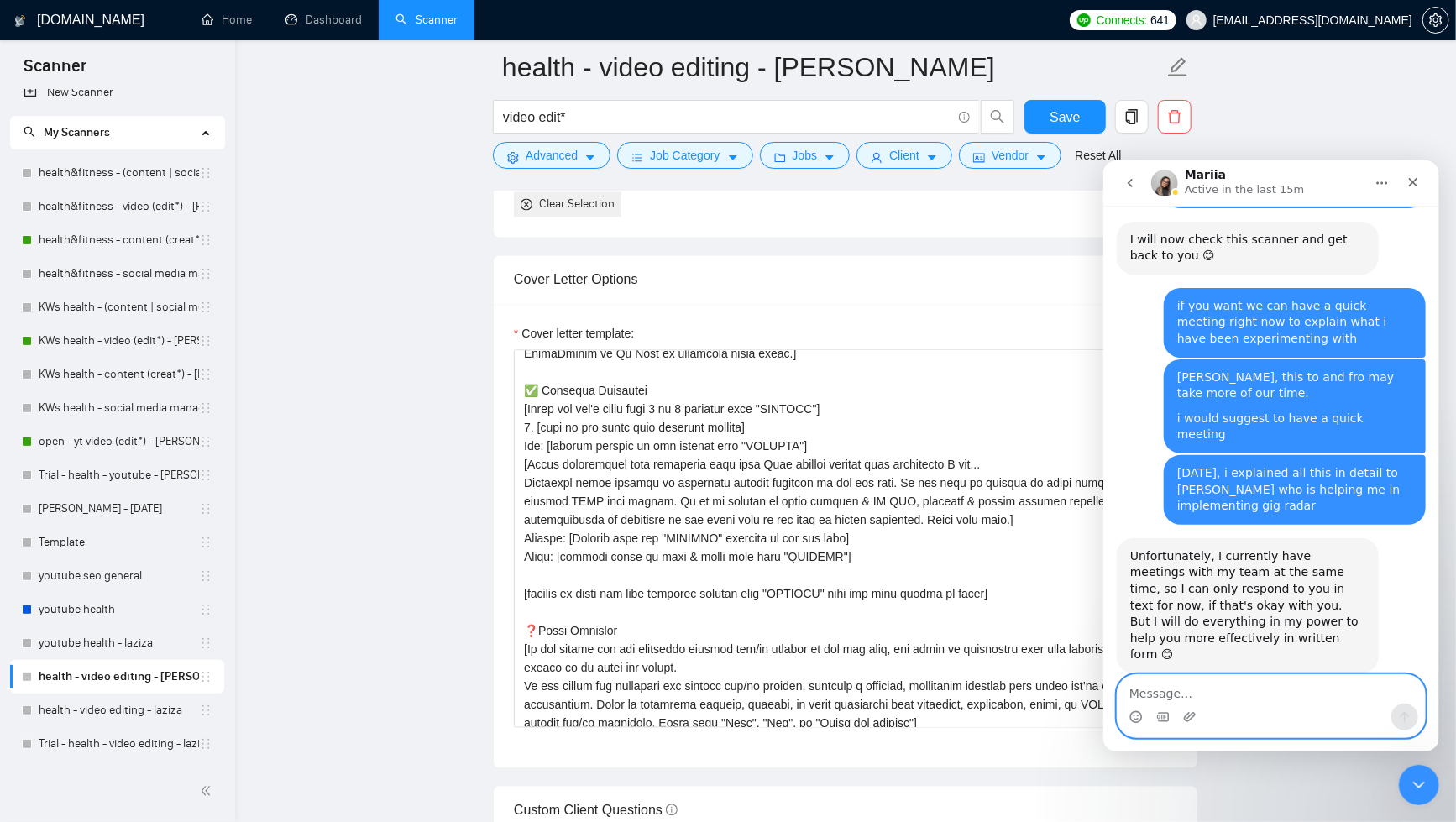
click at [1251, 682] on textarea "Message…" at bounding box center [1271, 689] width 308 height 29
type textarea "i wont be able to attend your text messages."
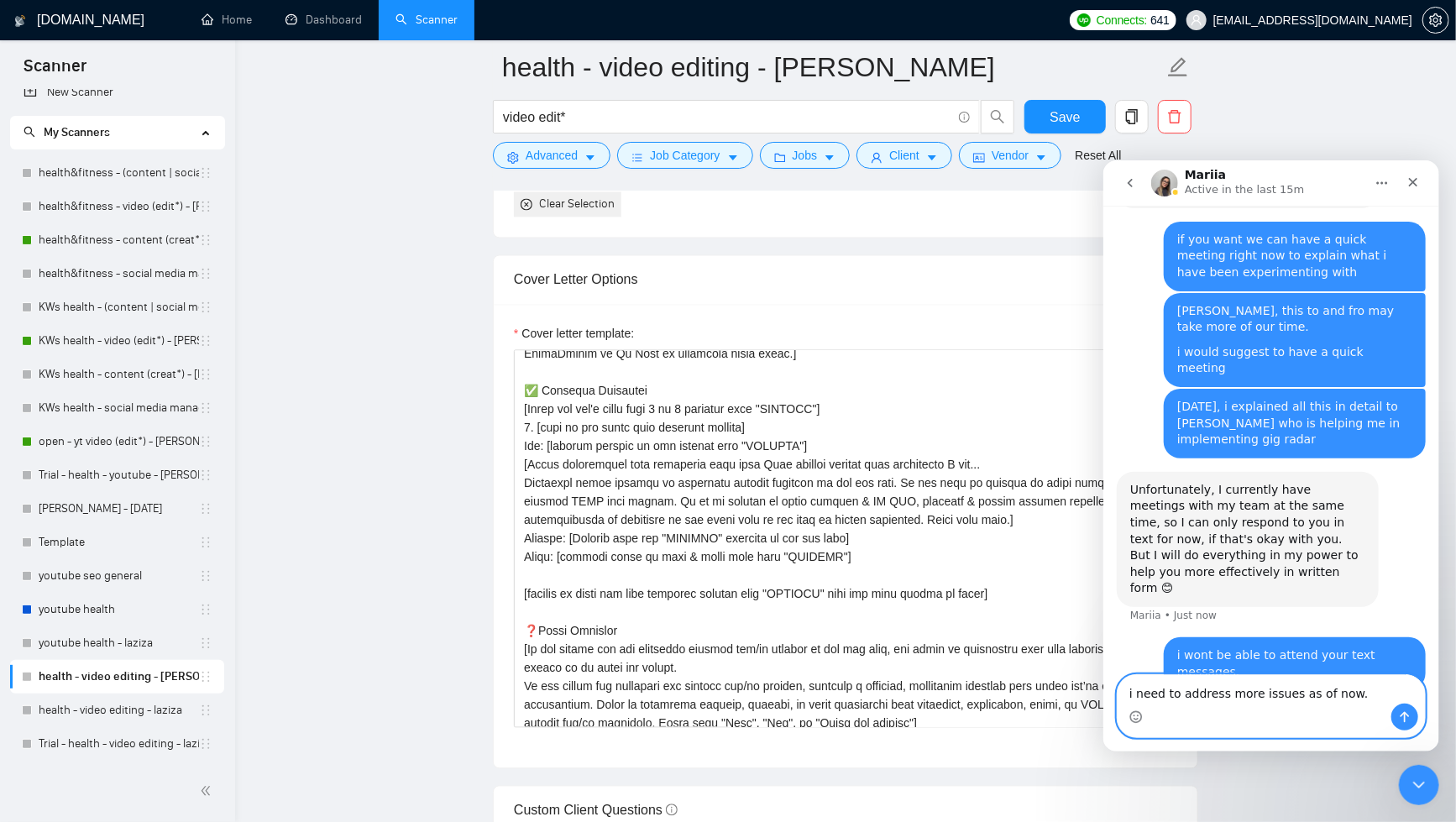
type textarea "i need to address more issues as of now."
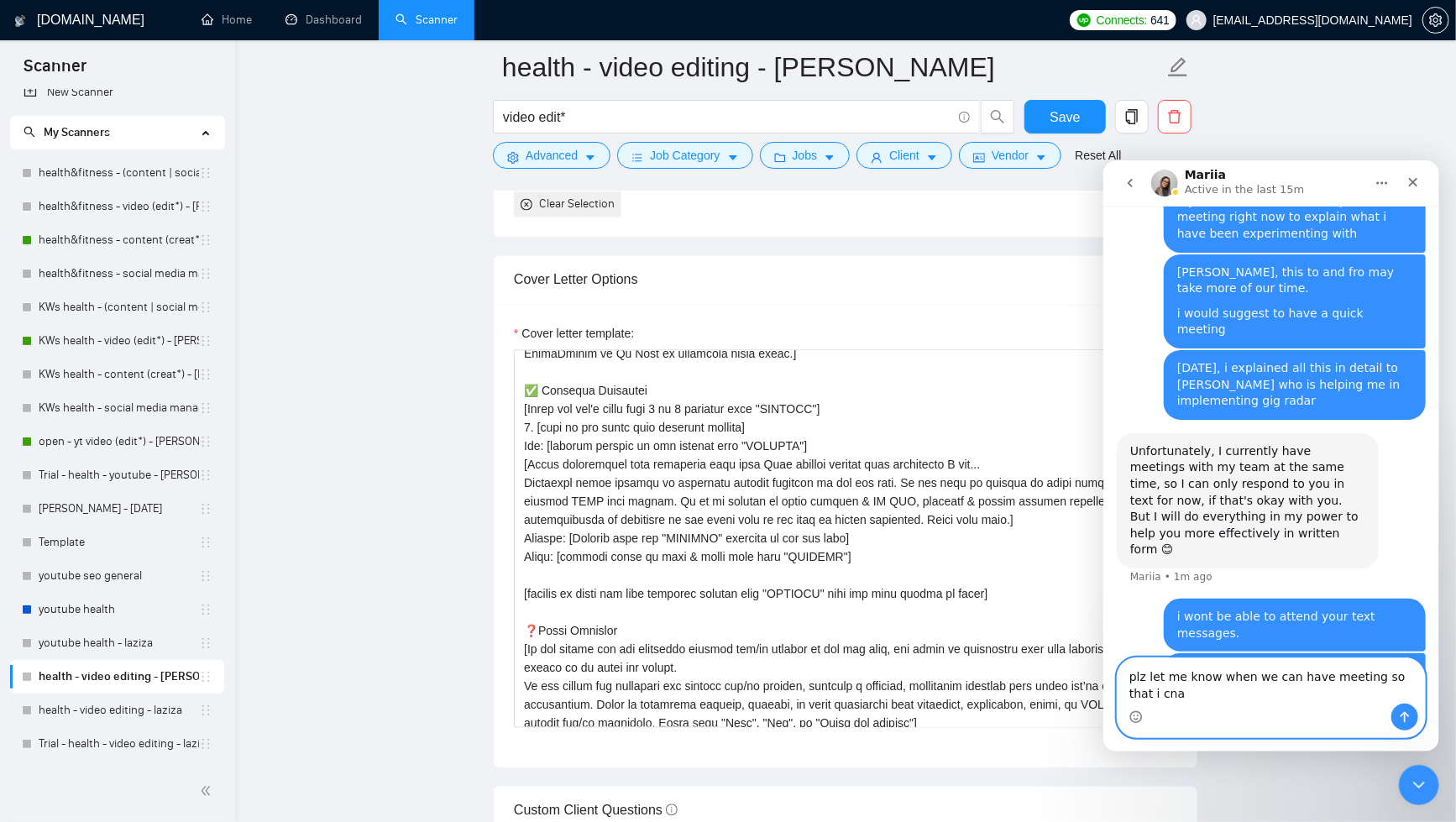
scroll to position [5366, 0]
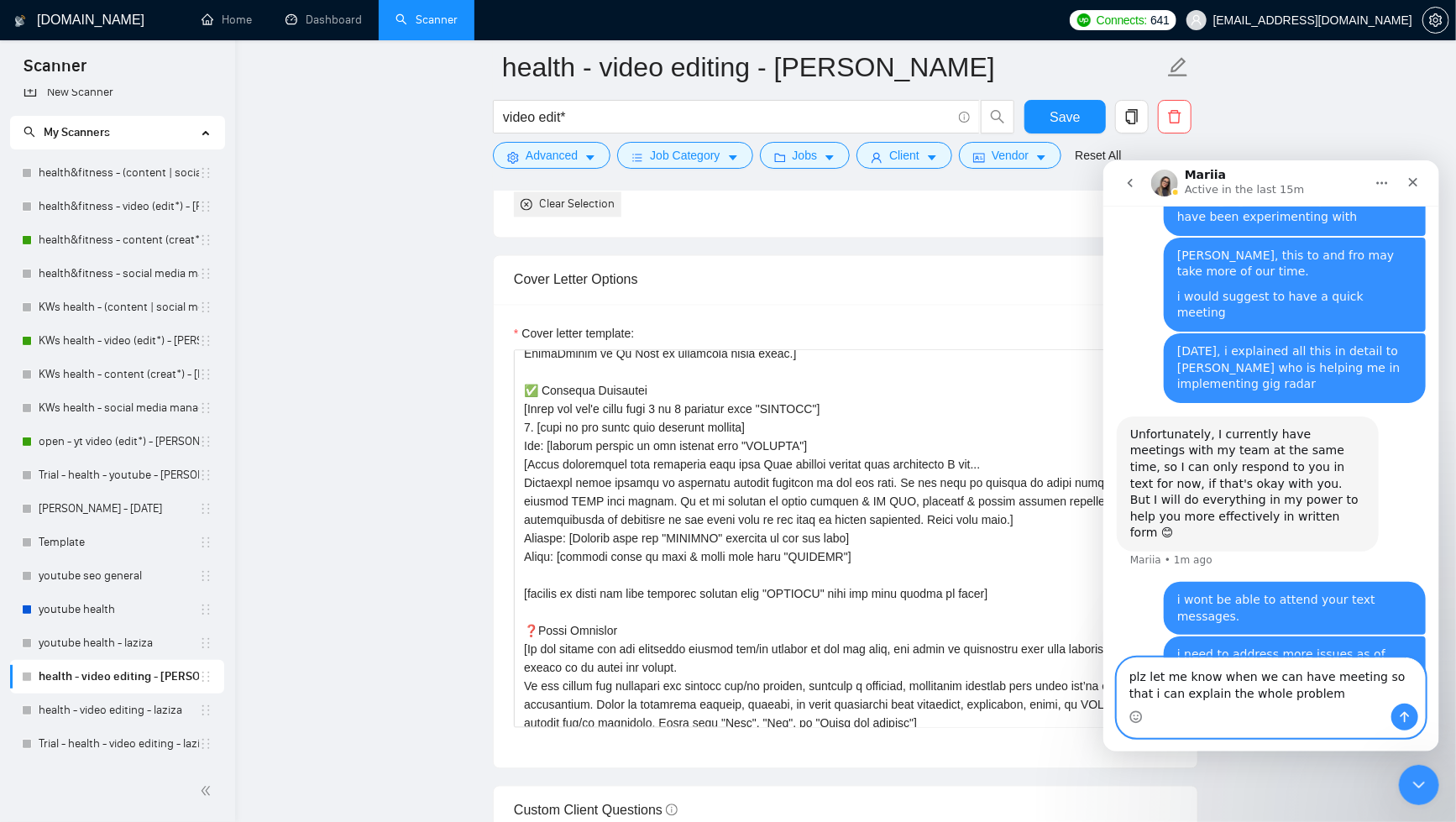
type textarea "plz let me know when we can have meeting so that i can explain the whole proble…"
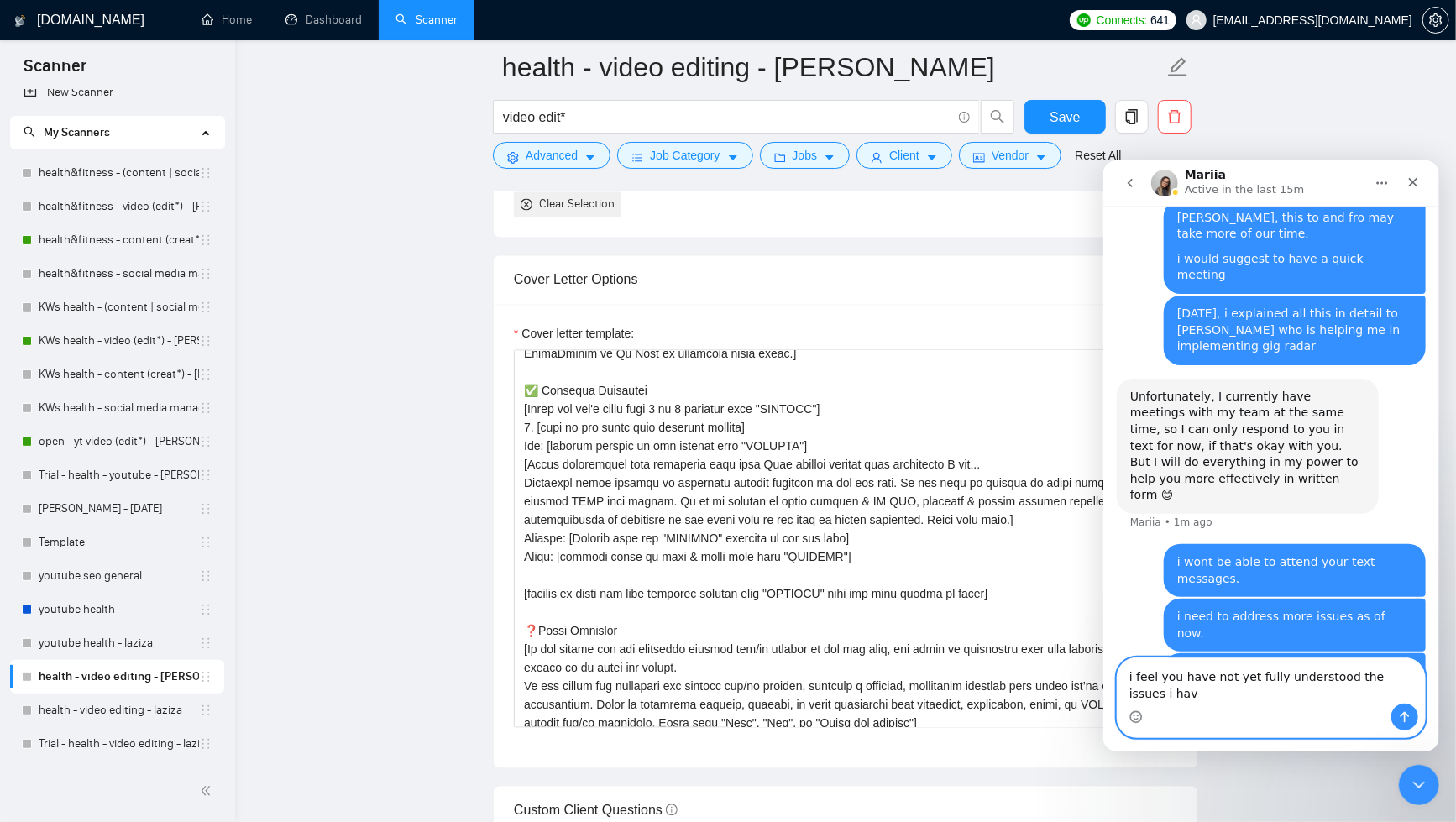
scroll to position [5420, 0]
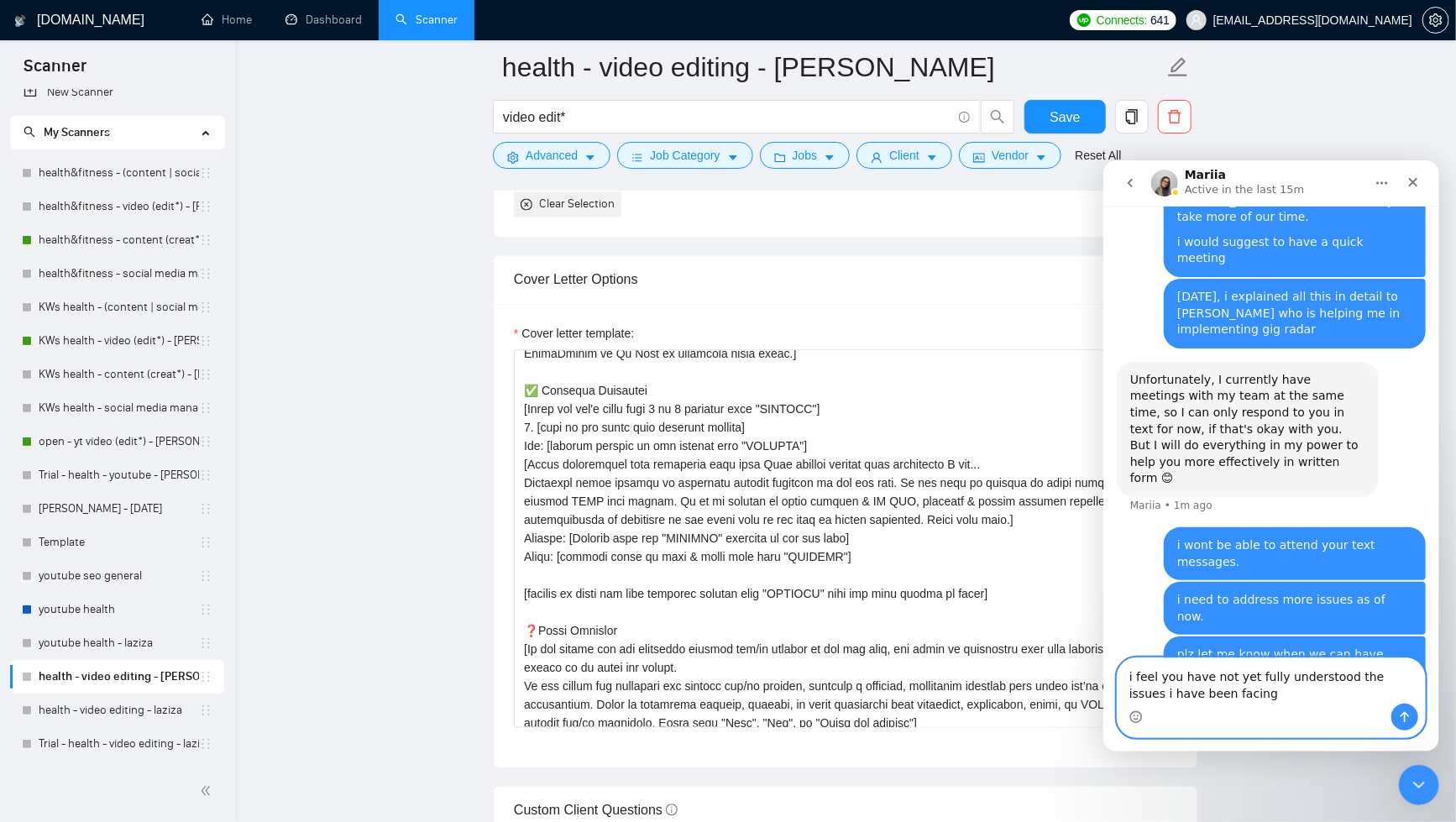
type textarea "i feel you have not yet fully understood the issues i have been facing."
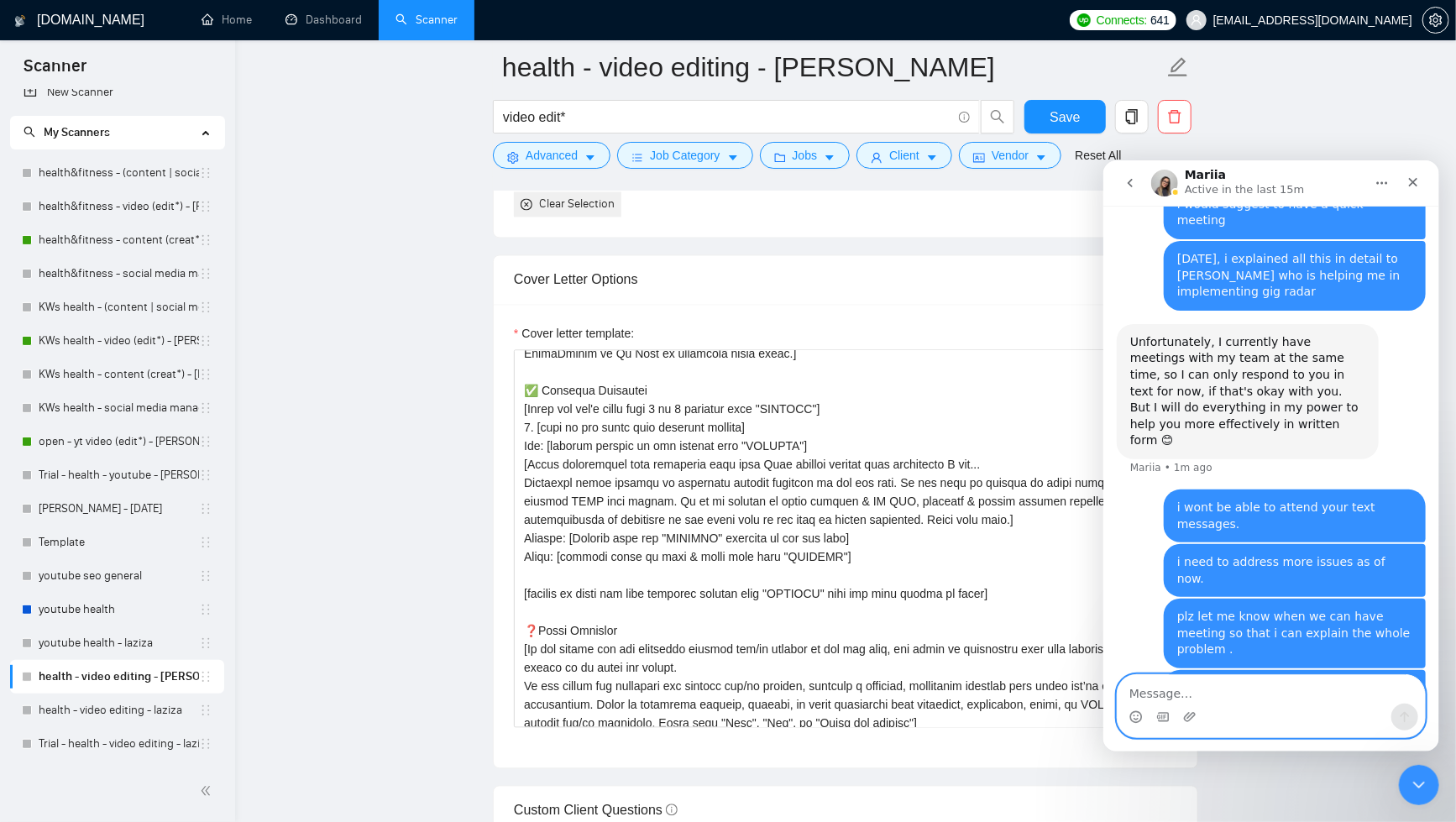
click at [1172, 693] on textarea "Message…" at bounding box center [1271, 689] width 308 height 29
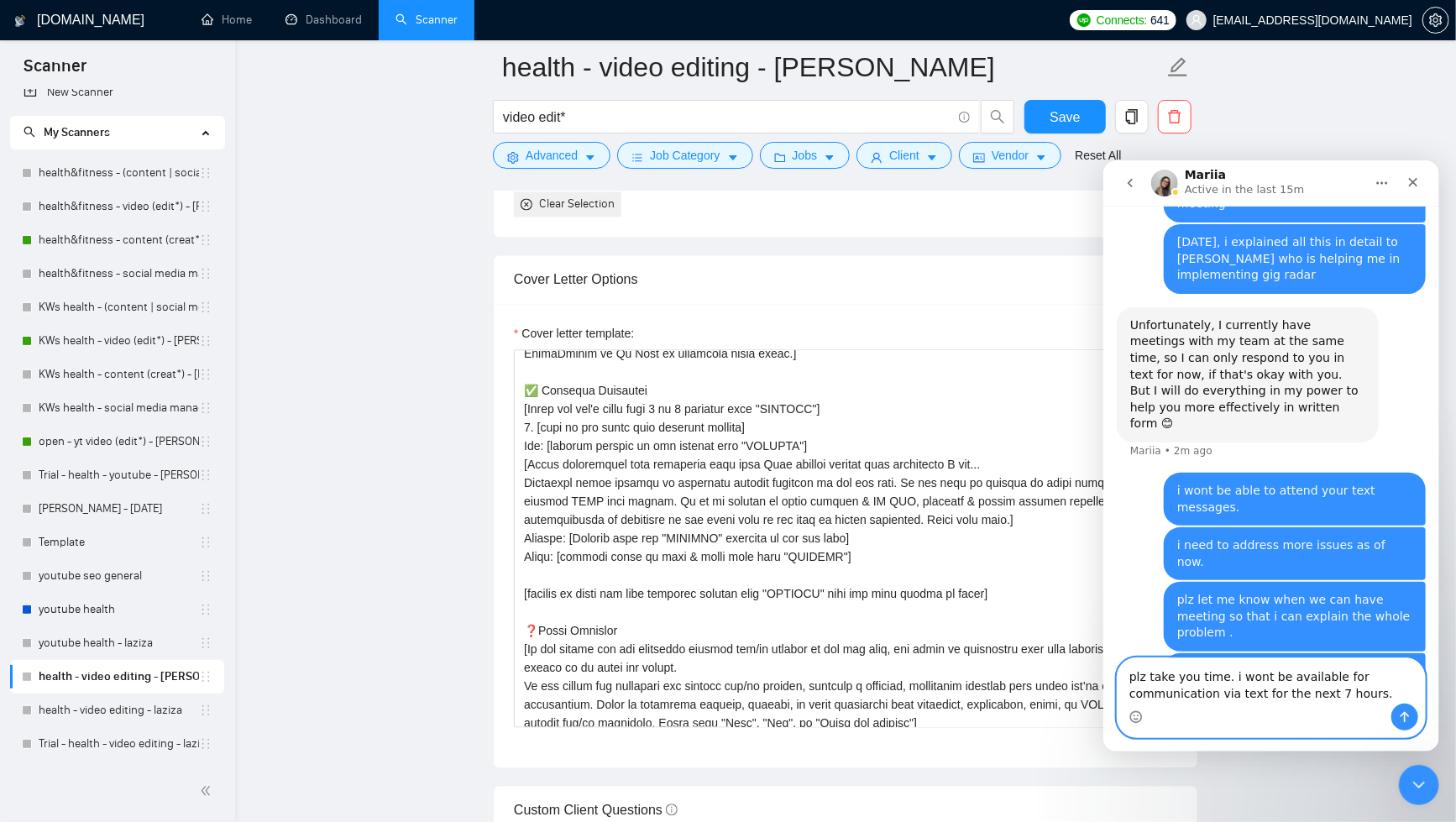
drag, startPoint x: 1256, startPoint y: 697, endPoint x: 1337, endPoint y: 695, distance: 81.0
click at [1337, 695] on textarea "plz take you time. i wont be available for communication via text for the next …" at bounding box center [1271, 680] width 308 height 46
drag, startPoint x: 1258, startPoint y: 692, endPoint x: 1360, endPoint y: 691, distance: 102.0
click at [1360, 691] on textarea "plz take you time. i wont be available for communication via text for the next …" at bounding box center [1271, 680] width 308 height 46
drag, startPoint x: 1349, startPoint y: 680, endPoint x: 1317, endPoint y: 692, distance: 34.2
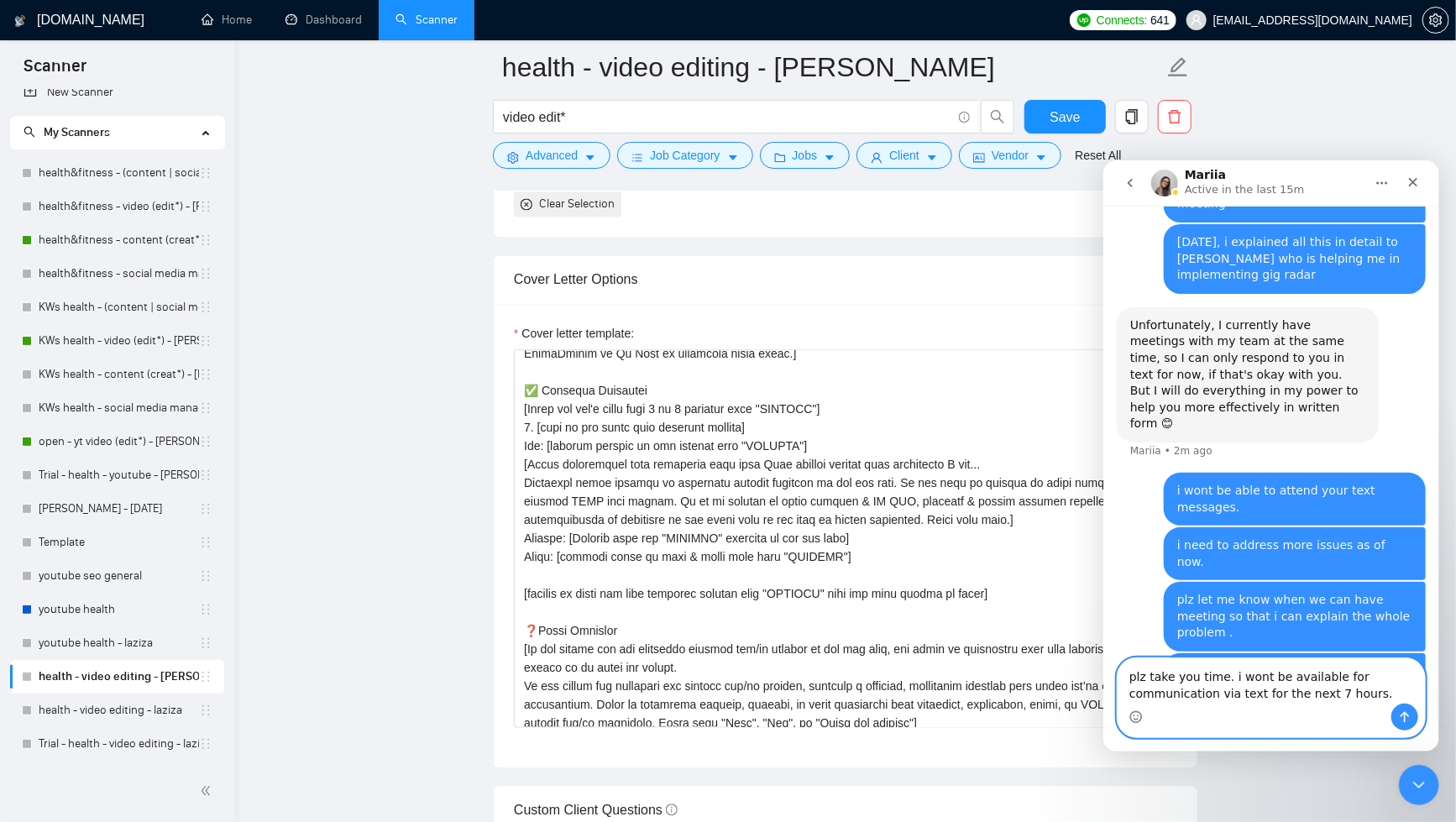
click at [1348, 681] on textarea "plz take you time. i wont be available for communication via text for the next …" at bounding box center [1271, 680] width 308 height 46
drag, startPoint x: 1233, startPoint y: 682, endPoint x: 1260, endPoint y: 679, distance: 27.2
click at [1260, 679] on textarea "plz take you time. i wont be available for communication via text for the next …" at bounding box center [1271, 680] width 308 height 46
click at [1258, 692] on textarea "plz take you time. i will be available for communication via text for the next …" at bounding box center [1271, 680] width 308 height 46
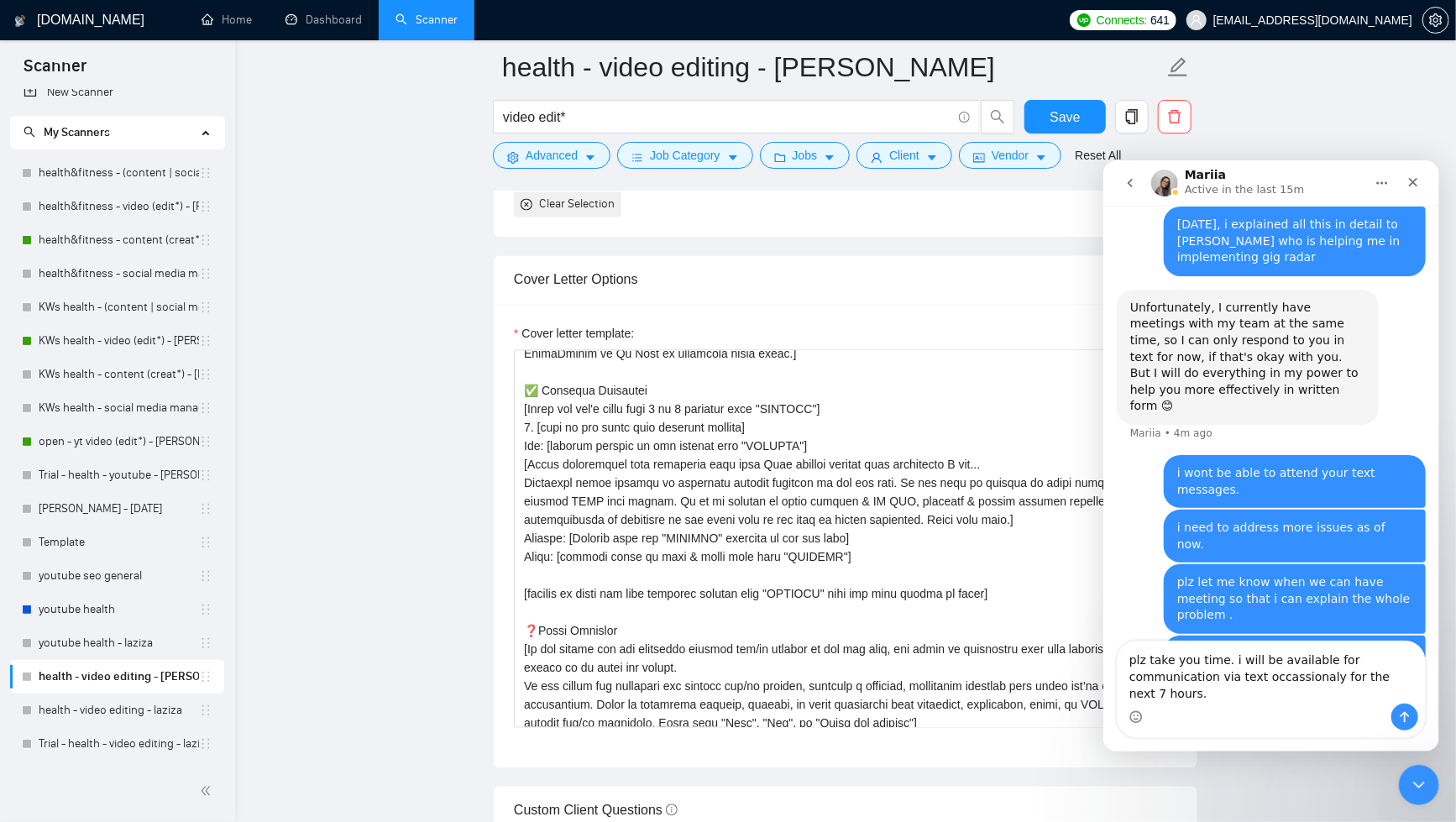
scroll to position [5492, 0]
click at [1322, 676] on textarea "plz take you time. i will be available for communication via text occassionaly …" at bounding box center [1271, 672] width 308 height 62
click at [1180, 697] on textarea "plz take you time. i will be available for communication via text occassionally…" at bounding box center [1271, 672] width 308 height 62
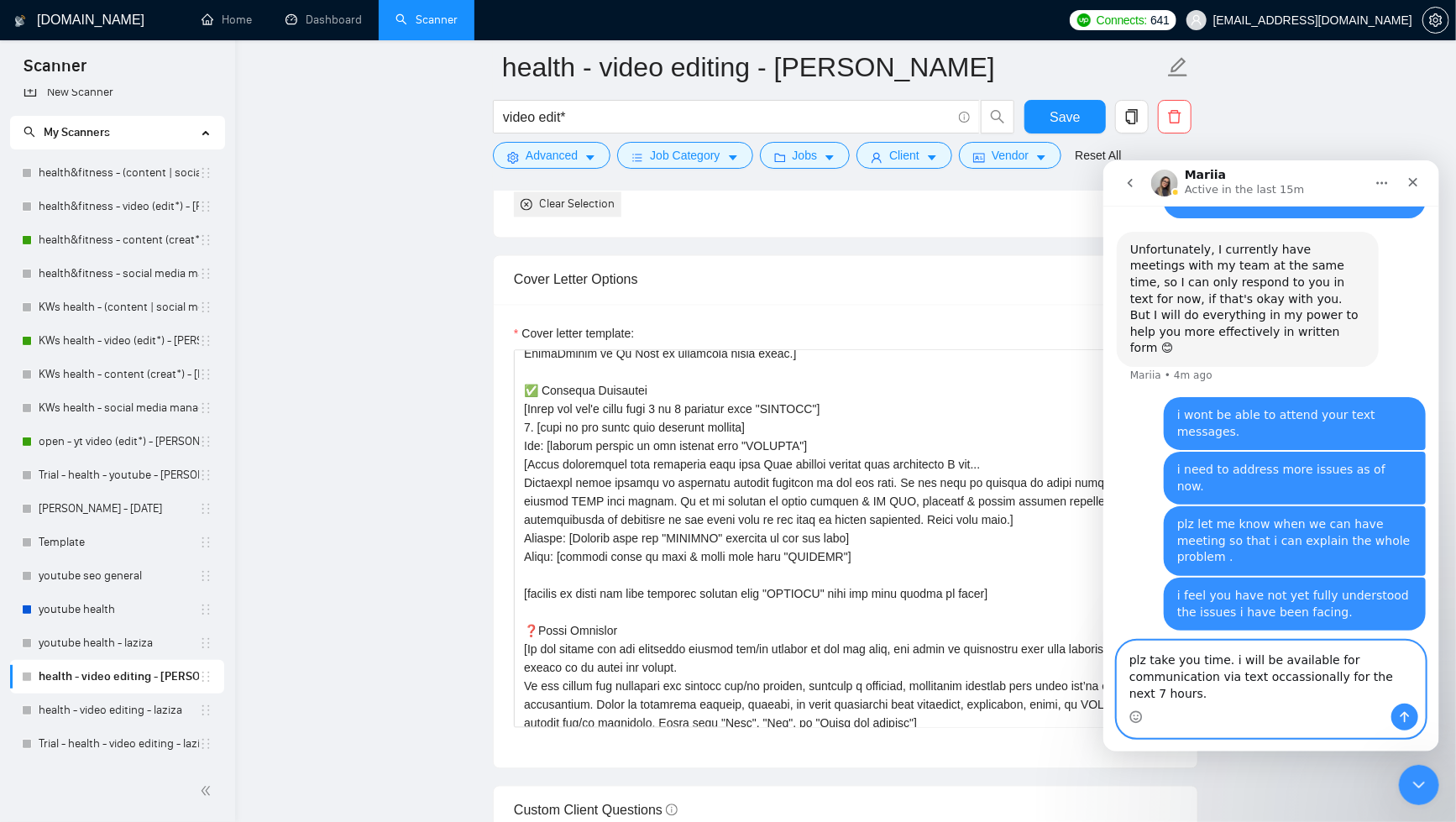
scroll to position [5557, 0]
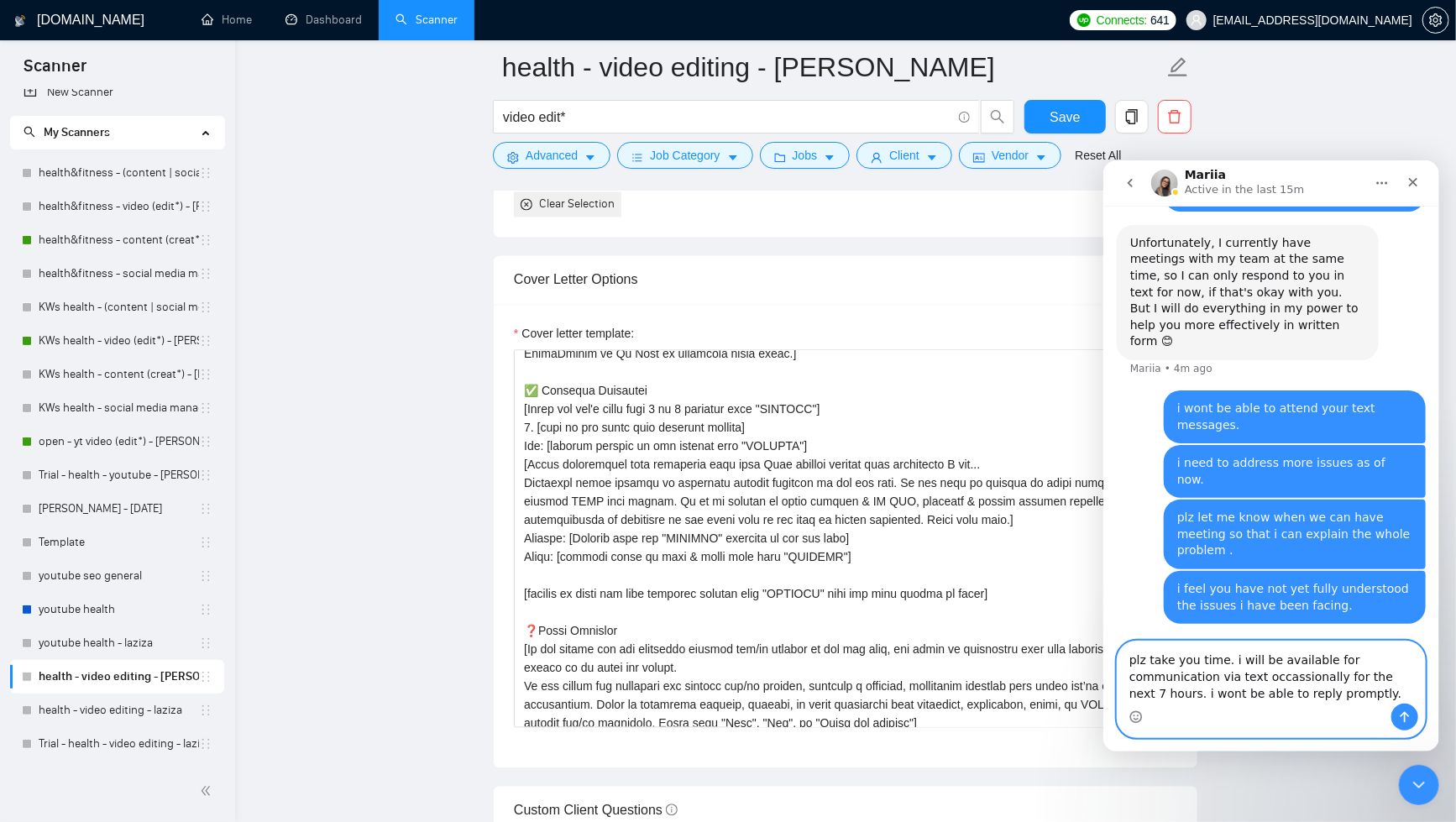
type textarea "plz take you time. i will be available for communication via text occassionally…"
click at [1266, 671] on textarea "plz take you time. i will be available for communication via text occassionally…" at bounding box center [1271, 672] width 308 height 62
click at [1341, 698] on textarea "plz take you time. i will be available for communication via text occassionally…" at bounding box center [1271, 672] width 308 height 62
click at [1395, 721] on button "Send a message…" at bounding box center [1404, 716] width 27 height 27
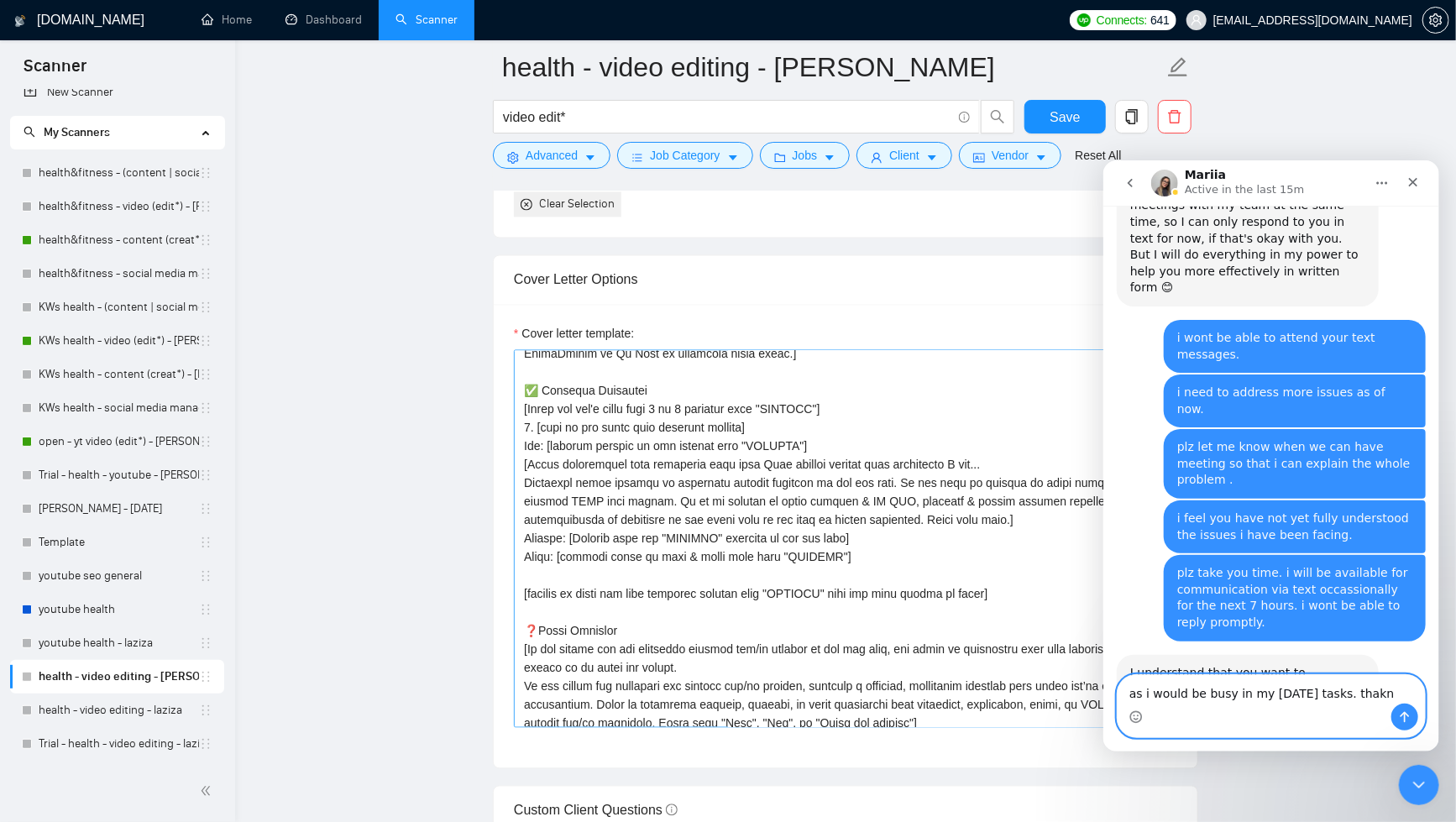
scroll to position [5687, 0]
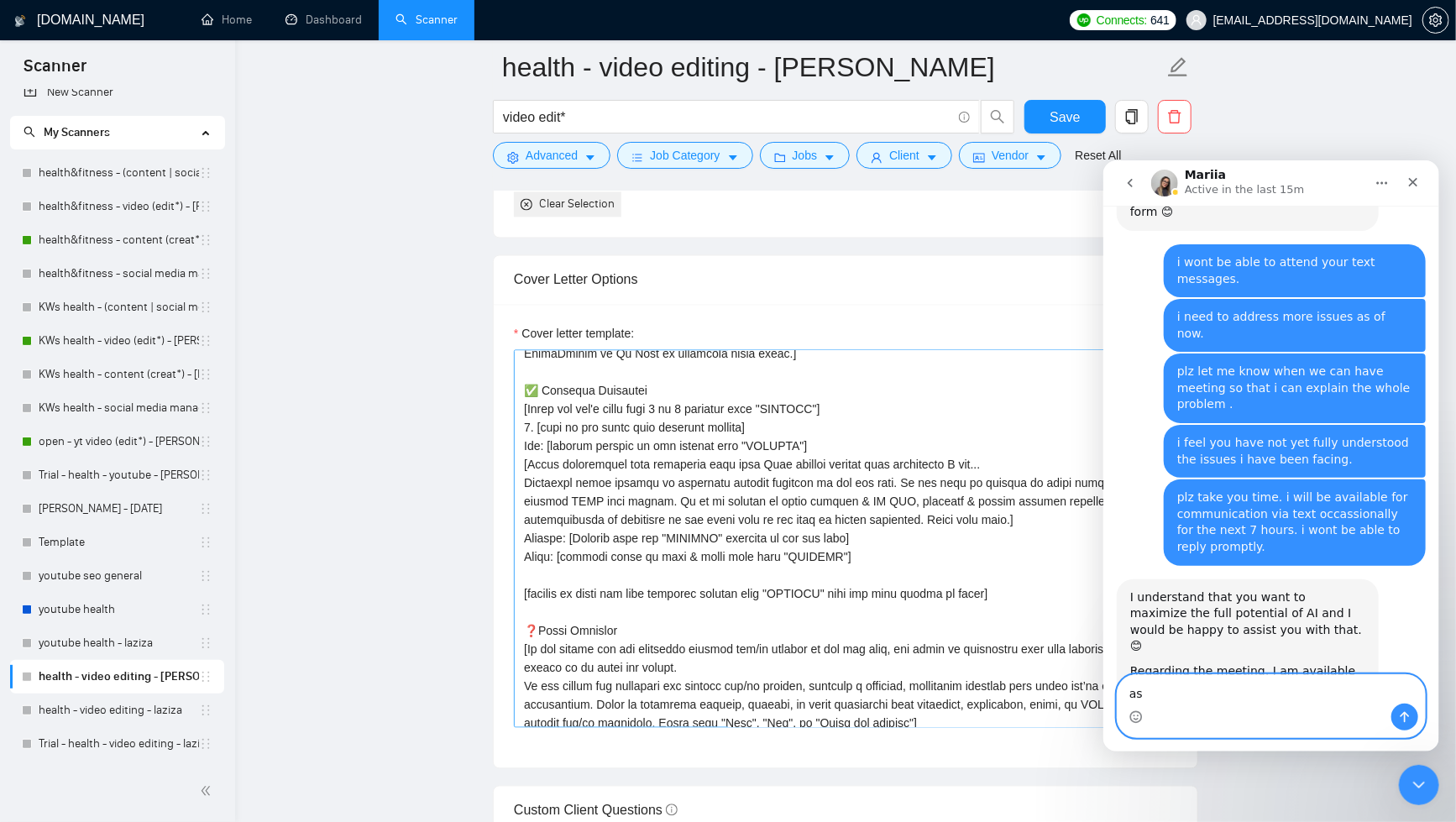
type textarea "a"
click at [1180, 691] on textarea "Message…" at bounding box center [1271, 689] width 308 height 29
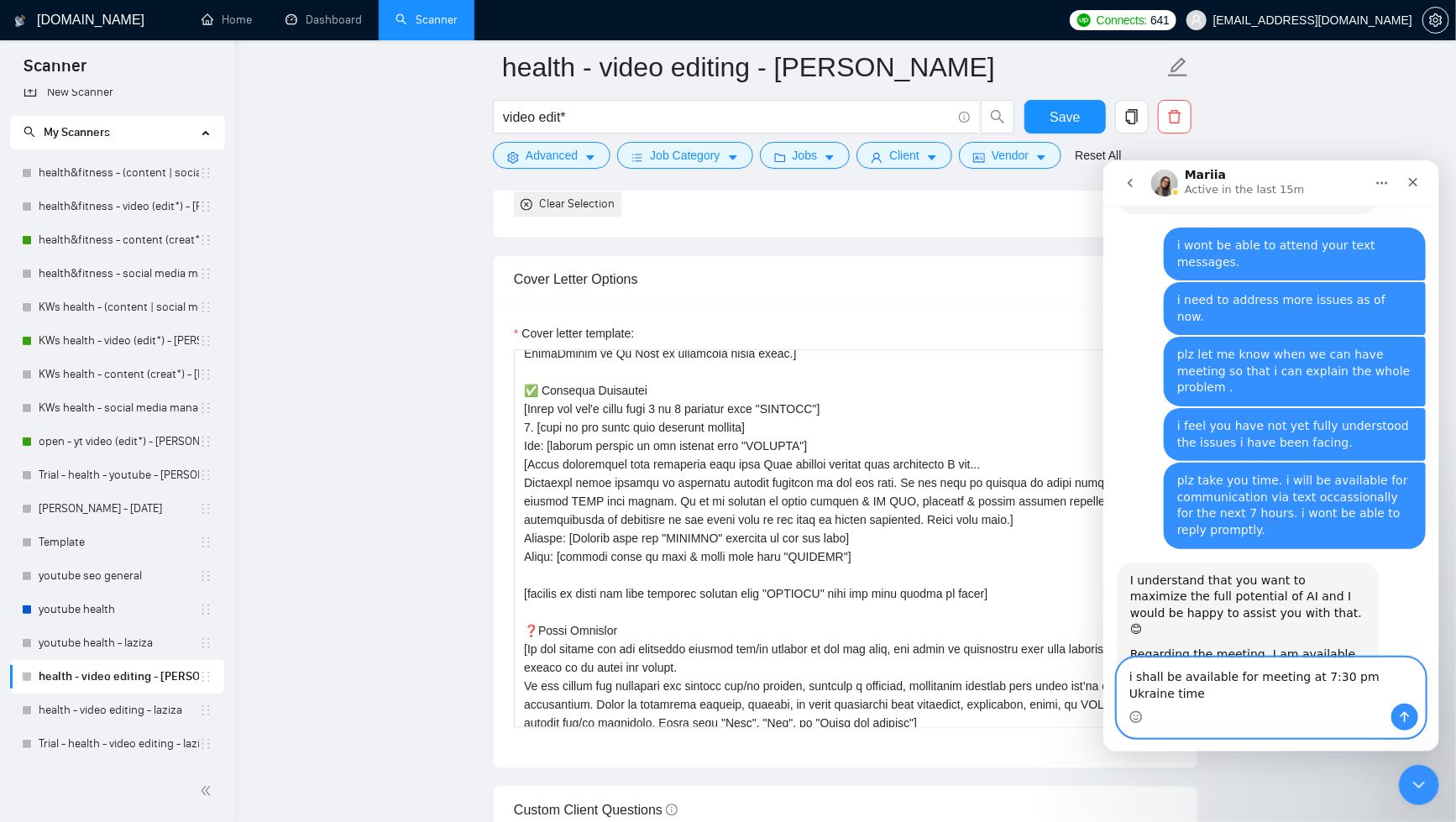
type textarea "i shall be available for meeting at 7:30 pm Ukraine time."
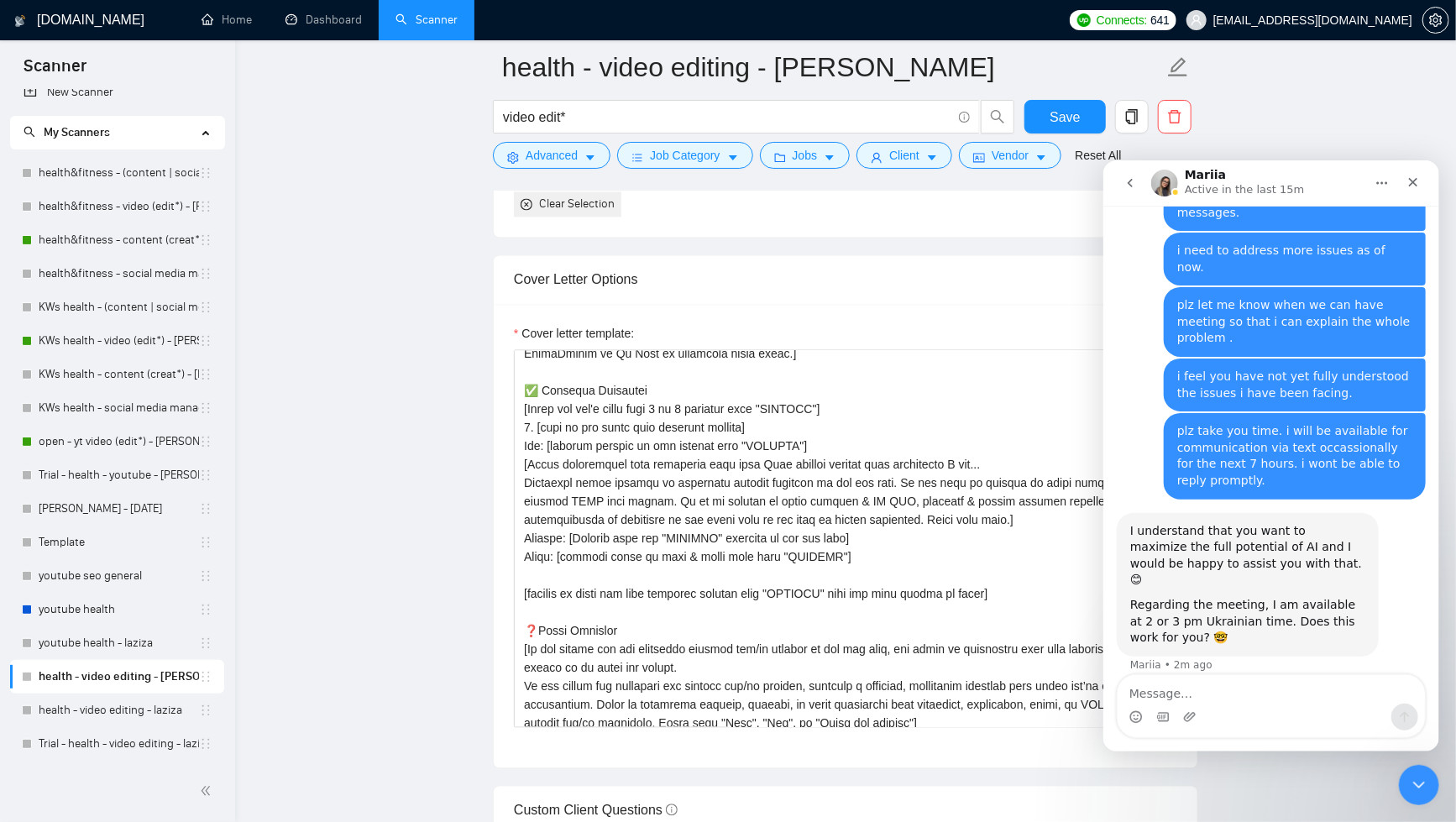
click at [989, 225] on div "Select your portfolio: Select your most relevant portfolio items for this scann…" at bounding box center [845, 108] width 704 height 258
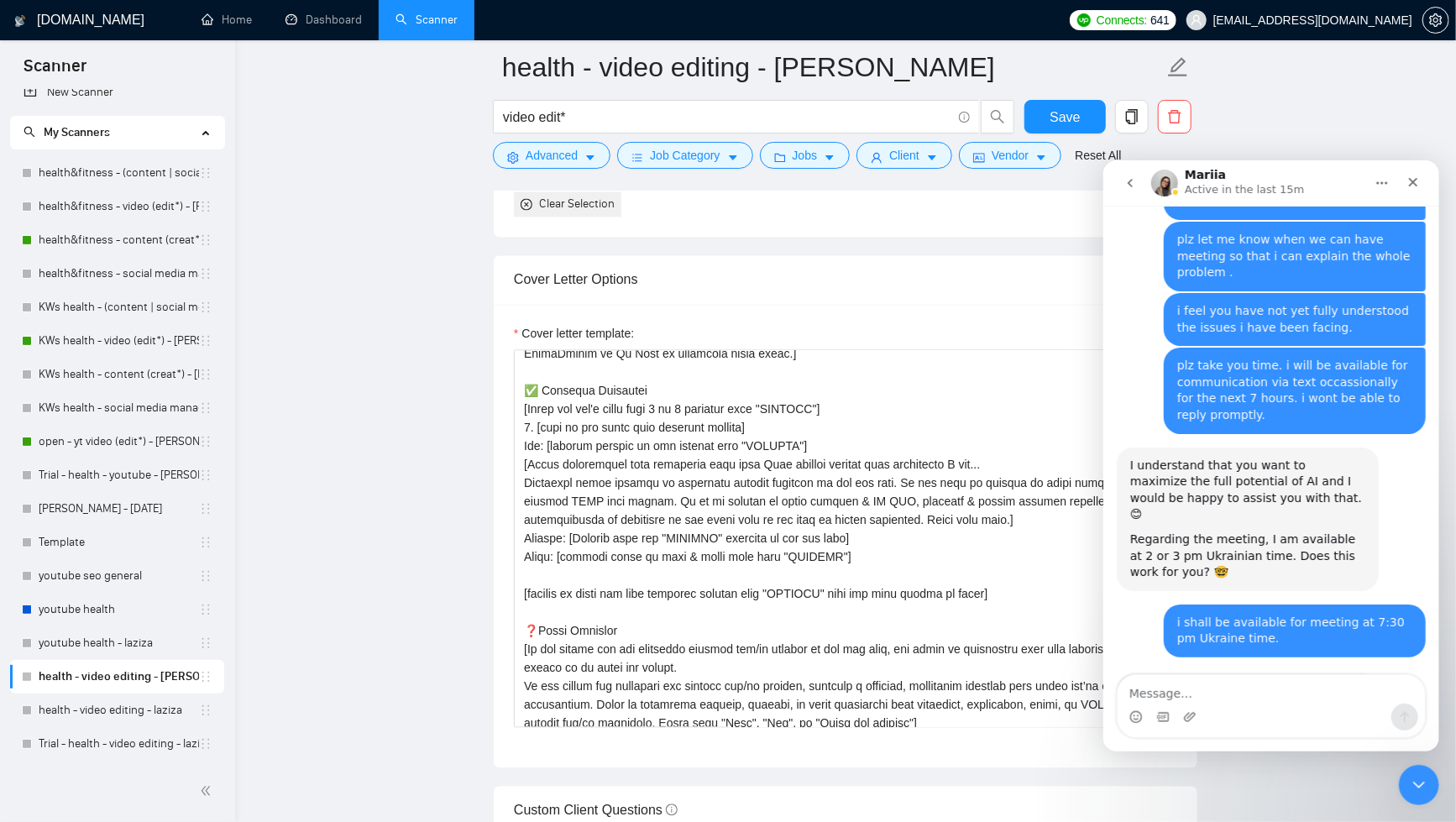
scroll to position [5819, 0]
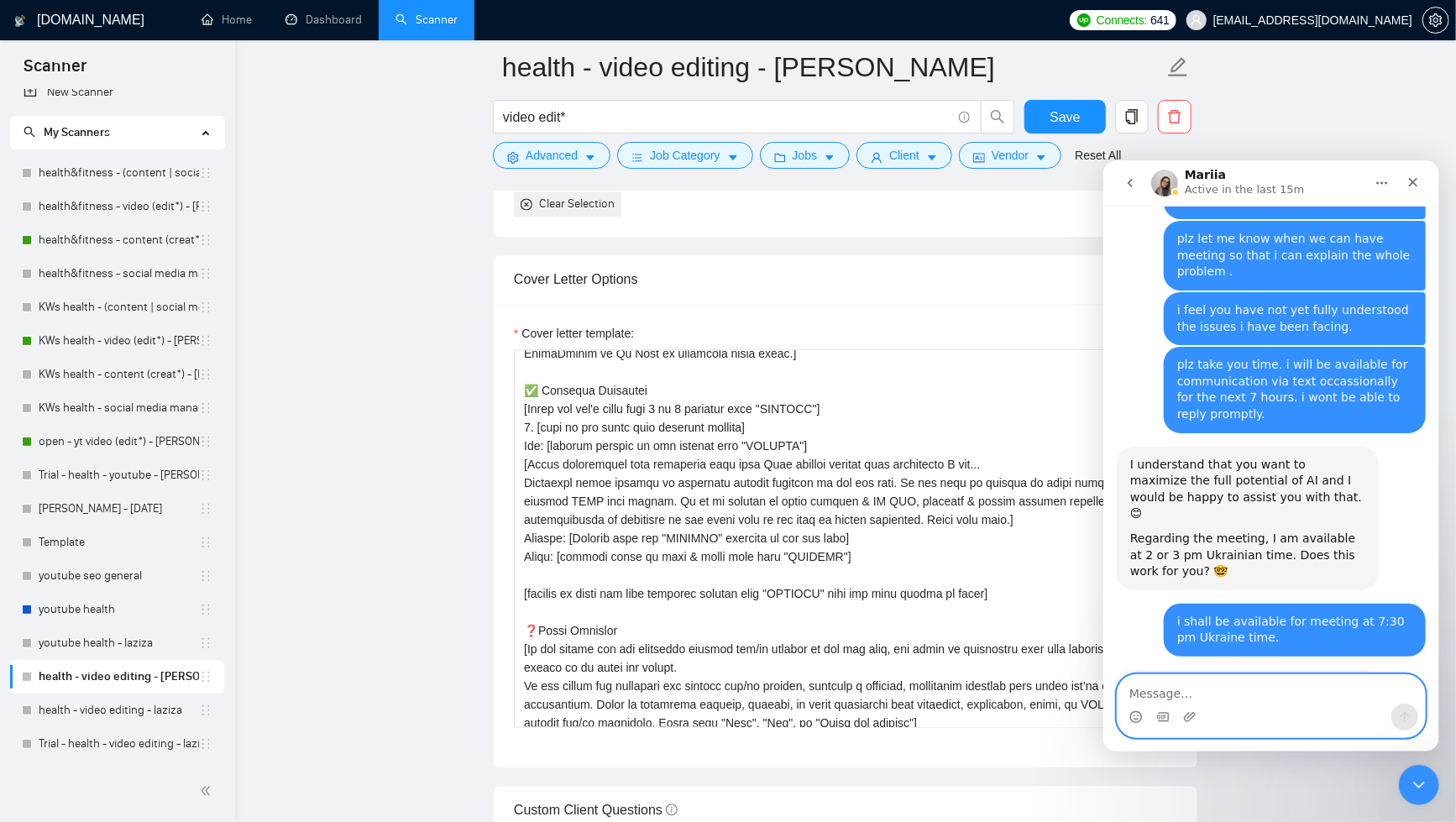
click at [1272, 686] on textarea "Message…" at bounding box center [1271, 689] width 308 height 29
type textarea "perfect"
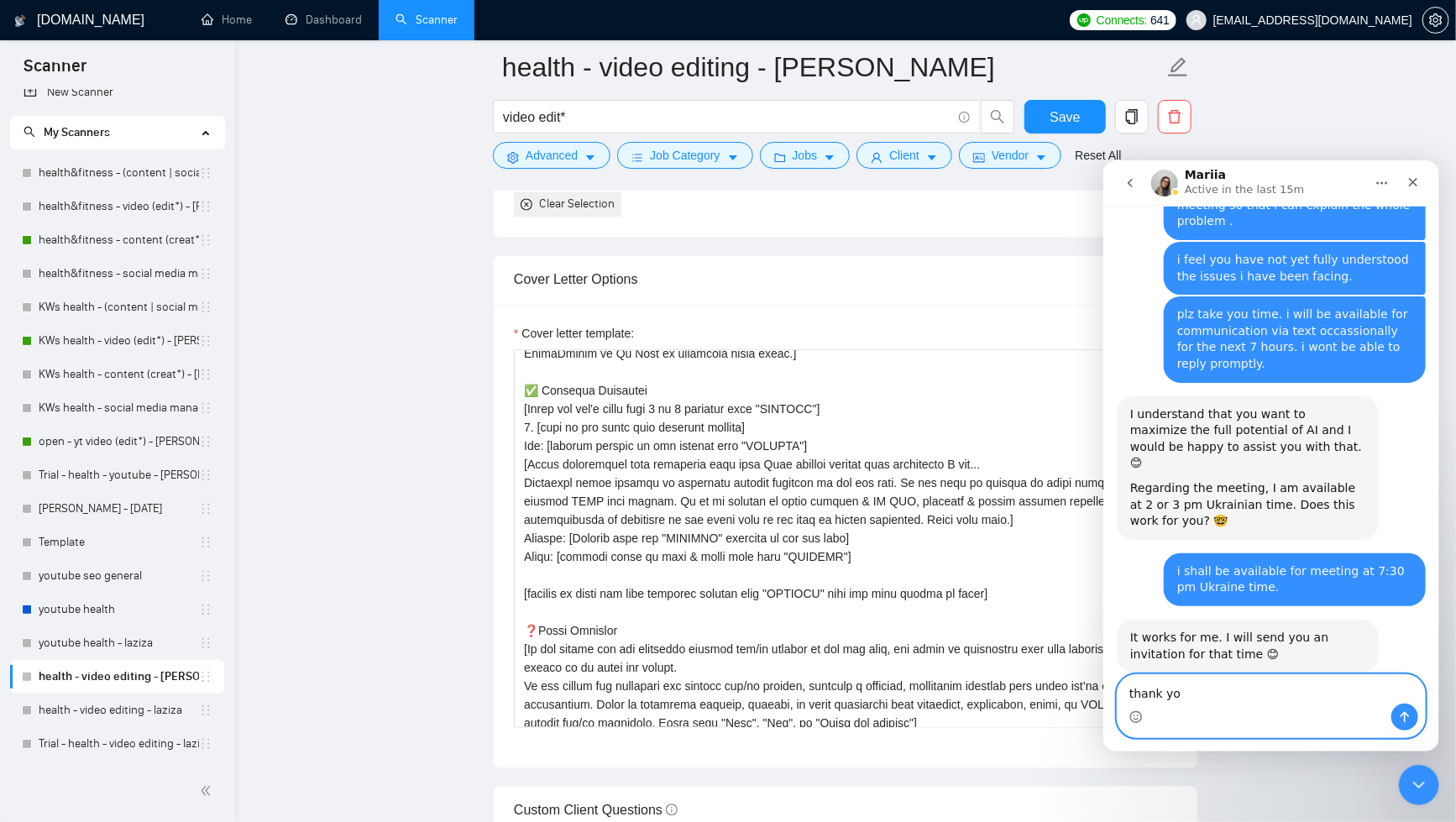
type textarea "thank you"
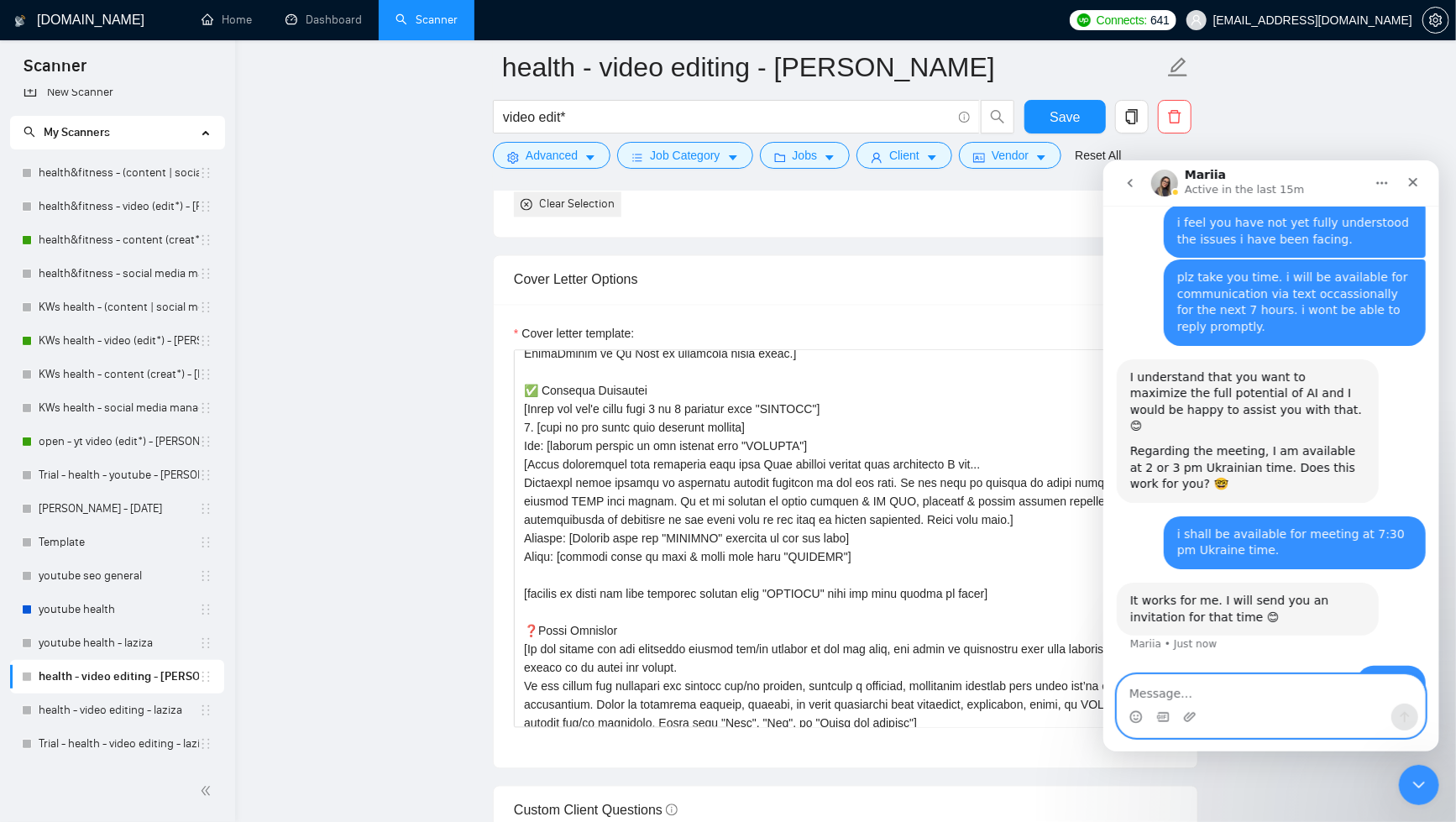
scroll to position [5909, 0]
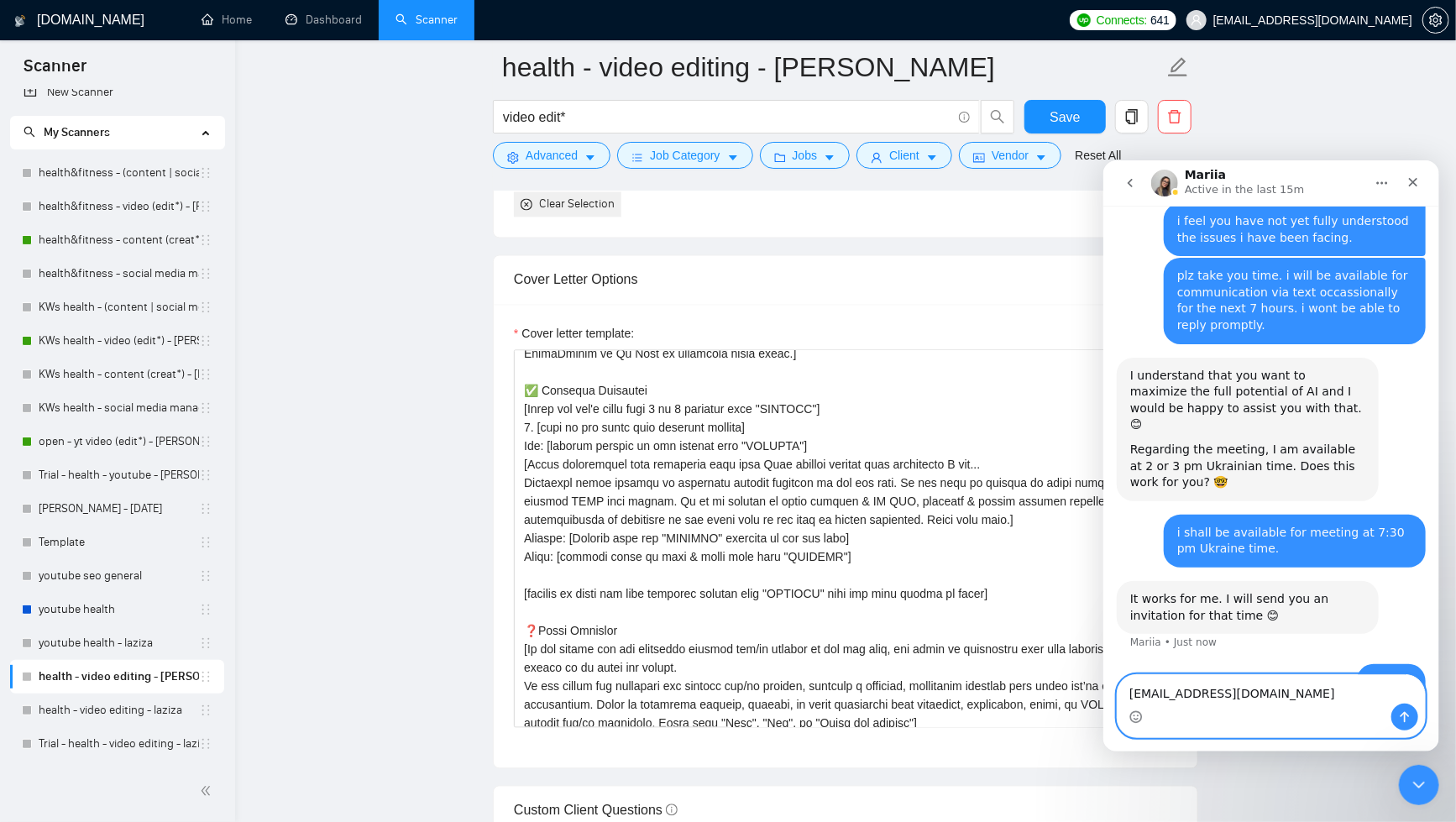
type textarea "[EMAIL_ADDRESS][DOMAIN_NAME]"
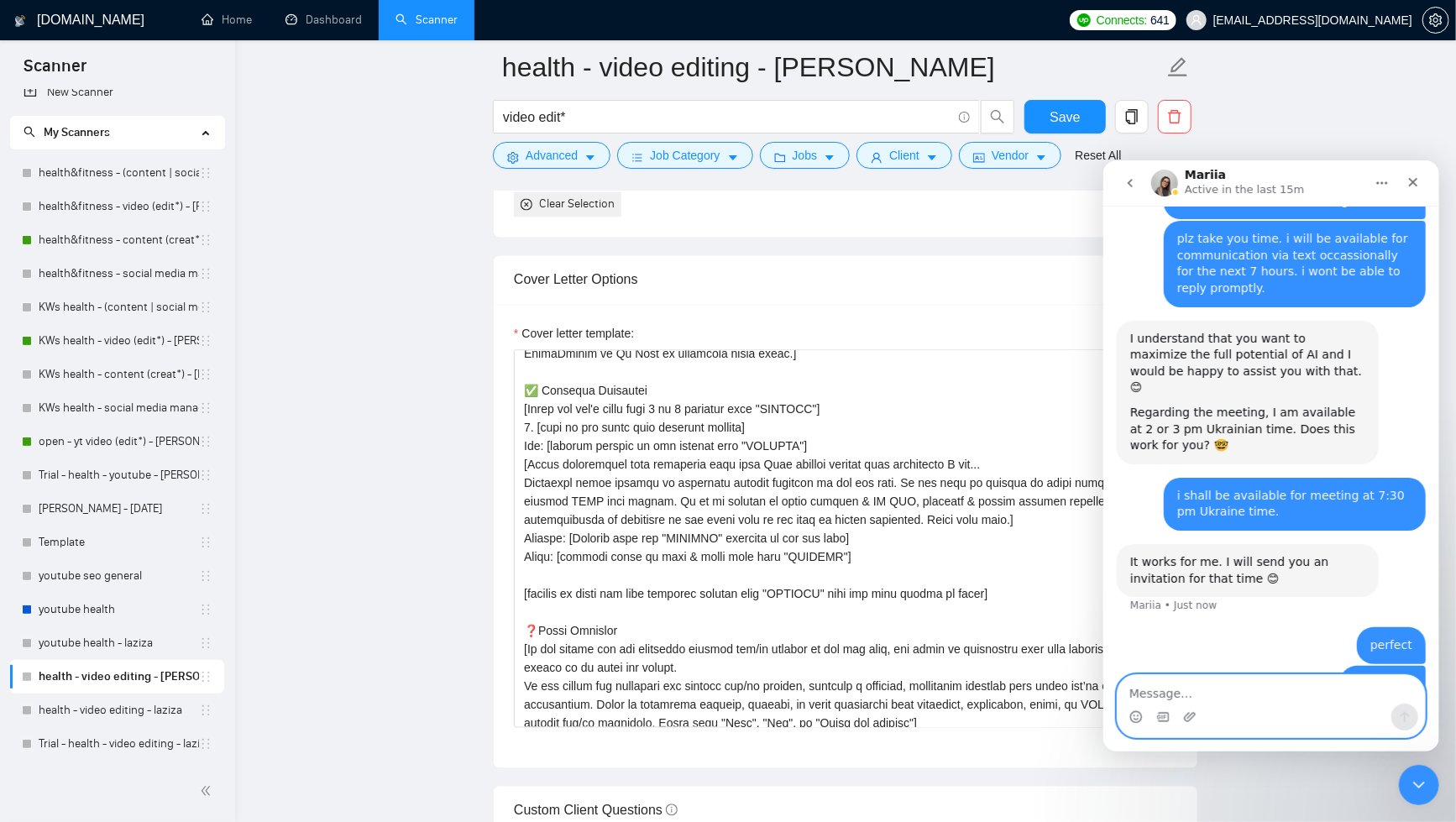
scroll to position [5947, 0]
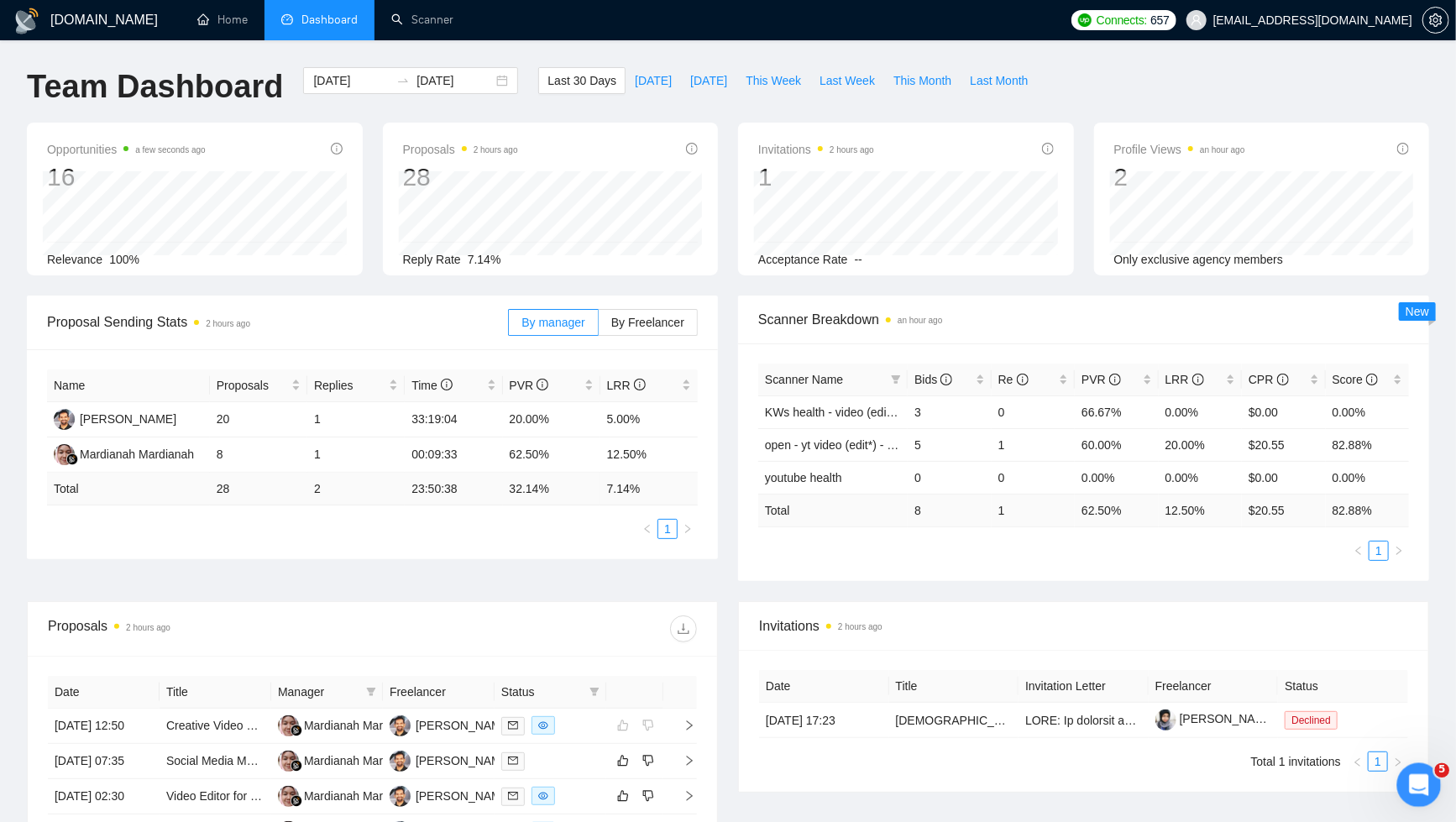
click at [1409, 780] on icon "Open Intercom Messenger" at bounding box center [1417, 783] width 28 height 28
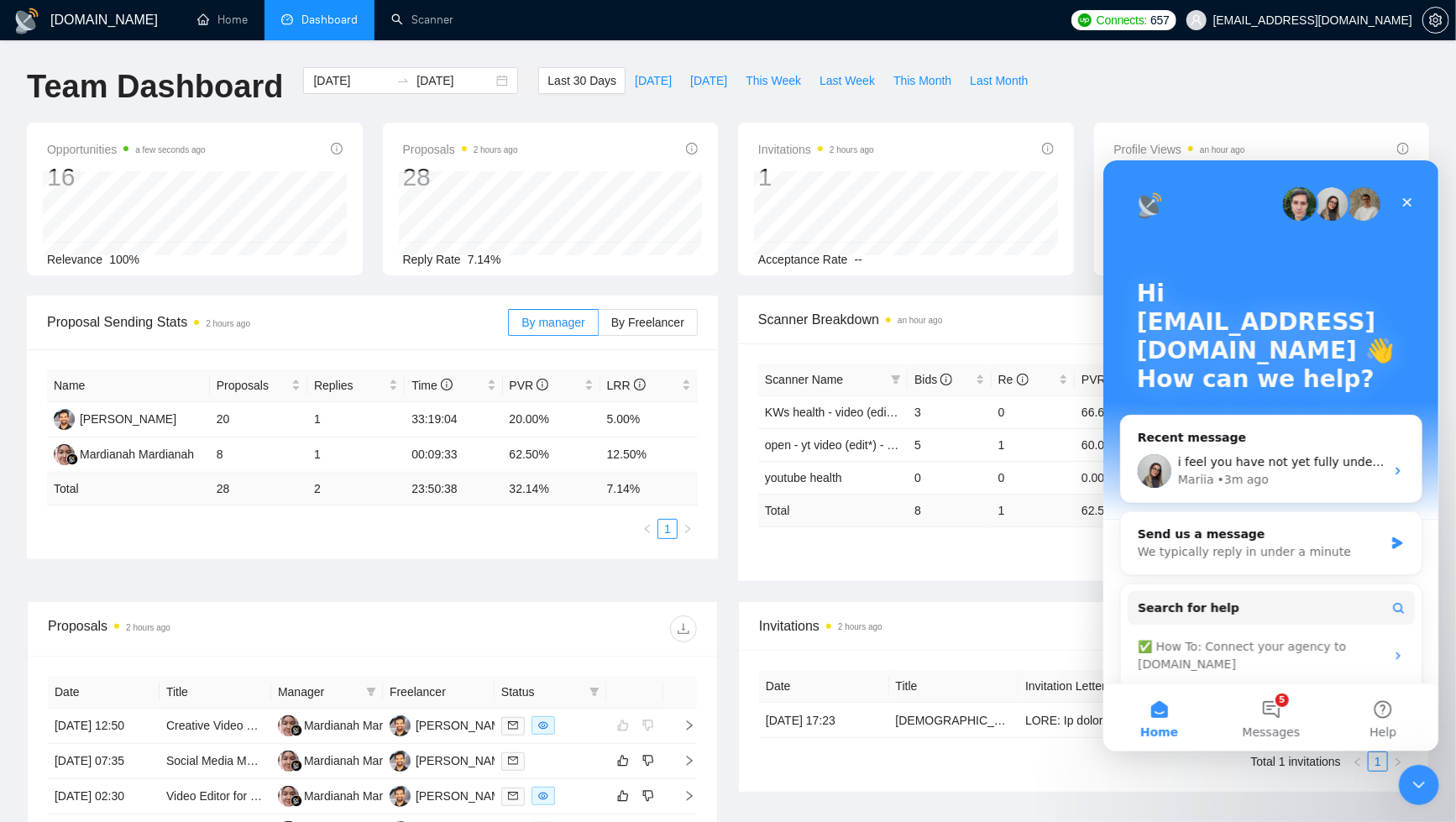
click at [1291, 473] on div "Mariia • 3m ago" at bounding box center [1281, 479] width 207 height 18
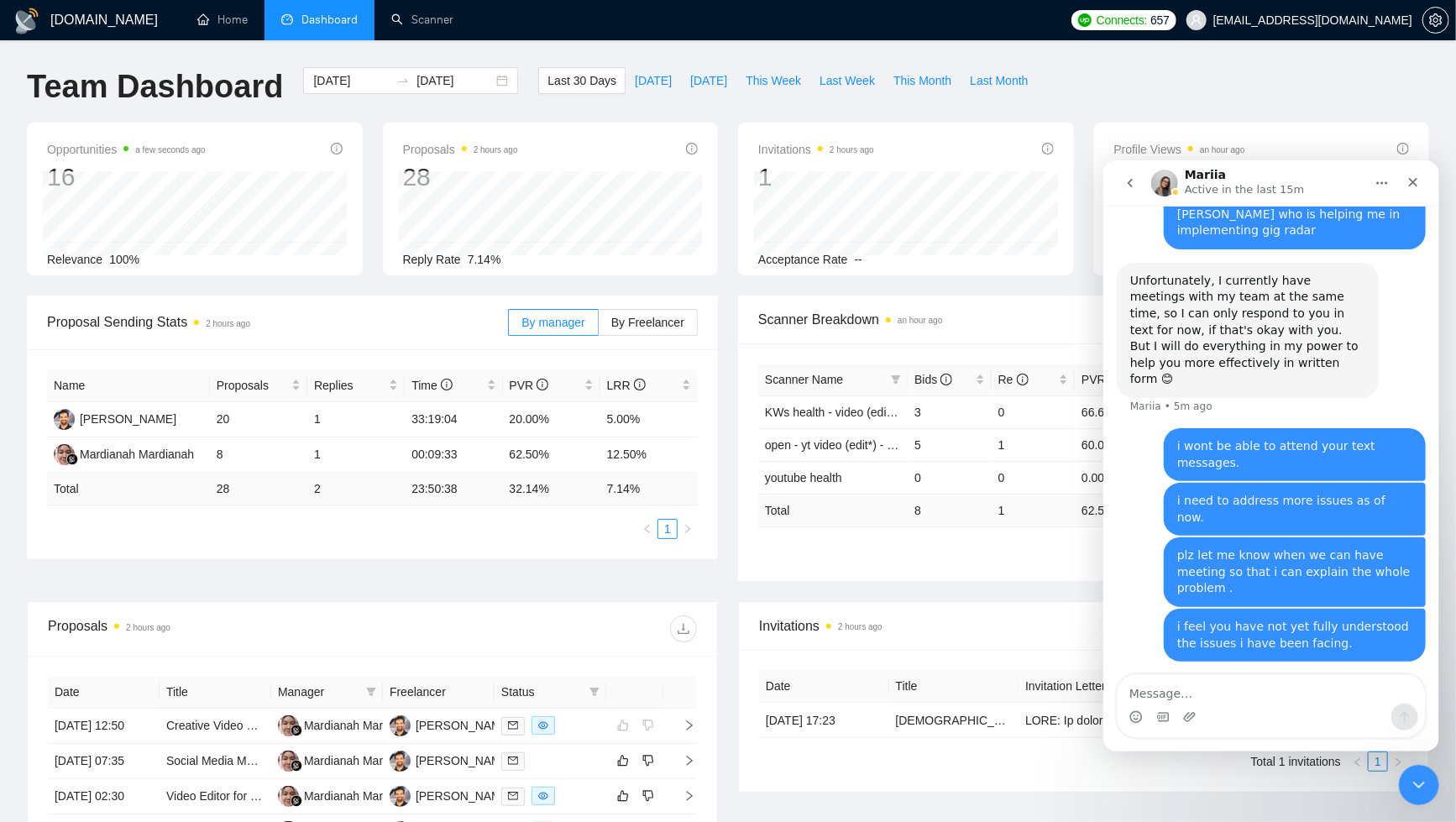
scroll to position [5524, 0]
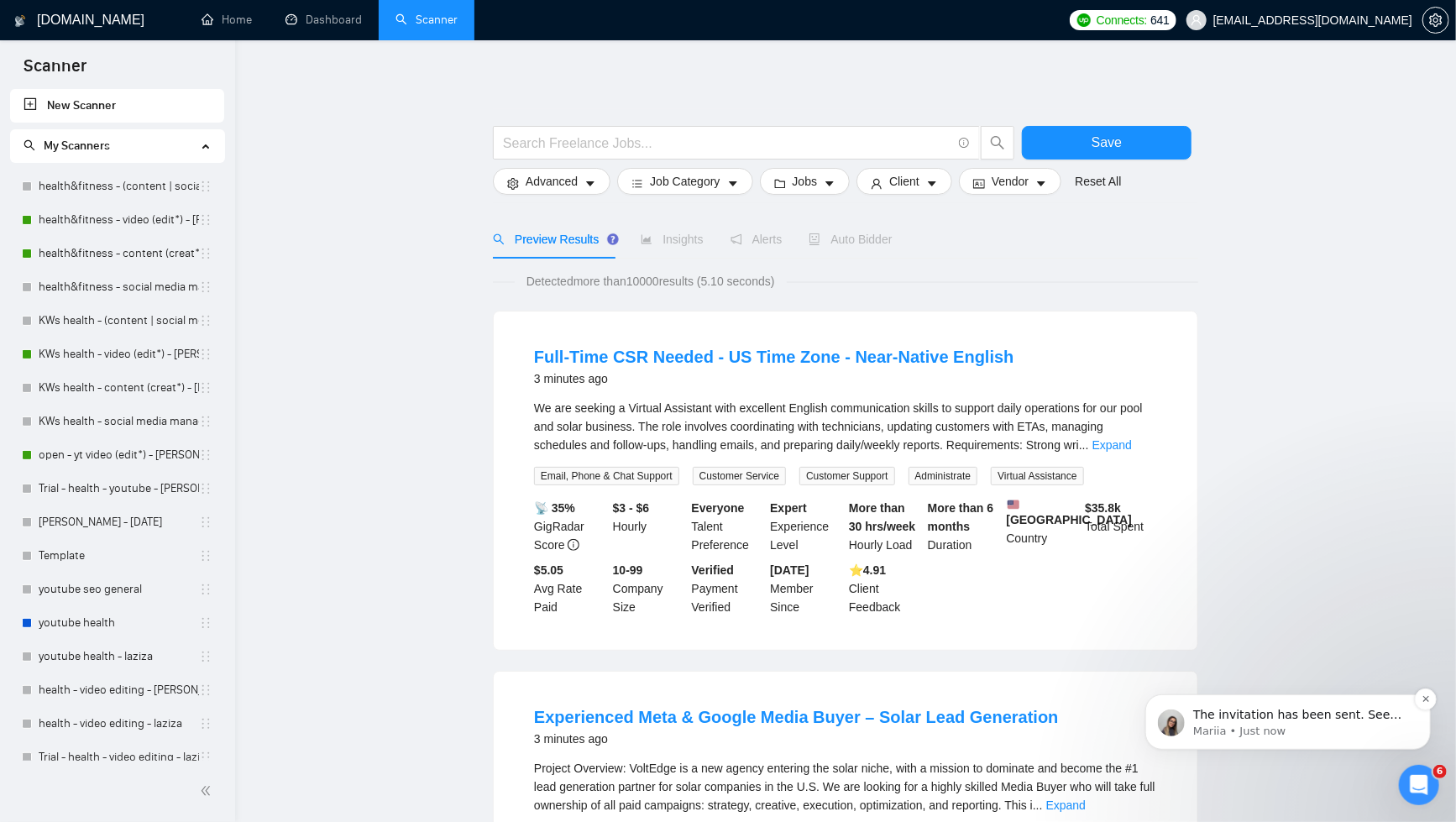
click at [1296, 718] on p "The invitation has been sent. See you soon! ✅ And I am also currently reviewing…" at bounding box center [1301, 715] width 216 height 17
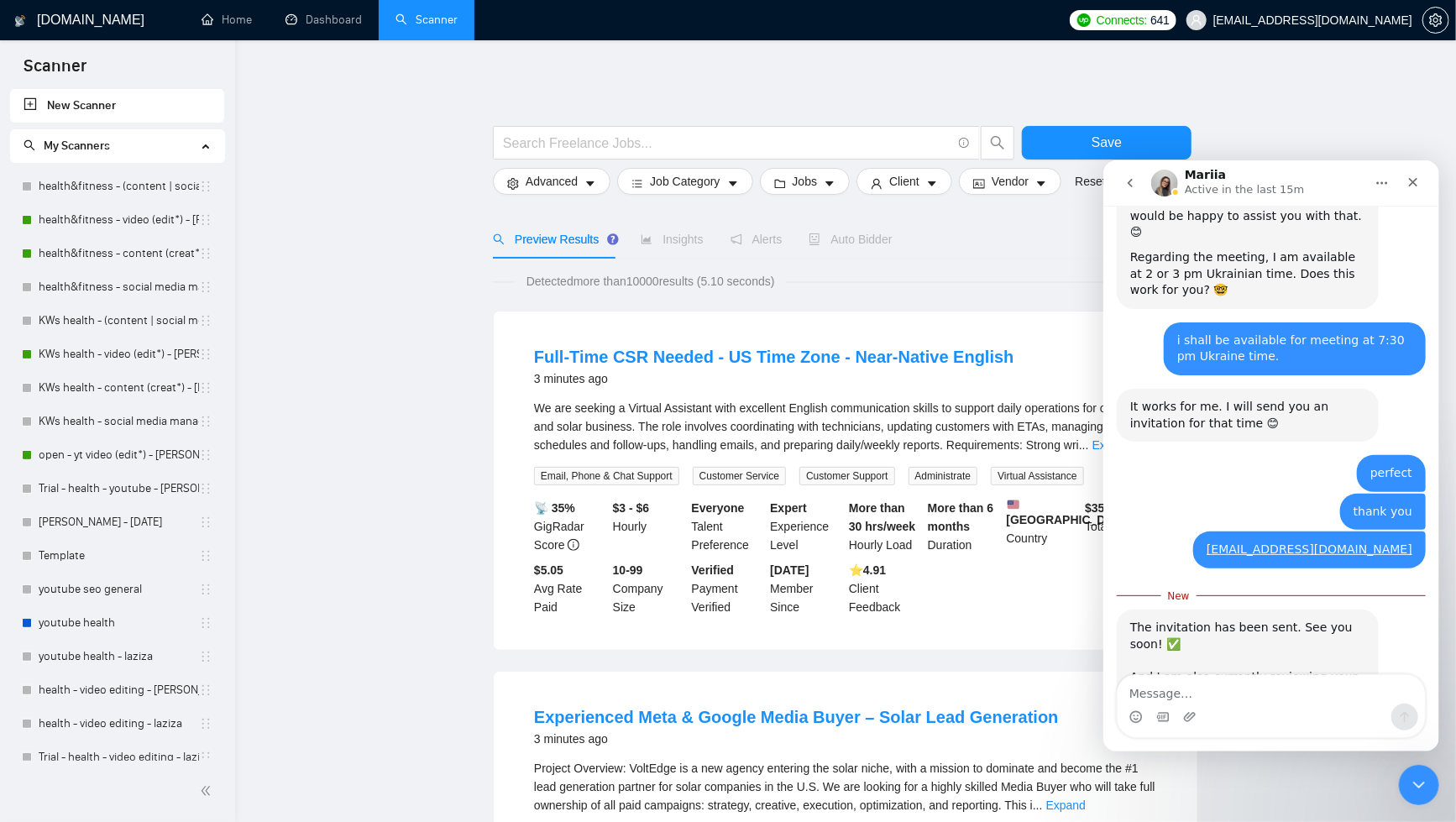
scroll to position [6106, 0]
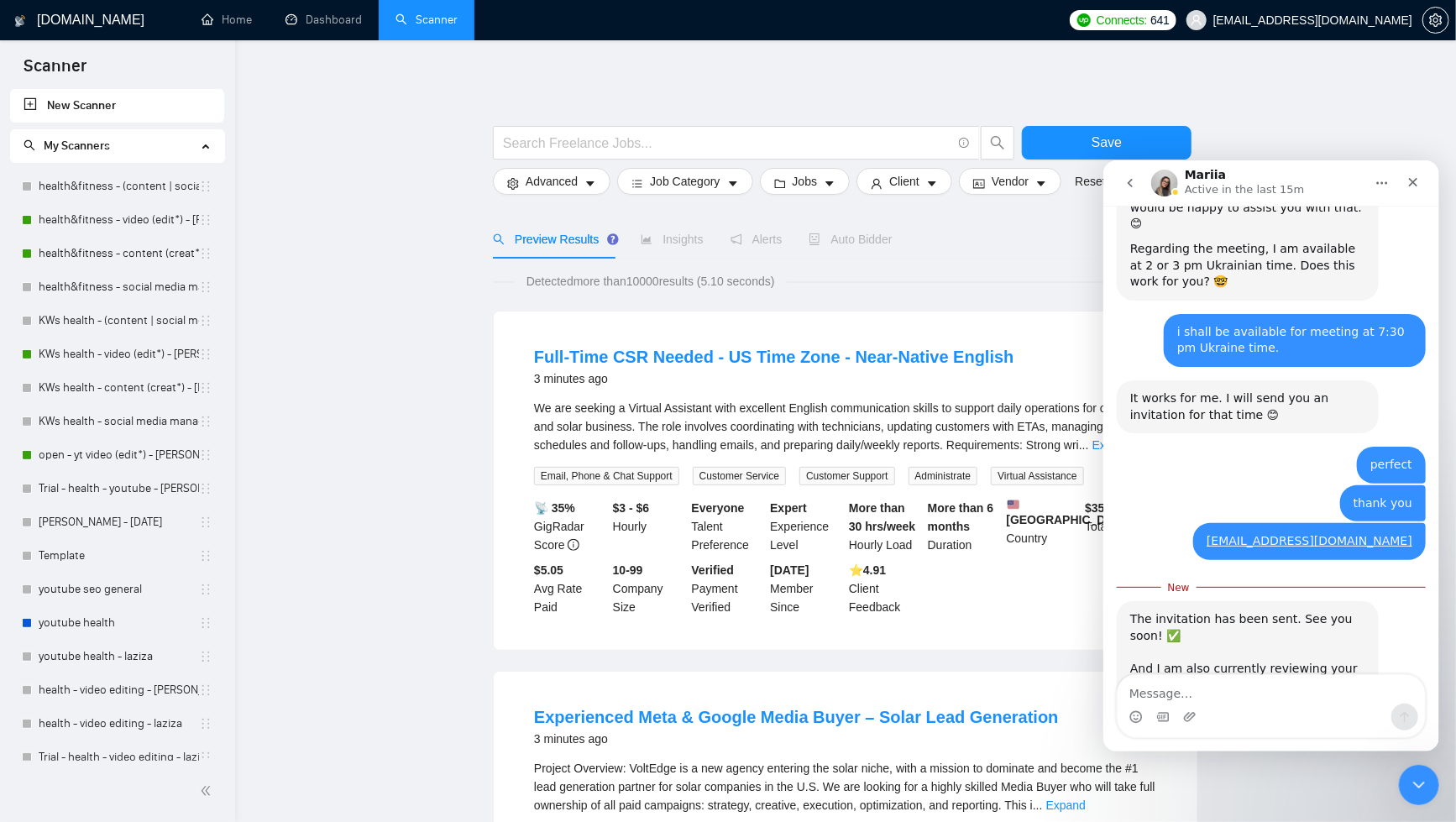
click at [1307, 688] on textarea "Message…" at bounding box center [1271, 689] width 308 height 29
type textarea "thank you, [PERSON_NAME]!"
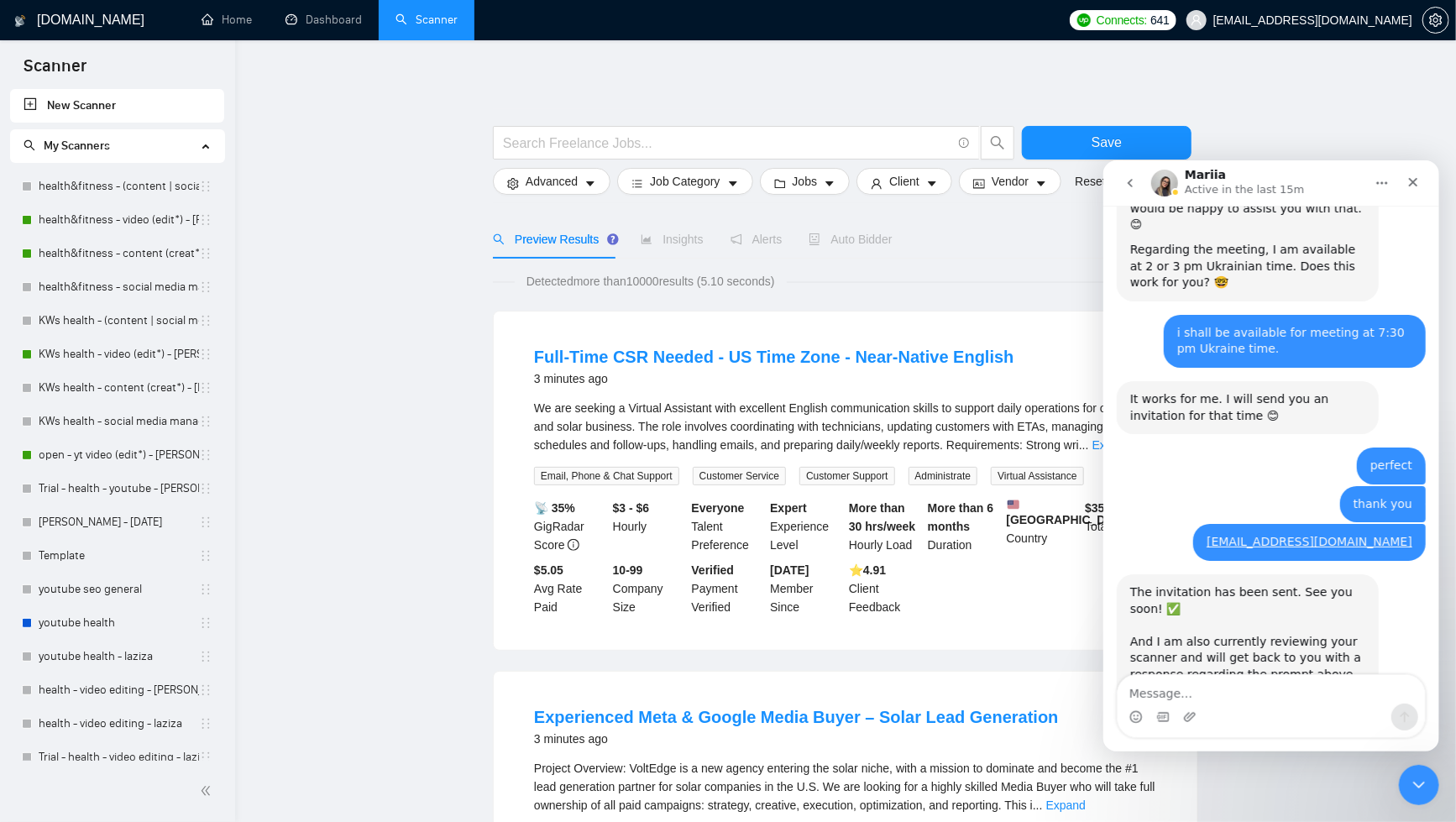
scroll to position [6129, 0]
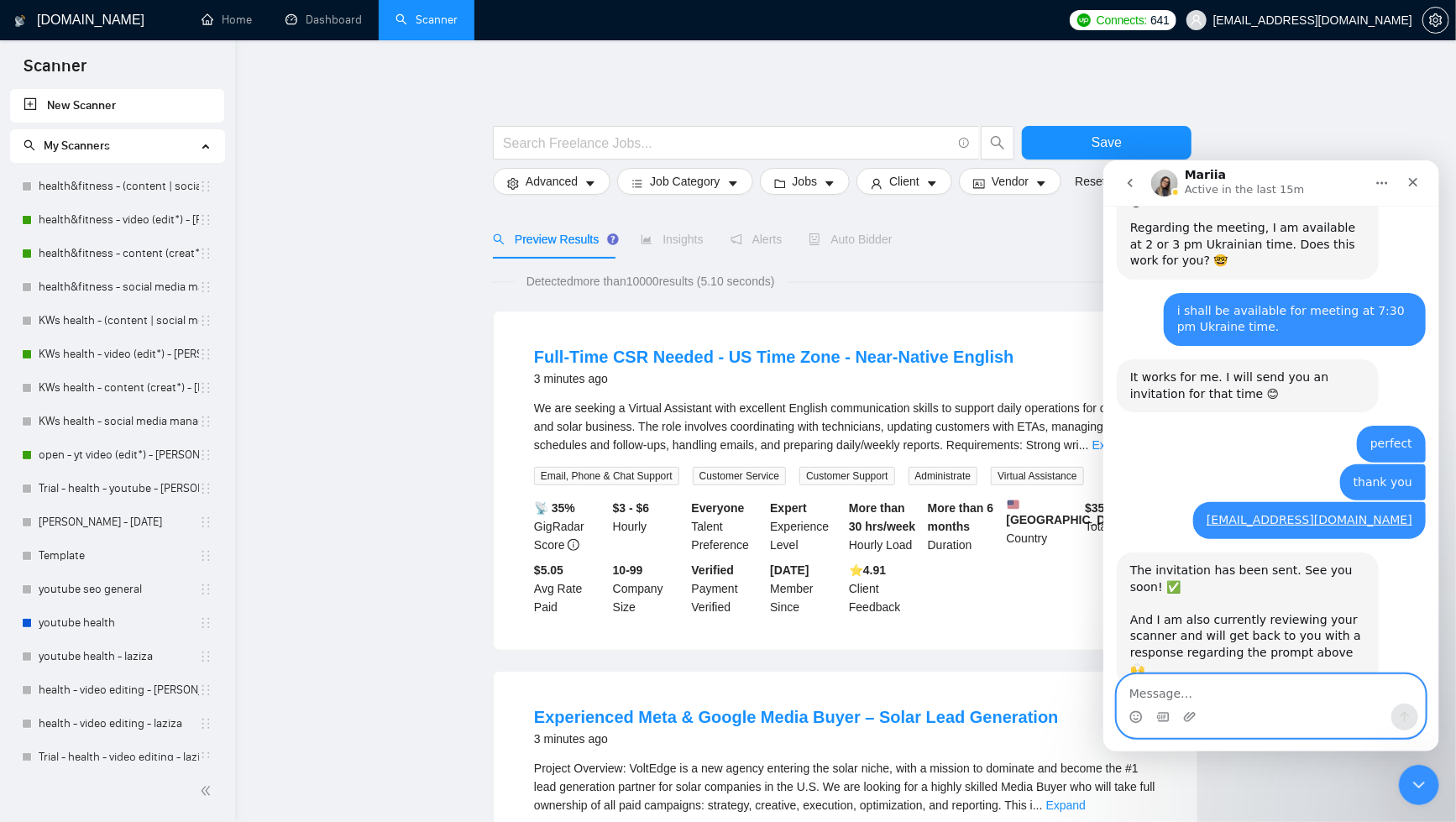
click at [1327, 699] on textarea "Message…" at bounding box center [1271, 689] width 308 height 29
click at [1418, 183] on icon "Close" at bounding box center [1412, 181] width 13 height 13
